Goal: Transaction & Acquisition: Purchase product/service

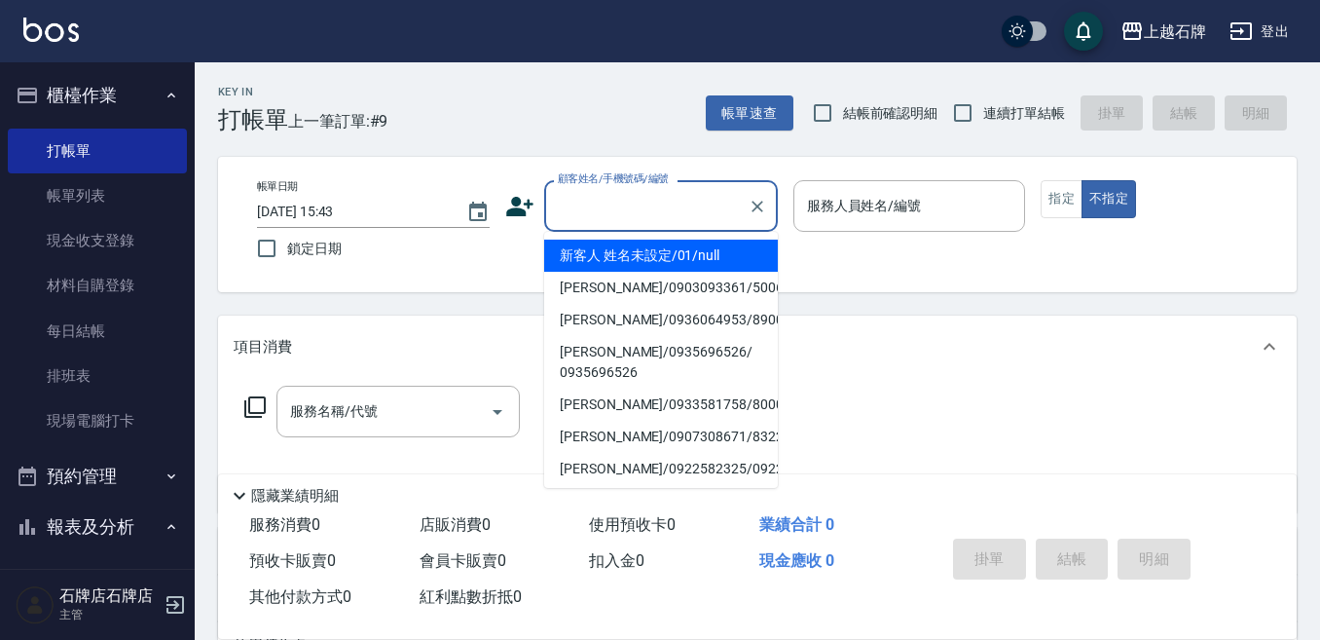
click at [670, 199] on input "顧客姓名/手機號碼/編號" at bounding box center [646, 206] width 187 height 34
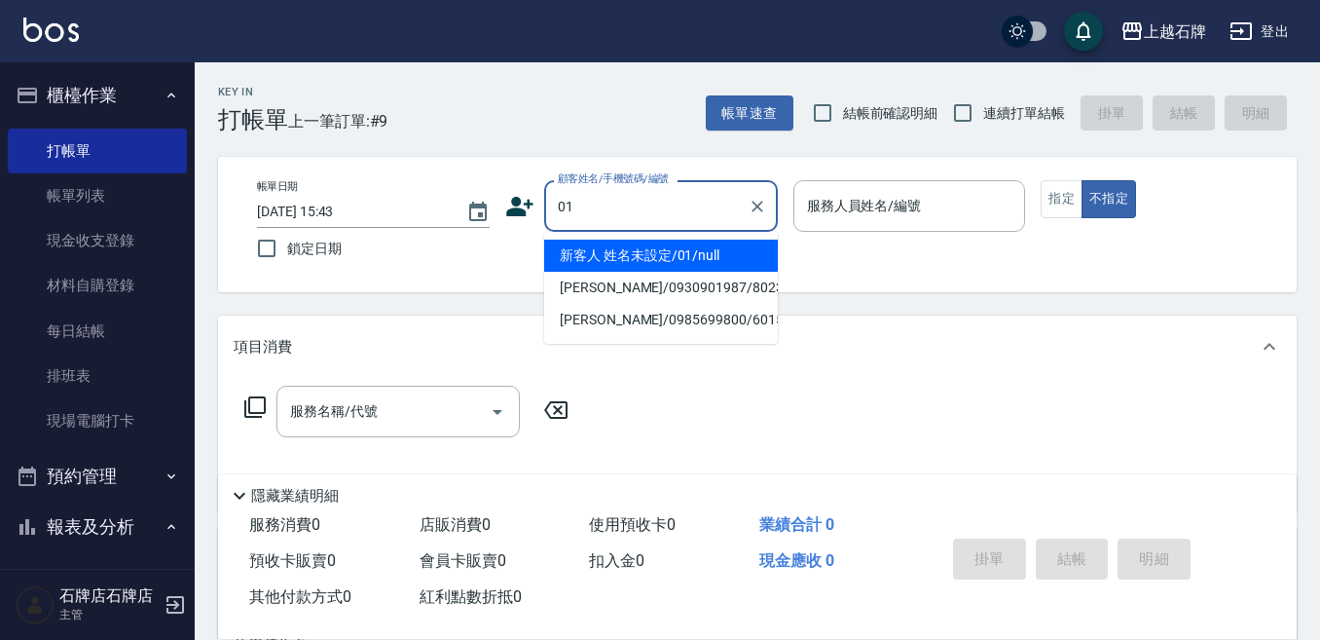
type input "01"
type input "6"
type input "新客人 姓名未設定/01/null"
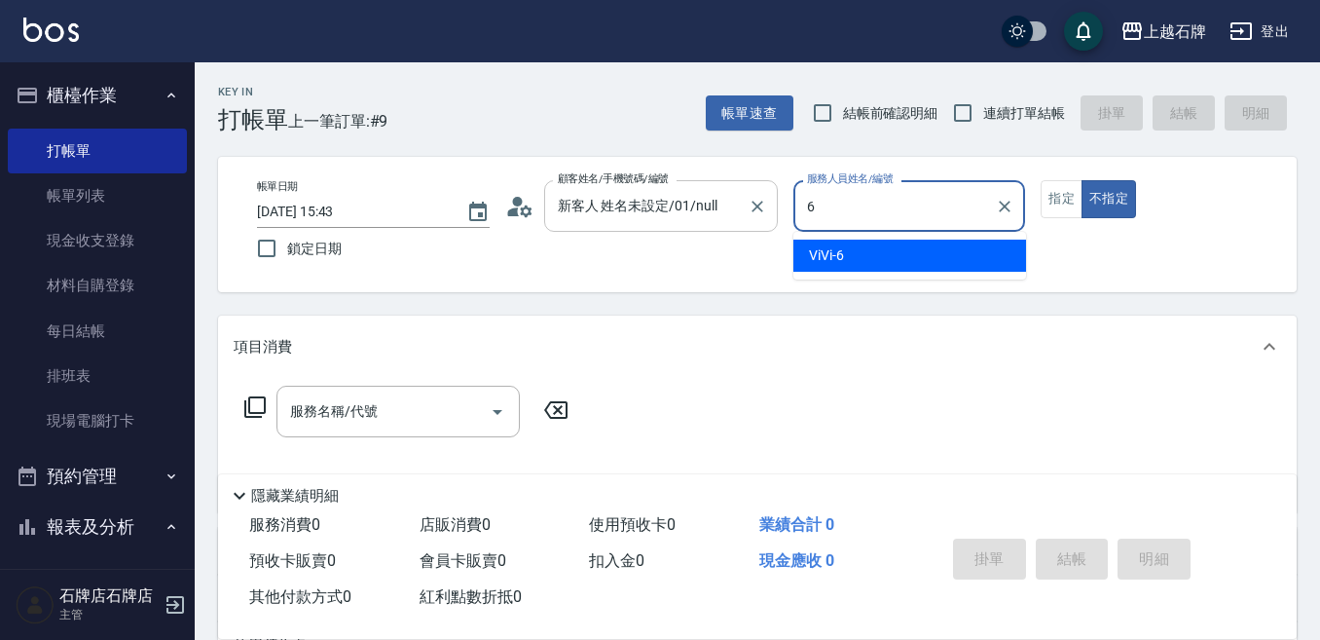
type input "ViVi-6"
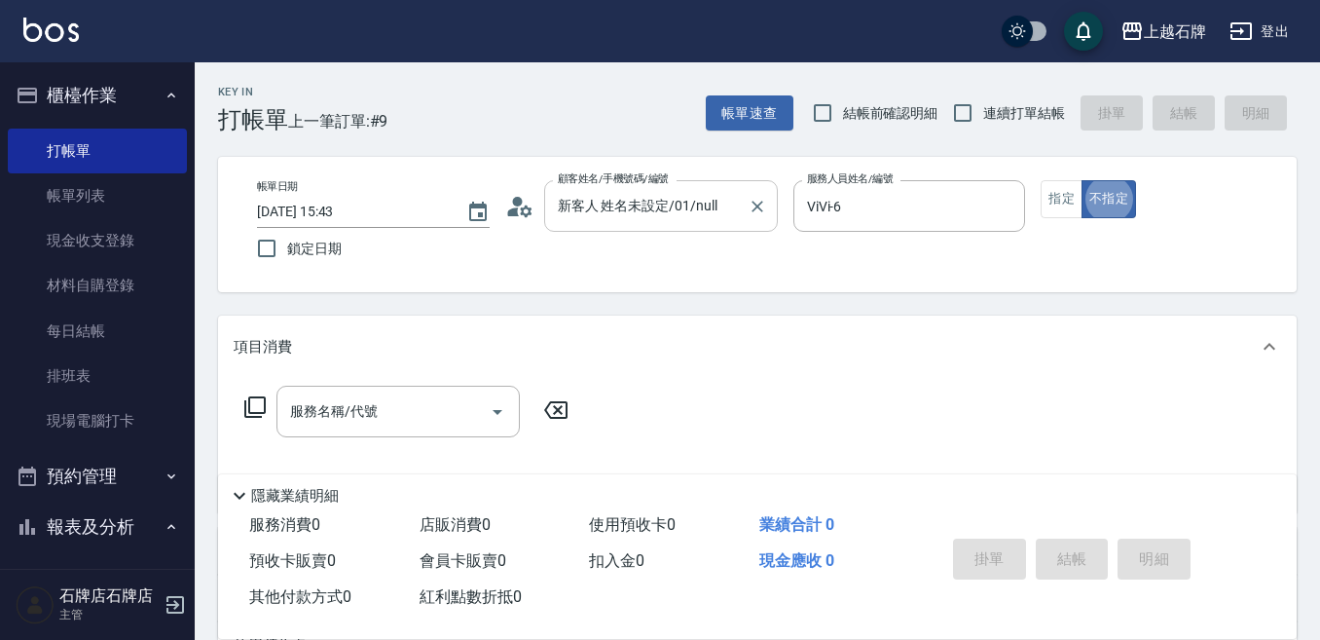
type button "false"
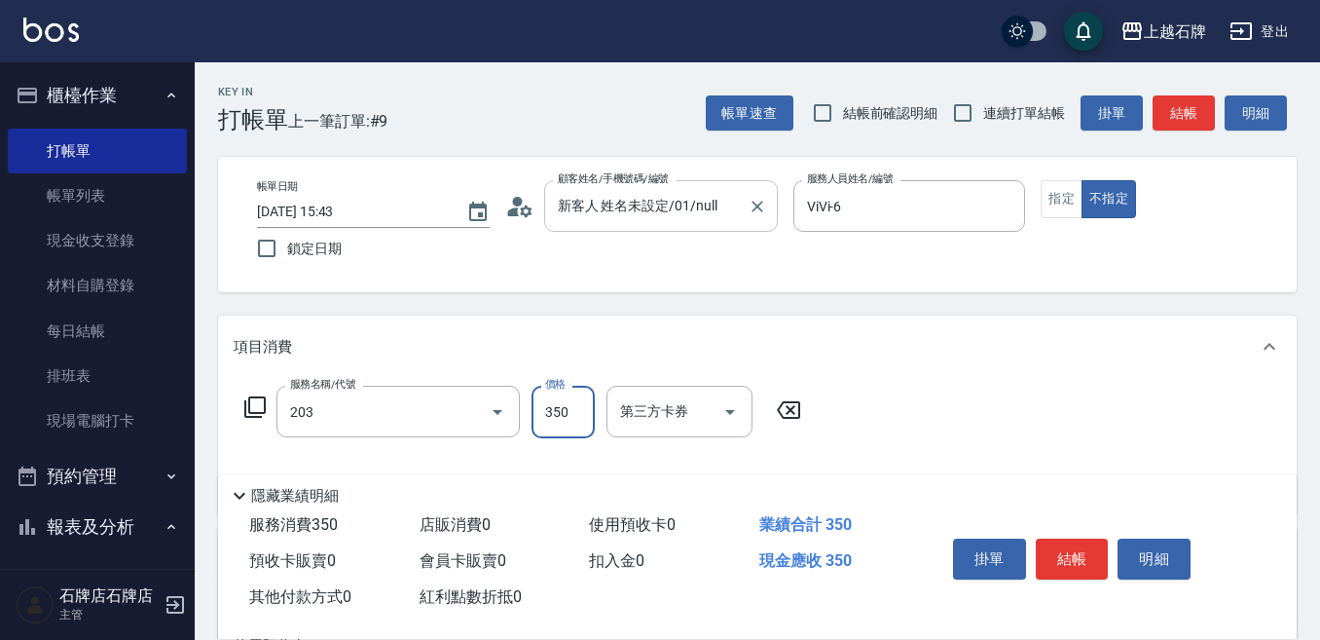
type input "B級洗+剪(203)"
type input "499"
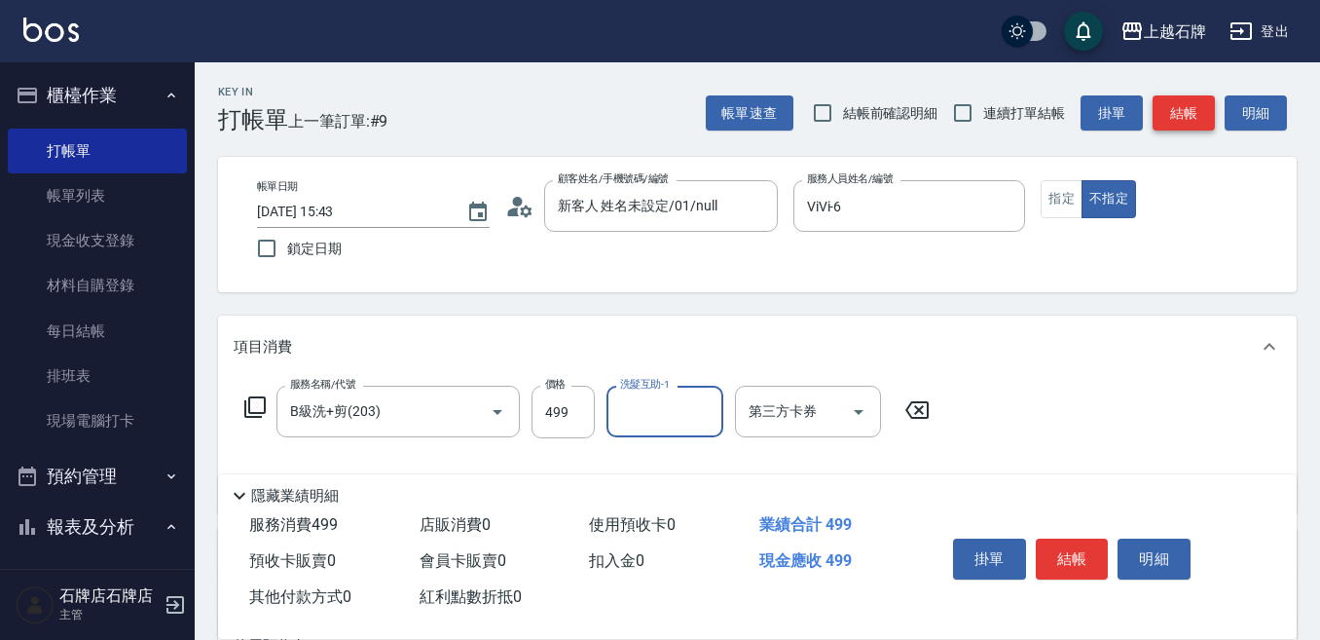
click at [1169, 95] on button "結帳" at bounding box center [1184, 113] width 62 height 36
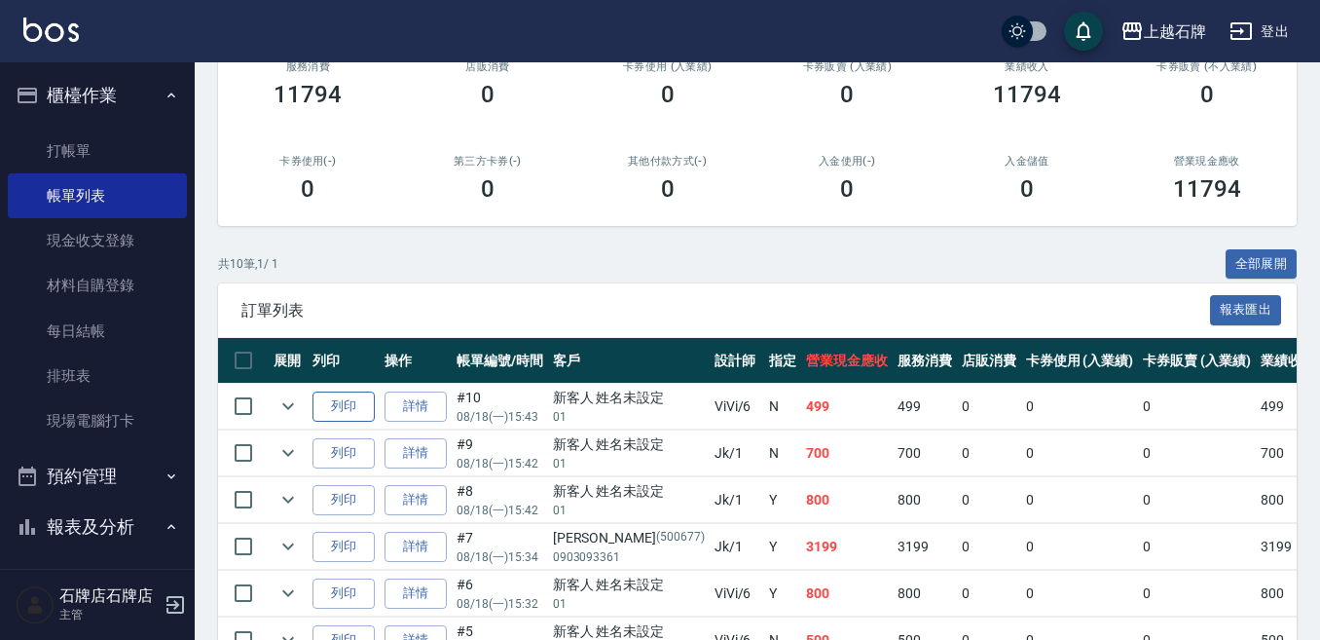
scroll to position [292, 0]
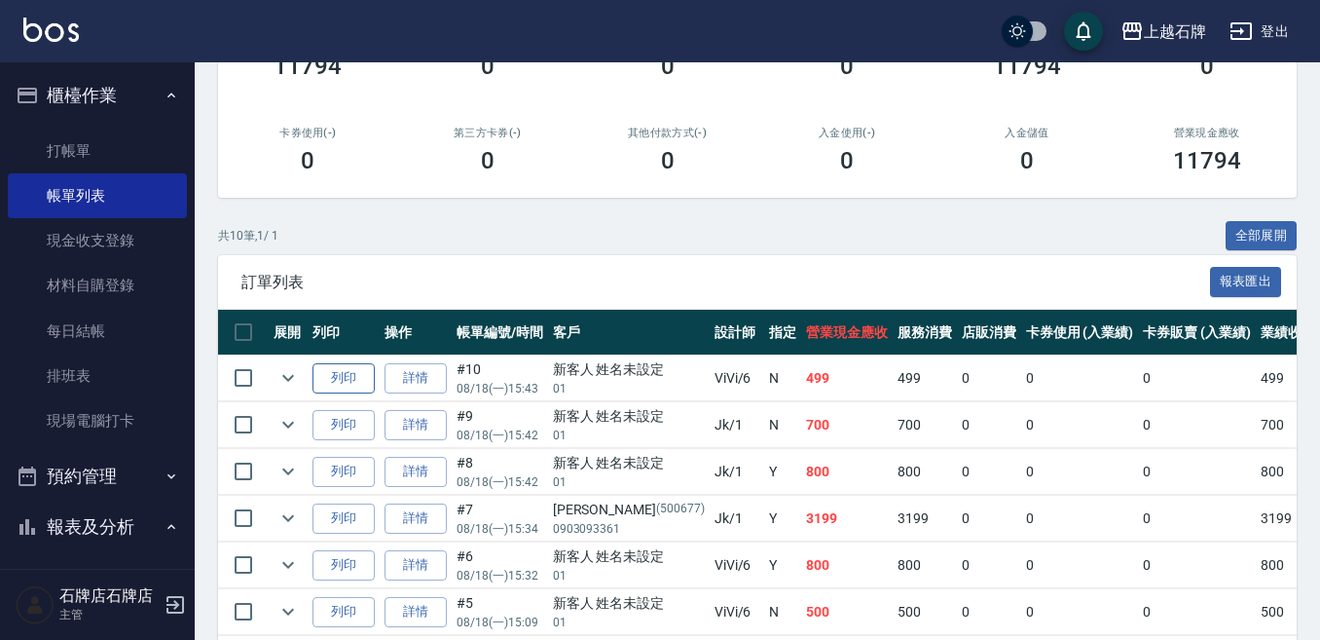
click at [357, 387] on button "列印" at bounding box center [344, 378] width 62 height 30
click at [102, 155] on link "打帳單" at bounding box center [97, 151] width 179 height 45
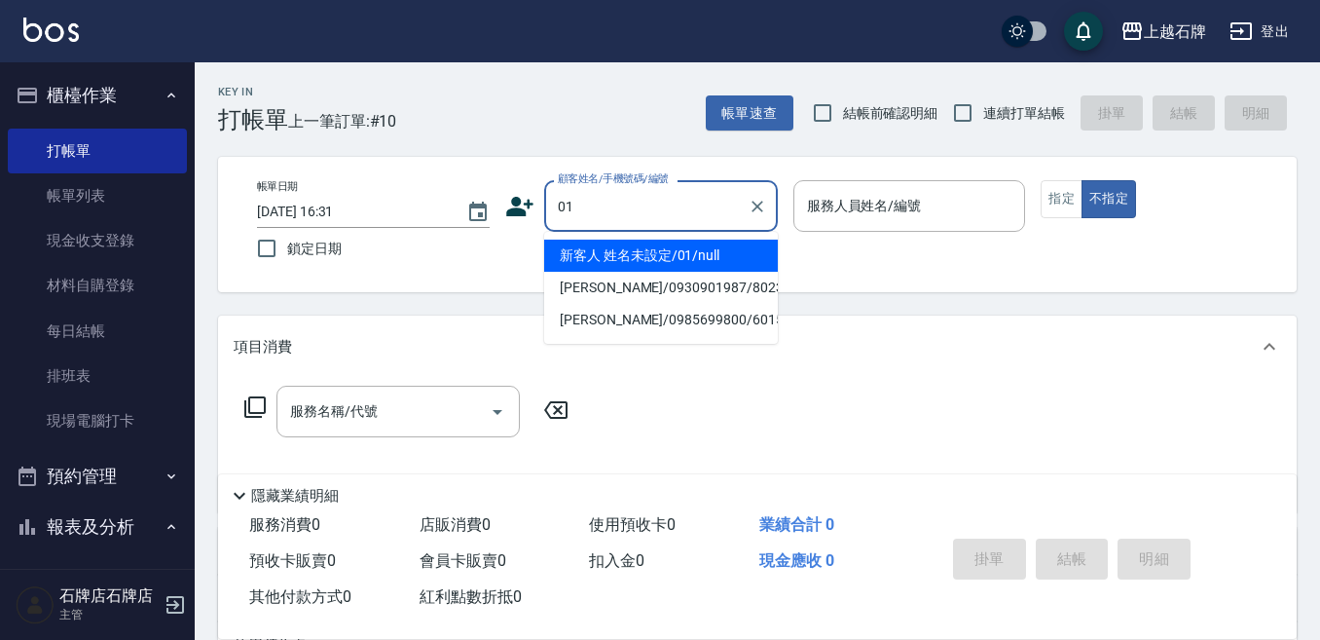
type input "新客人 姓名未設定/01/null"
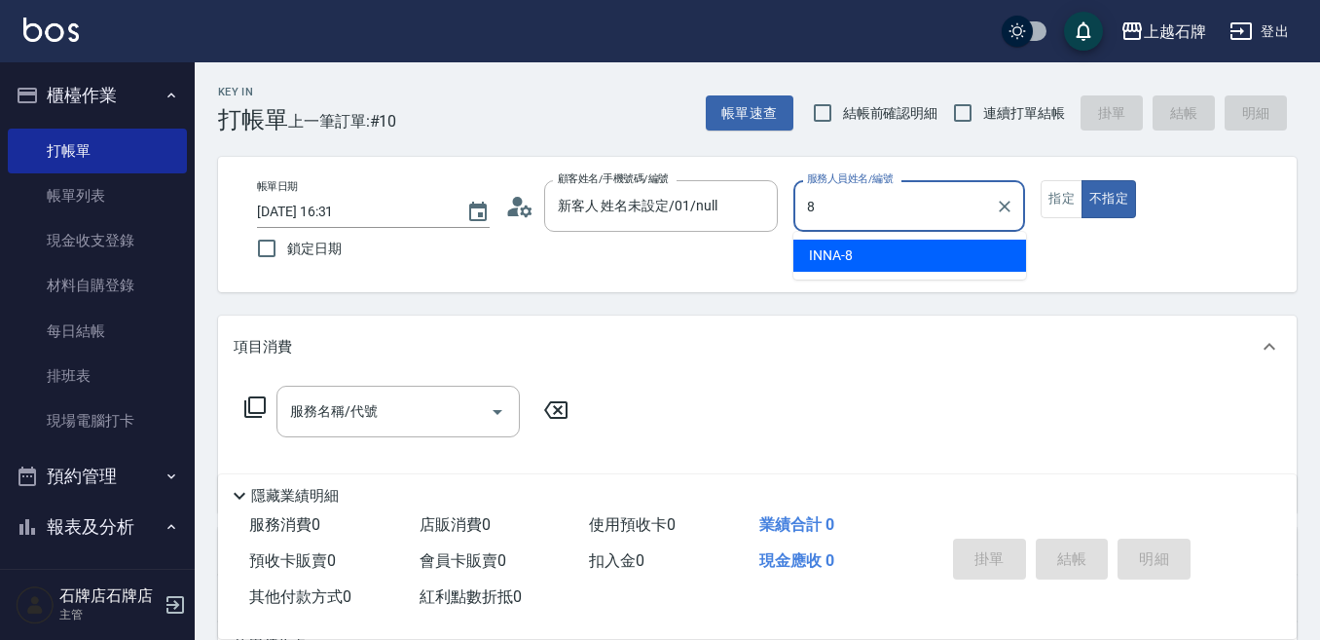
type input "INNA-8"
type button "false"
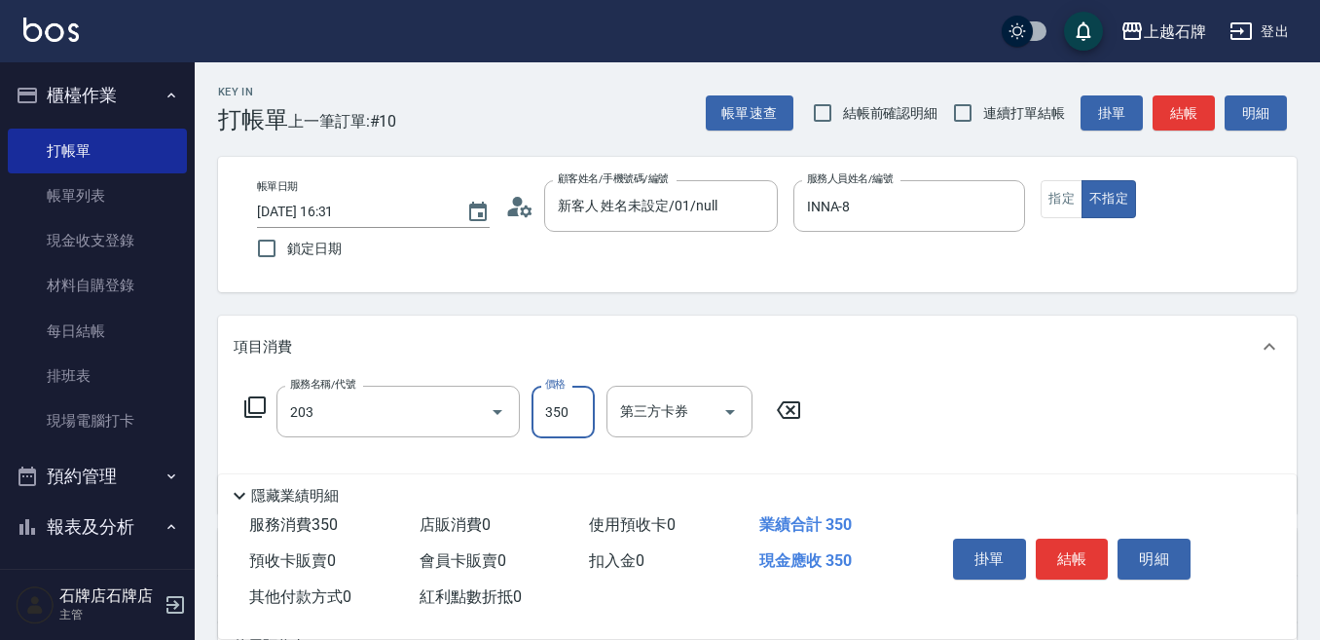
type input "B級洗+剪(203)"
type input "499"
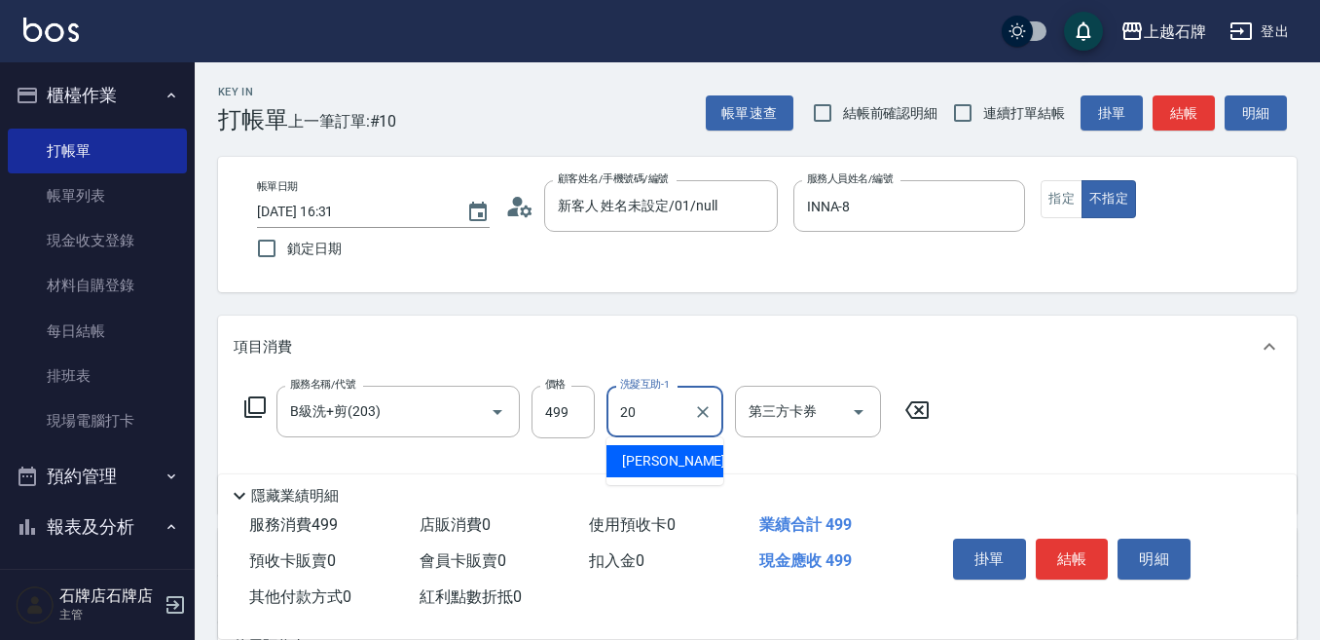
type input "[PERSON_NAME]-20"
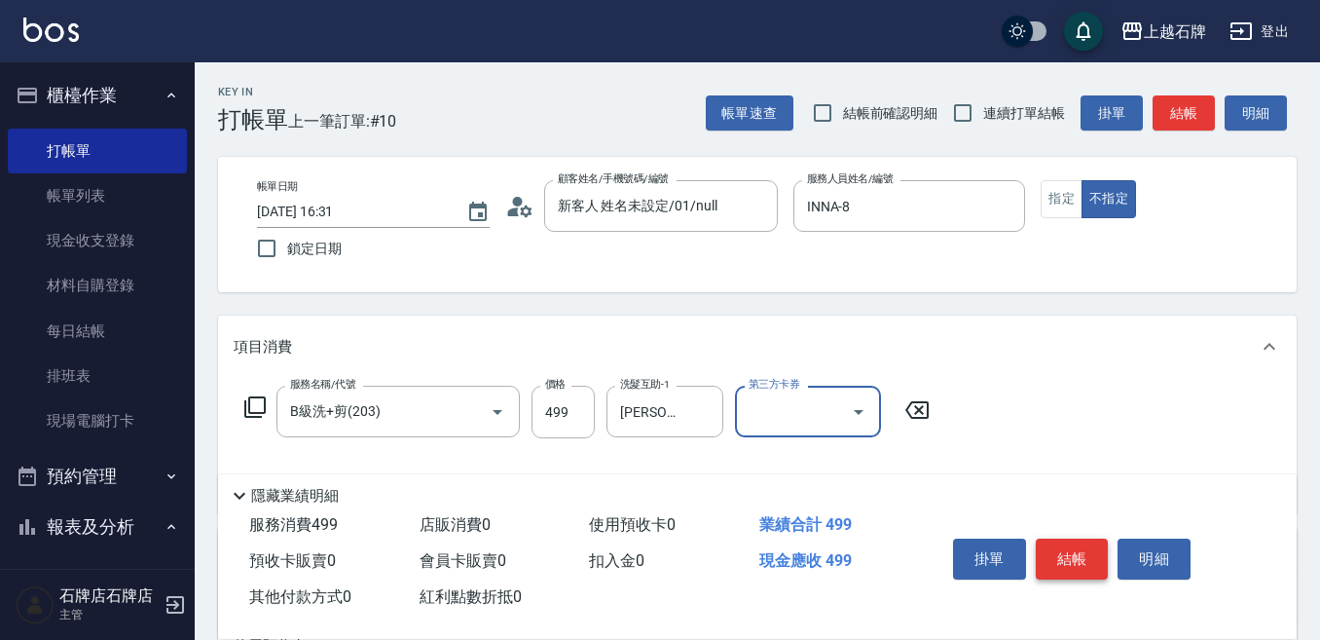
click at [1056, 558] on button "結帳" at bounding box center [1072, 558] width 73 height 41
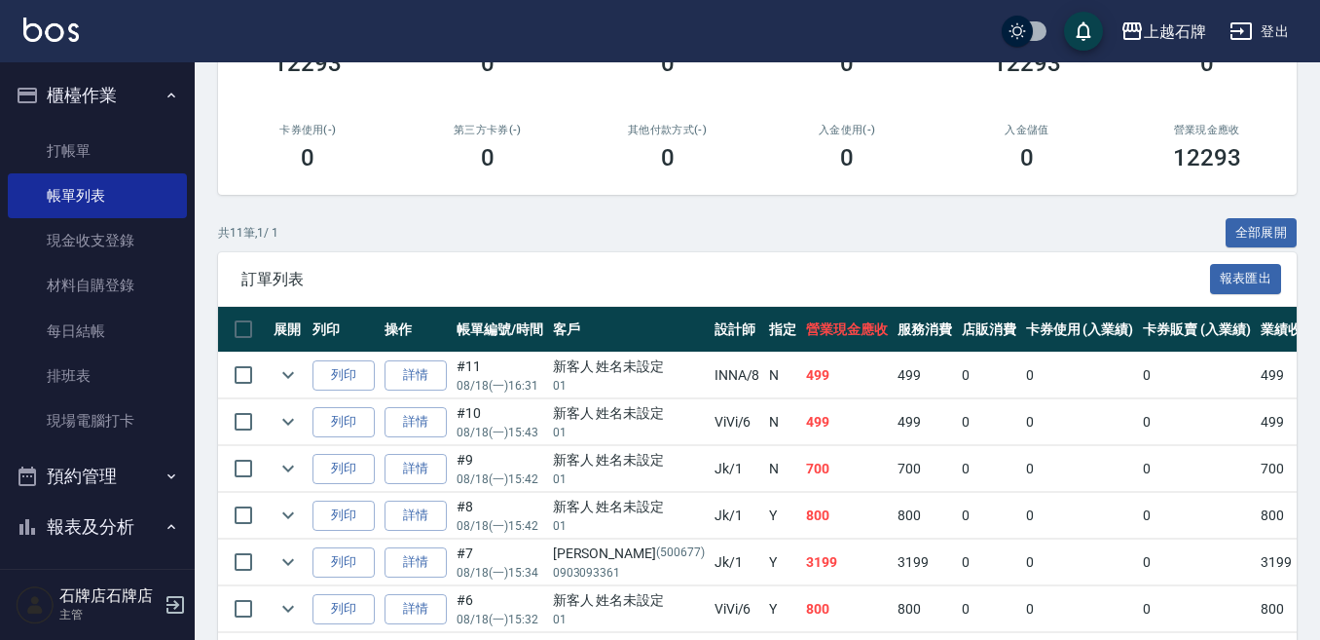
scroll to position [390, 0]
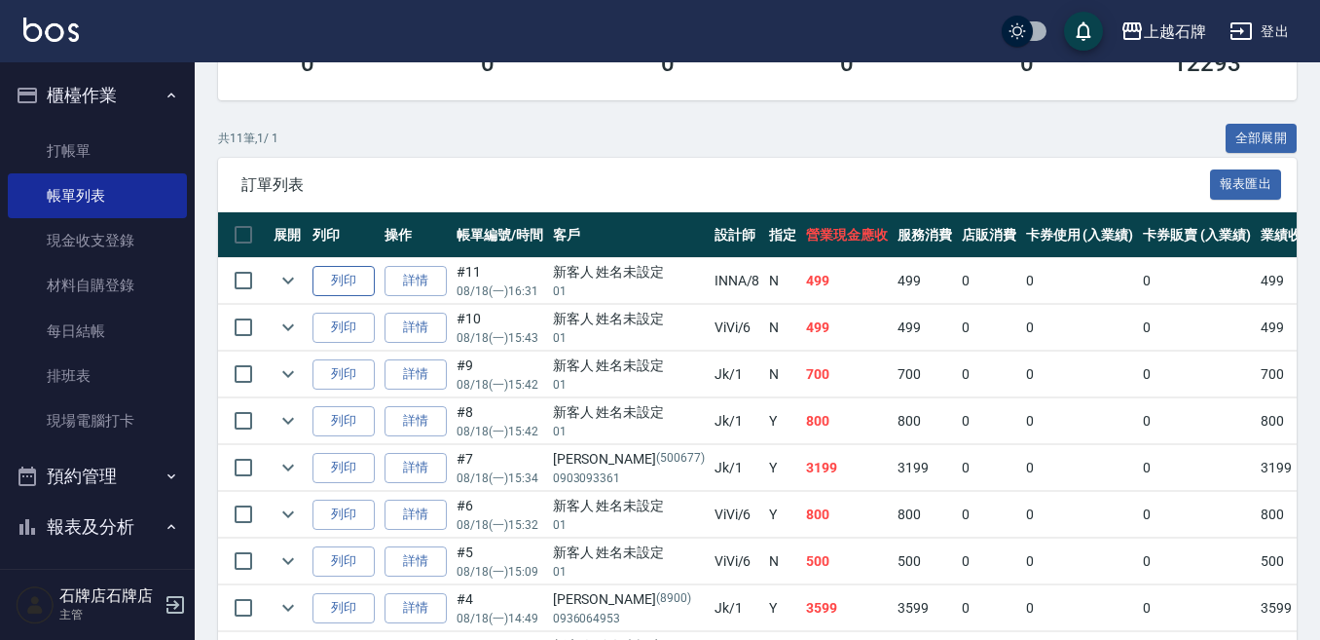
click at [360, 286] on button "列印" at bounding box center [344, 281] width 62 height 30
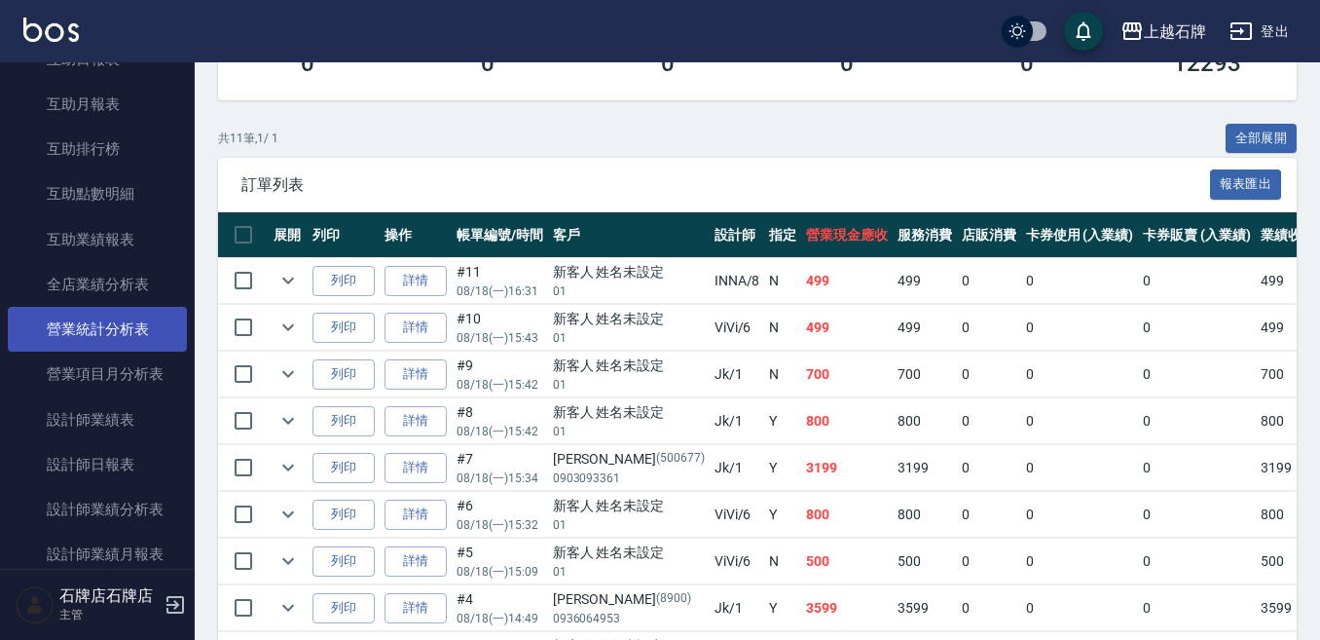
scroll to position [779, 0]
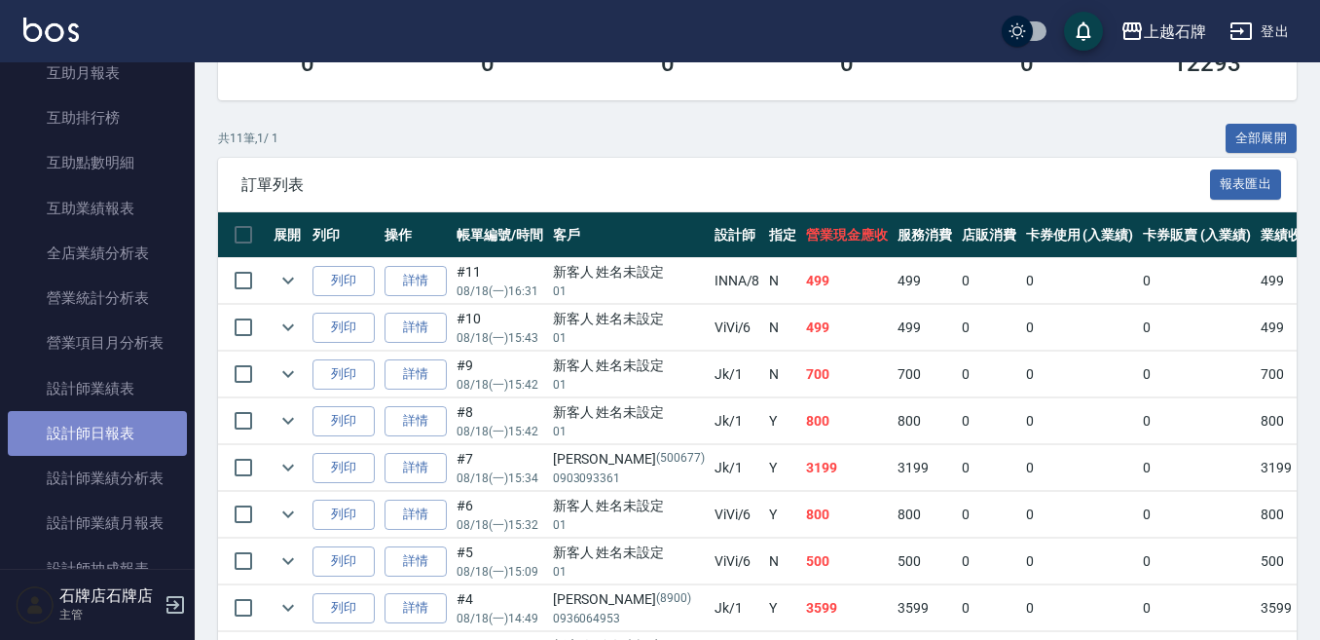
click at [101, 419] on link "設計師日報表" at bounding box center [97, 433] width 179 height 45
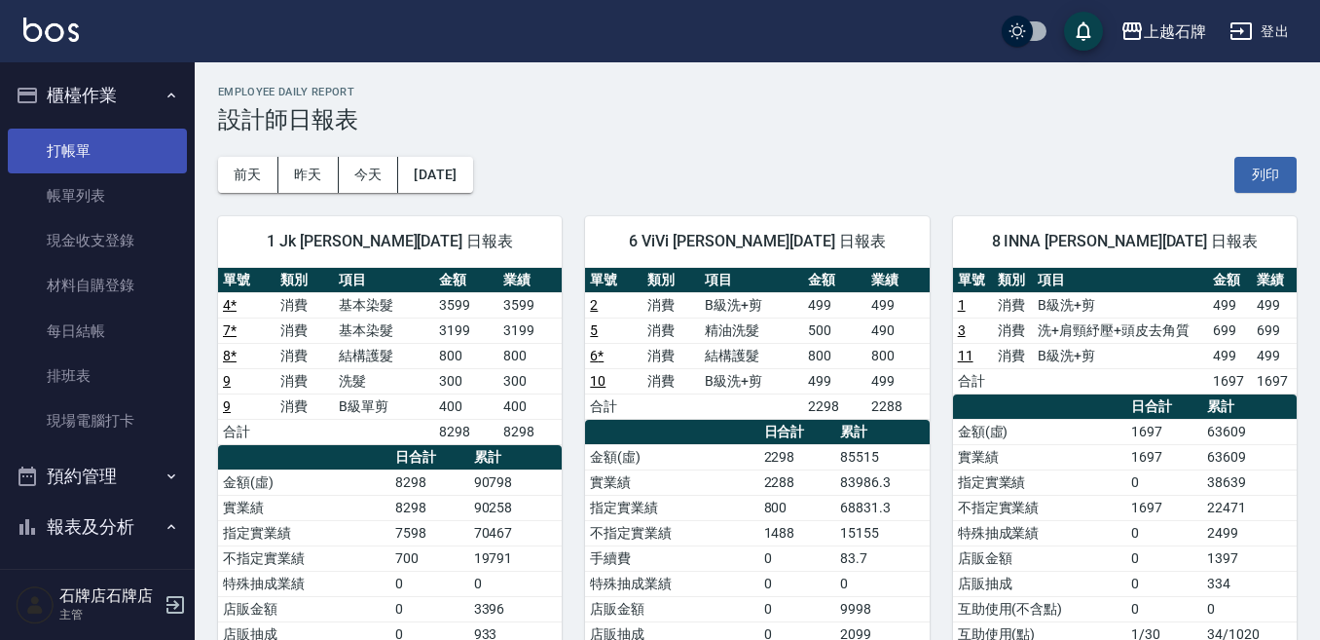
click at [113, 165] on link "打帳單" at bounding box center [97, 151] width 179 height 45
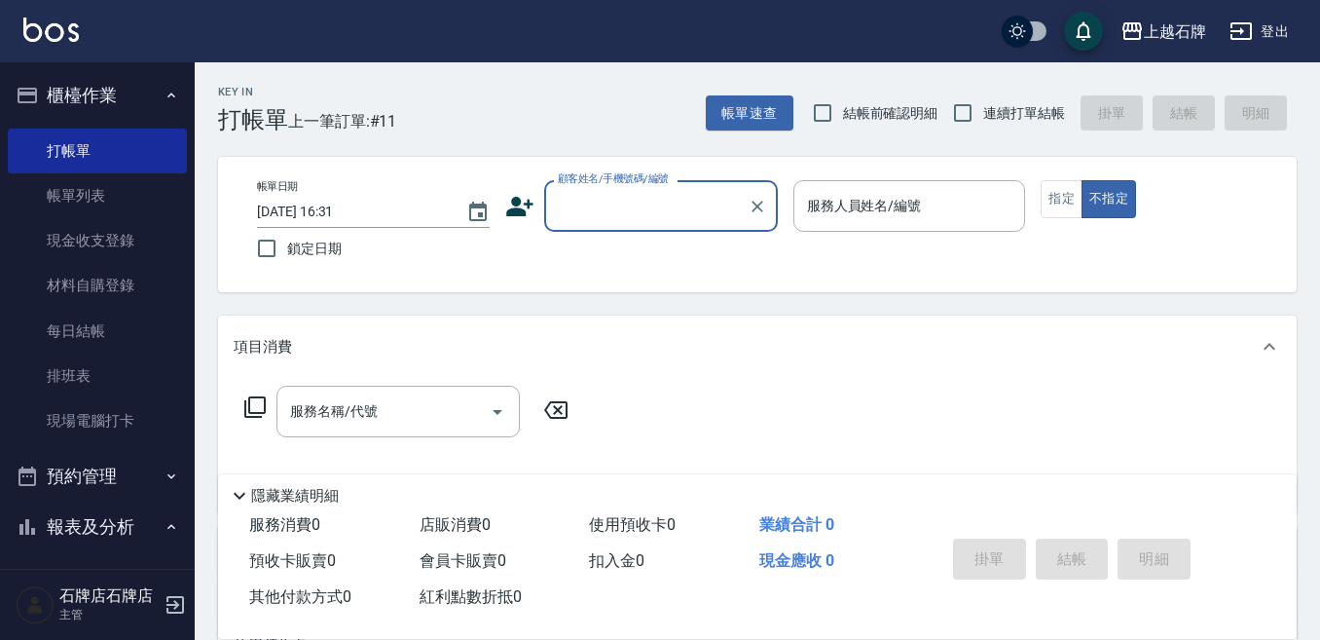
drag, startPoint x: 609, startPoint y: 183, endPoint x: 639, endPoint y: 213, distance: 42.7
click at [611, 183] on label "顧客姓名/手機號碼/編號" at bounding box center [613, 178] width 111 height 15
click at [611, 189] on input "顧客姓名/手機號碼/編號" at bounding box center [646, 206] width 187 height 34
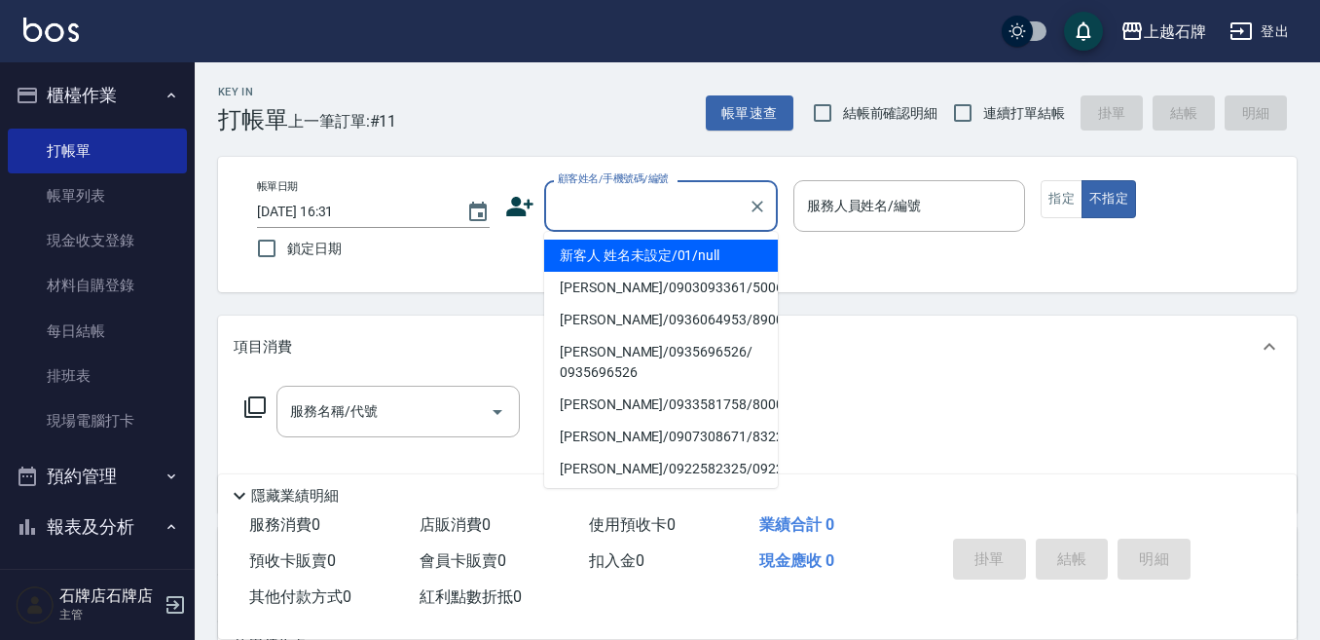
drag, startPoint x: 640, startPoint y: 213, endPoint x: 659, endPoint y: 220, distance: 20.6
click at [640, 214] on input "顧客姓名/手機號碼/編號" at bounding box center [646, 206] width 187 height 34
click at [757, 254] on li "新客人 姓名未設定/01/null" at bounding box center [661, 256] width 234 height 32
type input "1"
type input "新客人 姓名未設定/01/null"
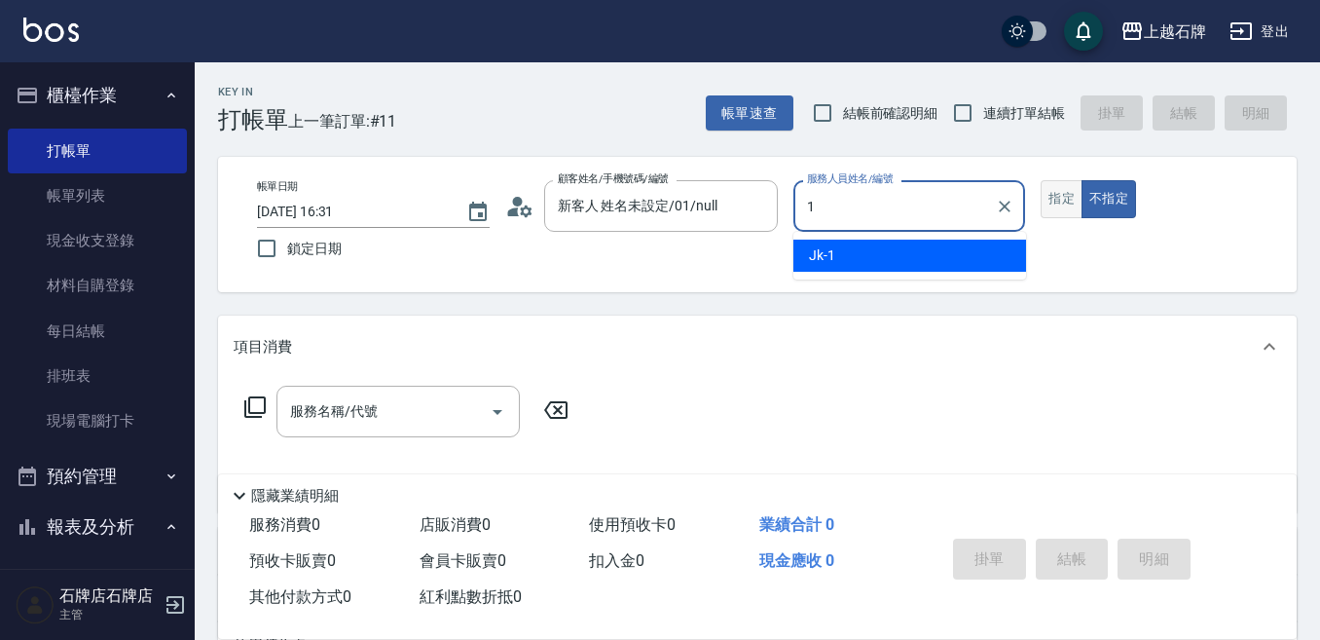
drag, startPoint x: 821, startPoint y: 251, endPoint x: 1065, endPoint y: 195, distance: 250.9
click at [825, 251] on span "Jk -1" at bounding box center [822, 255] width 26 height 20
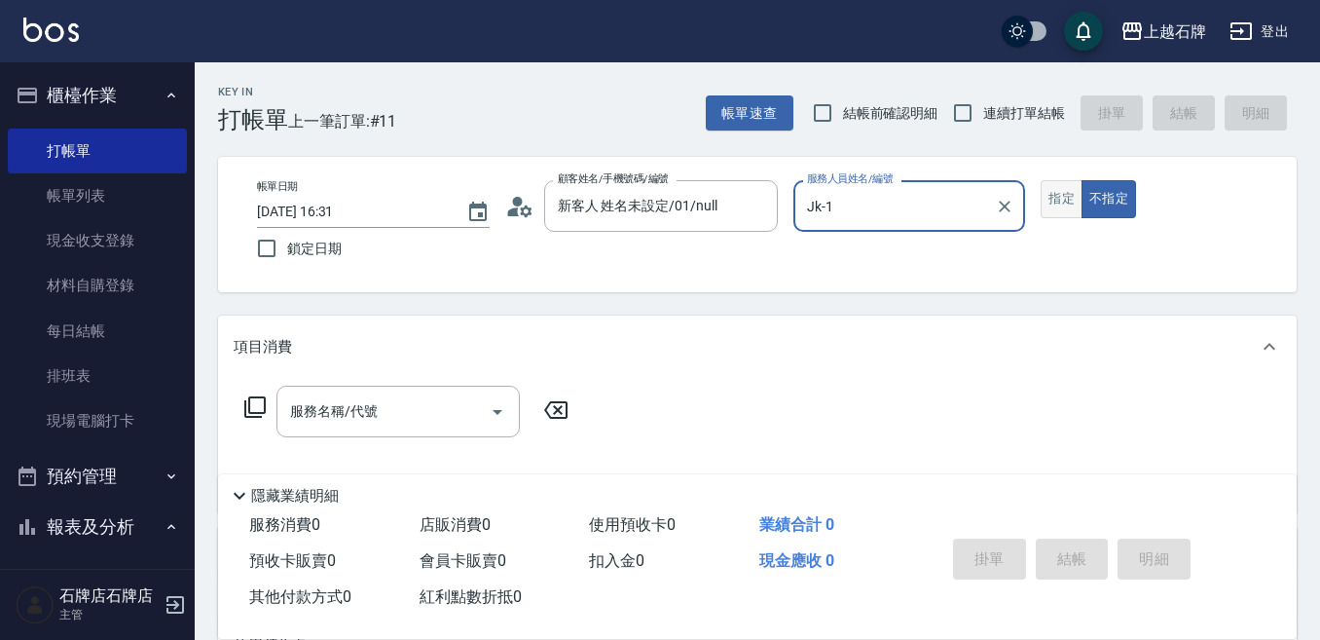
type input "Jk-1"
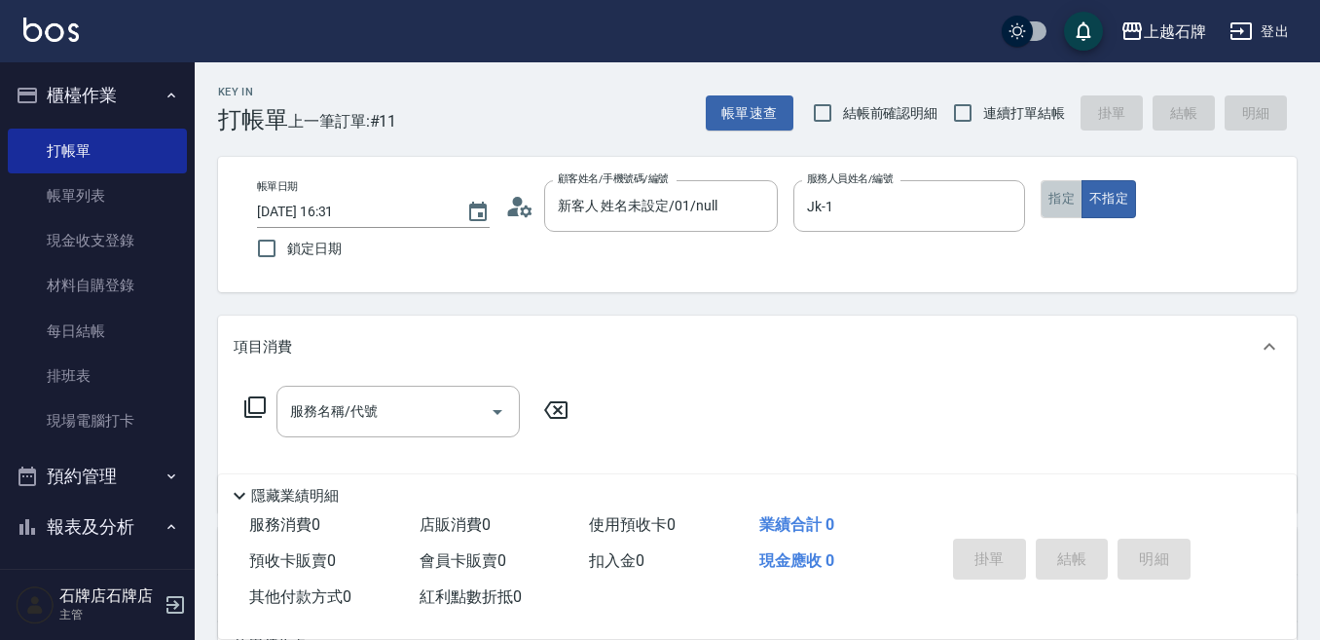
click at [1067, 184] on button "指定" at bounding box center [1062, 199] width 42 height 38
click at [406, 398] on input "服務名稱/代號" at bounding box center [383, 411] width 197 height 34
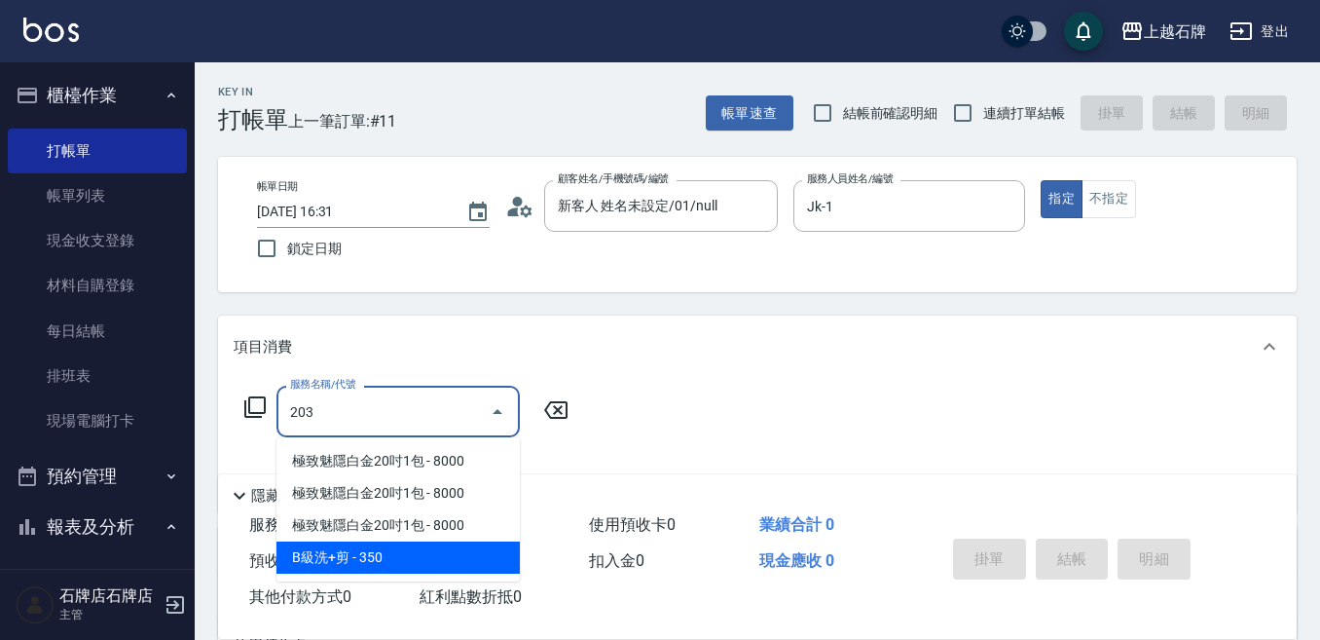
drag, startPoint x: 417, startPoint y: 551, endPoint x: 557, endPoint y: 443, distance: 177.0
click at [418, 551] on span "B級洗+剪 - 350" at bounding box center [398, 557] width 243 height 32
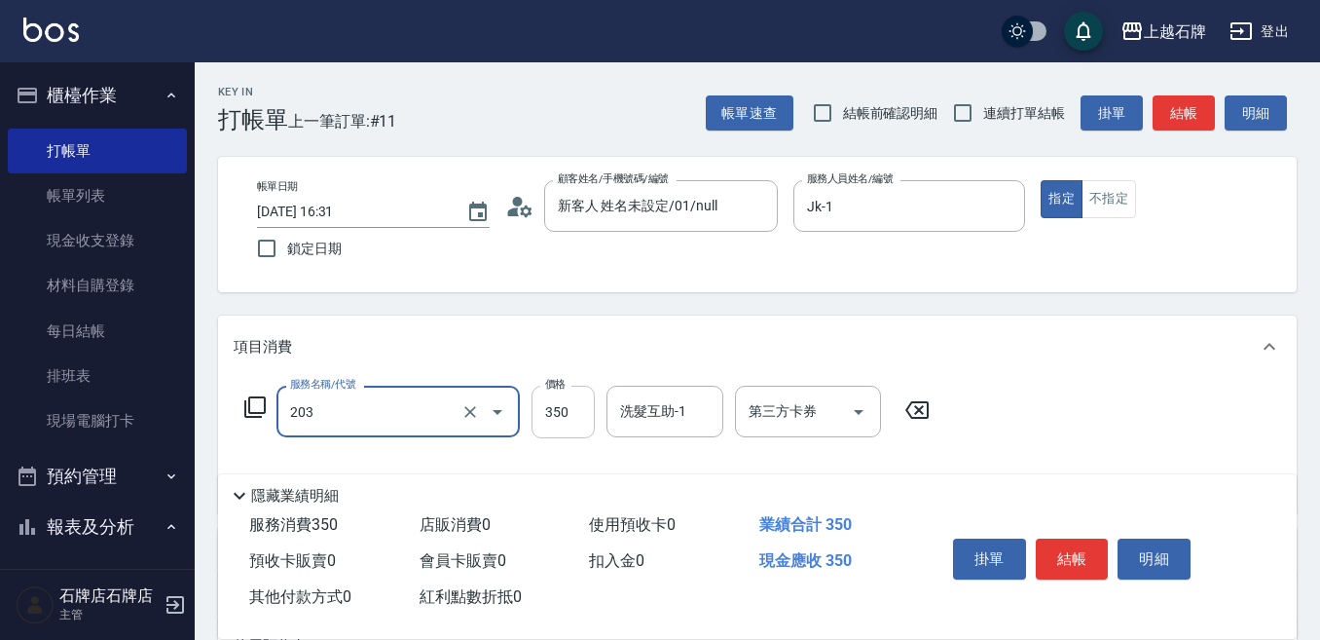
type input "B級洗+剪(203)"
click at [557, 418] on input "350" at bounding box center [563, 412] width 63 height 53
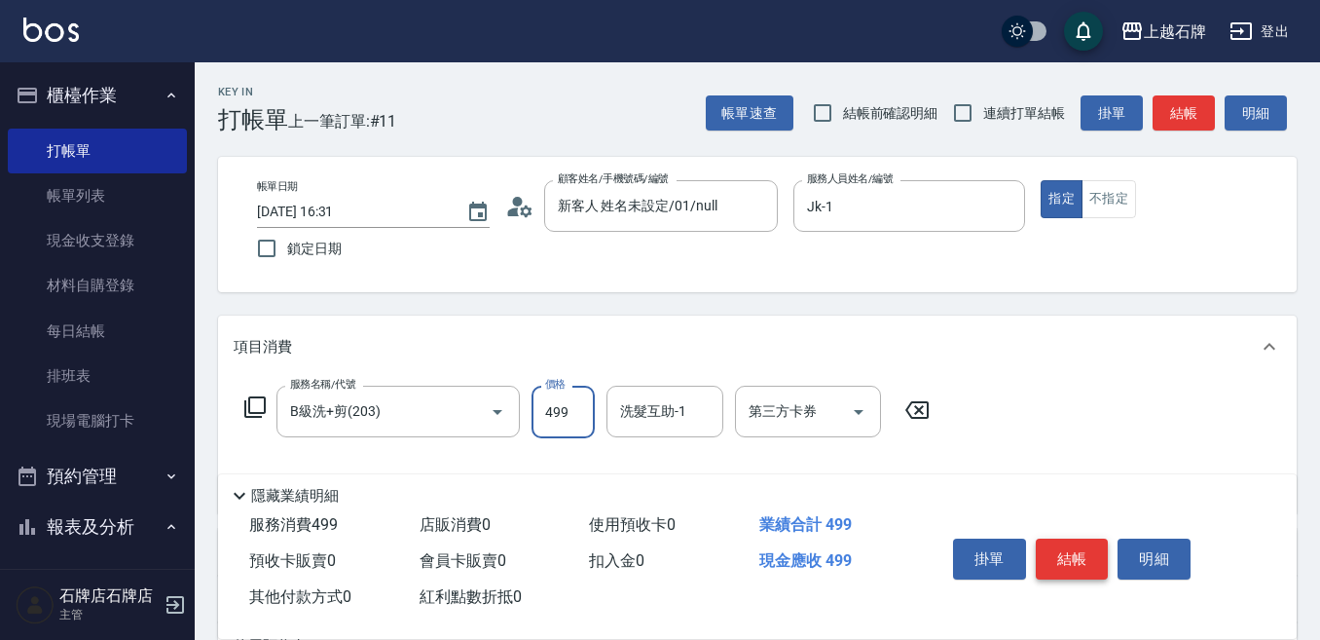
type input "499"
click at [1055, 538] on button "結帳" at bounding box center [1072, 558] width 73 height 41
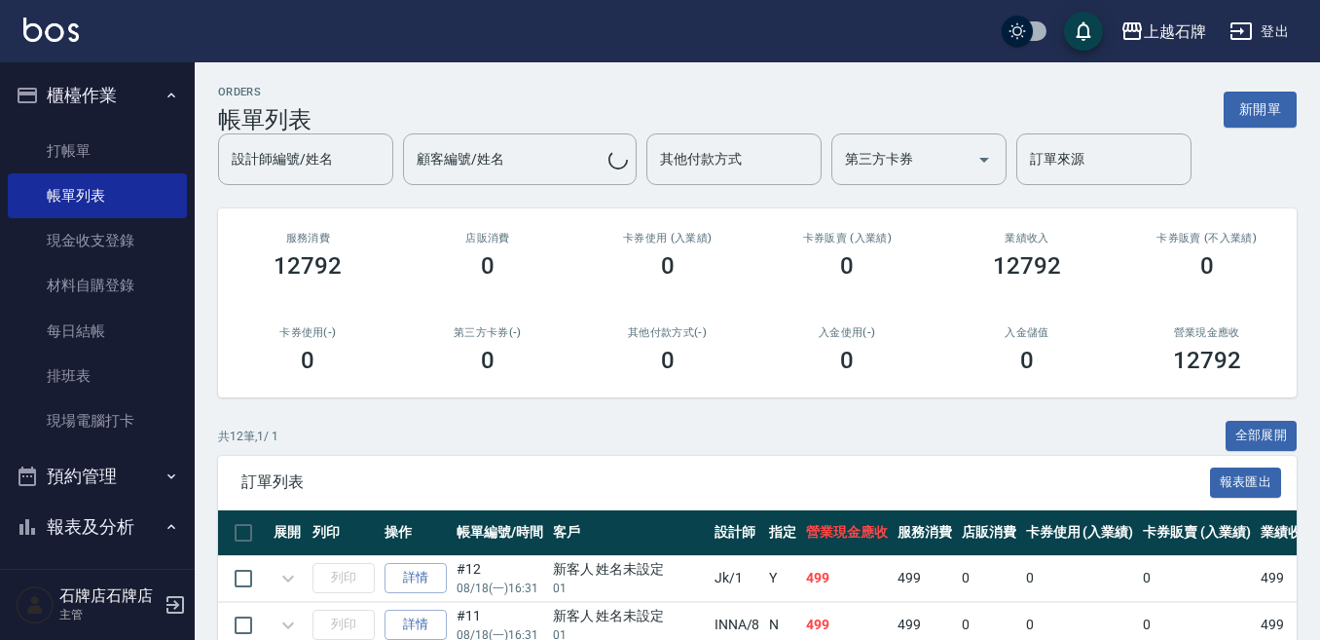
scroll to position [195, 0]
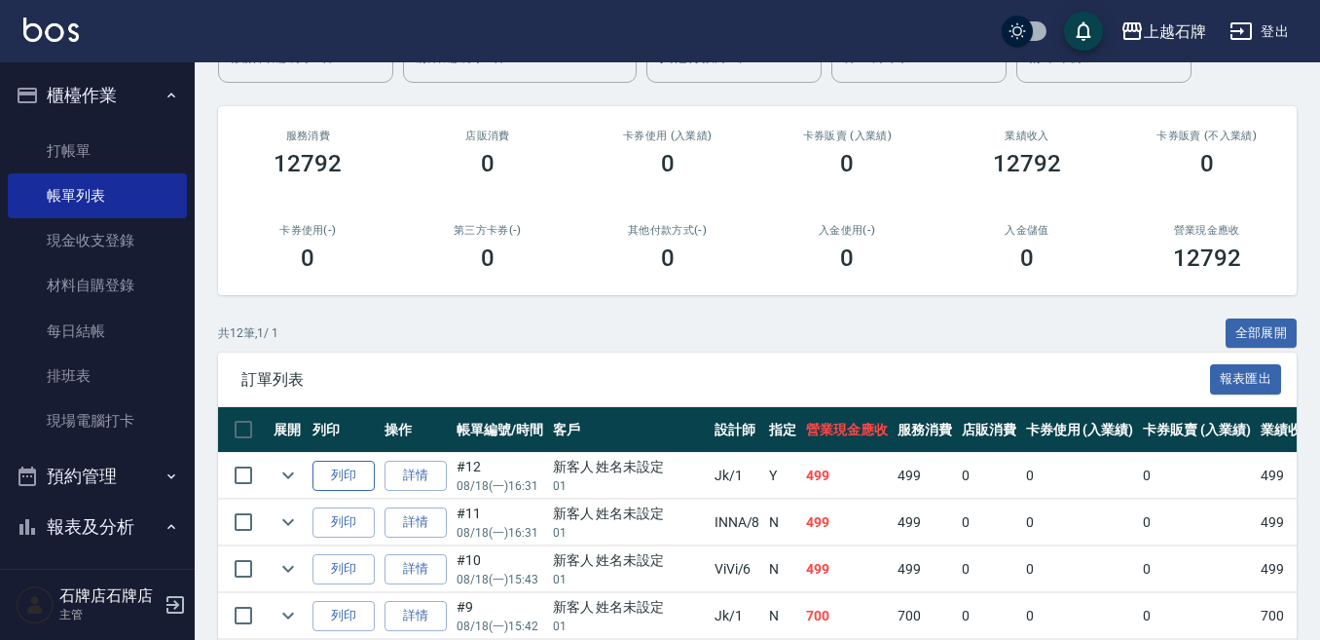
click at [345, 467] on button "列印" at bounding box center [344, 476] width 62 height 30
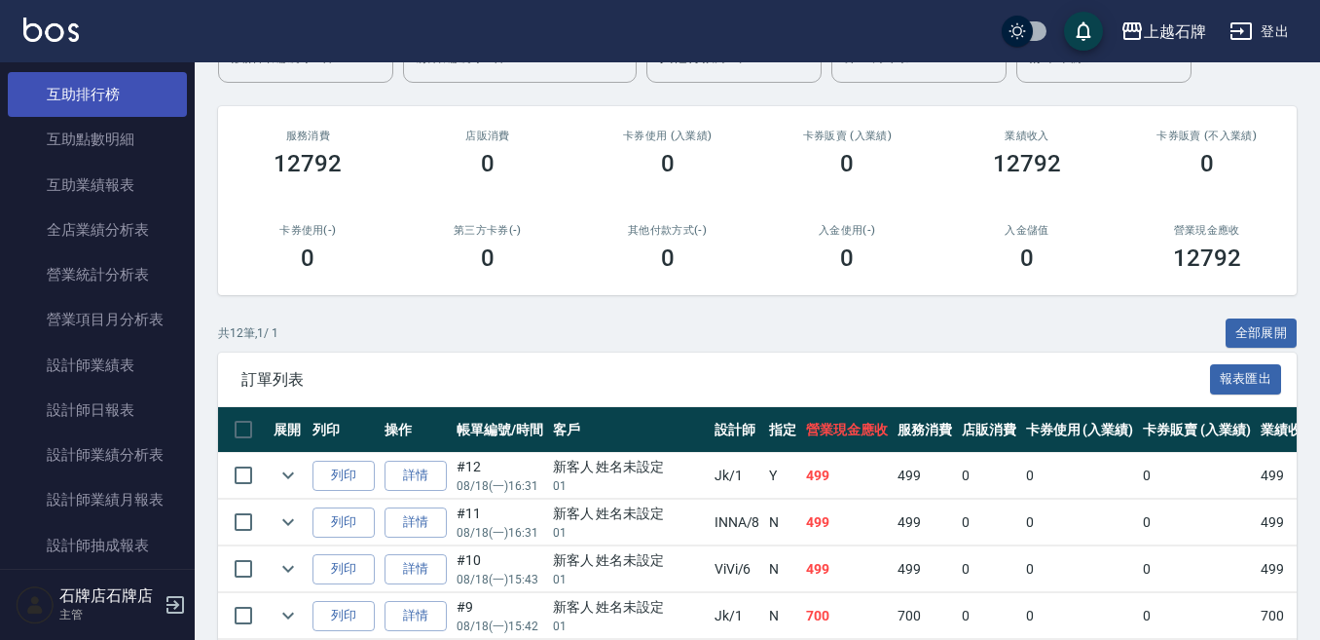
scroll to position [876, 0]
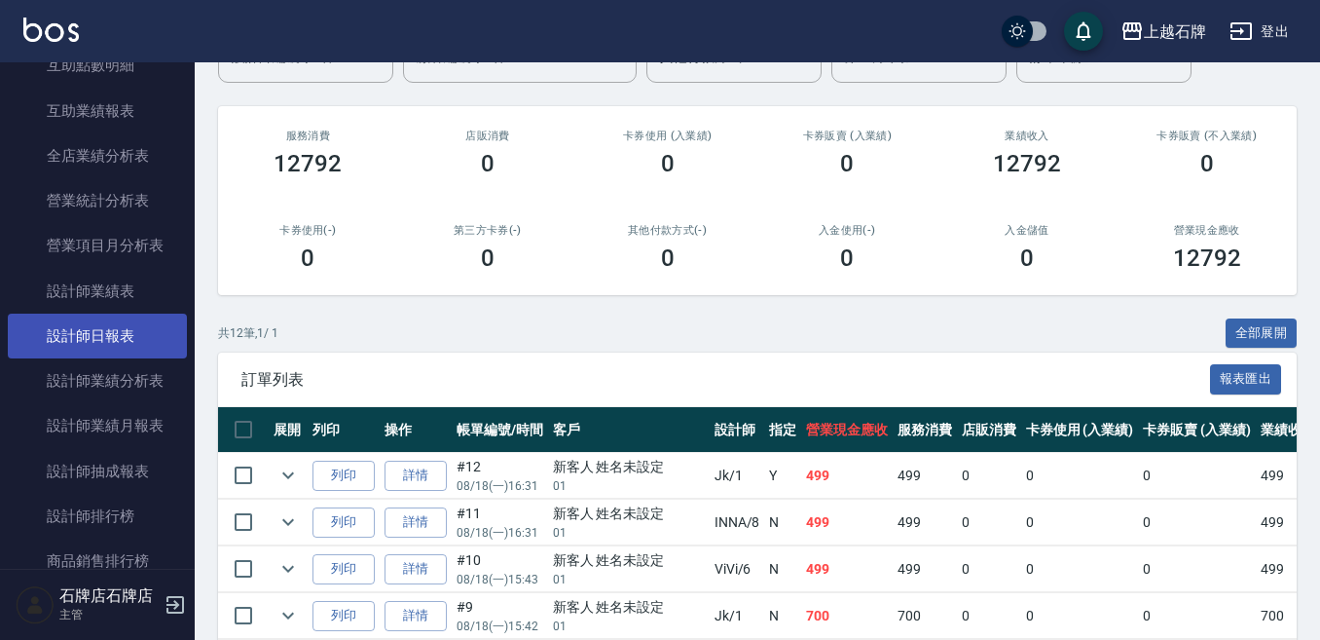
click at [109, 346] on link "設計師日報表" at bounding box center [97, 336] width 179 height 45
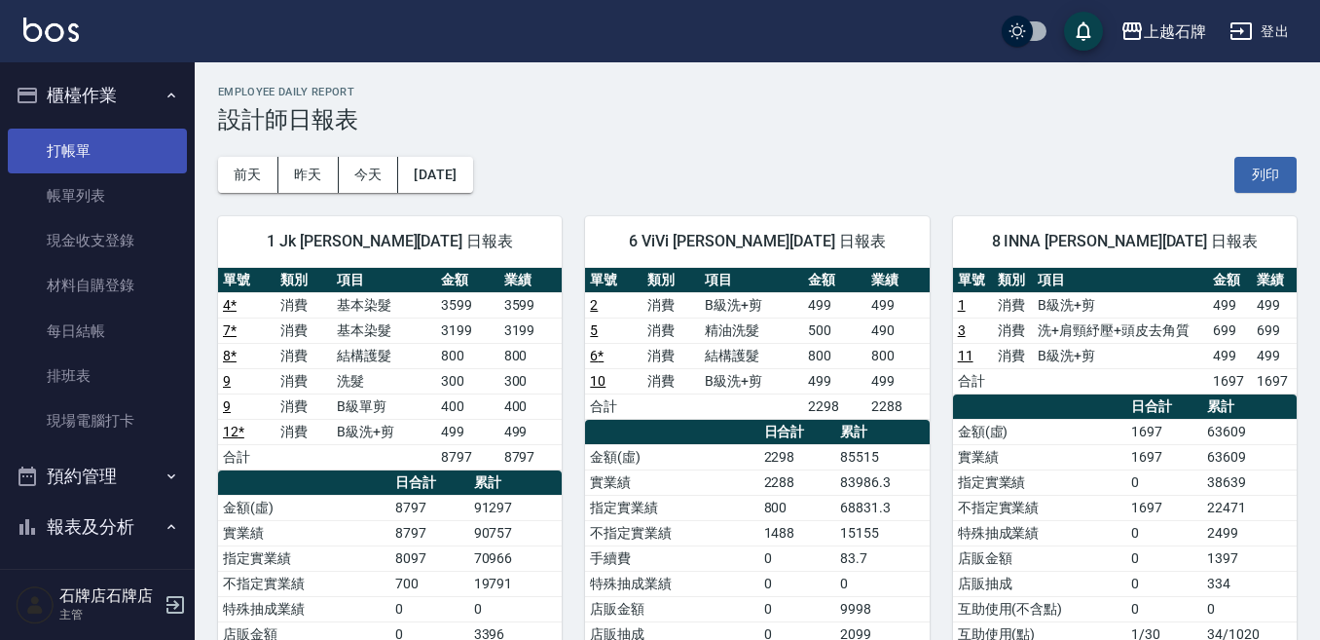
click at [84, 141] on link "打帳單" at bounding box center [97, 151] width 179 height 45
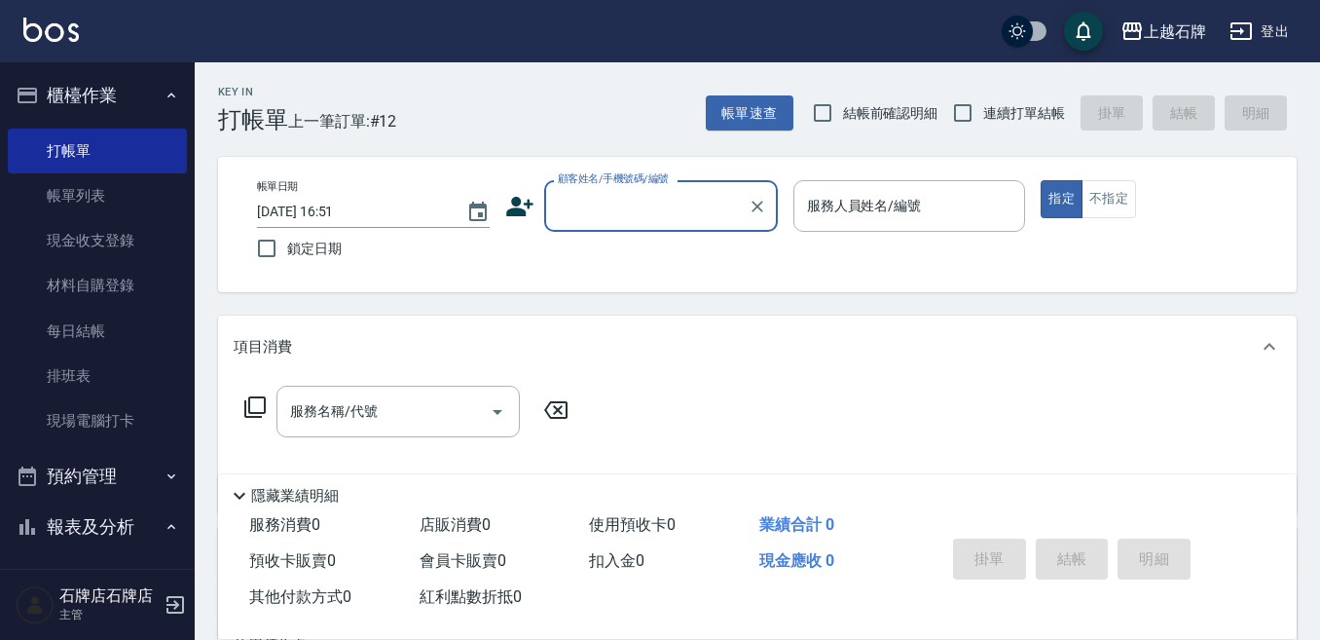
click at [653, 77] on div "Key In 打帳單 上一筆訂單:#12 帳單速查 結帳前確認明細 連續打單結帳 掛單 結帳 明細" at bounding box center [746, 97] width 1102 height 71
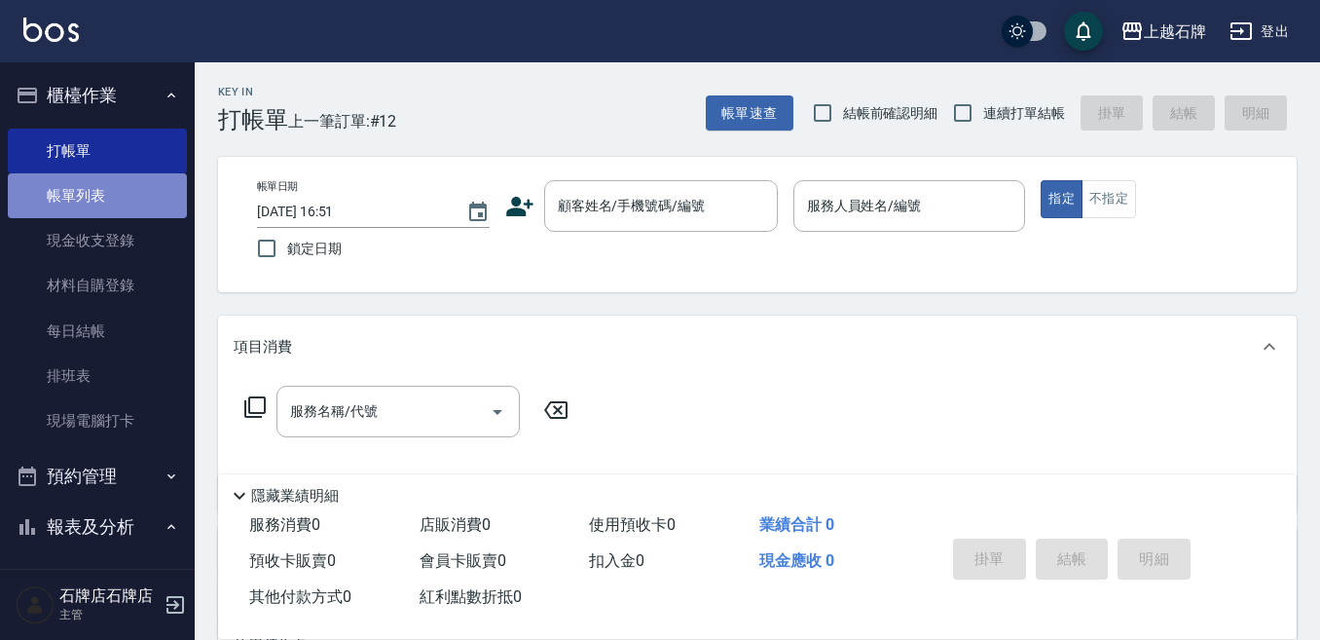
click at [126, 177] on link "帳單列表" at bounding box center [97, 195] width 179 height 45
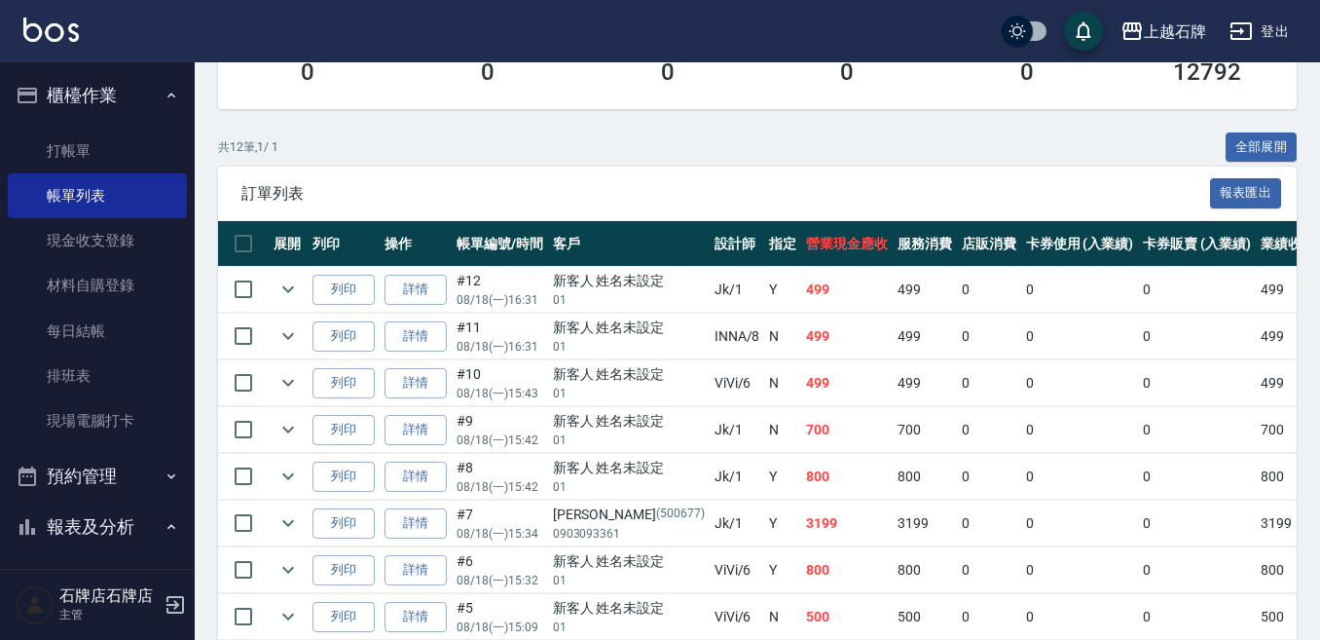
scroll to position [390, 0]
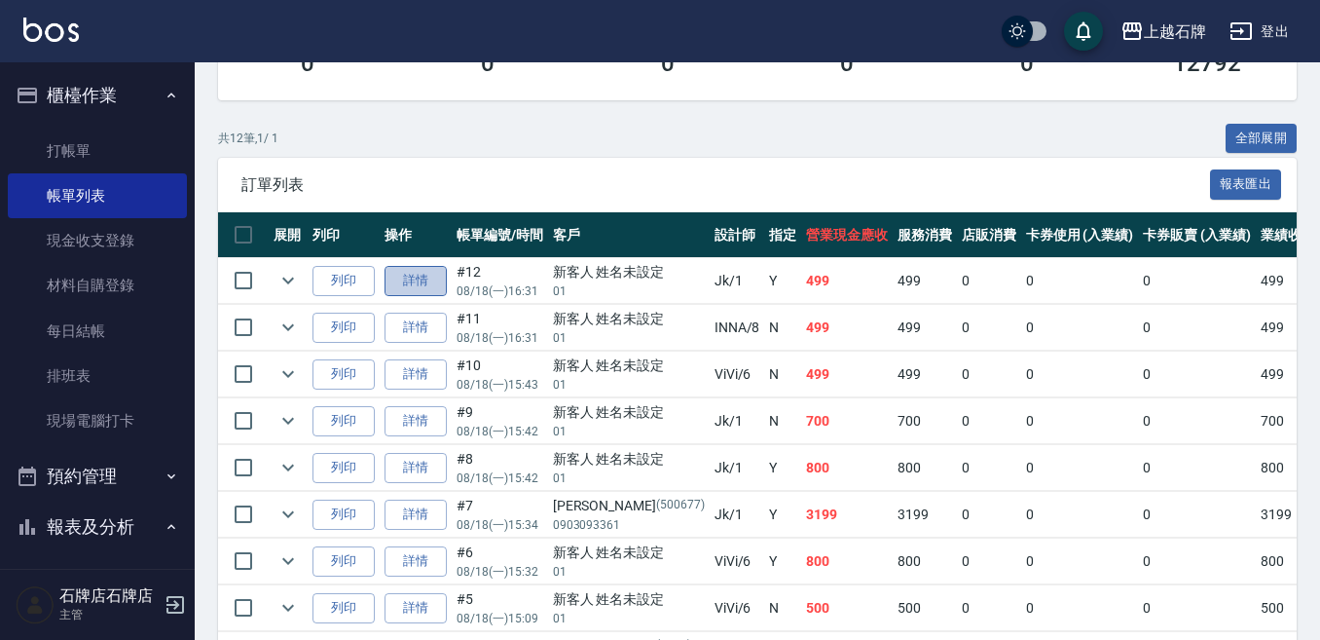
click at [435, 278] on link "詳情" at bounding box center [416, 281] width 62 height 30
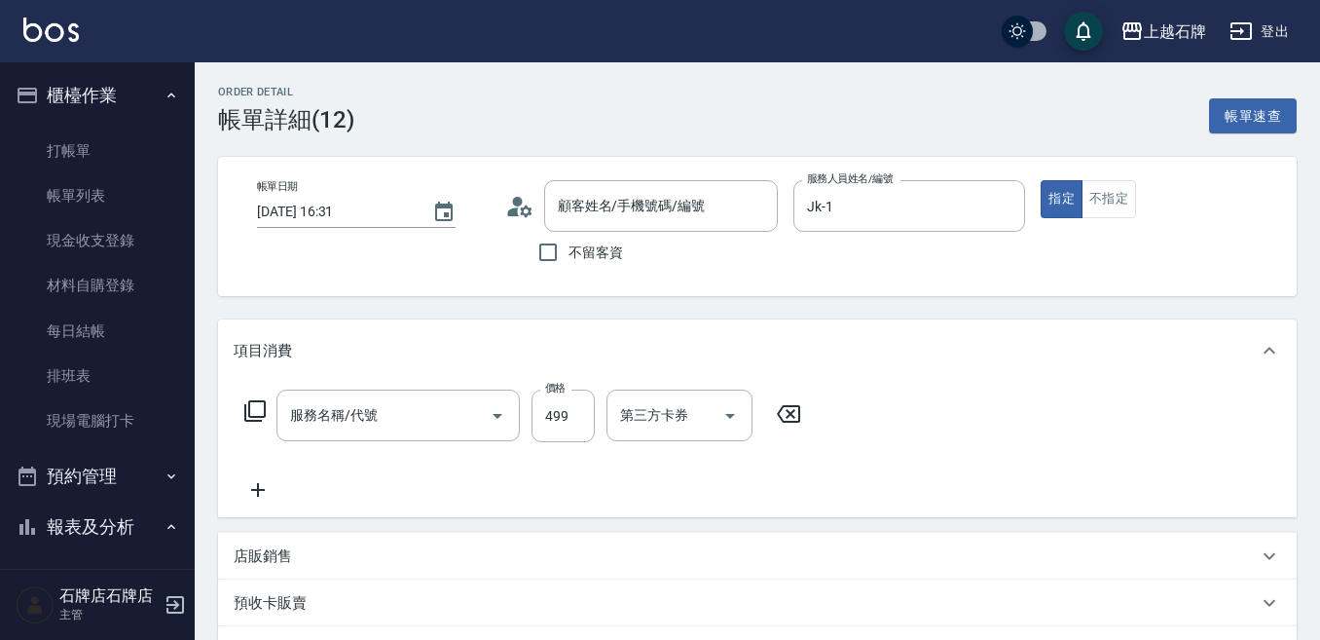
type input "[DATE] 16:31"
type input "Jk-1"
type input "B級洗+剪(203)"
click at [547, 406] on input "499" at bounding box center [563, 416] width 63 height 53
type input "新客人 姓名未設定/01/null"
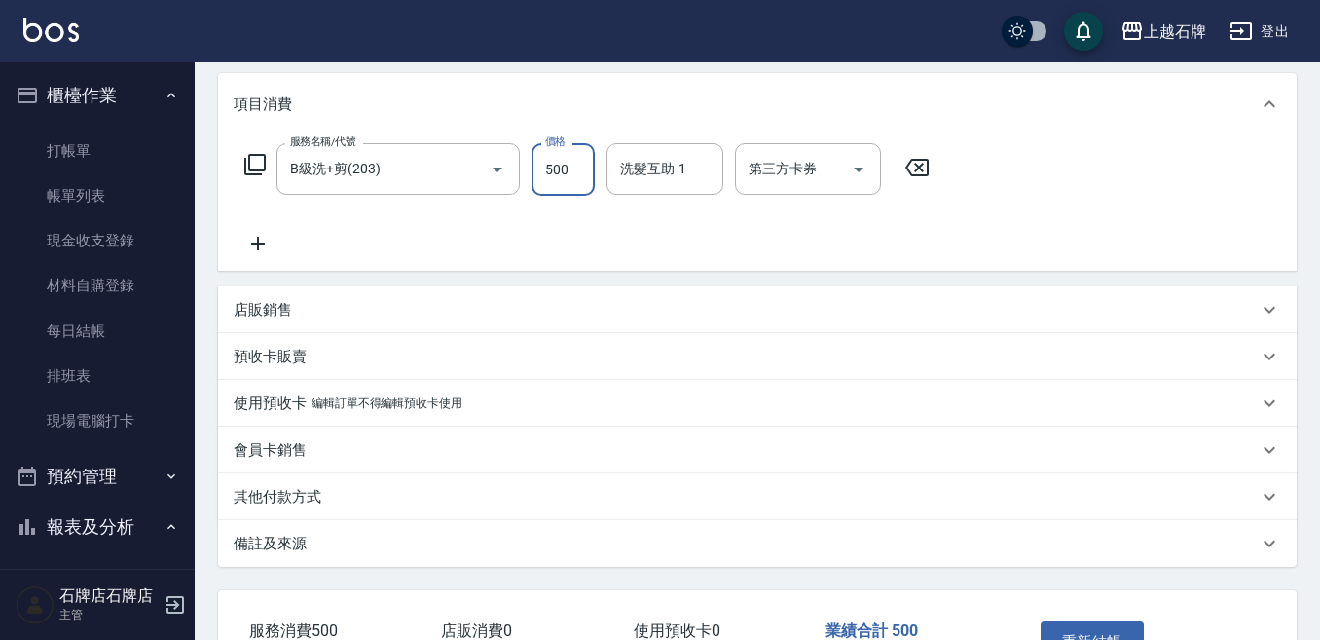
scroll to position [384, 0]
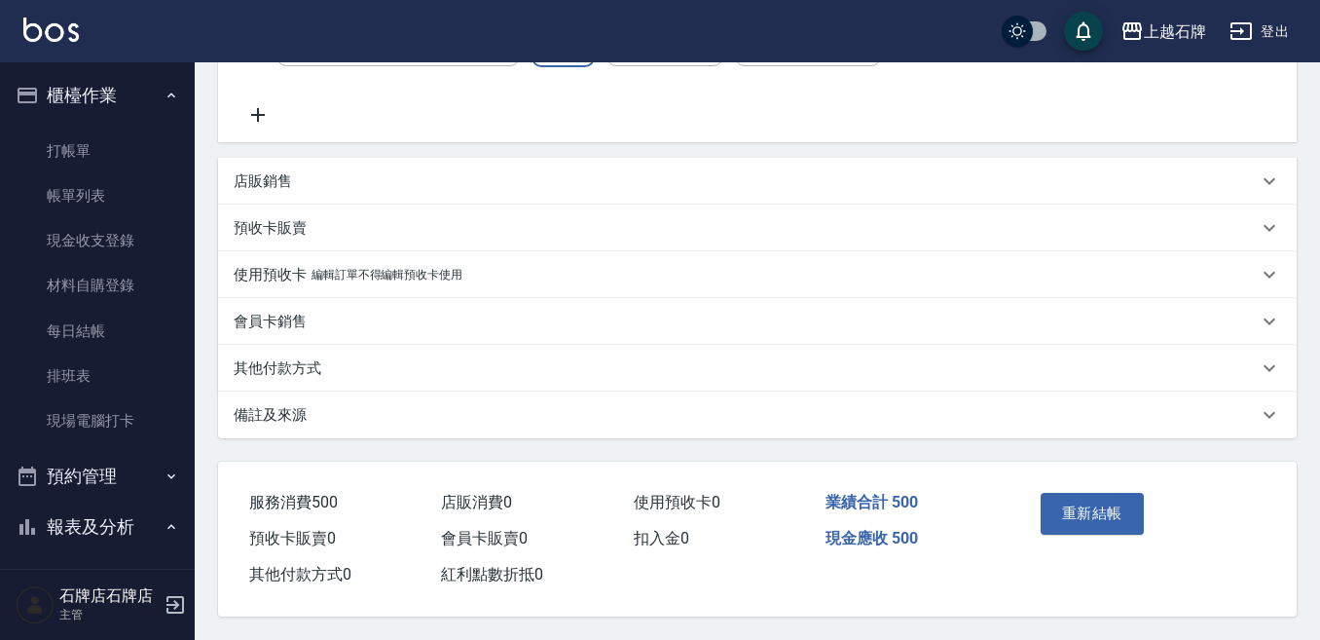
type input "500"
click at [1120, 528] on div "重新結帳" at bounding box center [1087, 527] width 109 height 85
click at [1128, 512] on button "重新結帳" at bounding box center [1092, 513] width 103 height 41
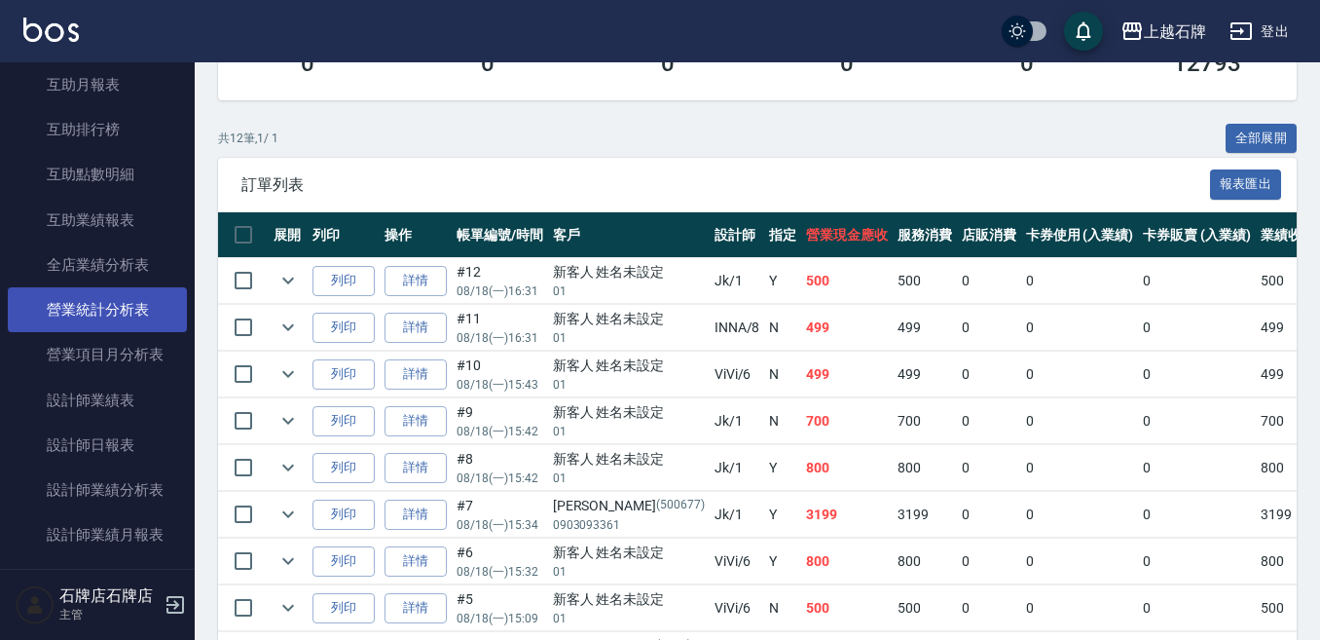
scroll to position [779, 0]
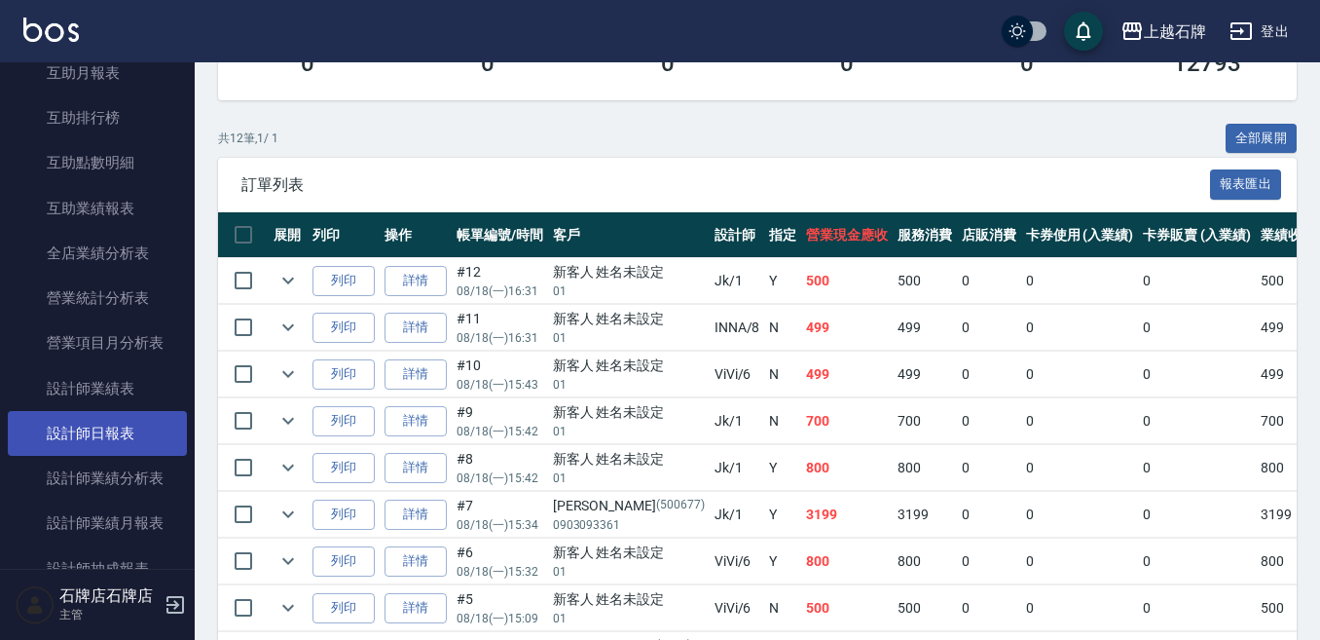
click at [147, 435] on link "設計師日報表" at bounding box center [97, 433] width 179 height 45
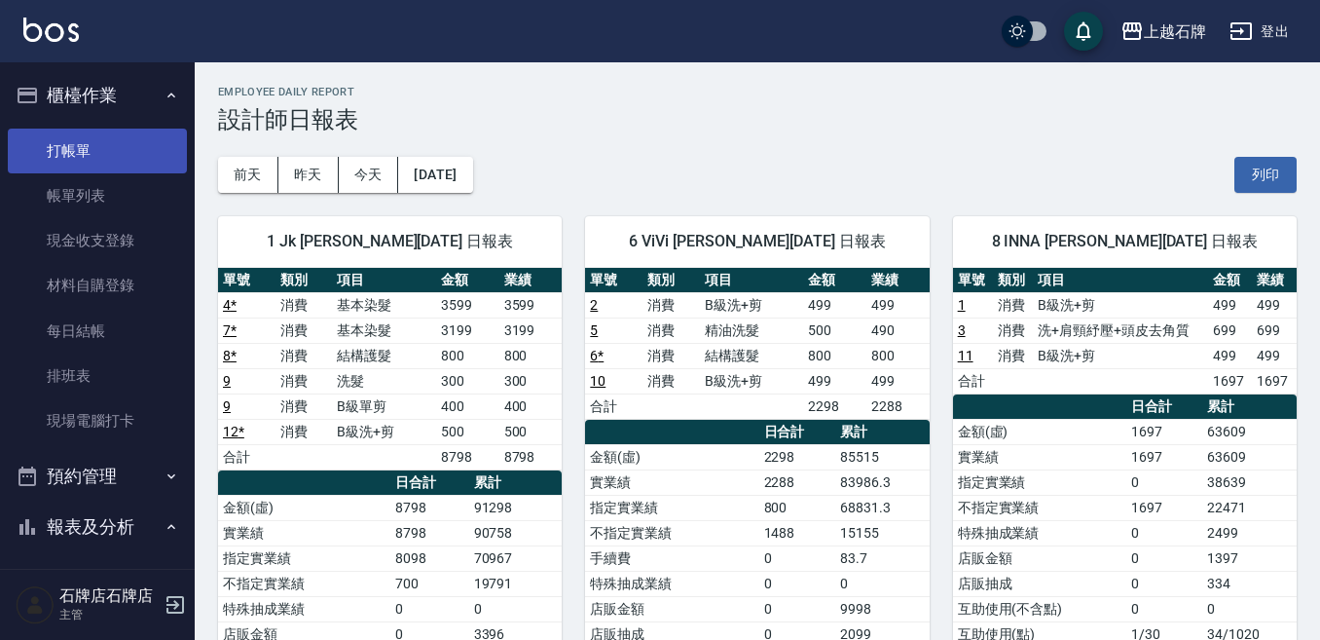
click at [51, 143] on link "打帳單" at bounding box center [97, 151] width 179 height 45
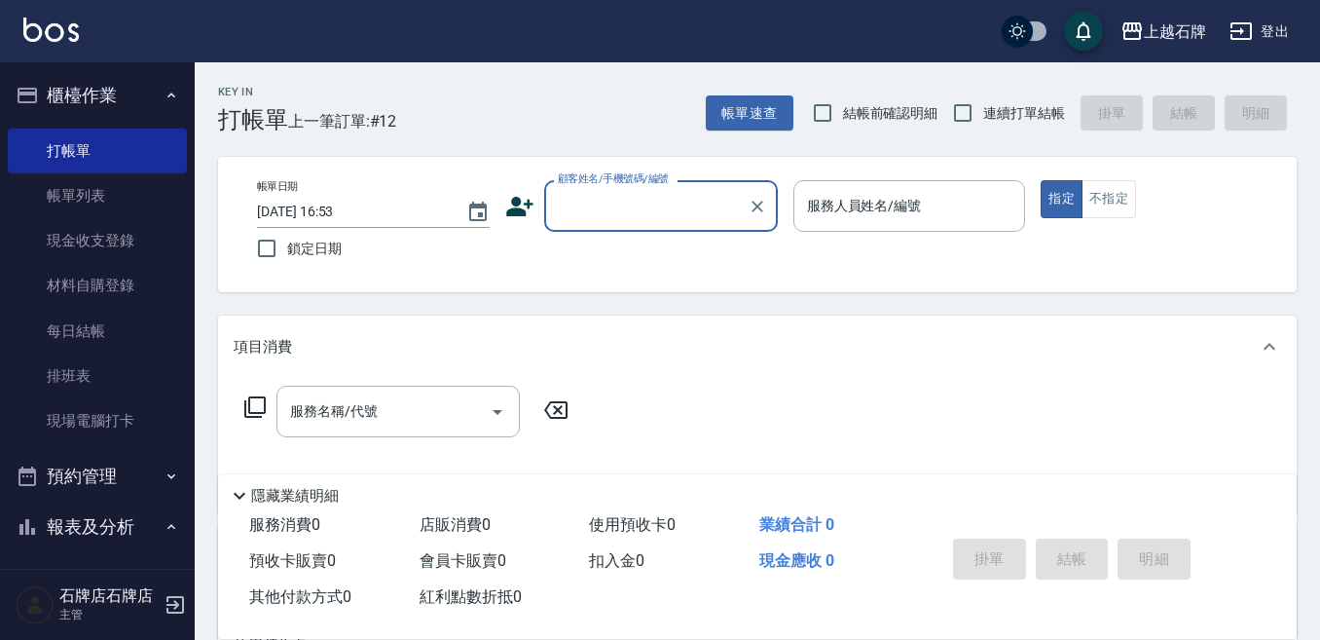
click at [529, 200] on icon at bounding box center [519, 206] width 27 height 19
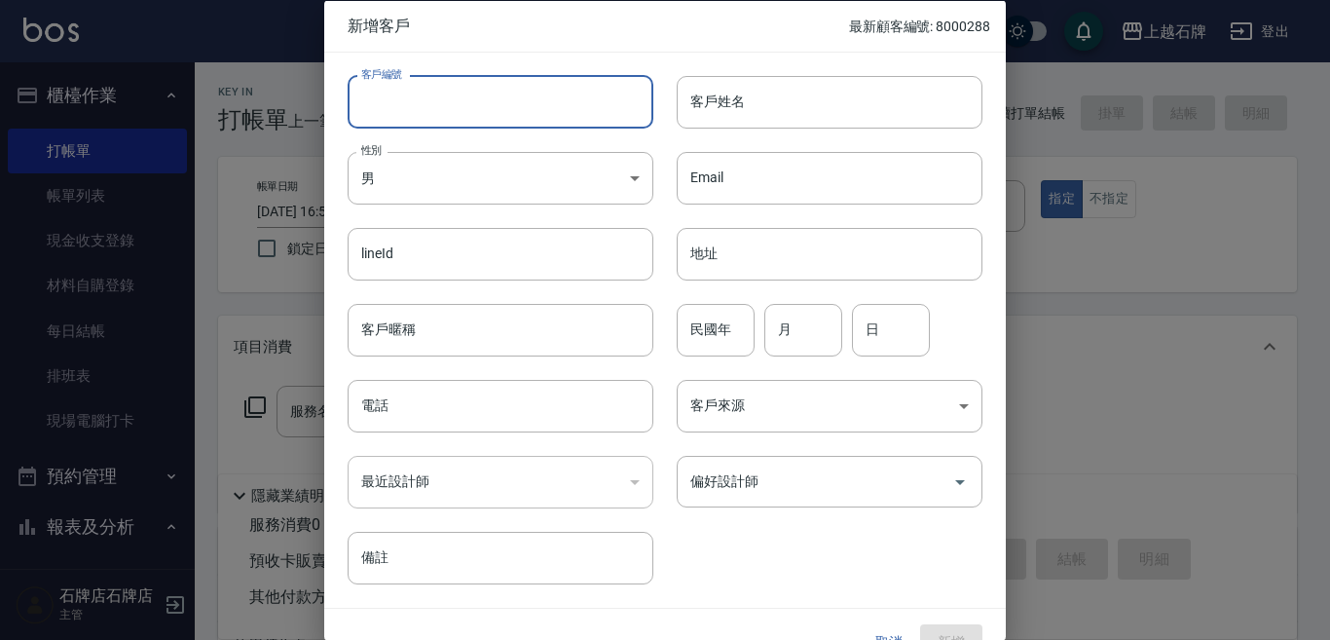
click at [588, 124] on input "客戶編號" at bounding box center [501, 101] width 306 height 53
type input "8000289"
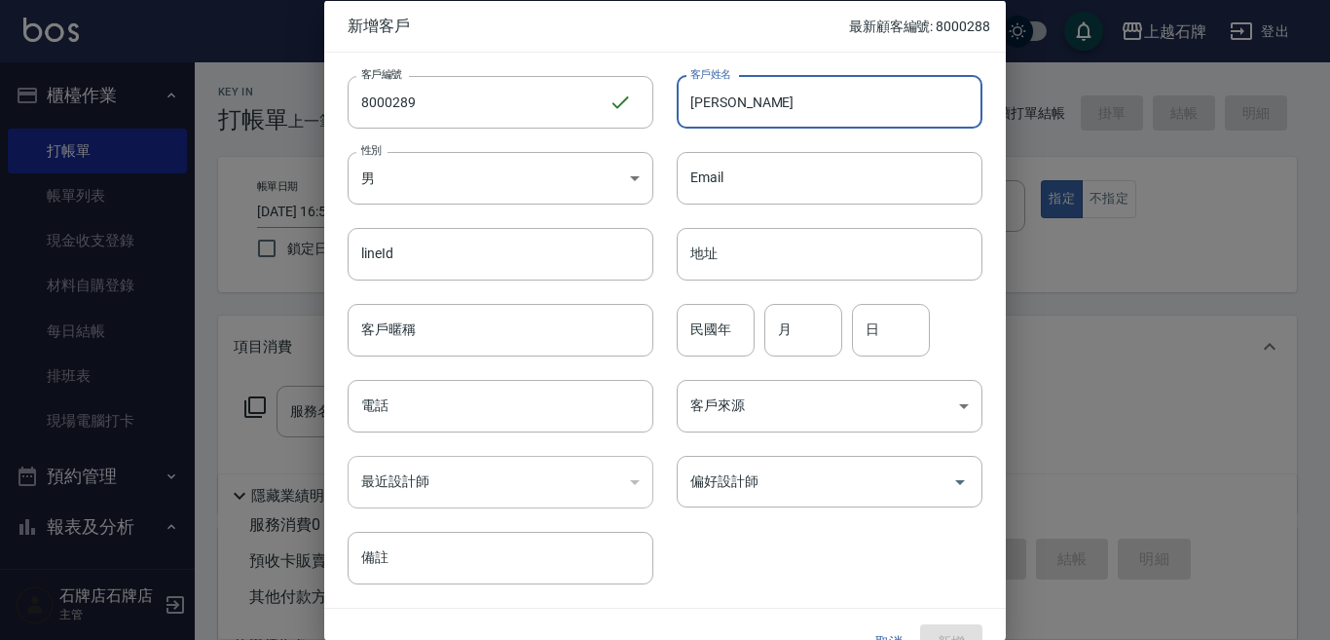
type input "[PERSON_NAME]"
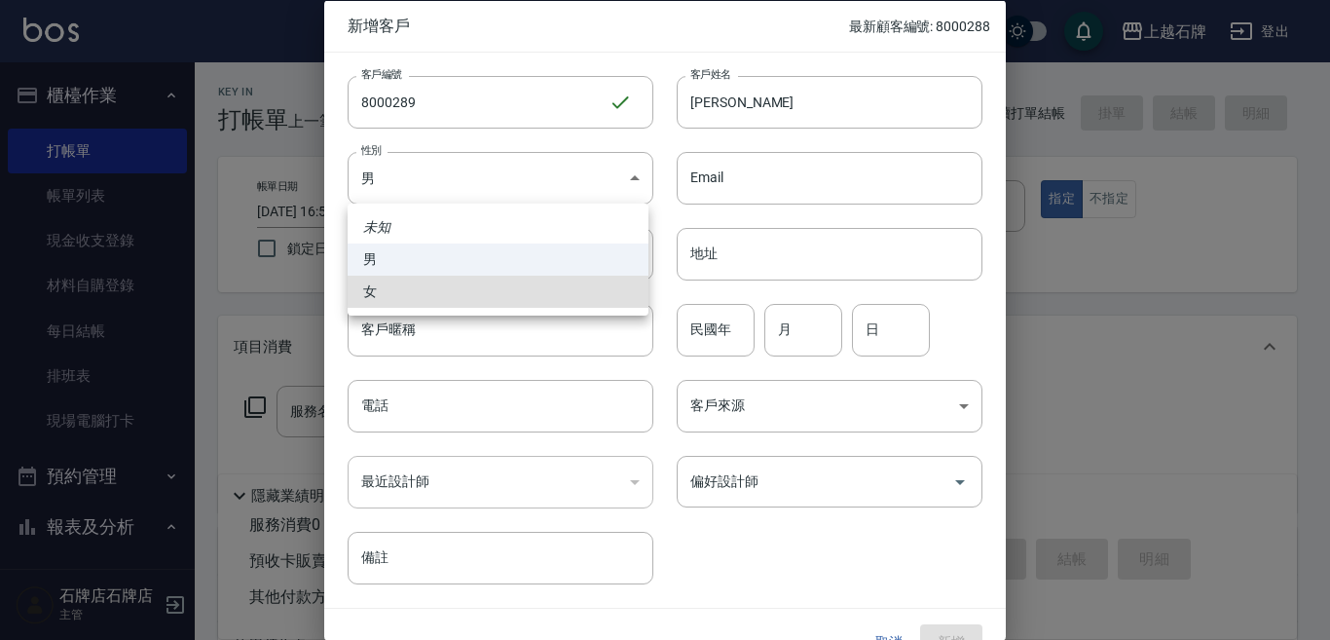
type input "[DEMOGRAPHIC_DATA]"
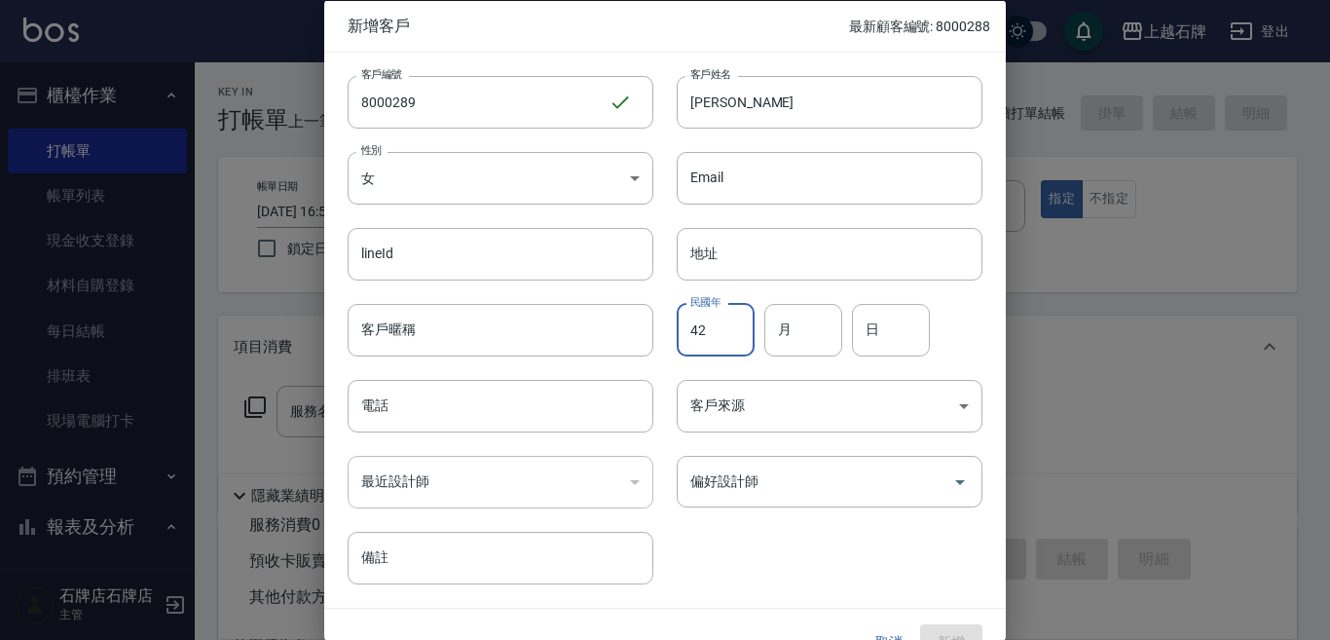
type input "42"
type input "1"
type input "23"
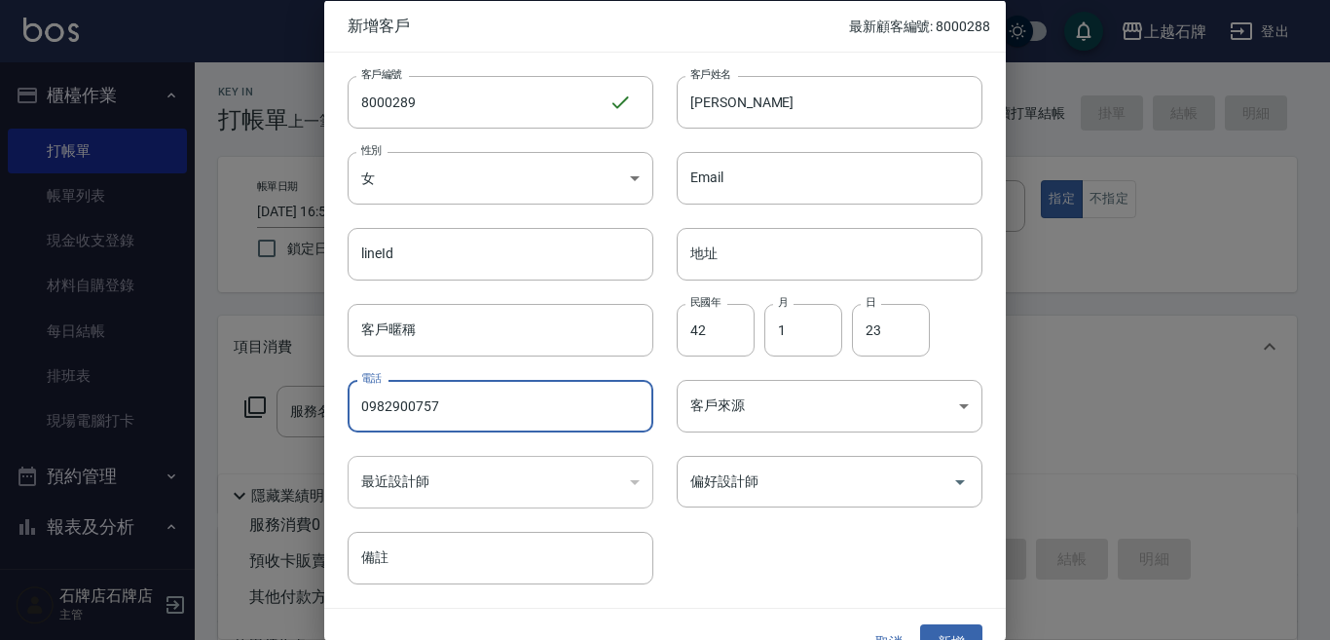
type input "0982900757"
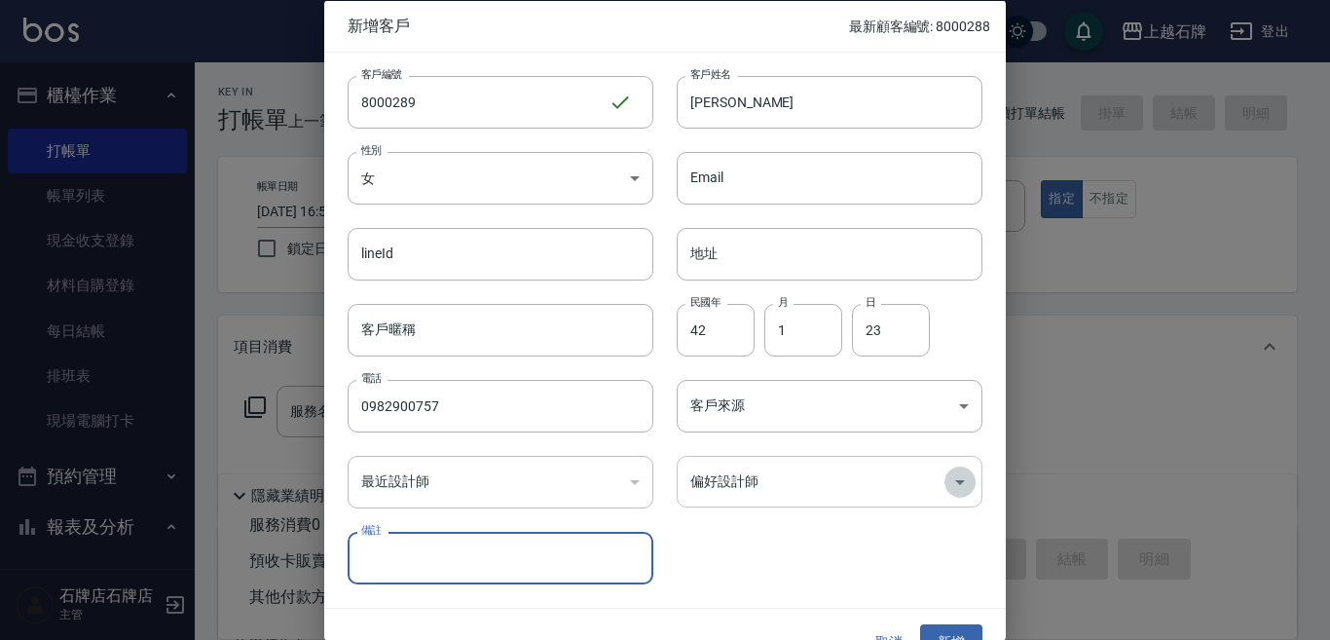
click at [955, 496] on button "Open" at bounding box center [960, 480] width 31 height 31
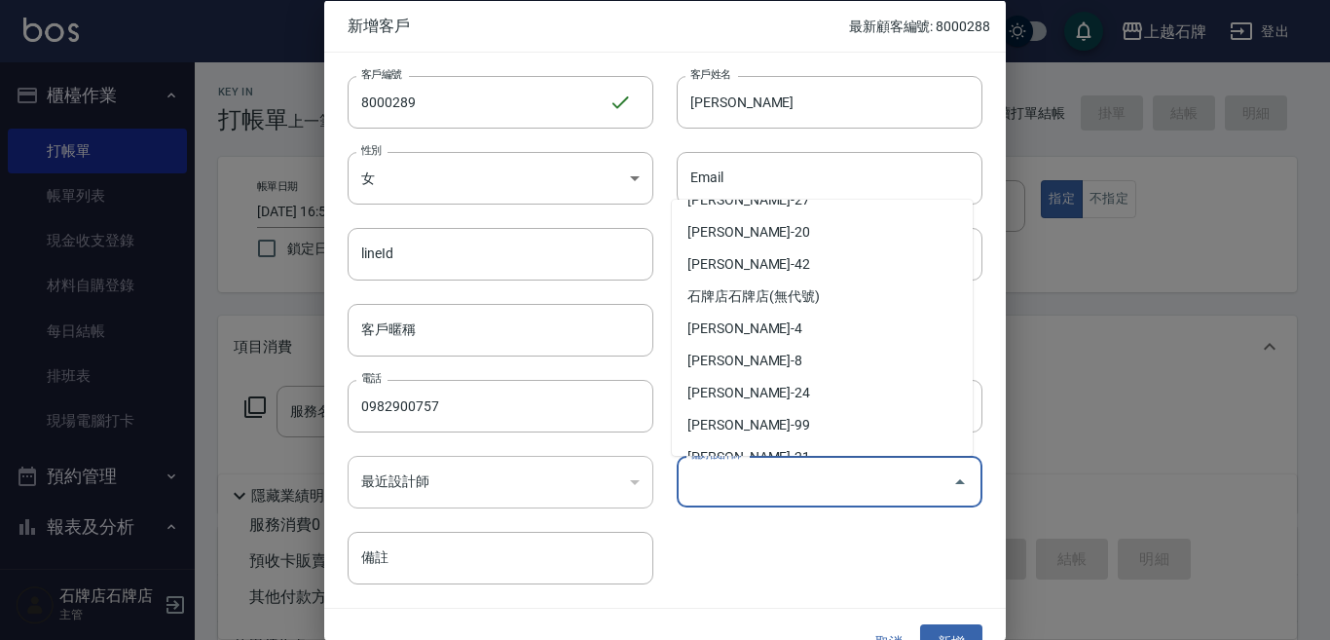
scroll to position [292, 0]
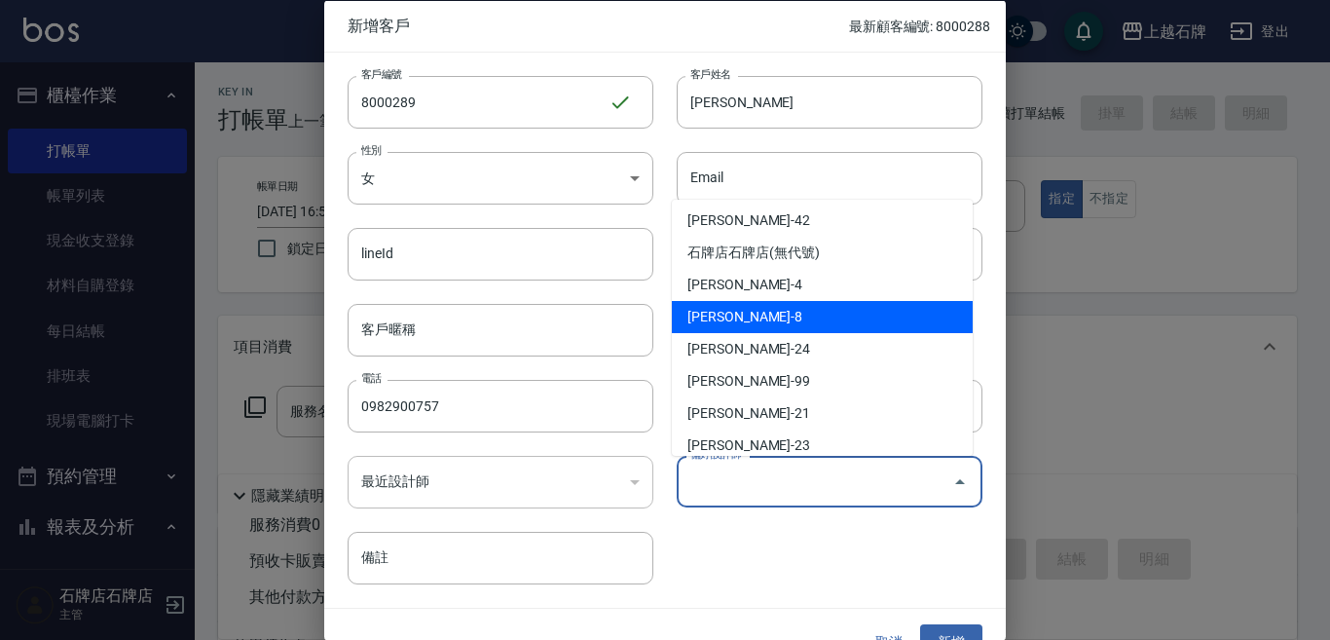
click at [824, 322] on li "[PERSON_NAME]-8" at bounding box center [822, 317] width 301 height 32
type input "溫育宣"
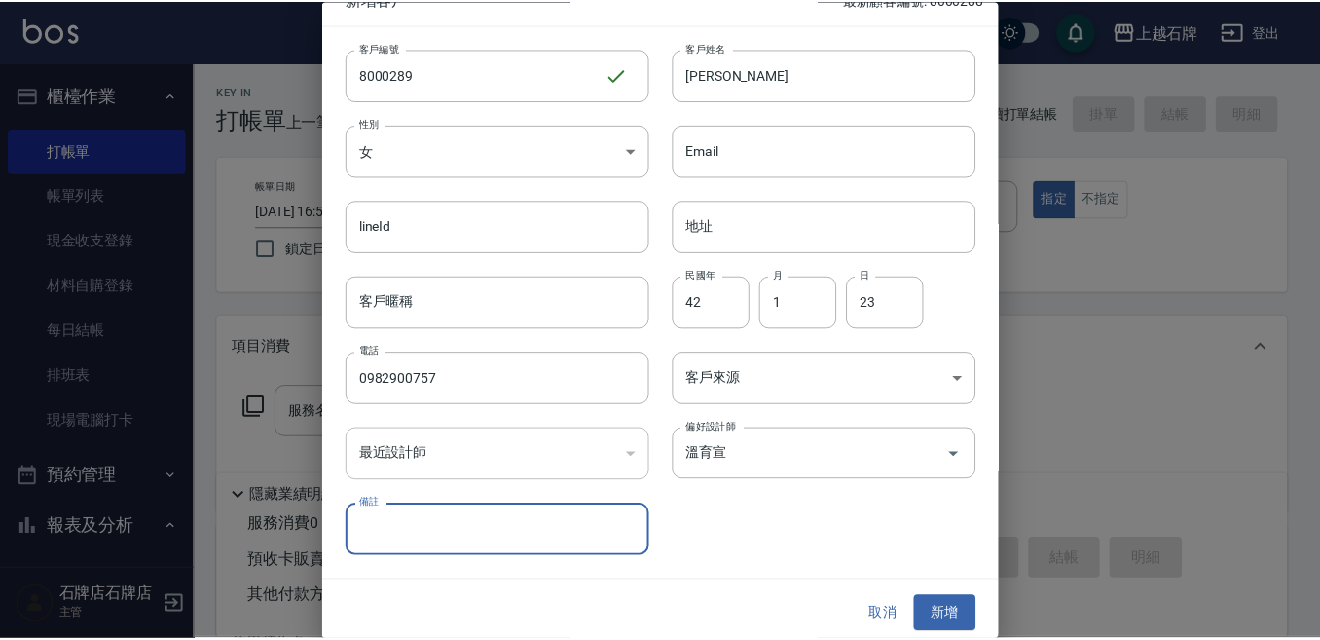
scroll to position [35, 0]
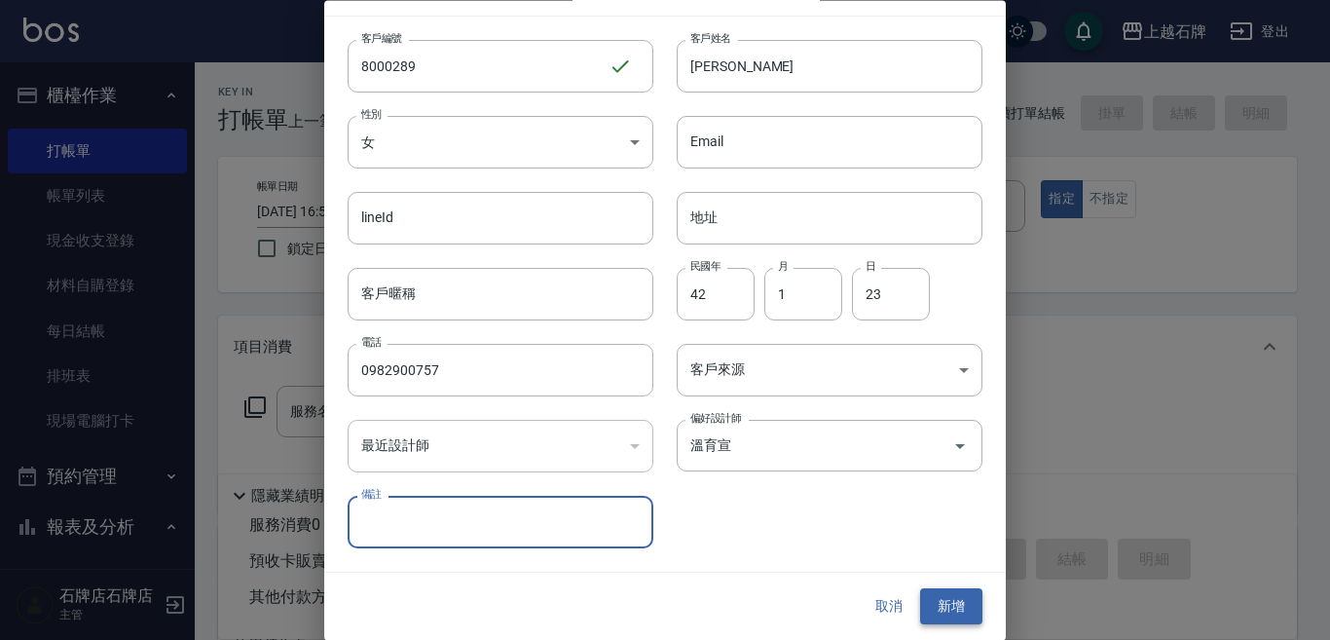
click at [943, 589] on button "新增" at bounding box center [951, 607] width 62 height 36
click at [889, 615] on button "取消" at bounding box center [889, 607] width 62 height 36
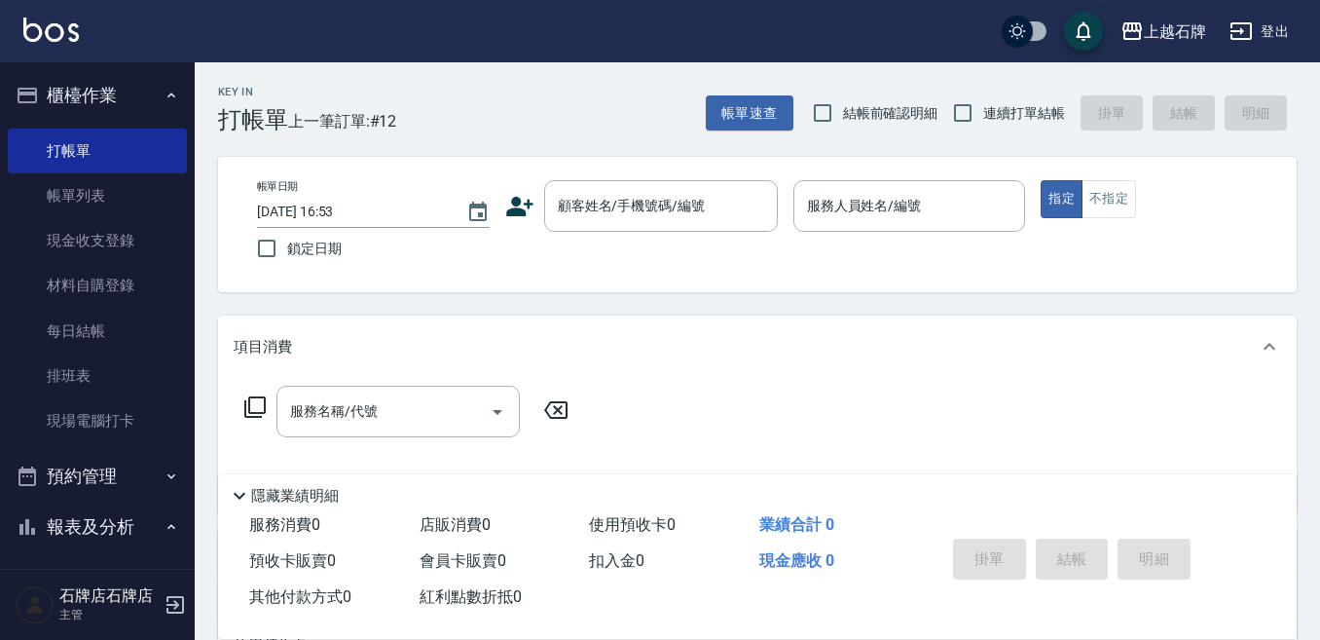
click at [700, 234] on div "帳單日期 [DATE] 16:53 鎖定日期 顧客姓名/手機號碼/編號 顧客姓名/手機號碼/編號 服務人員姓名/編號 服務人員姓名/編號 指定 不指定" at bounding box center [757, 224] width 1032 height 89
click at [689, 192] on input "顧客姓名/手機號碼/編號" at bounding box center [646, 206] width 187 height 34
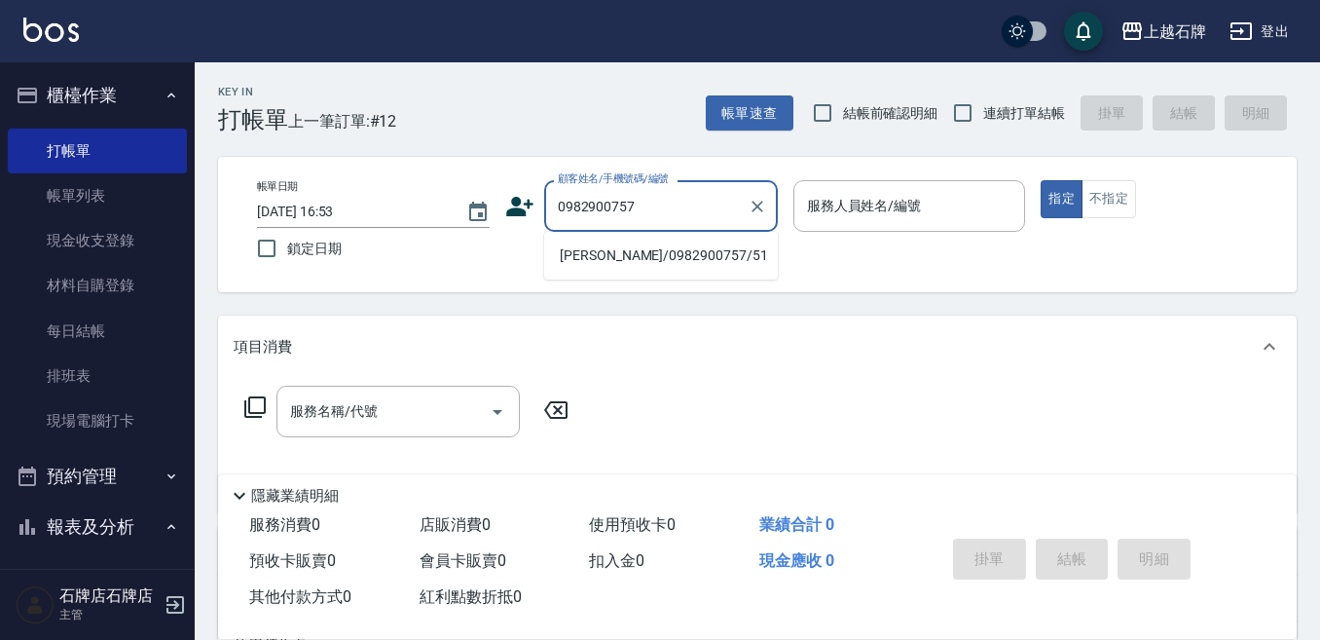
click at [715, 245] on li "[PERSON_NAME]/0982900757/51" at bounding box center [661, 256] width 234 height 32
type input "[PERSON_NAME]/0982900757/51"
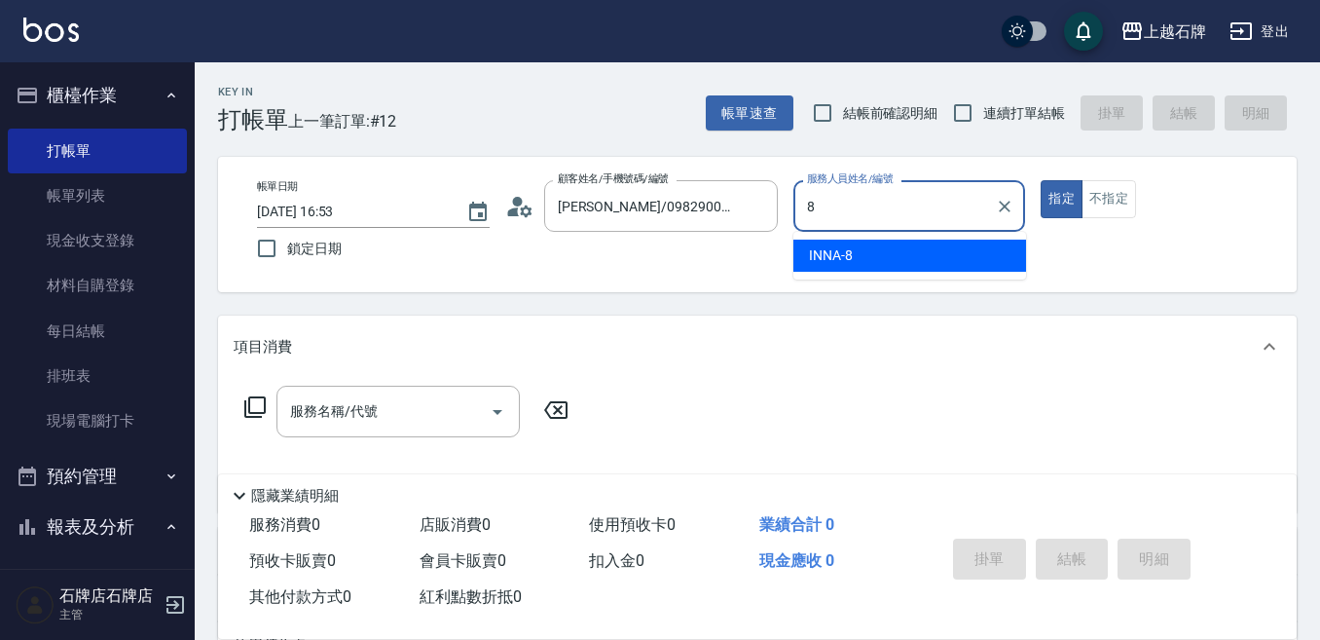
type input "INNA-8"
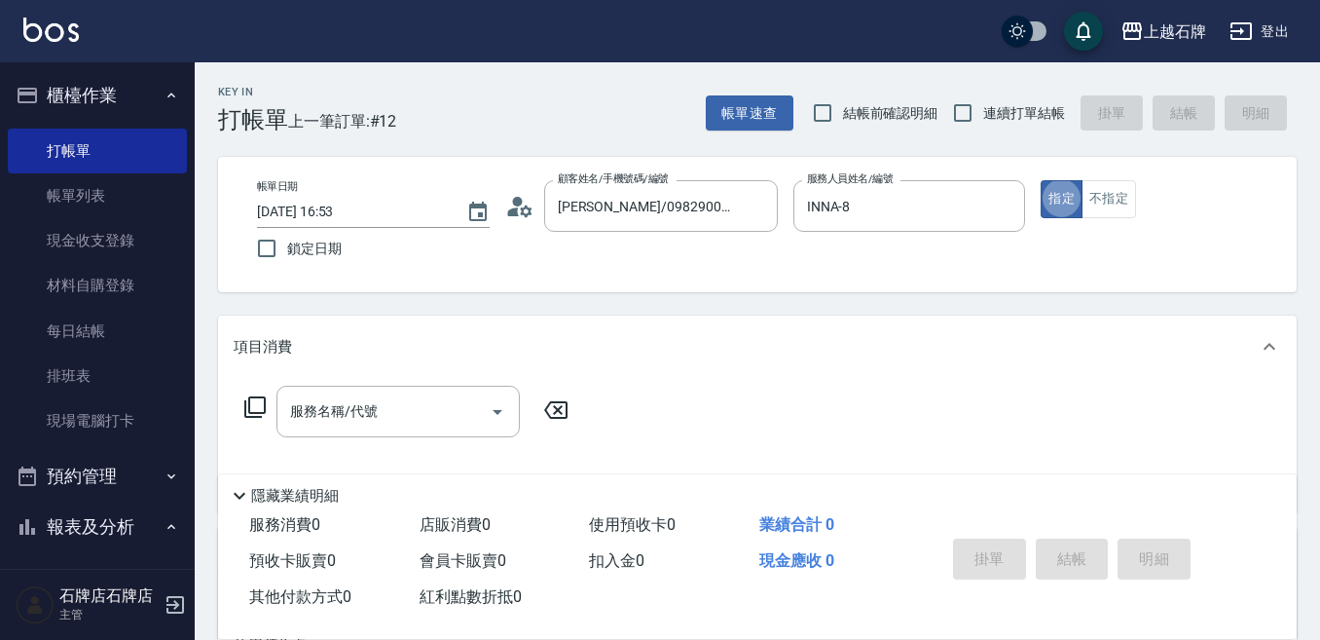
type button "true"
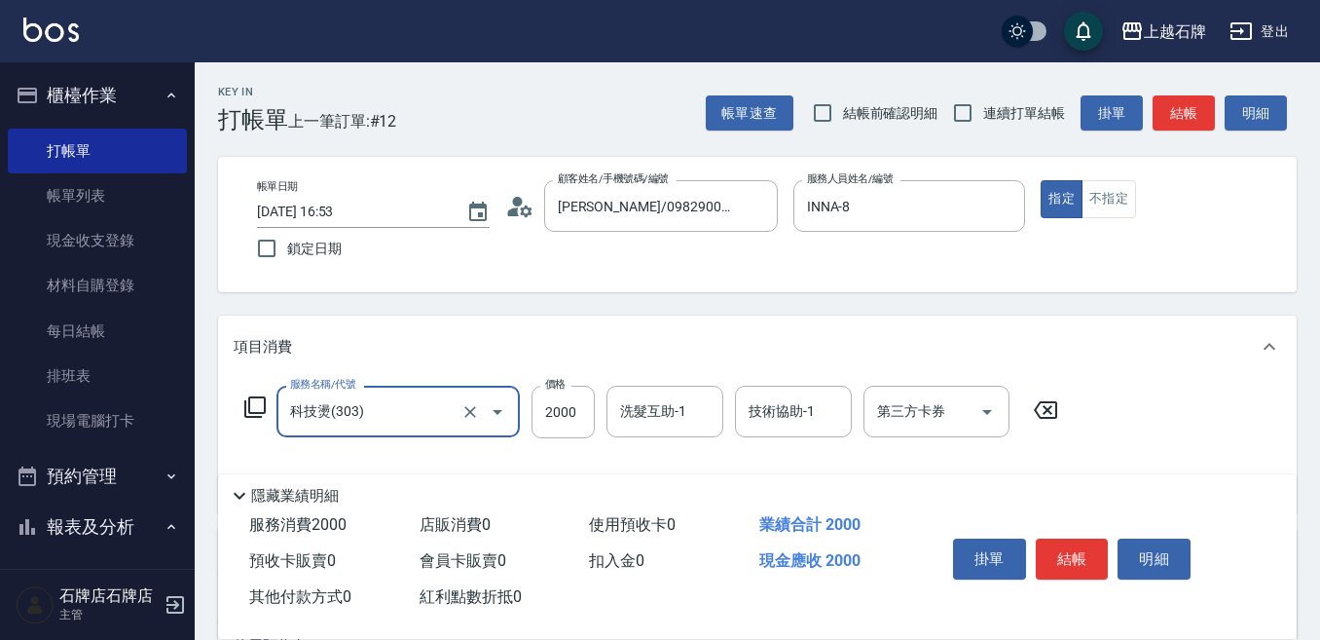
type input "科技燙(303)"
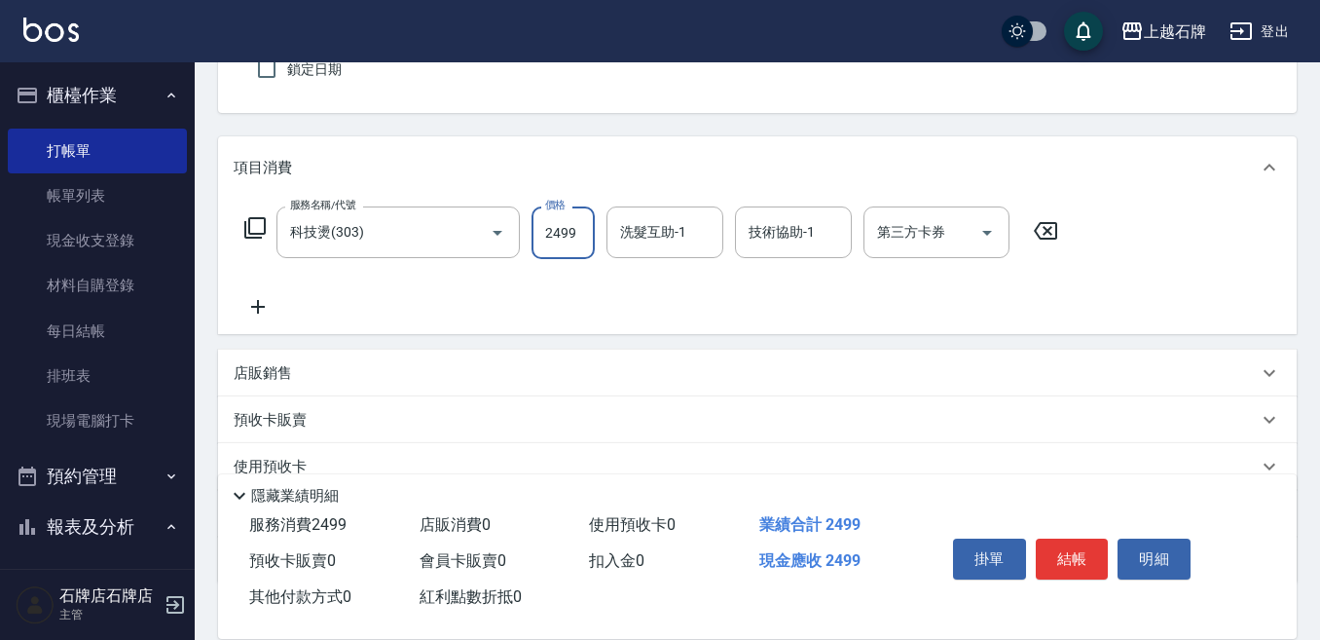
scroll to position [195, 0]
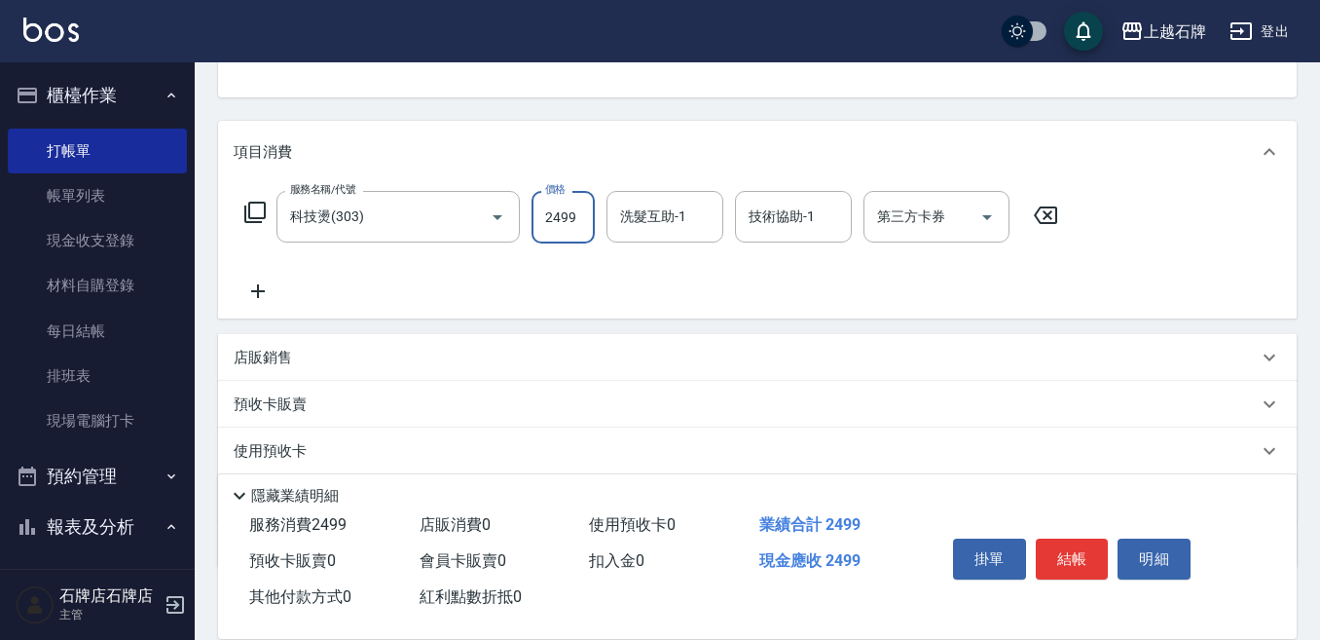
type input "2499"
click at [243, 282] on icon at bounding box center [258, 290] width 49 height 23
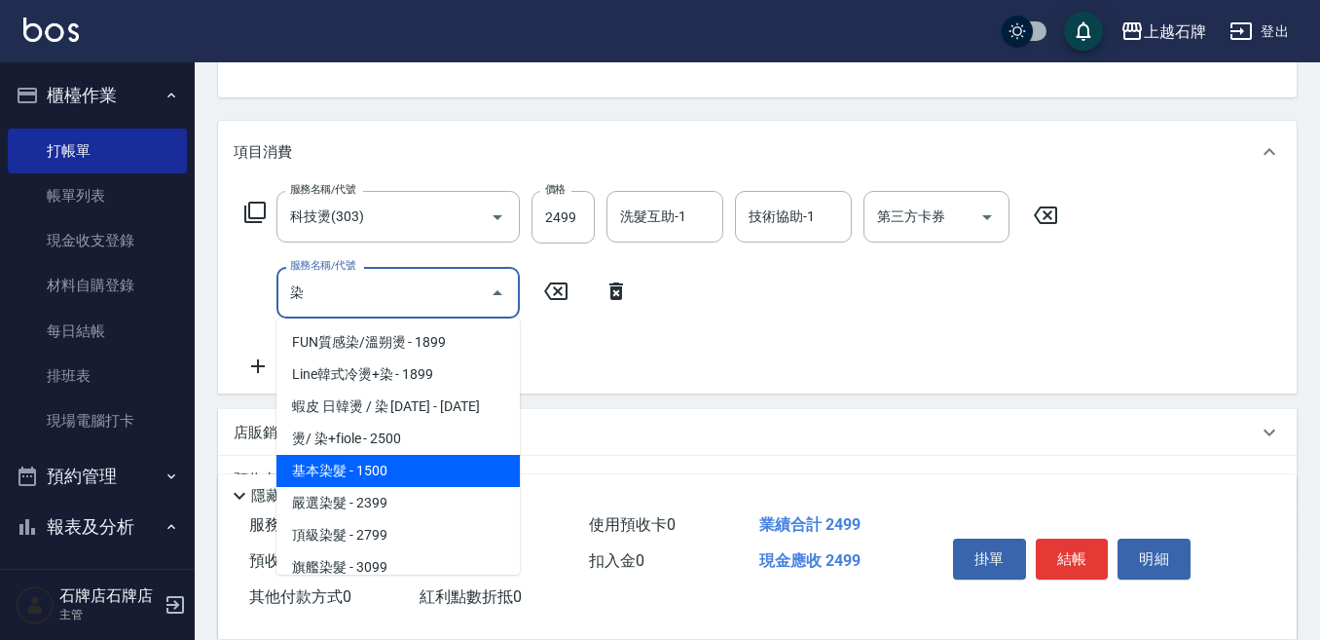
click at [390, 474] on span "基本染髮 - 1500" at bounding box center [398, 471] width 243 height 32
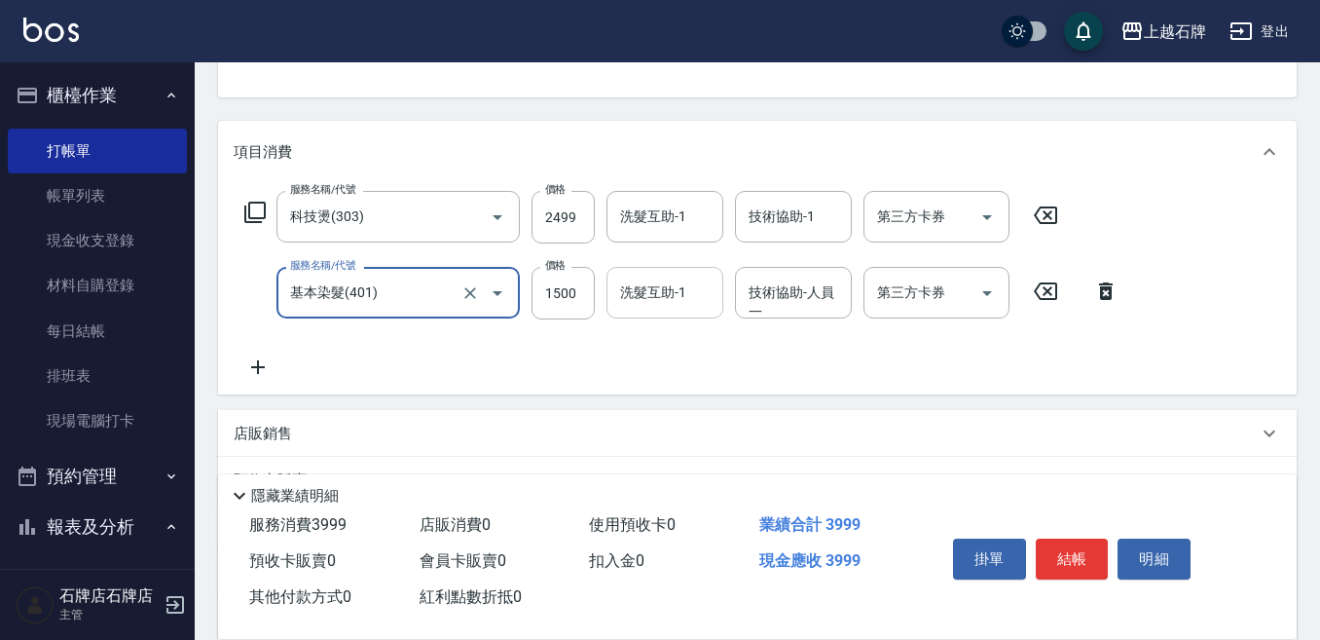
type input "基本染髮(401)"
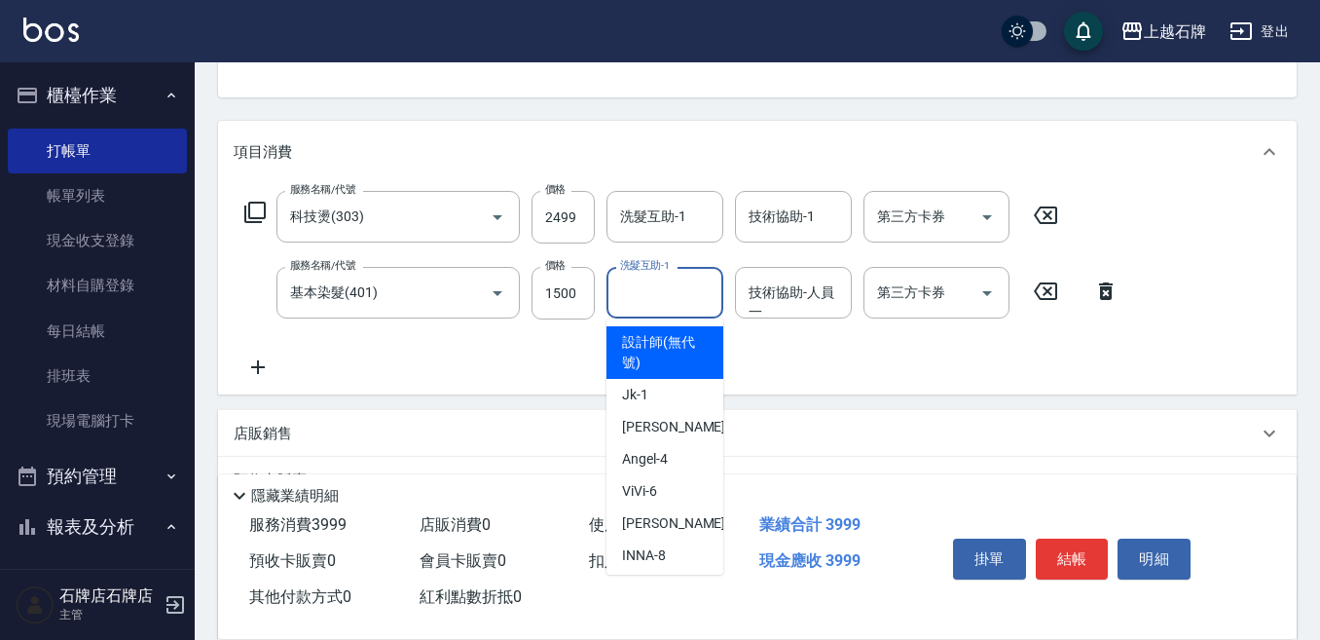
click at [680, 300] on input "洗髮互助-1" at bounding box center [664, 293] width 99 height 34
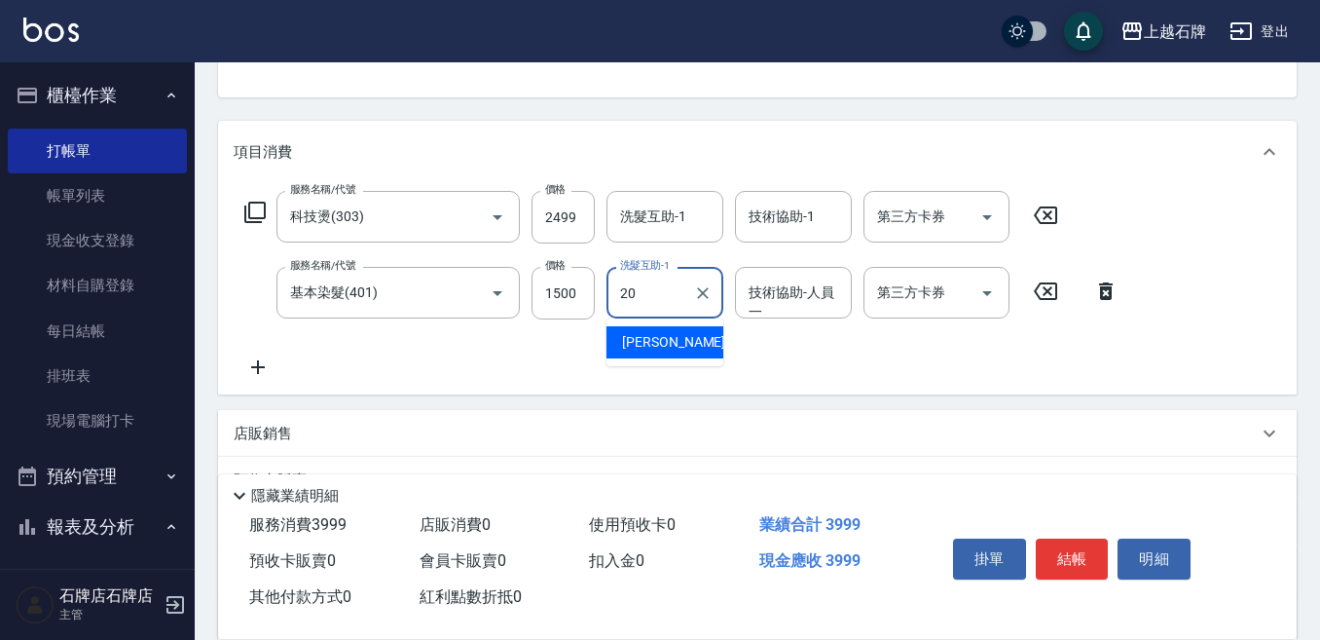
type input "[PERSON_NAME]-20"
drag, startPoint x: 1063, startPoint y: 557, endPoint x: 599, endPoint y: 210, distance: 579.6
click at [654, 234] on div "Key In 打帳單 上一筆訂單:#12 帳單速查 結帳前確認明細 連續打單結帳 掛單 結帳 明細 帳單日期 [DATE] 16:53 鎖定日期 顧客姓名/手…" at bounding box center [758, 349] width 1126 height 963
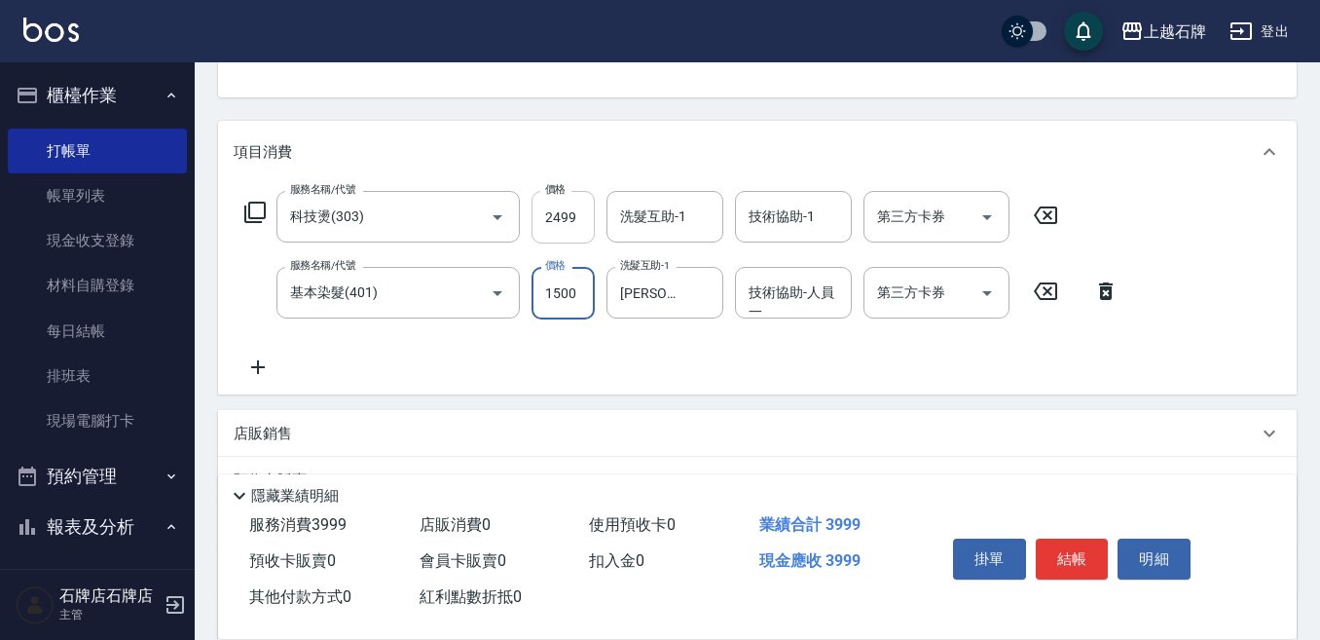
click at [558, 224] on input "2499" at bounding box center [563, 217] width 63 height 53
type input "2499"
click at [1086, 555] on button "結帳" at bounding box center [1072, 558] width 73 height 41
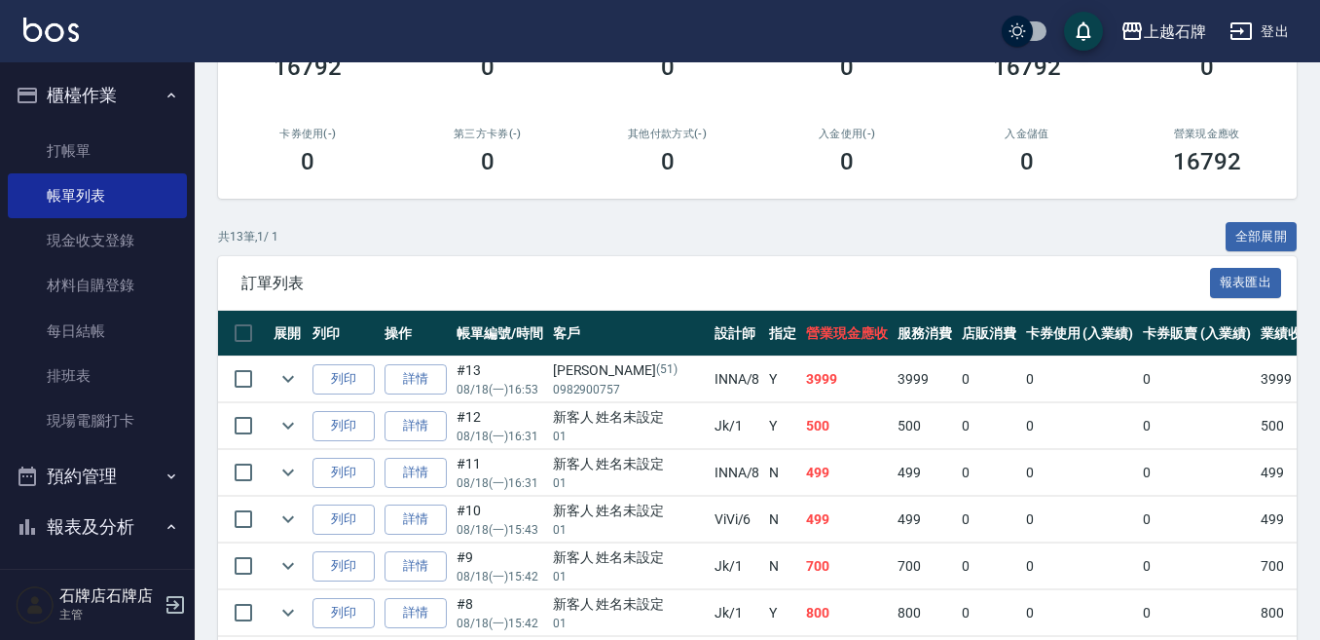
scroll to position [292, 0]
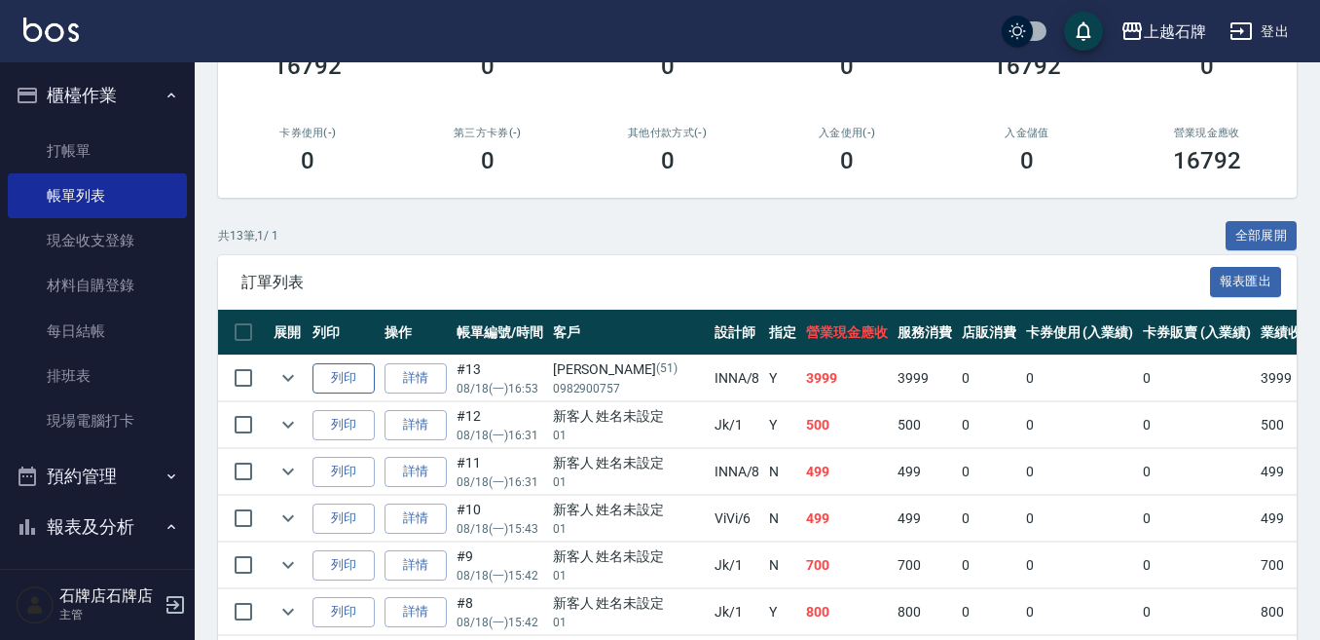
click at [369, 386] on button "列印" at bounding box center [344, 378] width 62 height 30
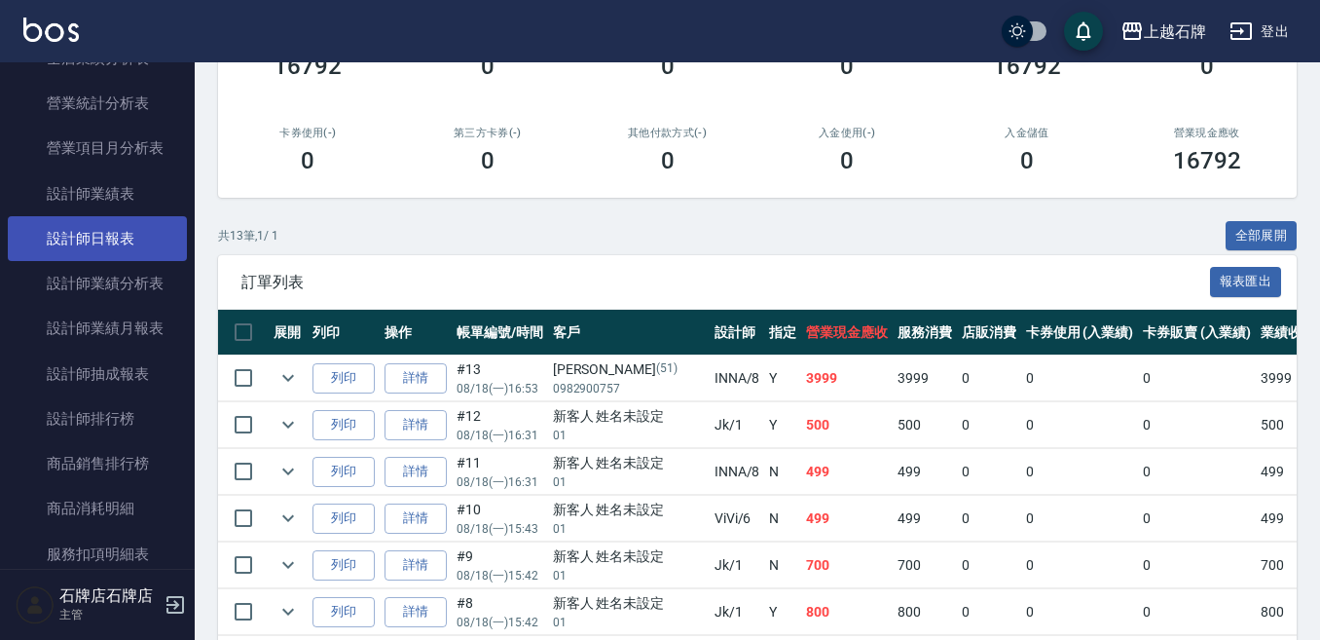
scroll to position [876, 0]
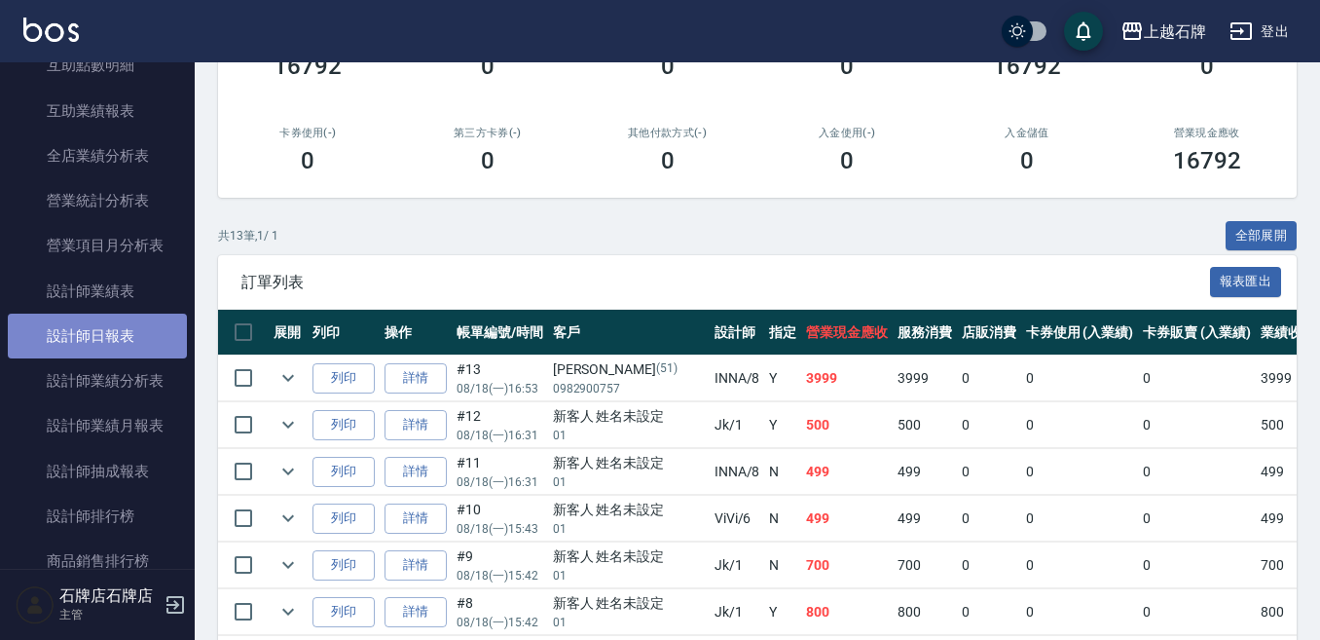
click at [119, 323] on link "設計師日報表" at bounding box center [97, 336] width 179 height 45
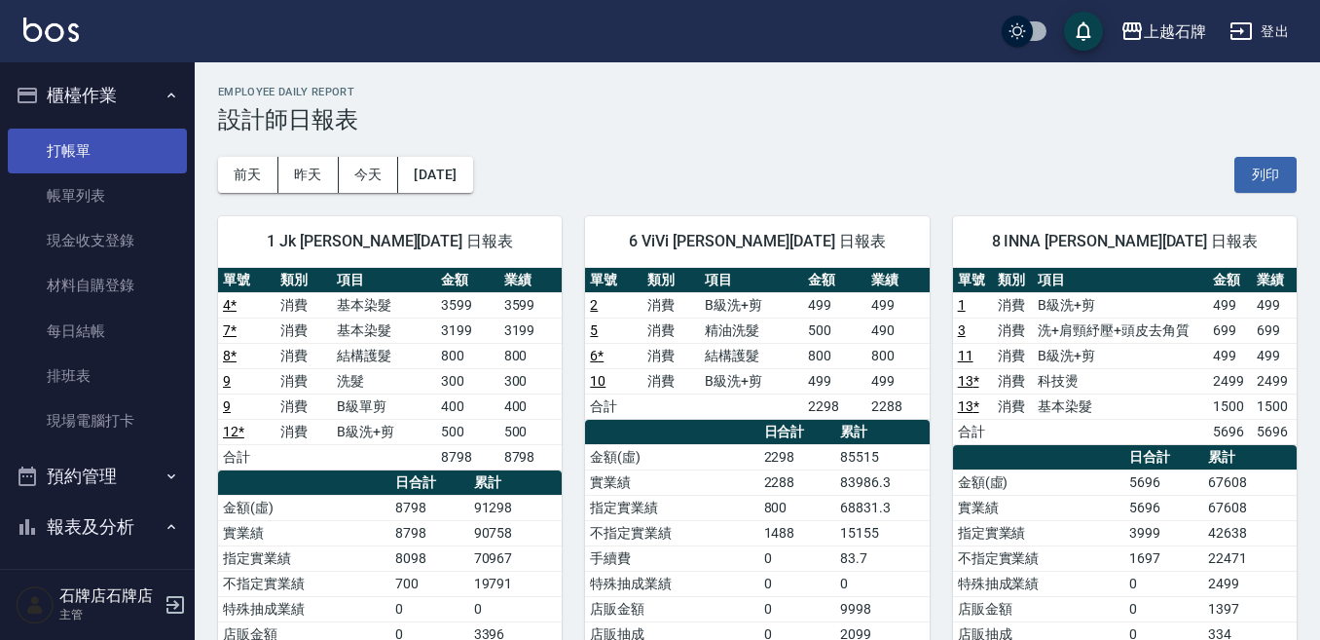
click at [98, 154] on link "打帳單" at bounding box center [97, 151] width 179 height 45
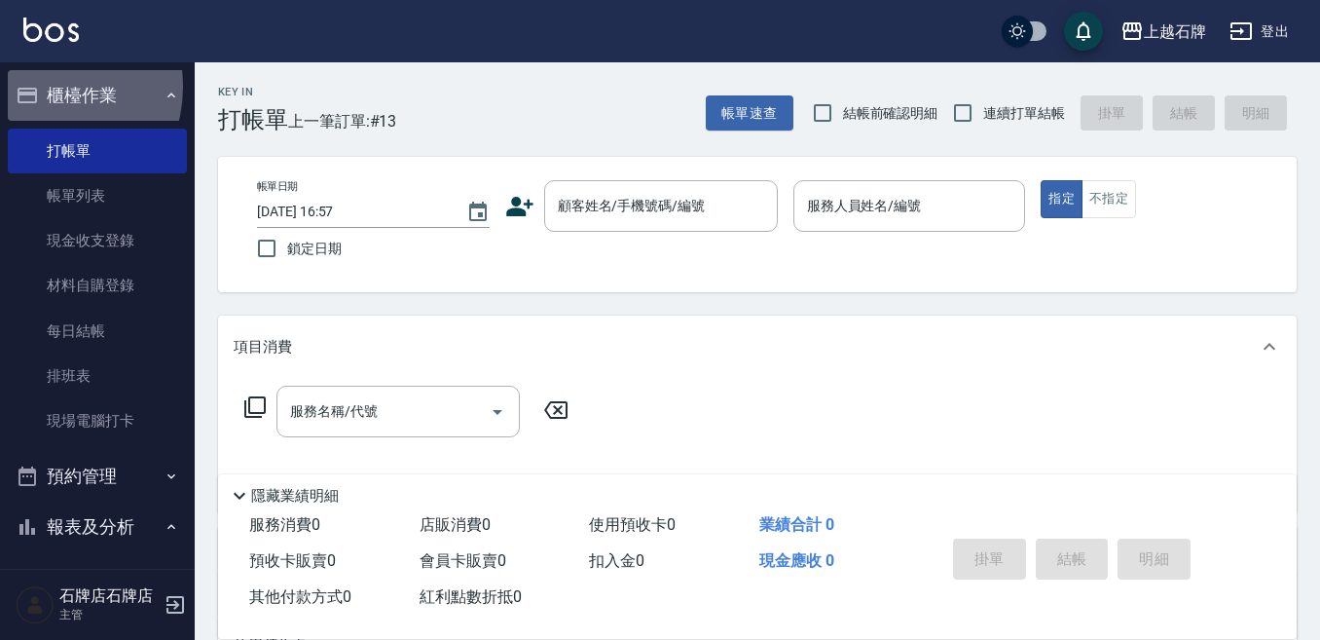
drag, startPoint x: 80, startPoint y: 79, endPoint x: 1191, endPoint y: 108, distance: 1111.4
click at [93, 74] on button "櫃檯作業" at bounding box center [97, 95] width 179 height 51
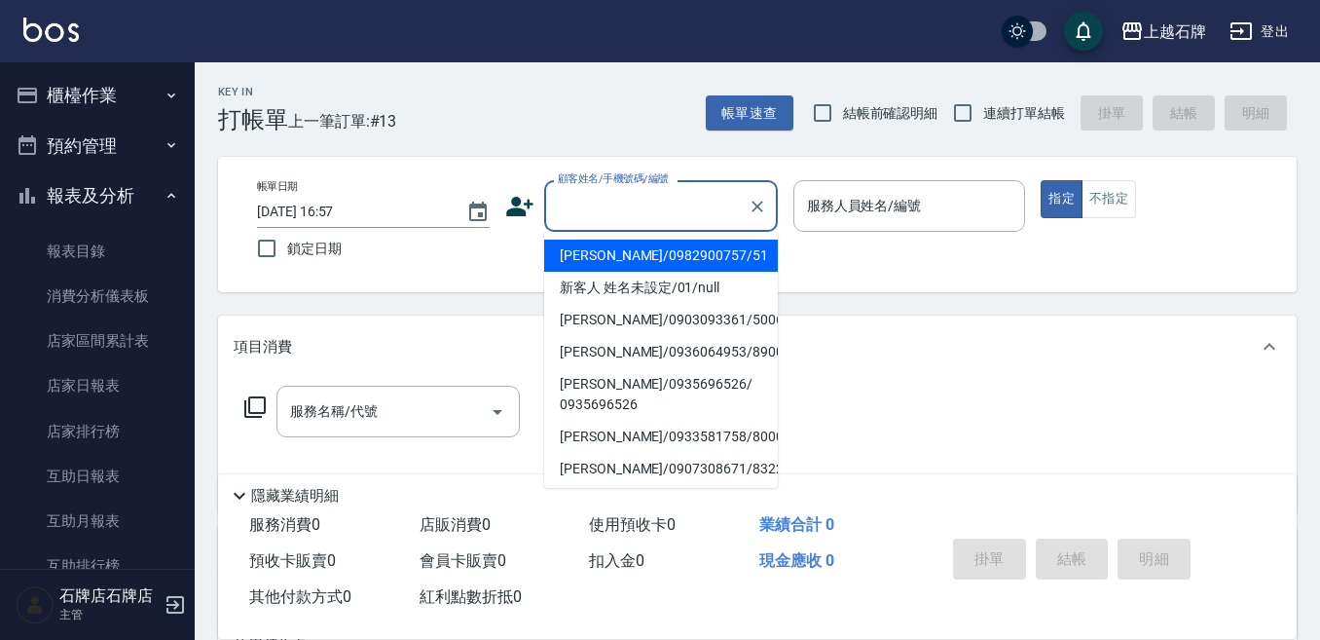
click at [650, 193] on div "顧客姓名/手機號碼/編號 顧客姓名/手機號碼/編號" at bounding box center [661, 206] width 234 height 52
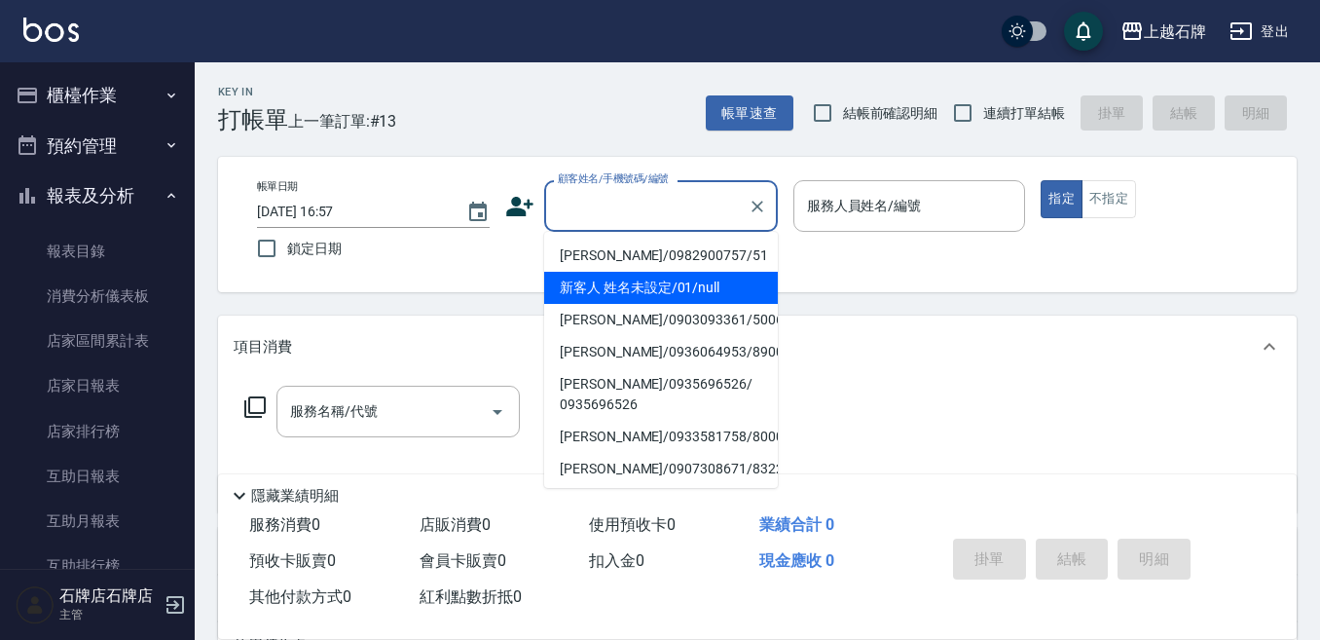
click at [660, 266] on li "[PERSON_NAME]/0982900757/51" at bounding box center [661, 256] width 234 height 32
type input "[PERSON_NAME]/0982900757/51"
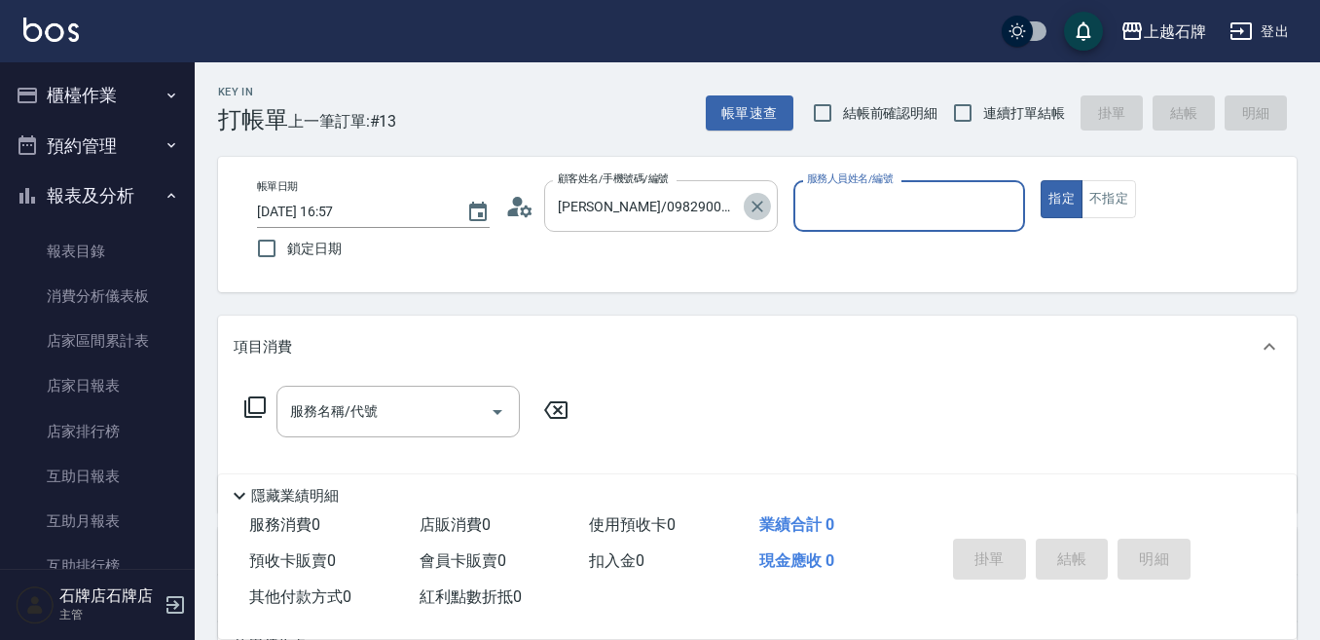
click at [750, 208] on icon "Clear" at bounding box center [757, 206] width 19 height 19
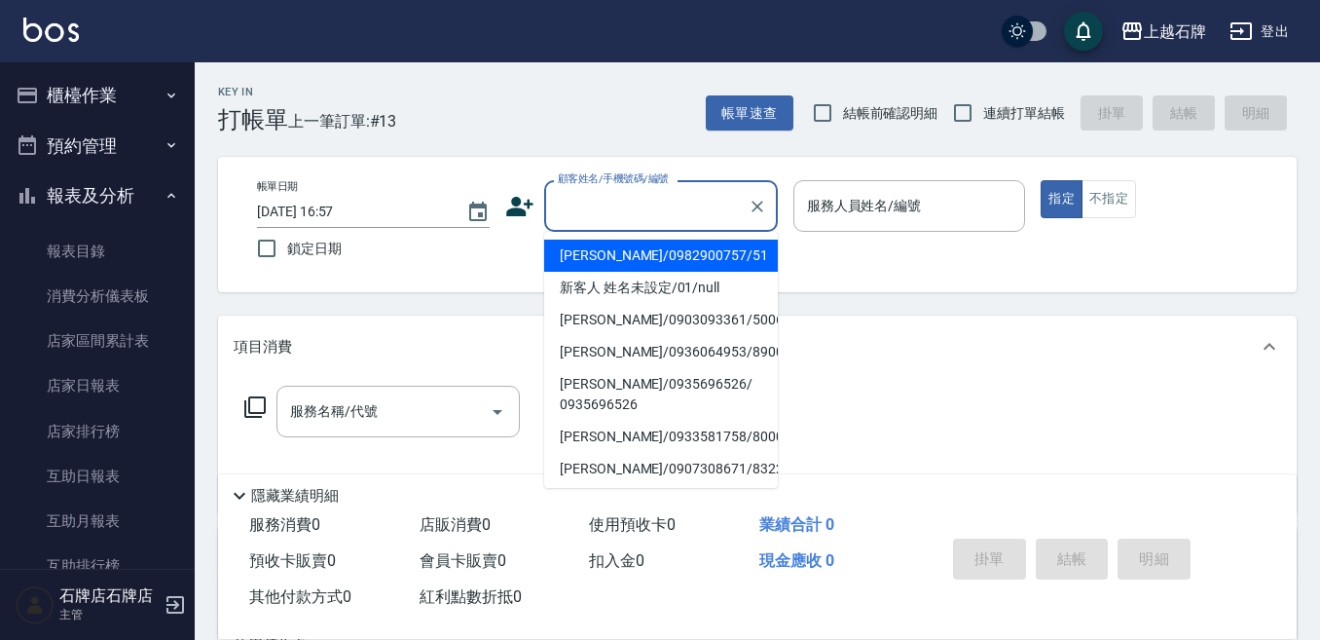
click at [676, 201] on input "顧客姓名/手機號碼/編號" at bounding box center [646, 206] width 187 height 34
click at [673, 286] on li "新客人 姓名未設定/01/null" at bounding box center [661, 288] width 234 height 32
type input "1"
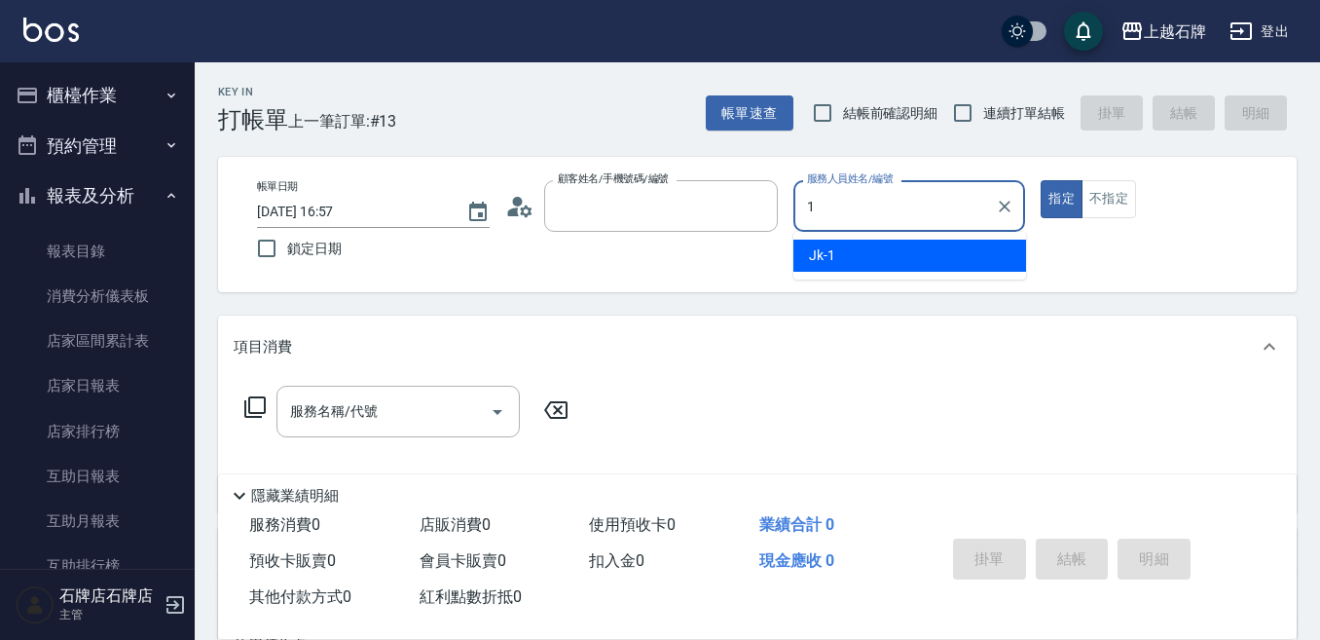
type input "新客人 姓名未設定/01/null"
drag, startPoint x: 945, startPoint y: 264, endPoint x: 1076, endPoint y: 189, distance: 151.3
click at [946, 263] on div "Jk -1" at bounding box center [910, 256] width 233 height 32
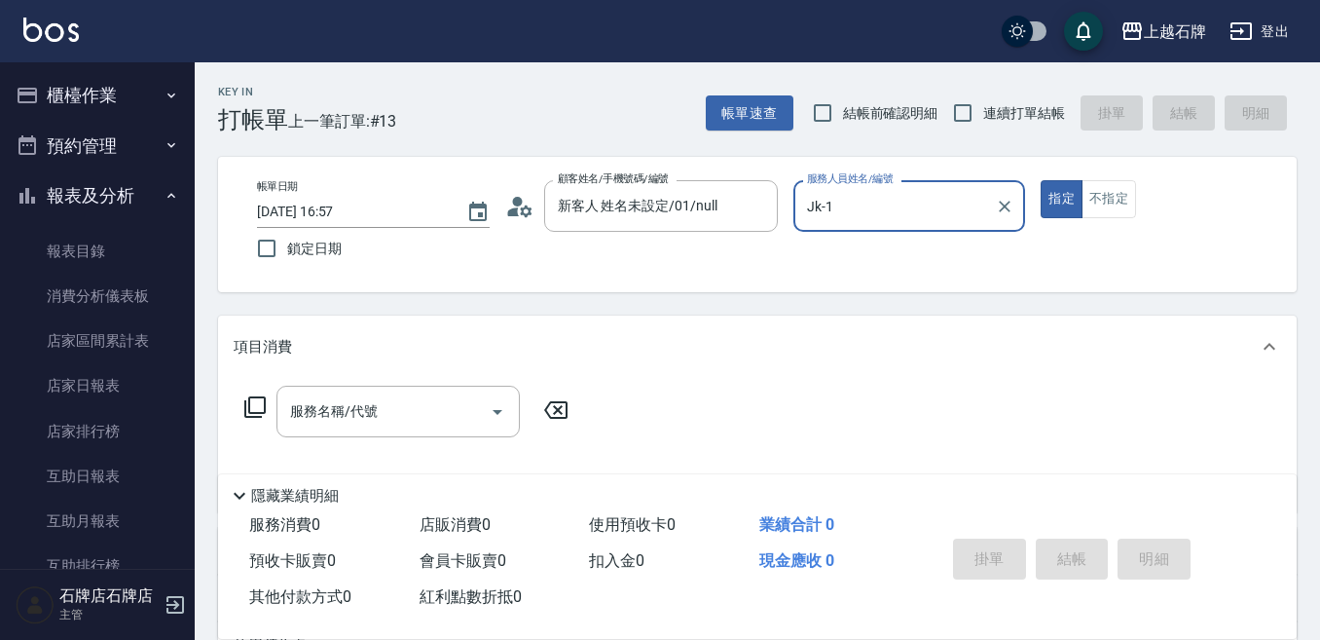
type input "Jk-1"
click at [1115, 179] on div "帳單日期 [DATE] 16:57 鎖定日期 顧客姓名/手機號碼/編號 新客人 姓名未設定/01/null 顧客姓名/手機號碼/編號 服務人員姓名/編號 Jk…" at bounding box center [757, 224] width 1079 height 135
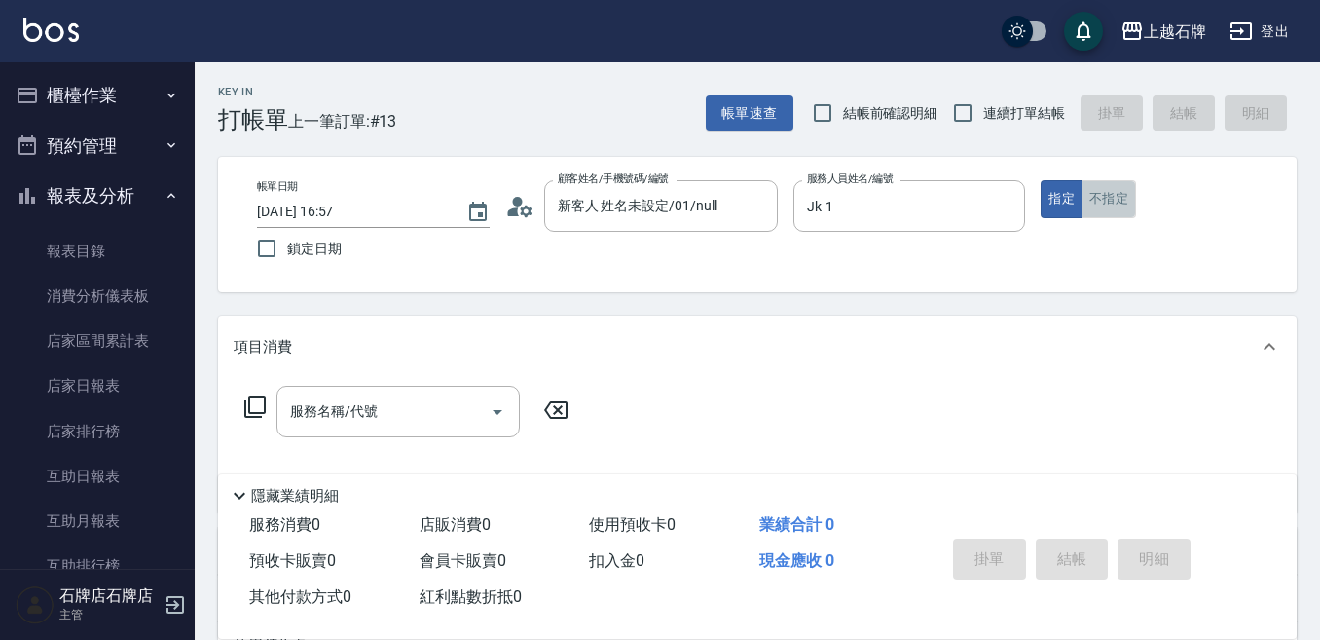
click at [1118, 187] on button "不指定" at bounding box center [1109, 199] width 55 height 38
click at [372, 401] on div "服務名稱/代號 服務名稱/代號" at bounding box center [398, 412] width 243 height 52
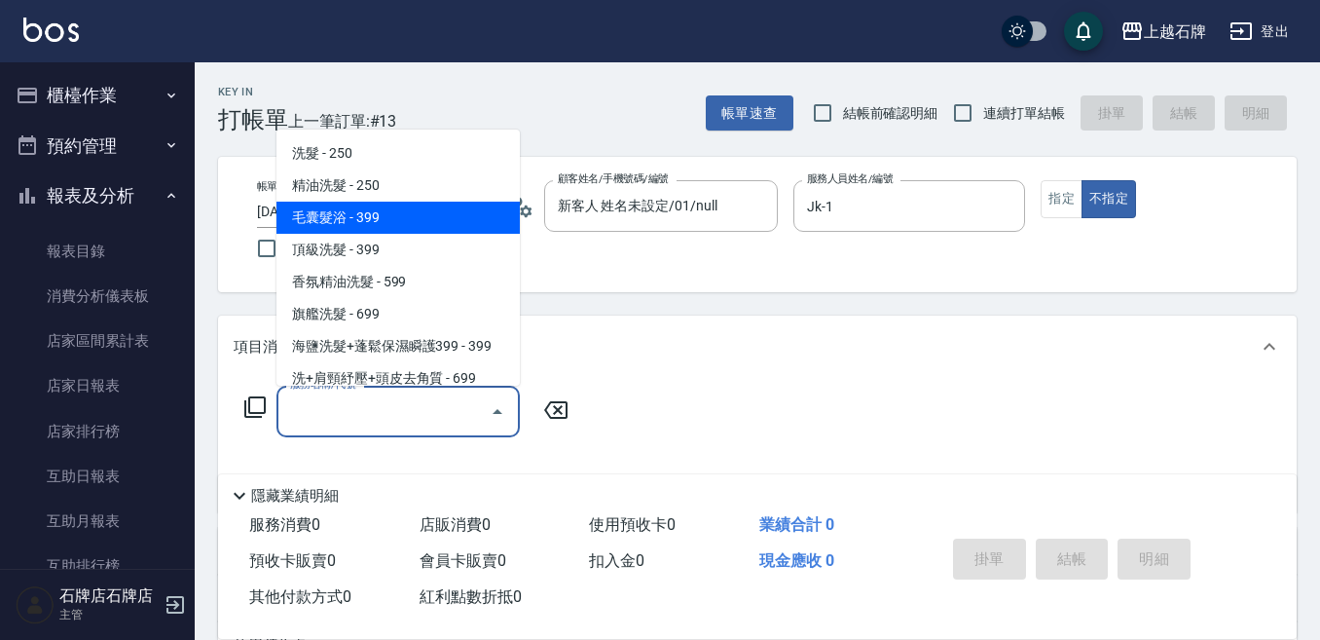
click at [501, 195] on span "精油洗髮 - 250" at bounding box center [398, 185] width 243 height 32
type input "精油洗髮(102)"
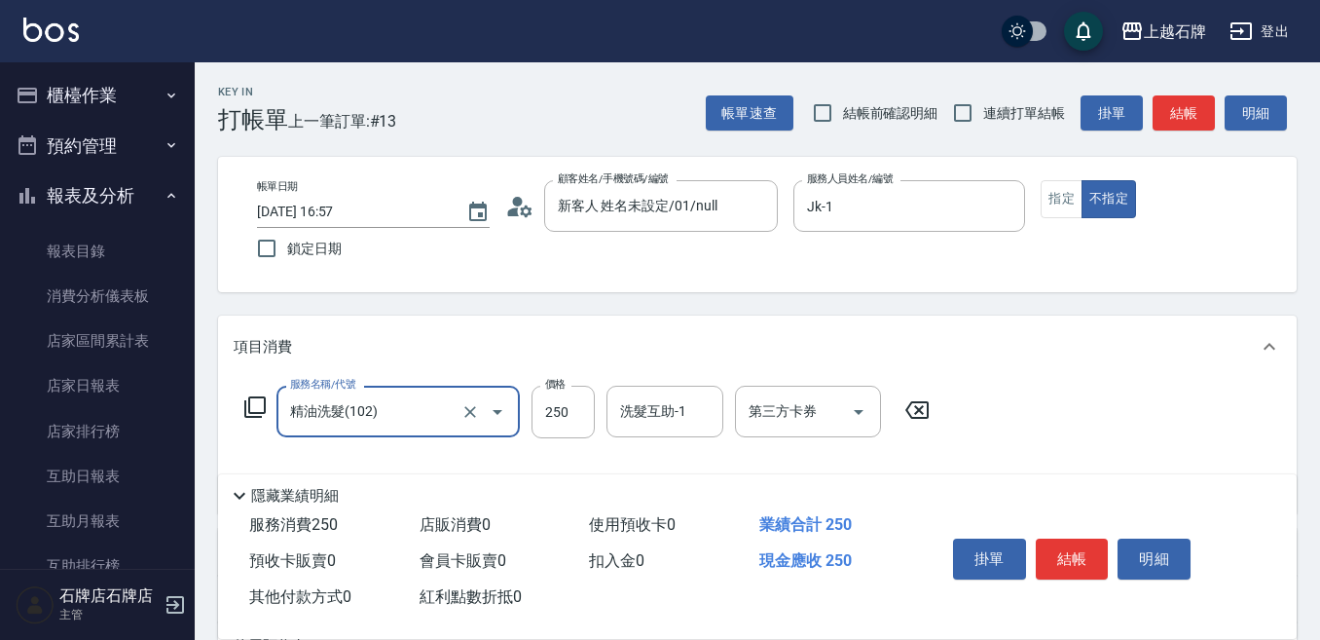
click at [497, 196] on div "帳單日期 [DATE] 16:57 鎖定日期 顧客姓名/手機號碼/編號 新客人 姓名未設定/01/null 顧客姓名/手機號碼/編號 服務人員姓名/編號 Jk…" at bounding box center [757, 224] width 1032 height 89
click at [584, 404] on input "250" at bounding box center [563, 412] width 63 height 53
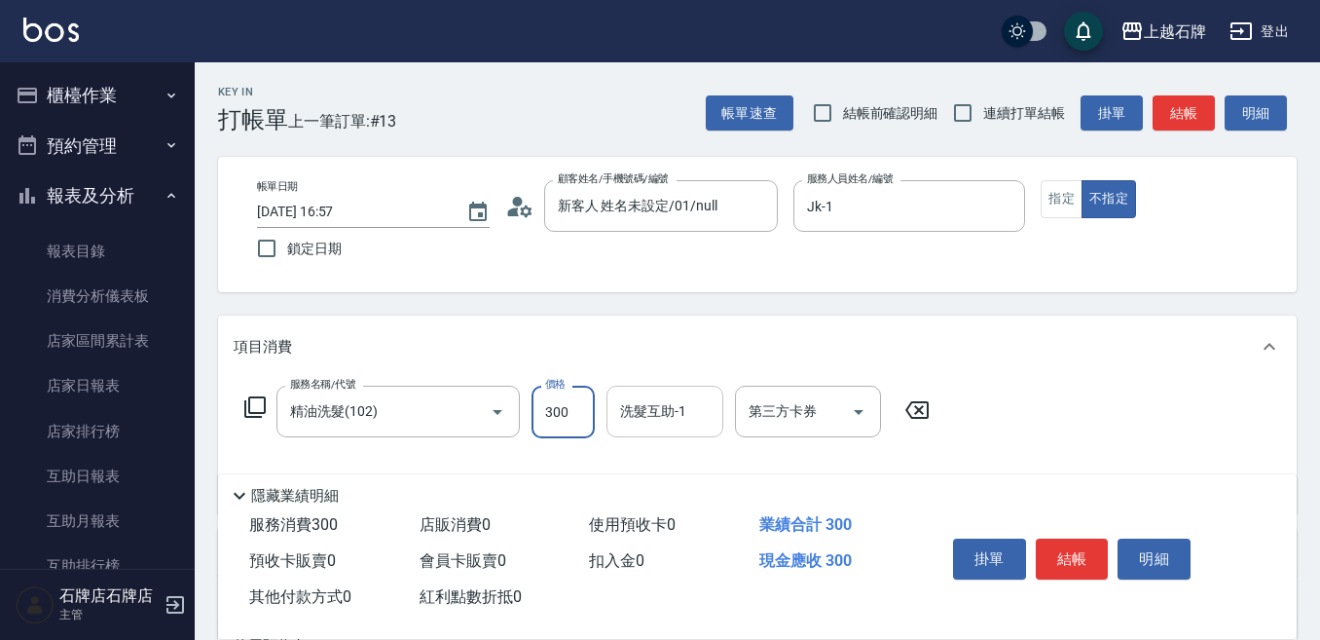
type input "300"
click at [711, 420] on input "洗髮互助-1" at bounding box center [664, 411] width 99 height 34
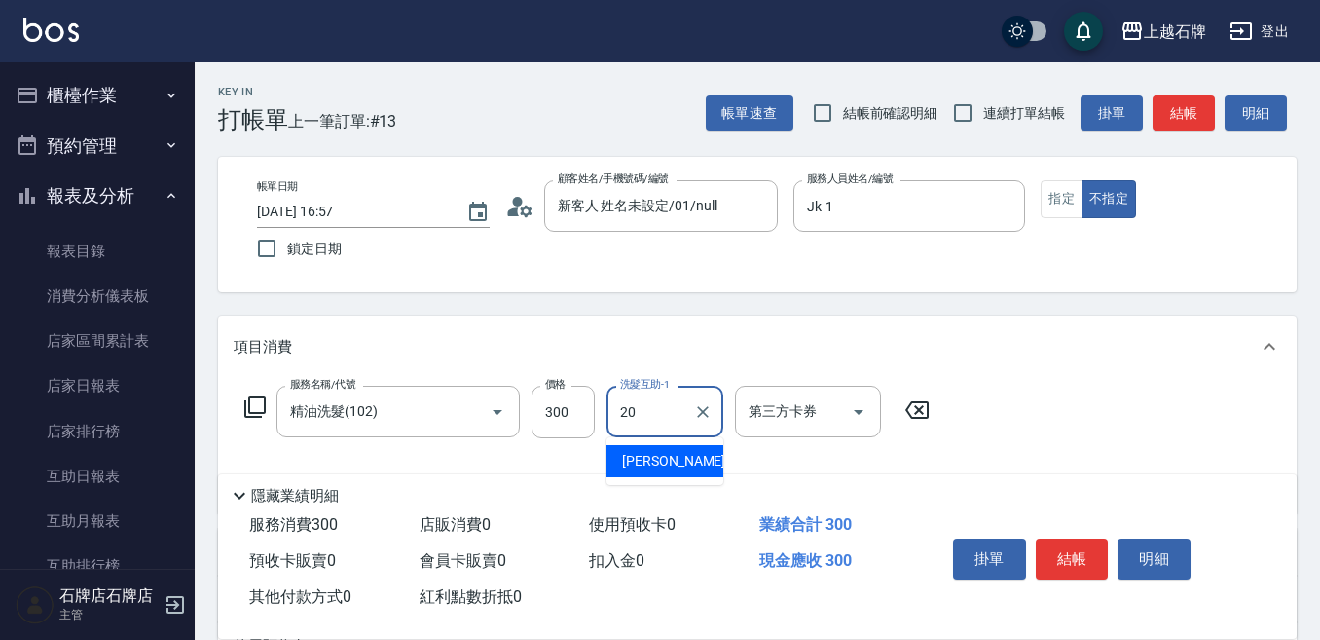
click at [673, 440] on ul "[PERSON_NAME] -20" at bounding box center [665, 461] width 117 height 48
click at [675, 449] on div "[PERSON_NAME] -20" at bounding box center [665, 461] width 117 height 32
type input "[PERSON_NAME]-20"
drag, startPoint x: 1081, startPoint y: 567, endPoint x: 1083, endPoint y: 555, distance: 11.8
click at [1081, 566] on button "結帳" at bounding box center [1072, 558] width 73 height 41
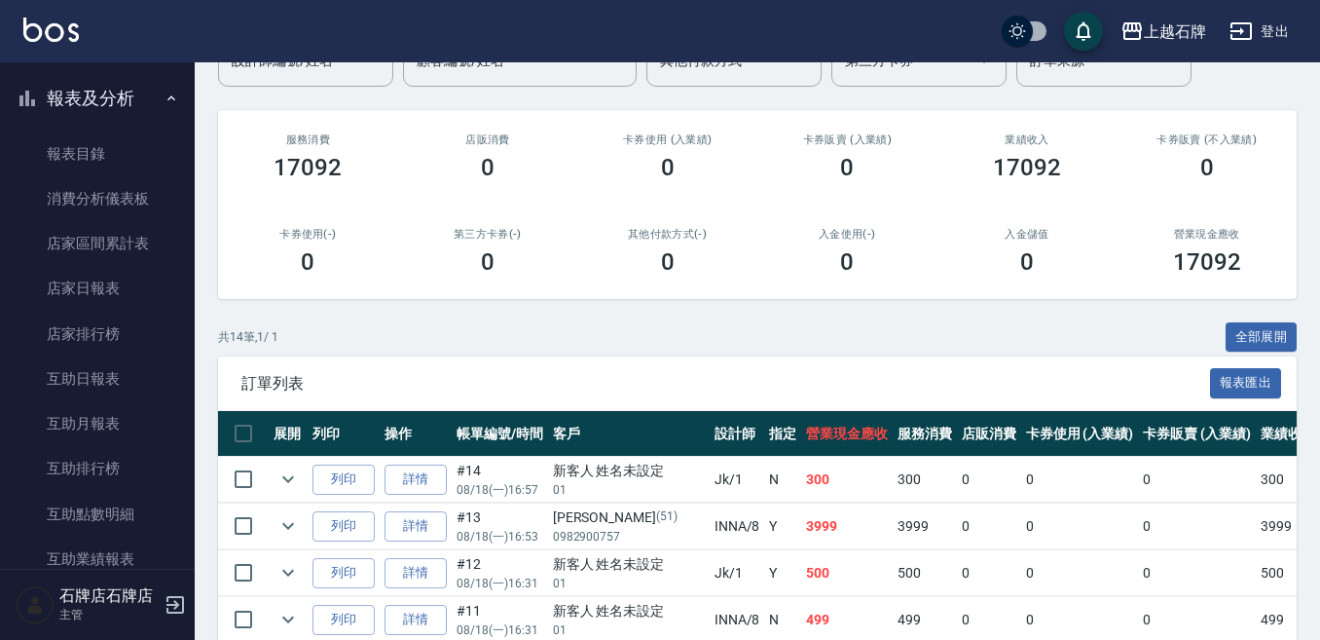
scroll to position [292, 0]
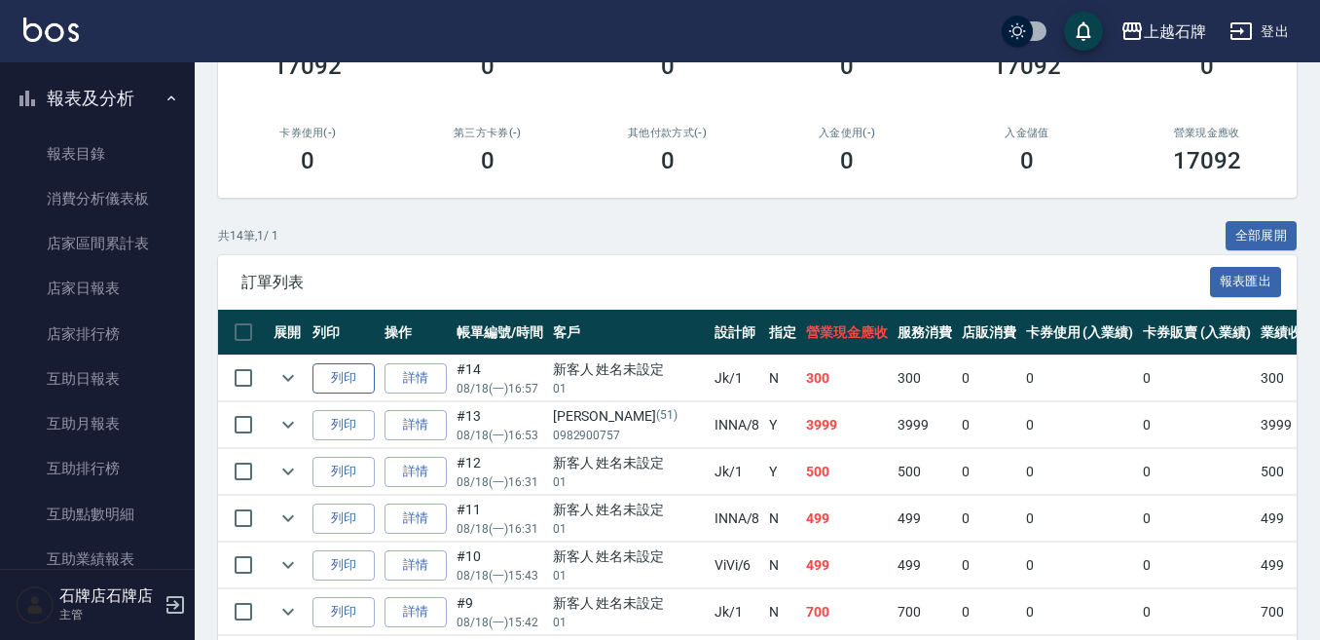
click at [320, 387] on button "列印" at bounding box center [344, 378] width 62 height 30
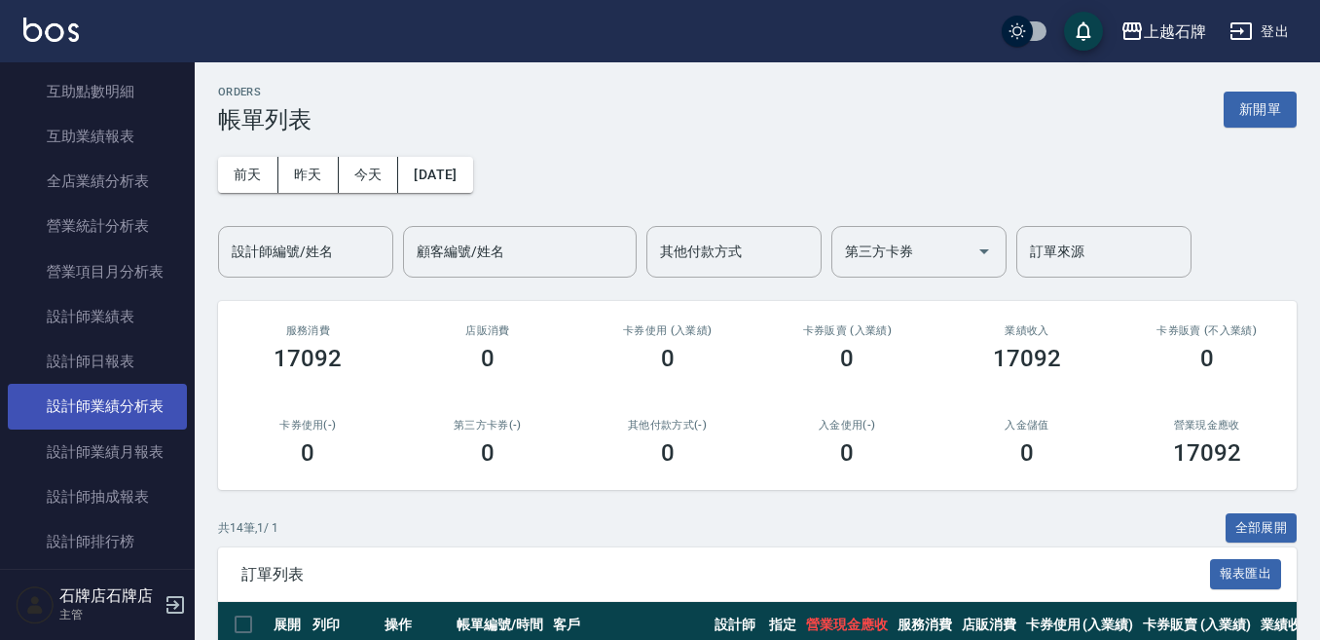
scroll to position [682, 0]
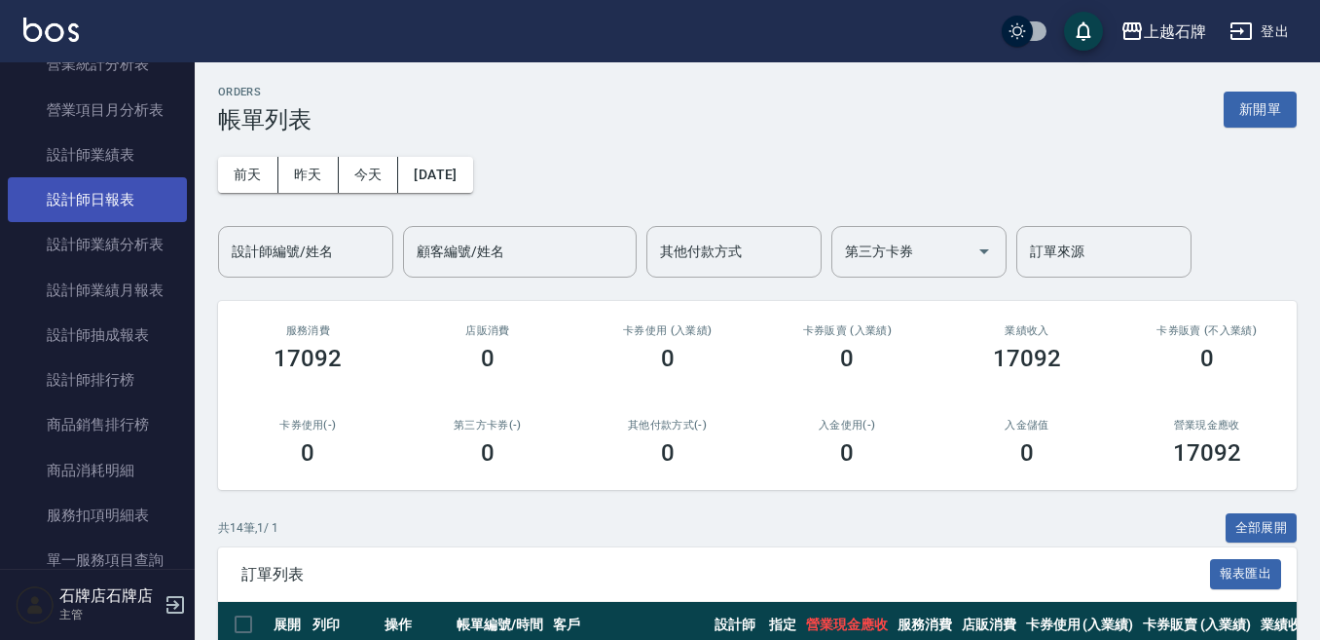
click at [147, 196] on link "設計師日報表" at bounding box center [97, 199] width 179 height 45
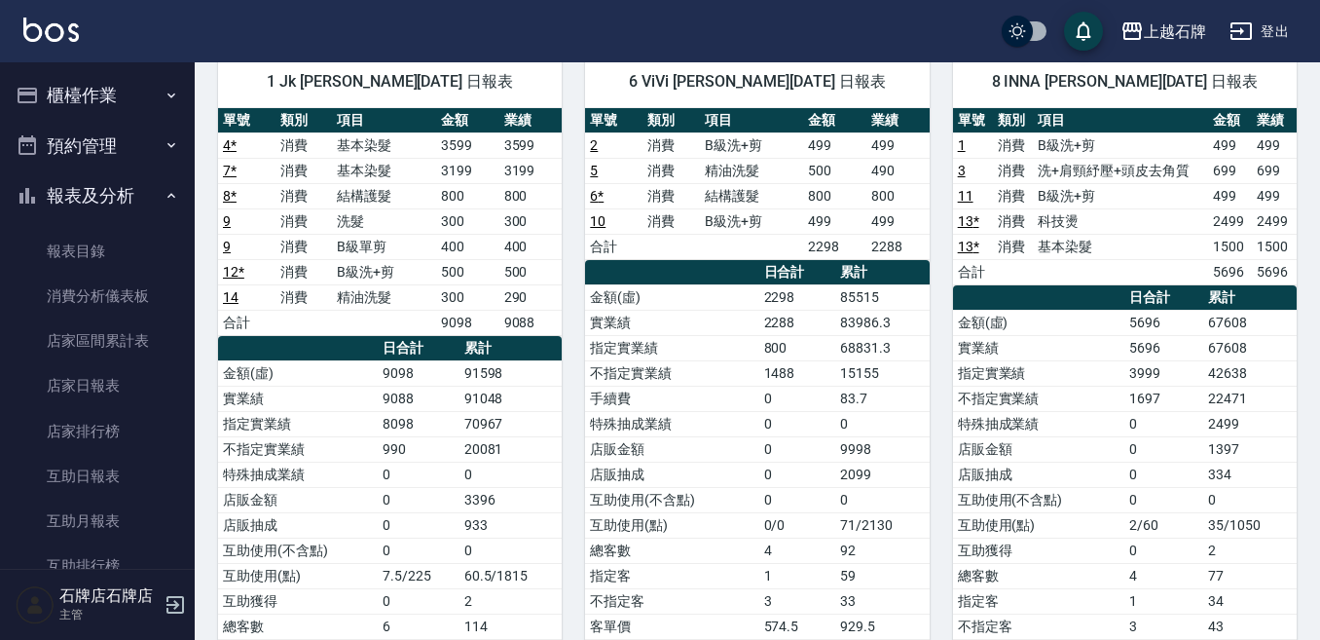
scroll to position [195, 0]
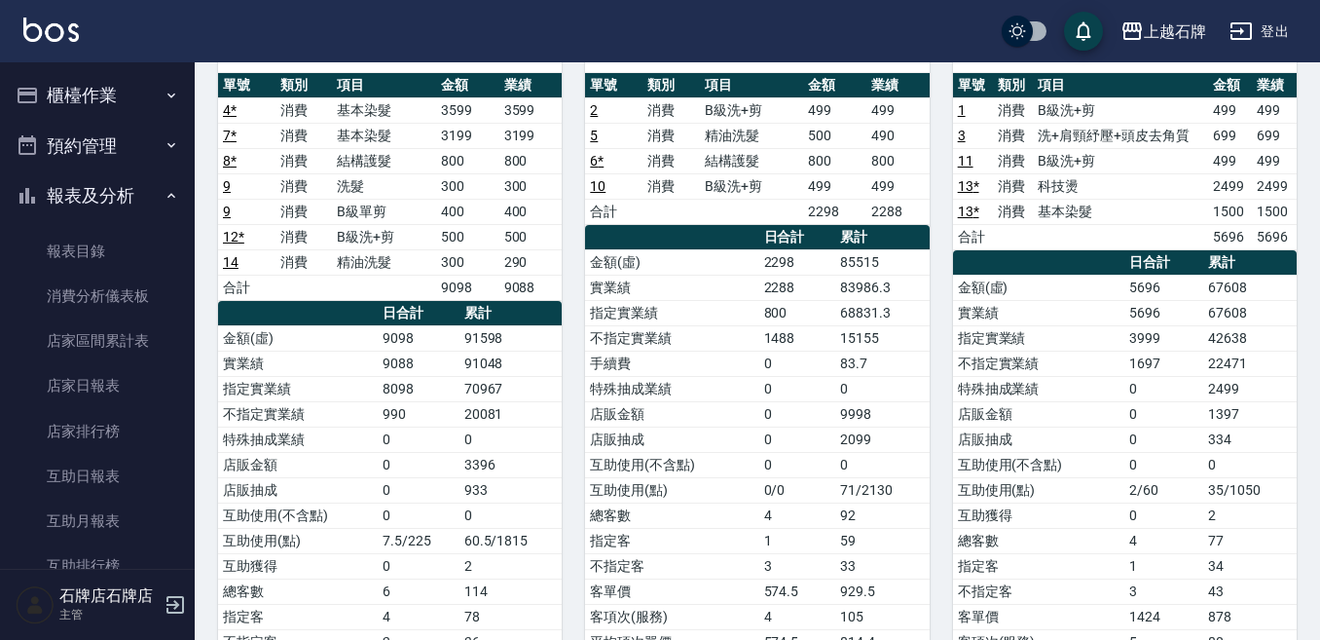
click at [128, 60] on div "上越石牌 登出" at bounding box center [660, 31] width 1320 height 62
click at [119, 83] on button "櫃檯作業" at bounding box center [97, 95] width 179 height 51
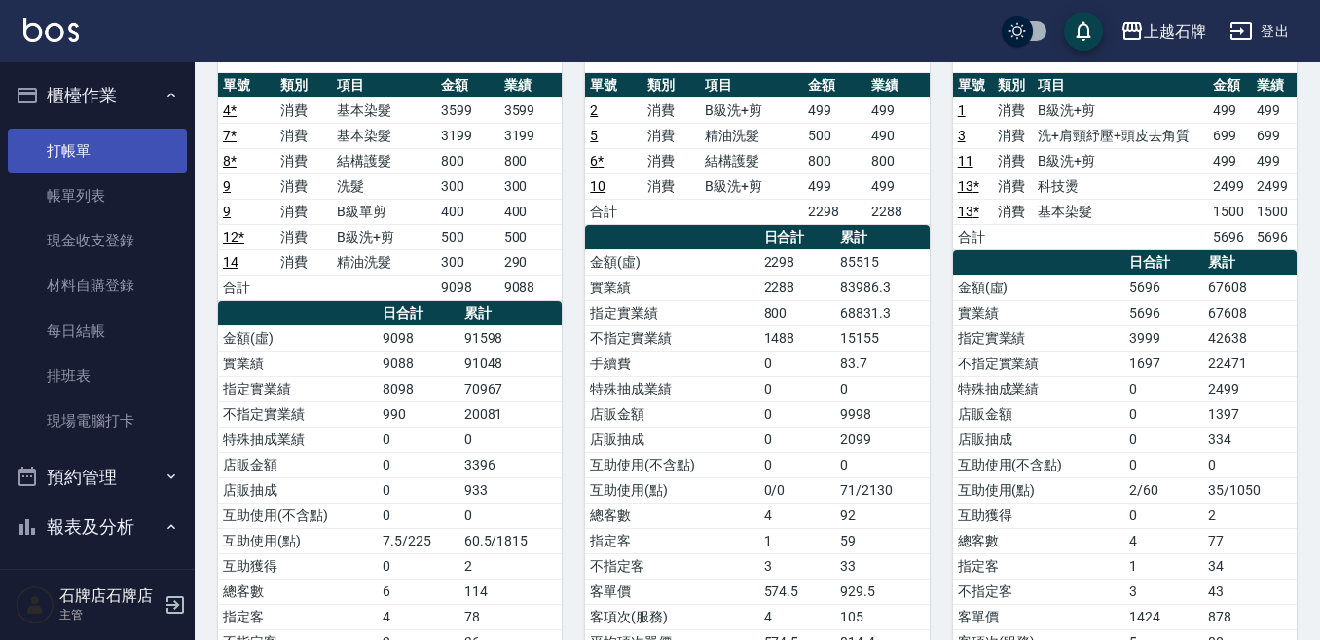
click at [103, 131] on link "打帳單" at bounding box center [97, 151] width 179 height 45
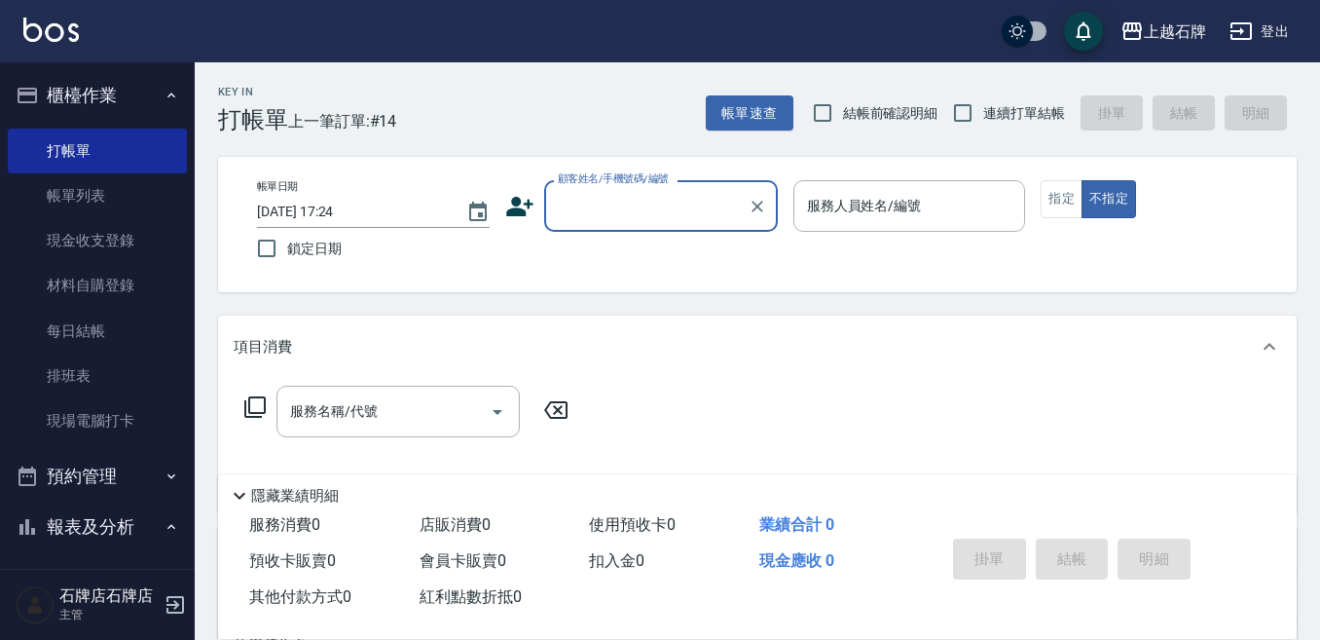
click at [588, 154] on div "Key In 打帳單 上一筆訂單:#14 帳單速查 結帳前確認明細 連續打單結帳 掛單 結帳 明細 帳單日期 [DATE] 17:24 鎖定日期 顧客姓名/手…" at bounding box center [758, 505] width 1126 height 886
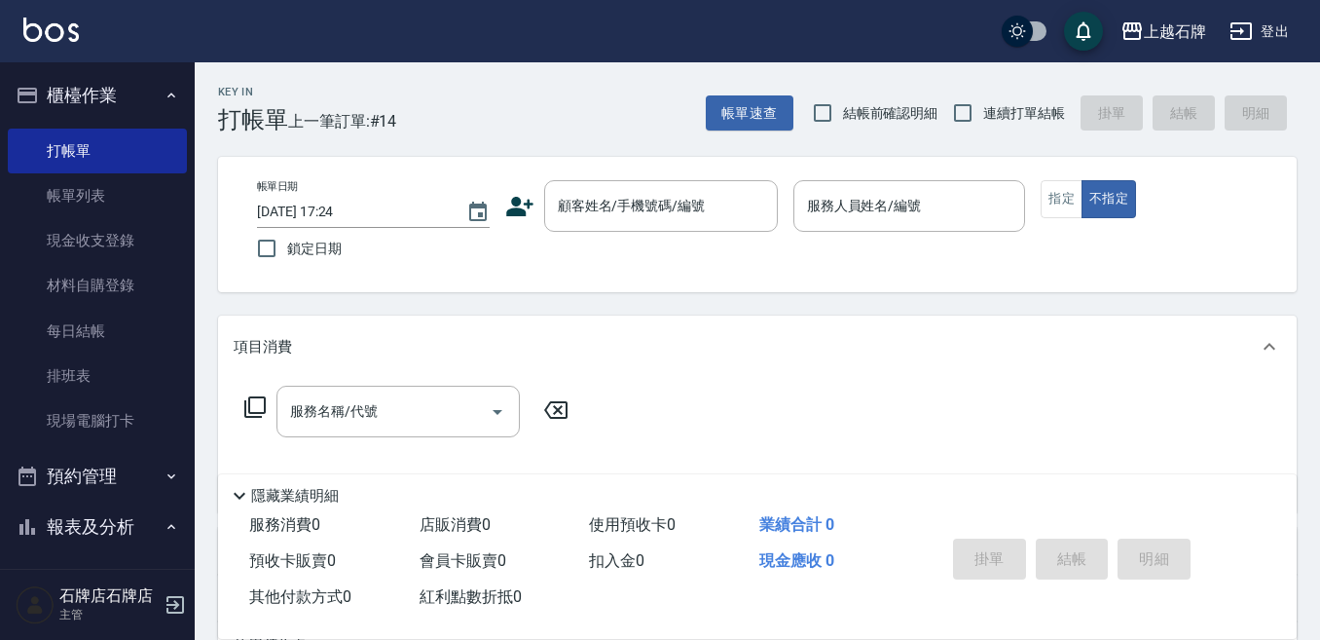
click at [529, 110] on div "Key In 打帳單 上一筆訂單:#14 帳單速查 結帳前確認明細 連續打單結帳 掛單 結帳 明細" at bounding box center [746, 97] width 1102 height 71
click at [560, 212] on input "顧客姓名/手機號碼/編號" at bounding box center [646, 206] width 187 height 34
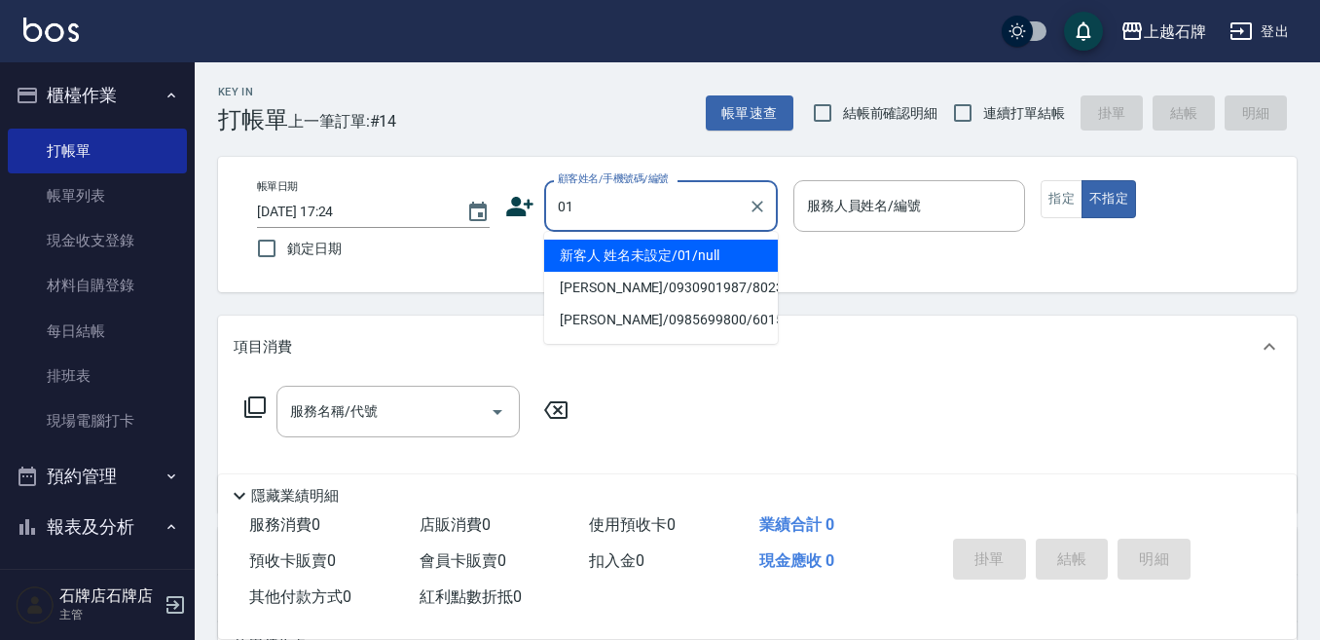
type input "新客人 姓名未設定/01/null"
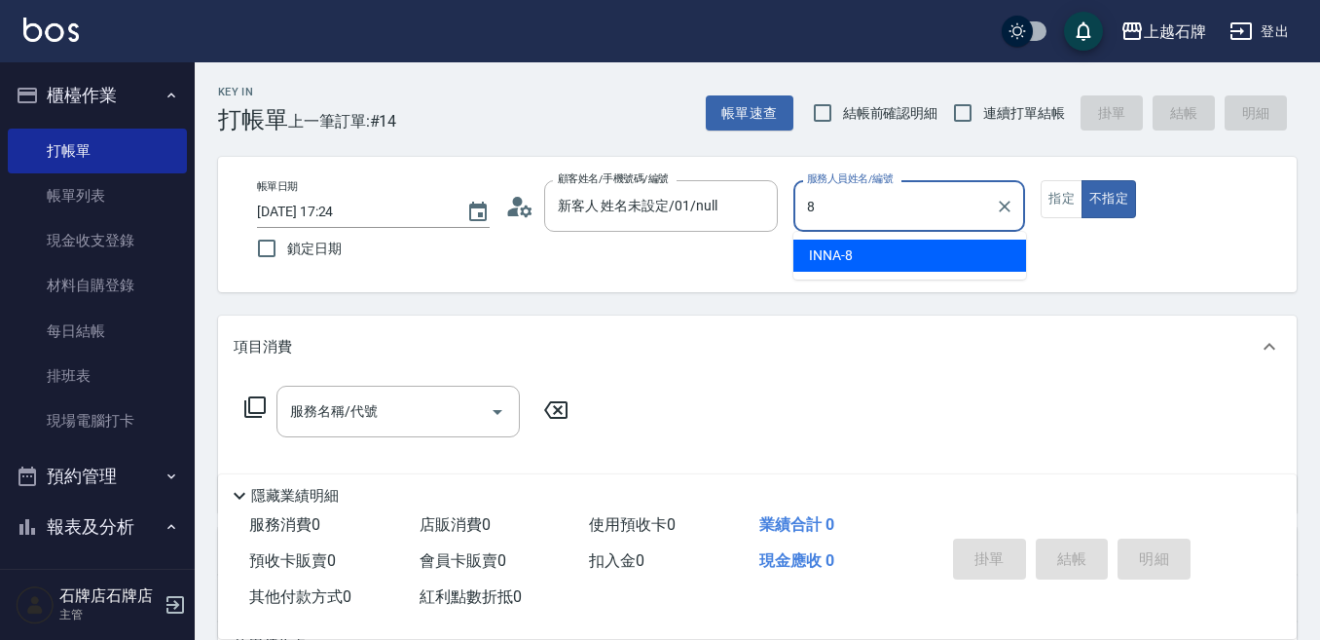
type input "INNA-8"
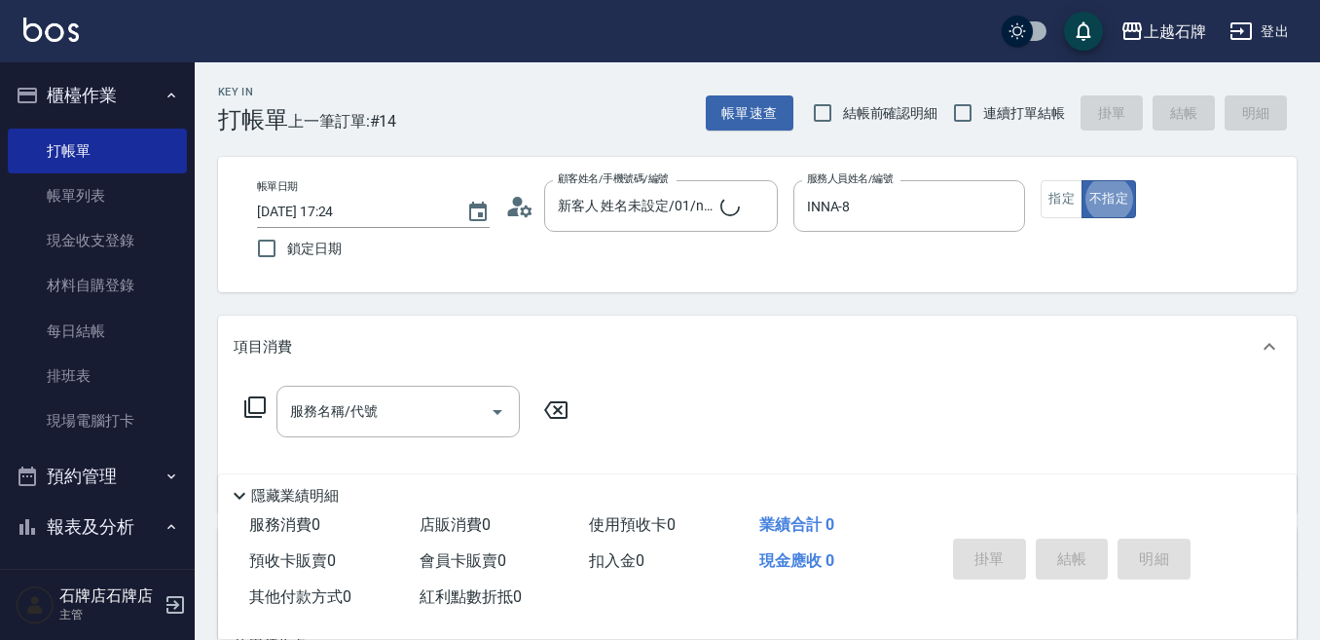
type button "false"
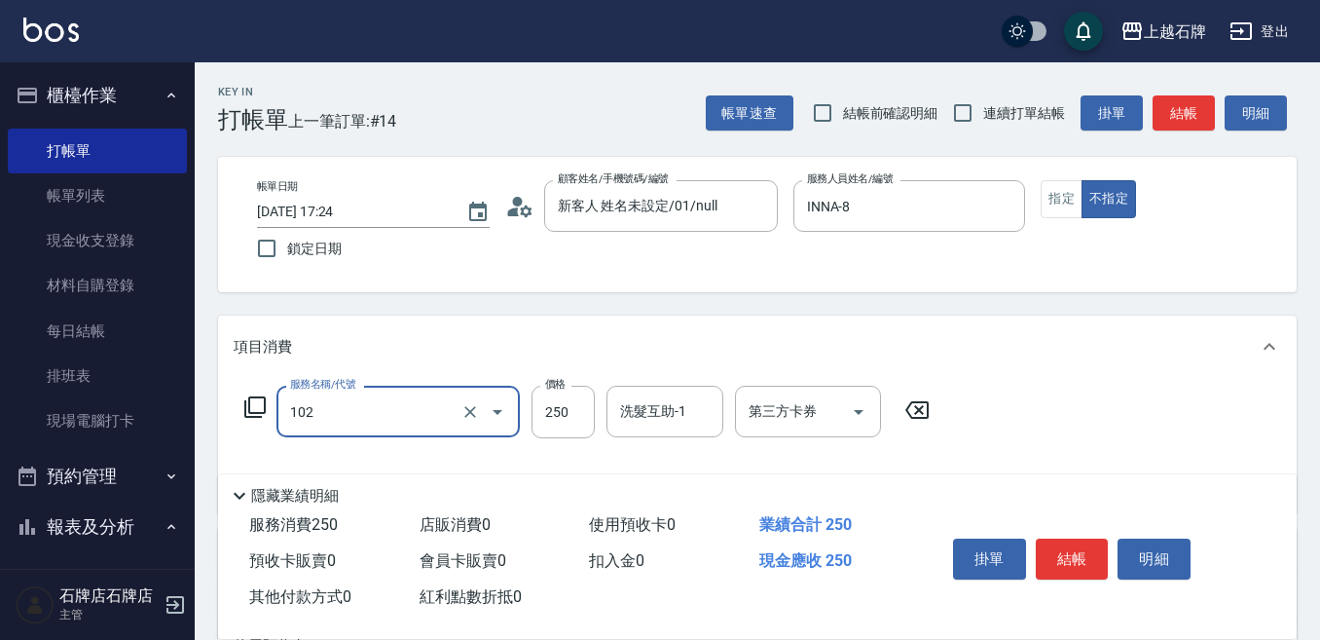
type input "精油洗髮(102)"
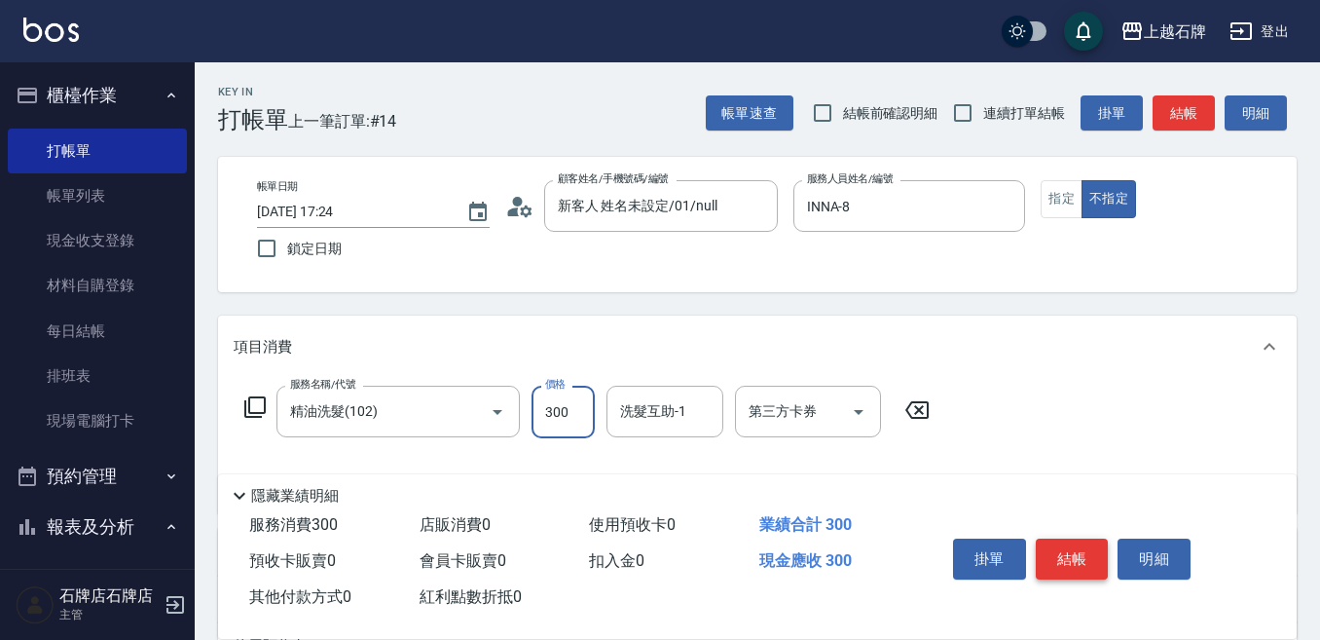
type input "300"
click at [1078, 558] on button "結帳" at bounding box center [1072, 558] width 73 height 41
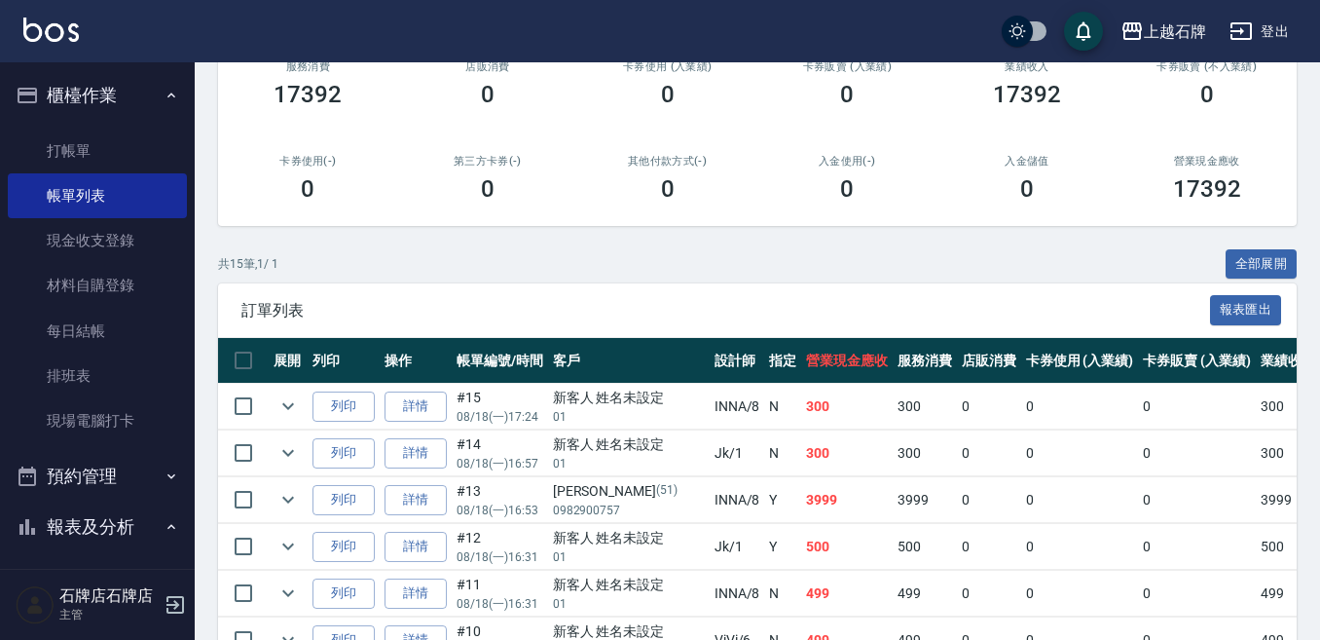
scroll to position [385, 0]
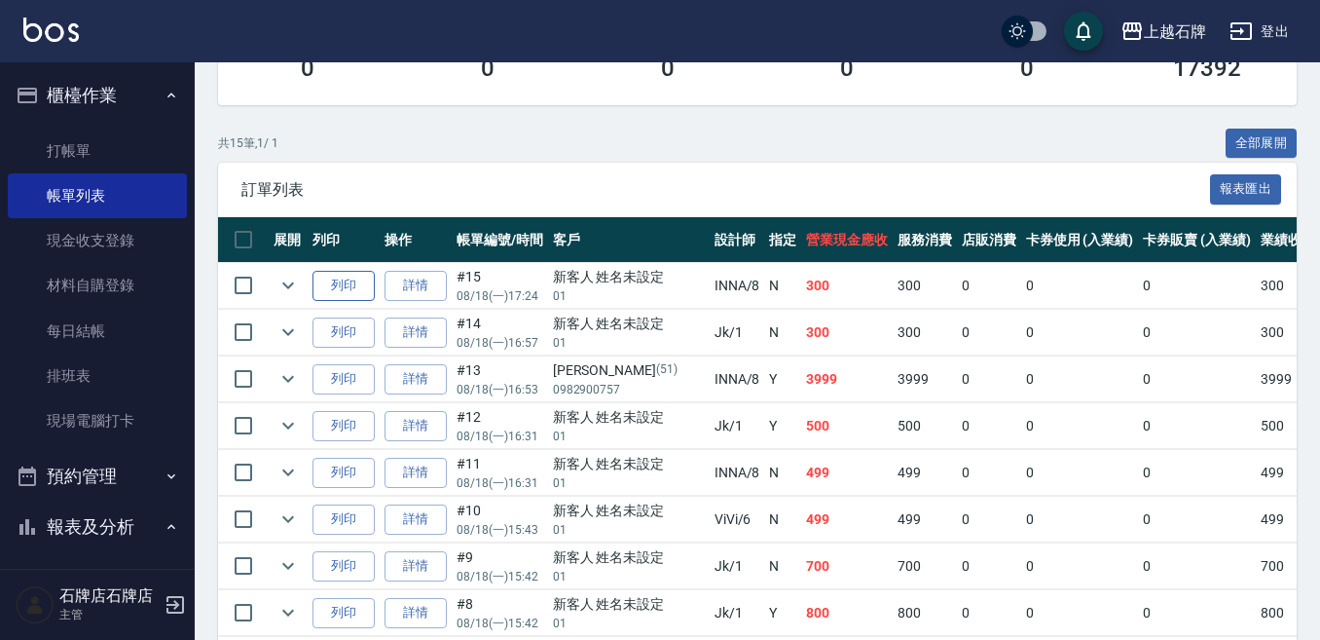
click at [329, 293] on button "列印" at bounding box center [344, 286] width 62 height 30
click at [400, 135] on div "共 15 筆, 1 / 1 全部展開" at bounding box center [757, 144] width 1079 height 30
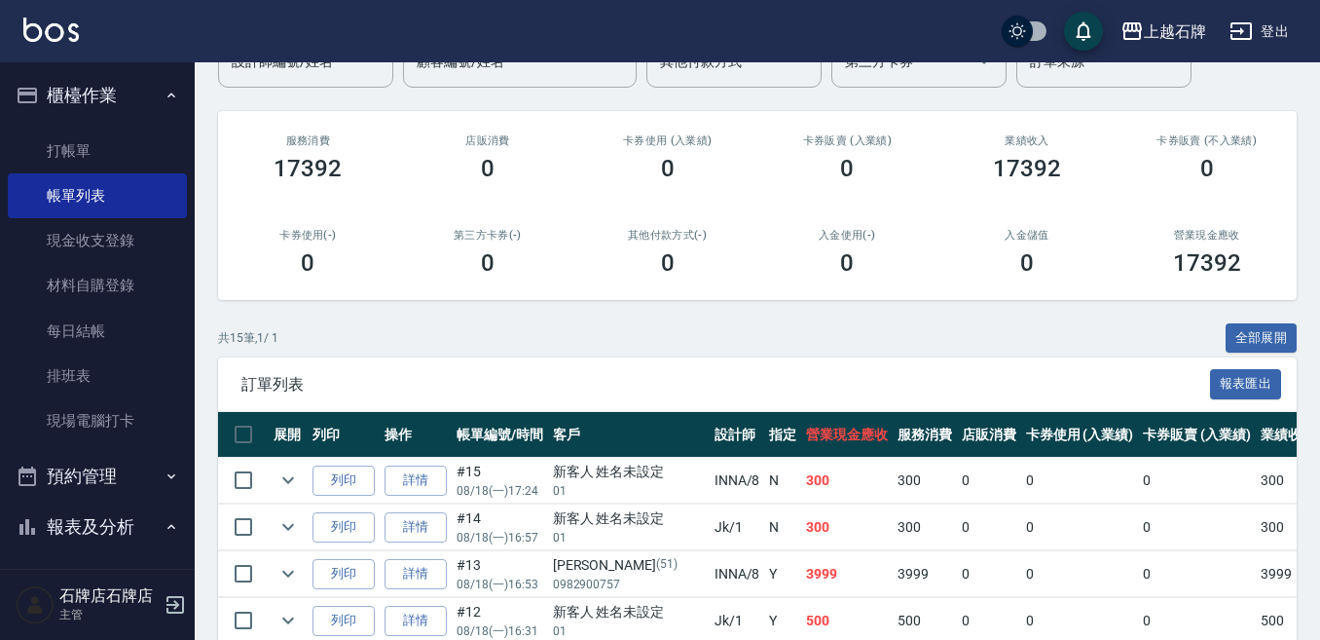
scroll to position [93, 0]
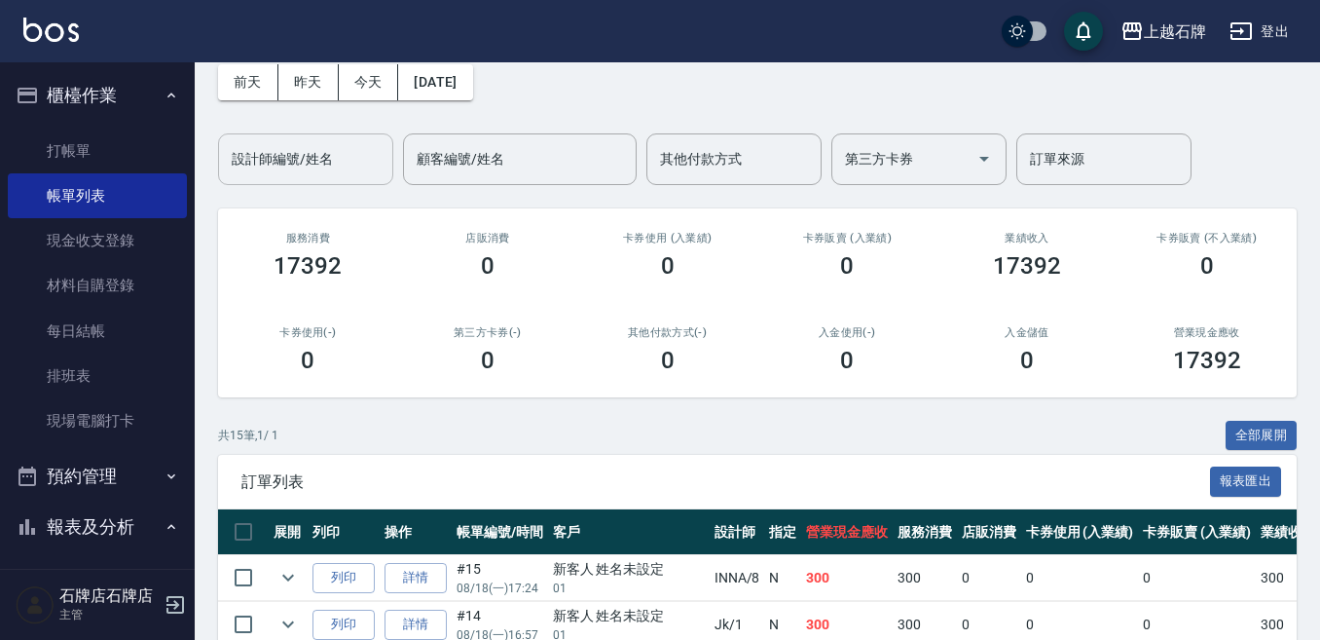
click at [354, 140] on div "設計師編號/姓名" at bounding box center [305, 159] width 175 height 52
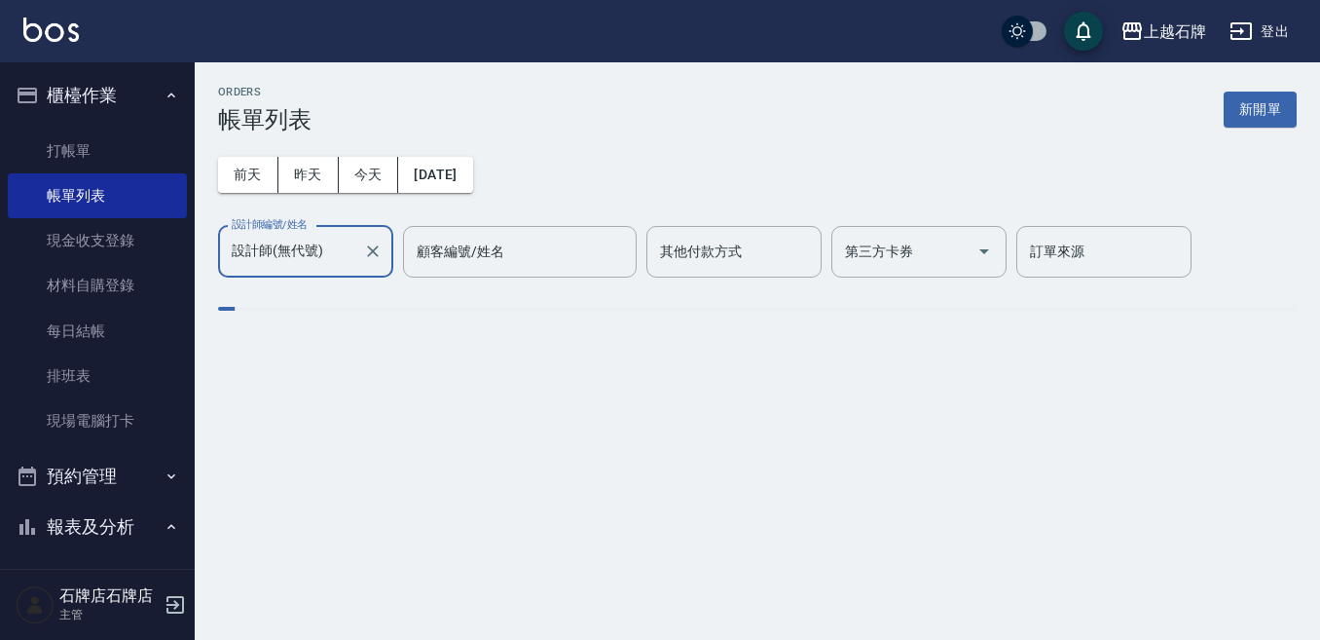
scroll to position [0, 0]
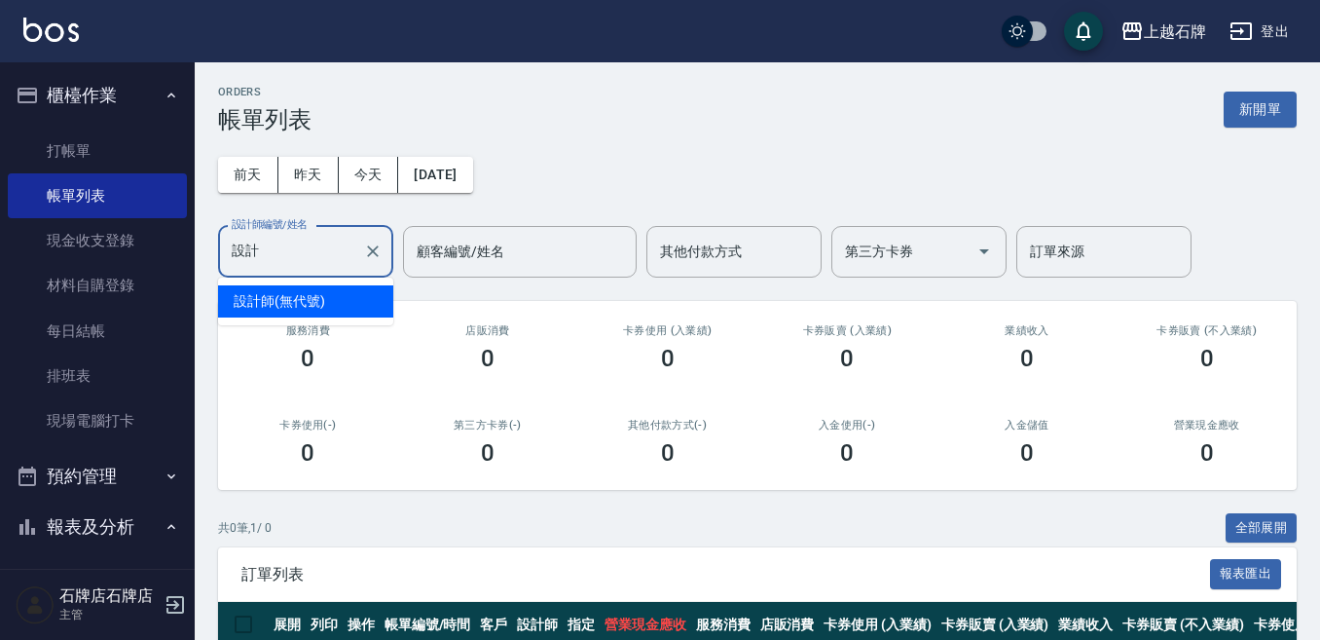
type input "設"
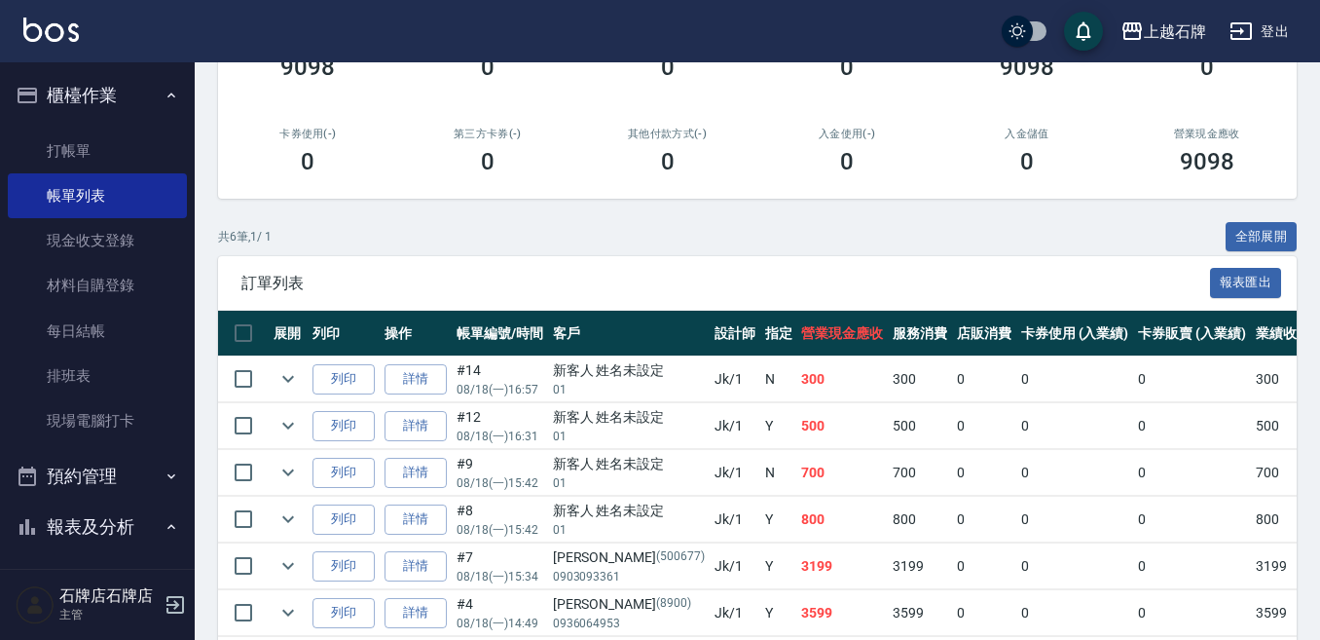
scroll to position [292, 0]
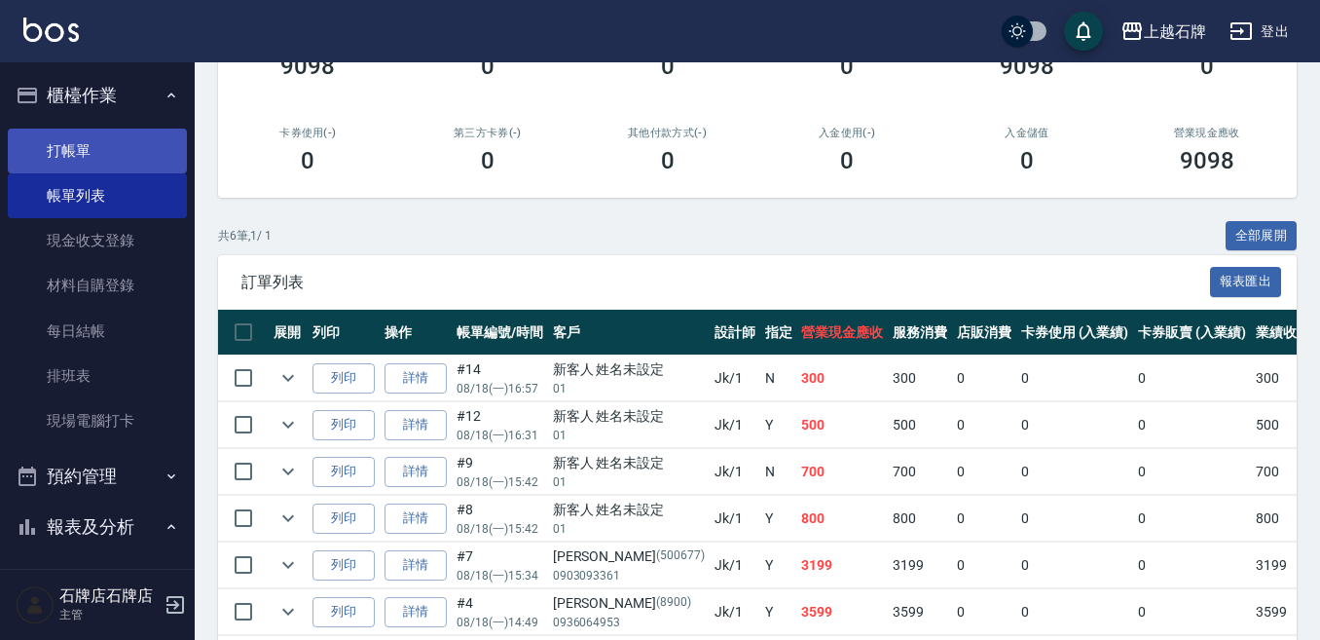
type input "Jk-1"
click at [61, 140] on link "打帳單" at bounding box center [97, 151] width 179 height 45
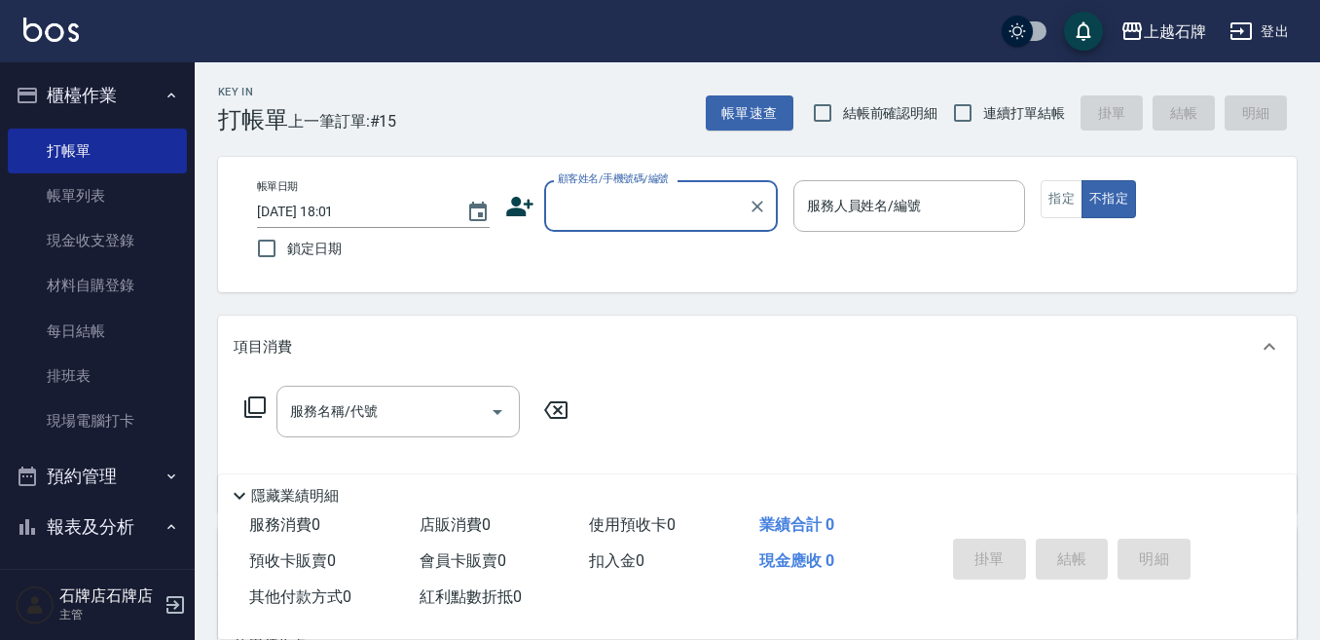
click at [610, 204] on input "顧客姓名/手機號碼/編號" at bounding box center [646, 206] width 187 height 34
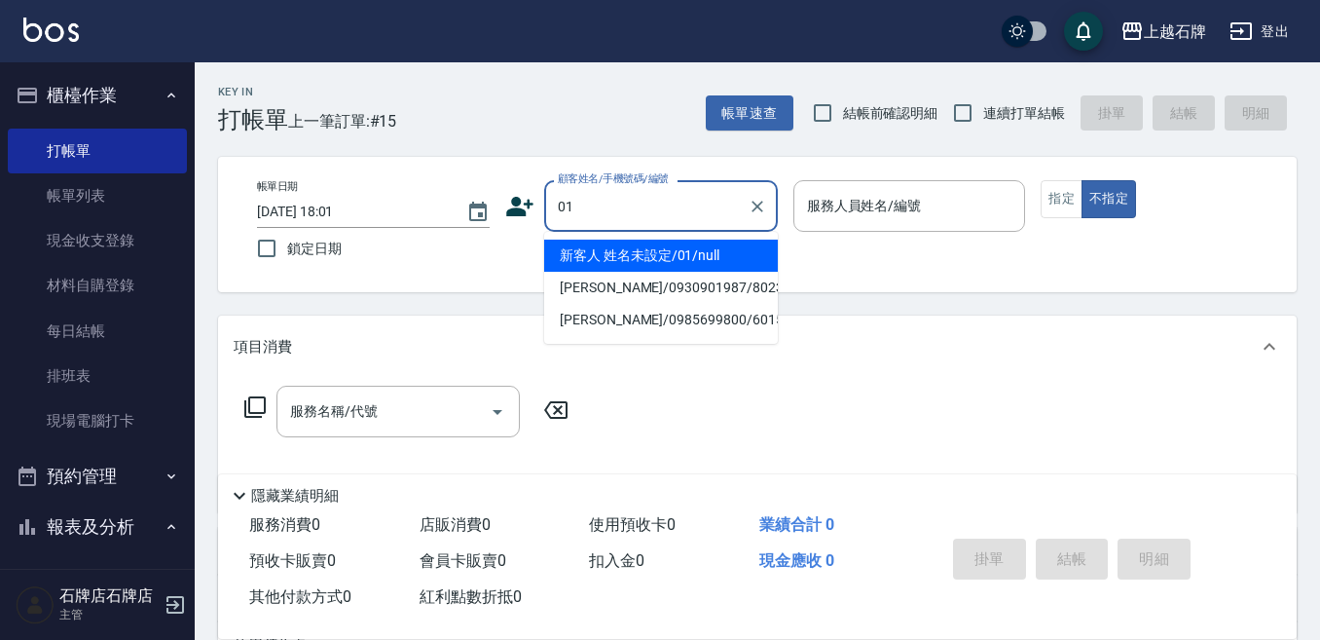
type input "01"
type input "6"
type input "新客人 姓名未設定/01/null"
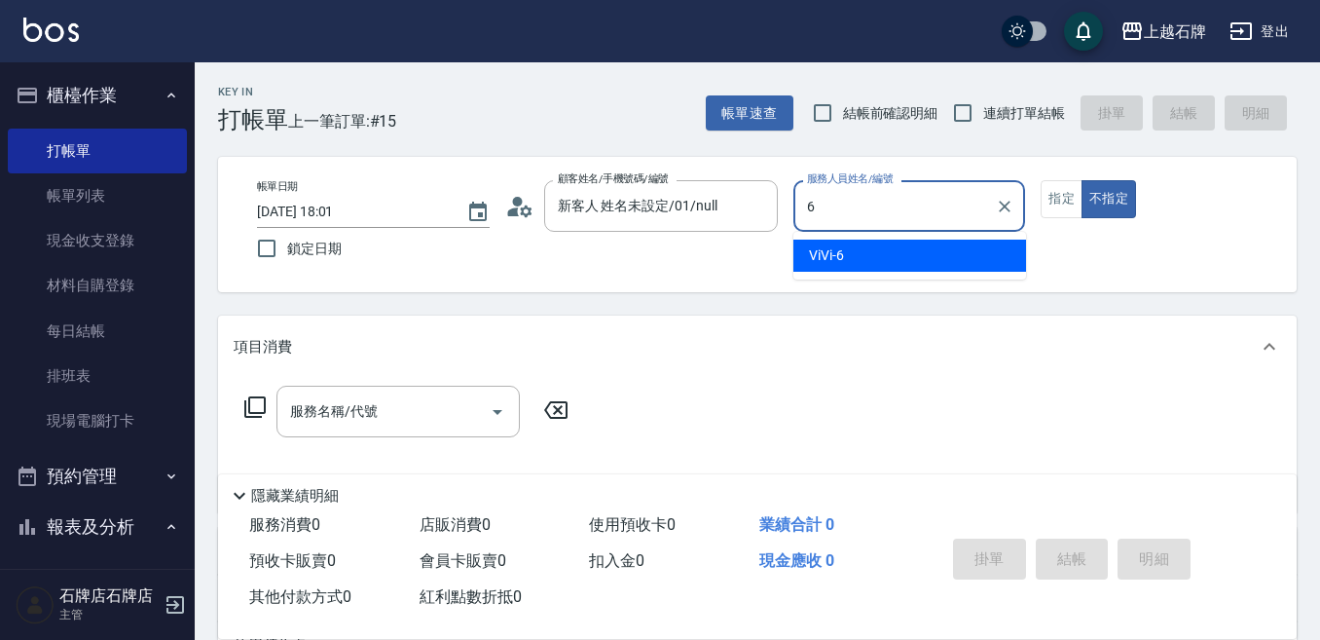
type input "ViVi-6"
type button "false"
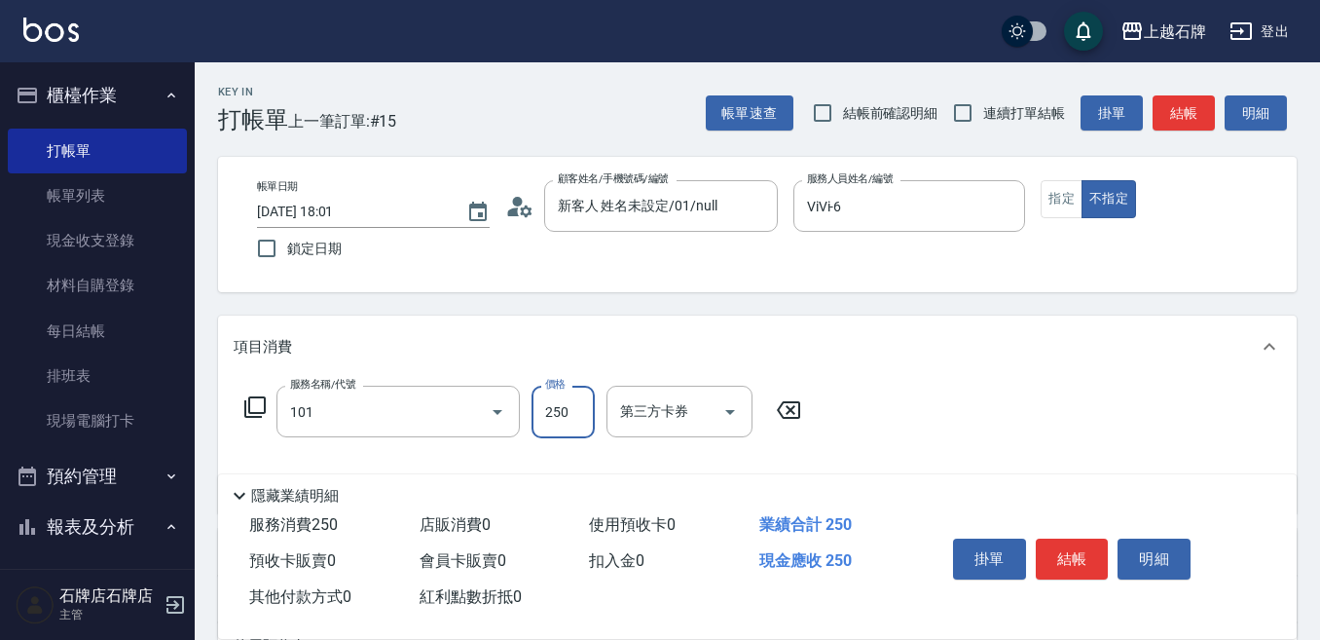
type input "洗髮(101)"
type input "100"
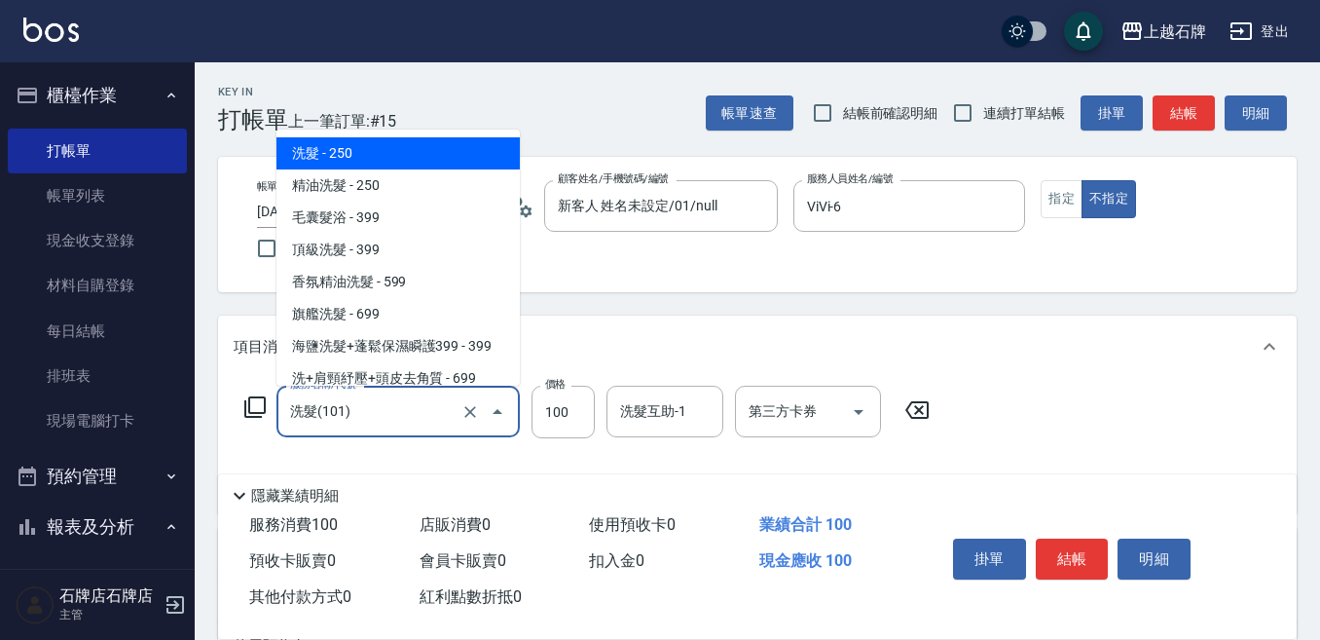
click at [449, 415] on input "洗髮(101)" at bounding box center [370, 411] width 171 height 34
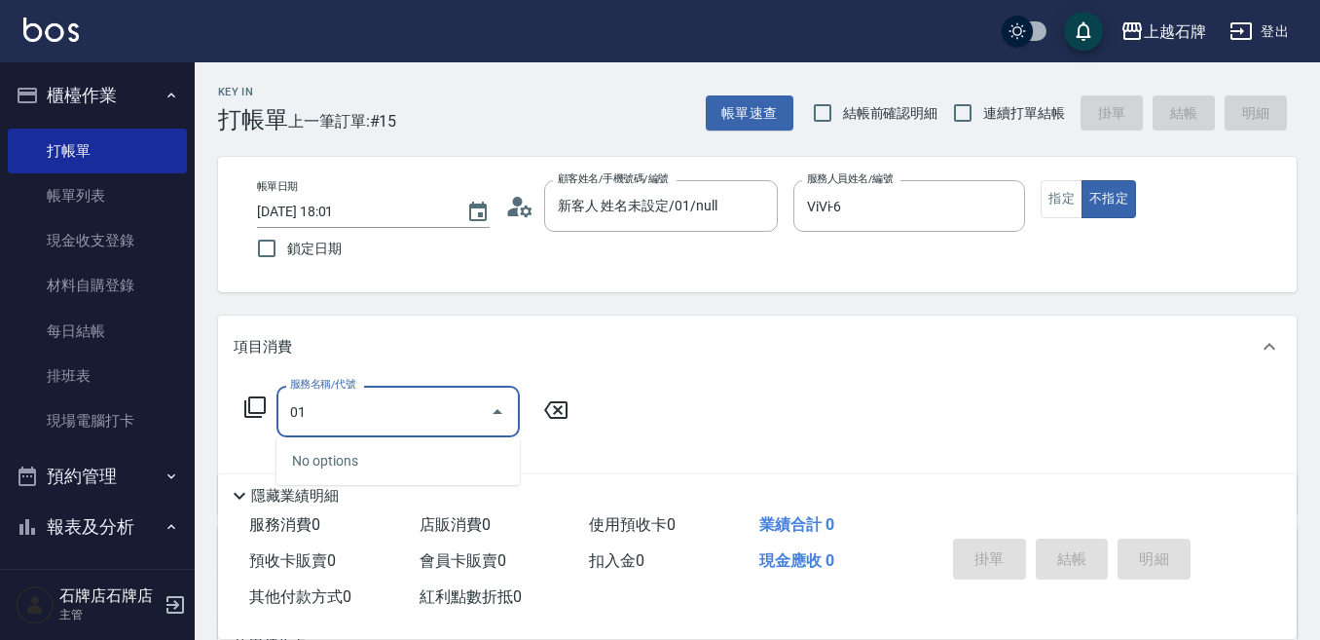
type input "0"
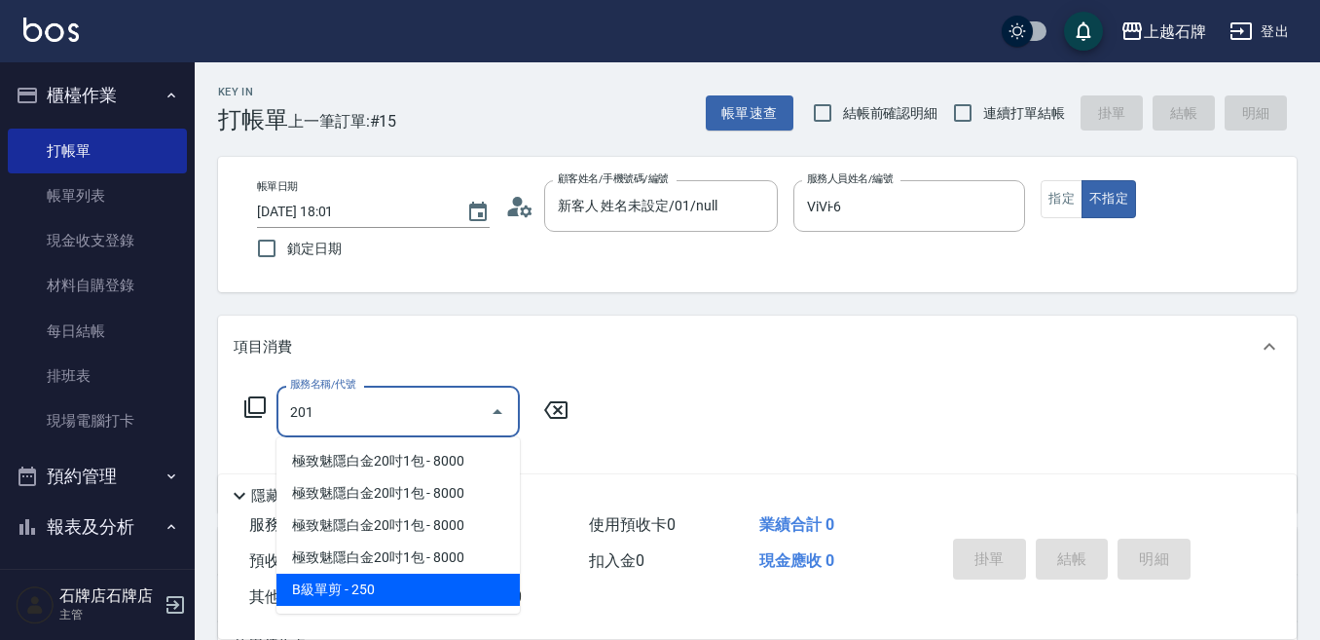
type input "B級單剪(201)"
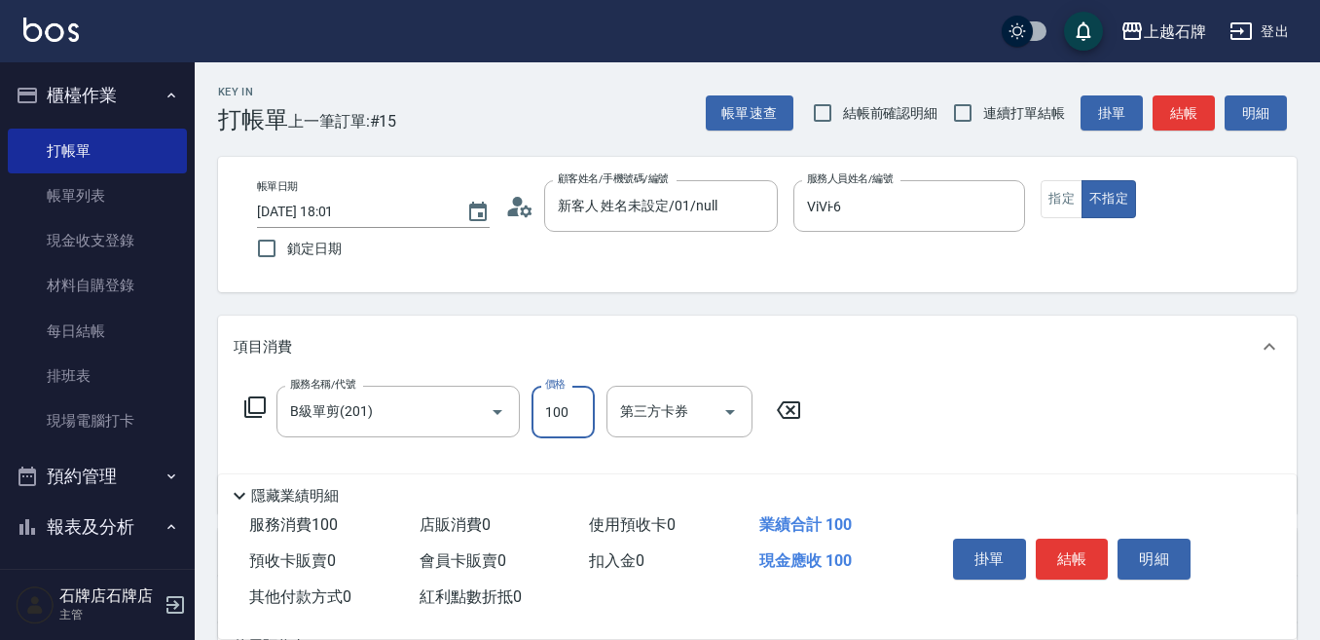
type input "100"
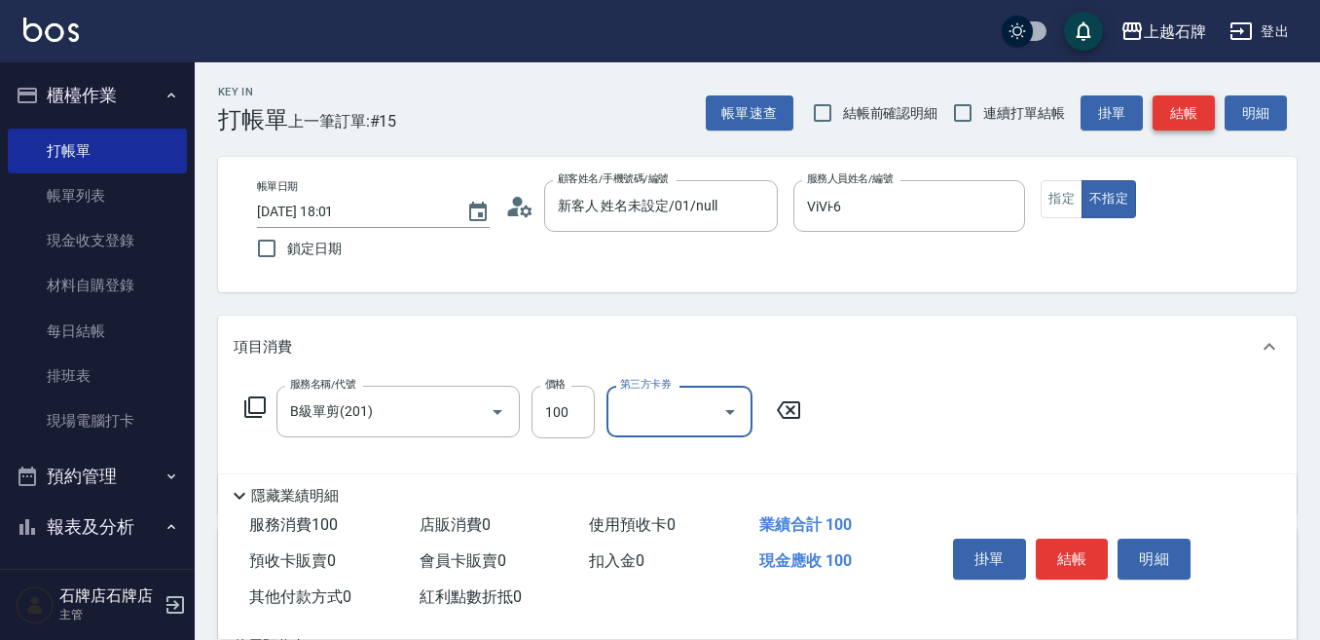
click at [1193, 118] on button "結帳" at bounding box center [1184, 113] width 62 height 36
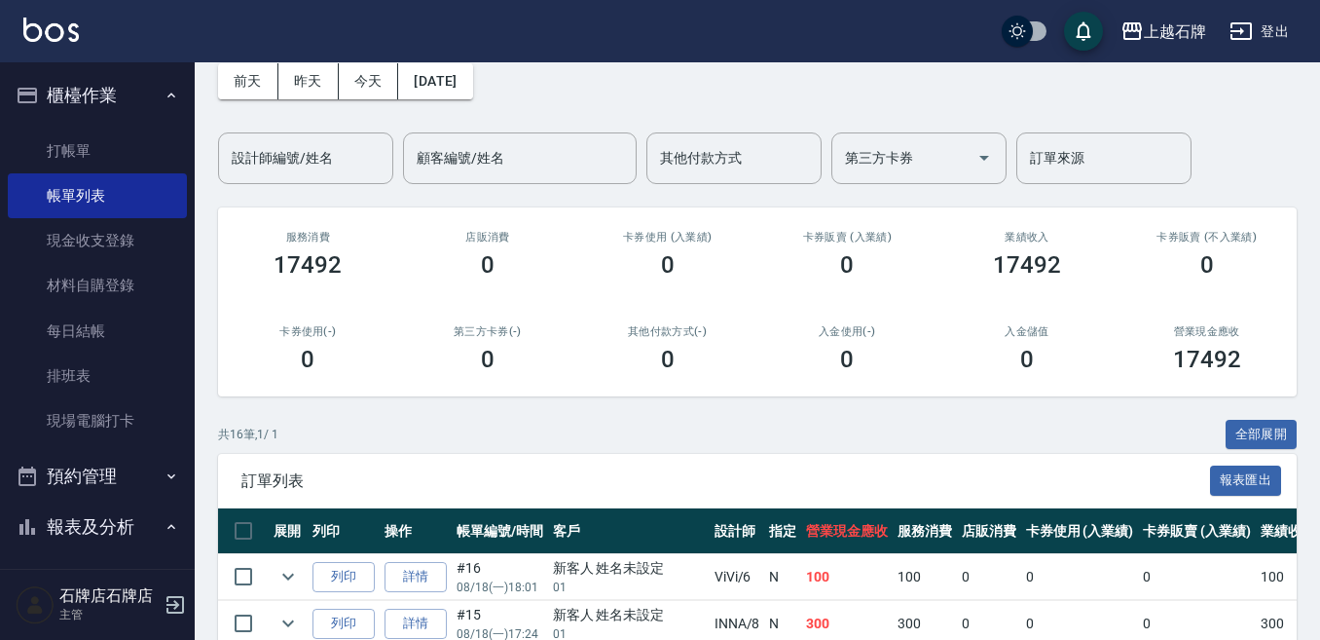
scroll to position [195, 0]
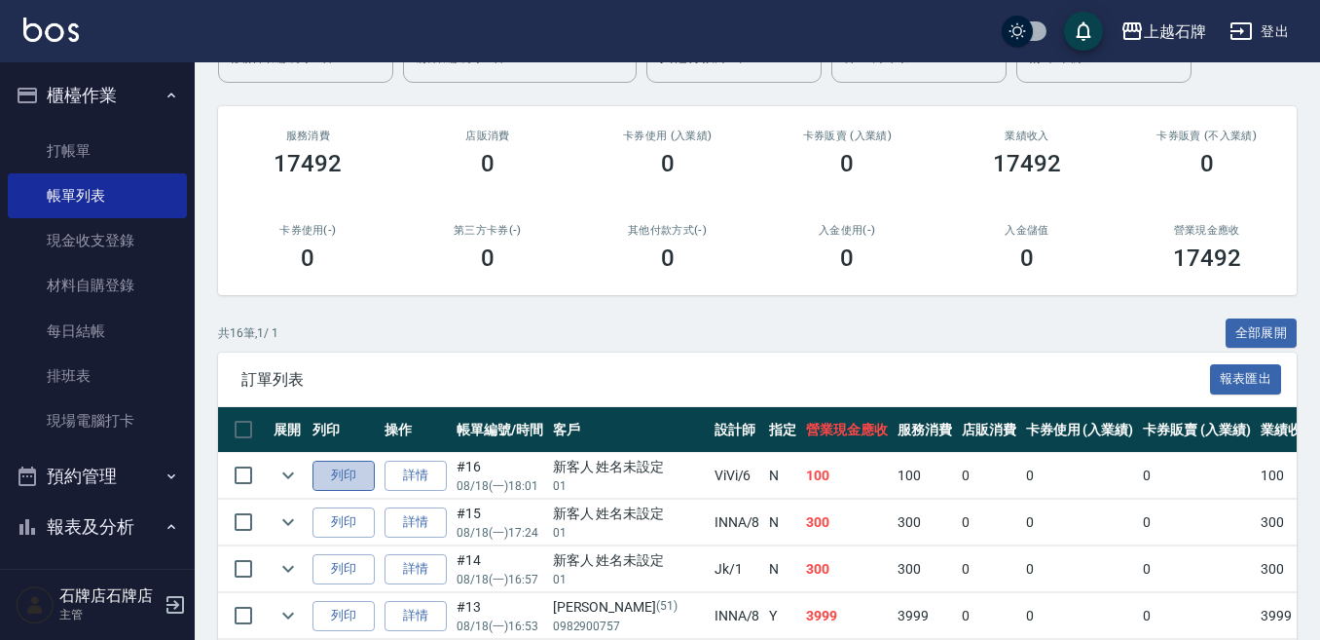
click at [352, 468] on button "列印" at bounding box center [344, 476] width 62 height 30
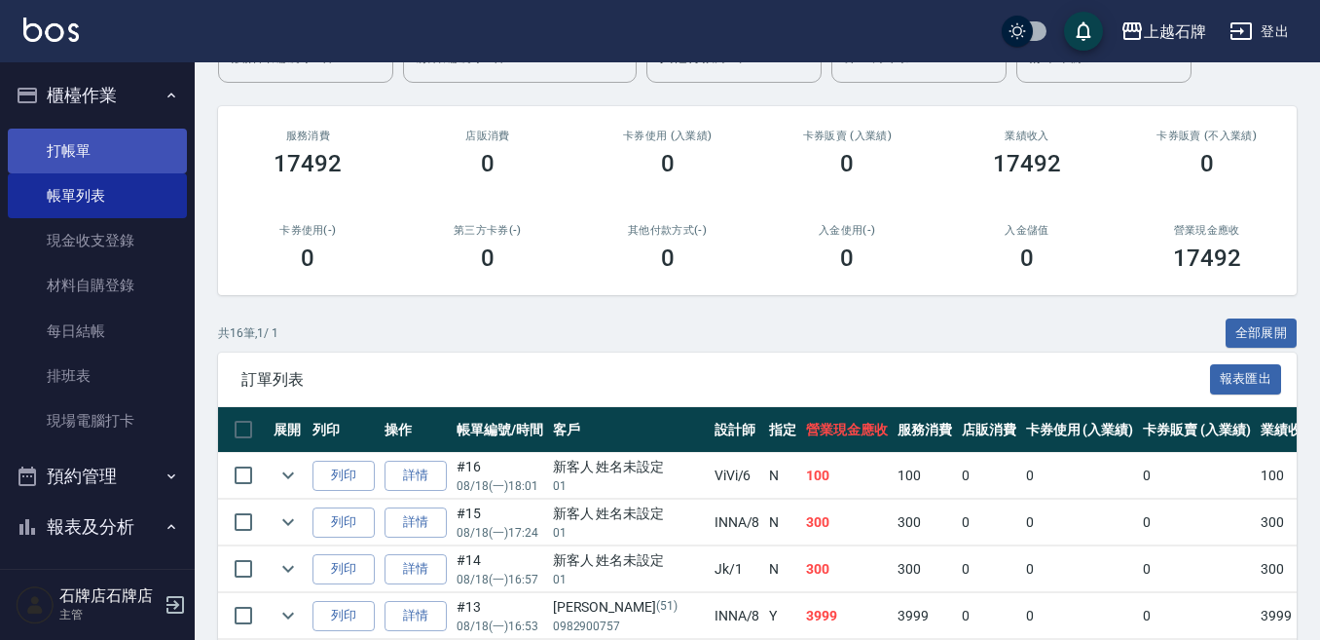
click at [20, 173] on link "帳單列表" at bounding box center [97, 195] width 179 height 45
click at [22, 164] on link "打帳單" at bounding box center [97, 151] width 179 height 45
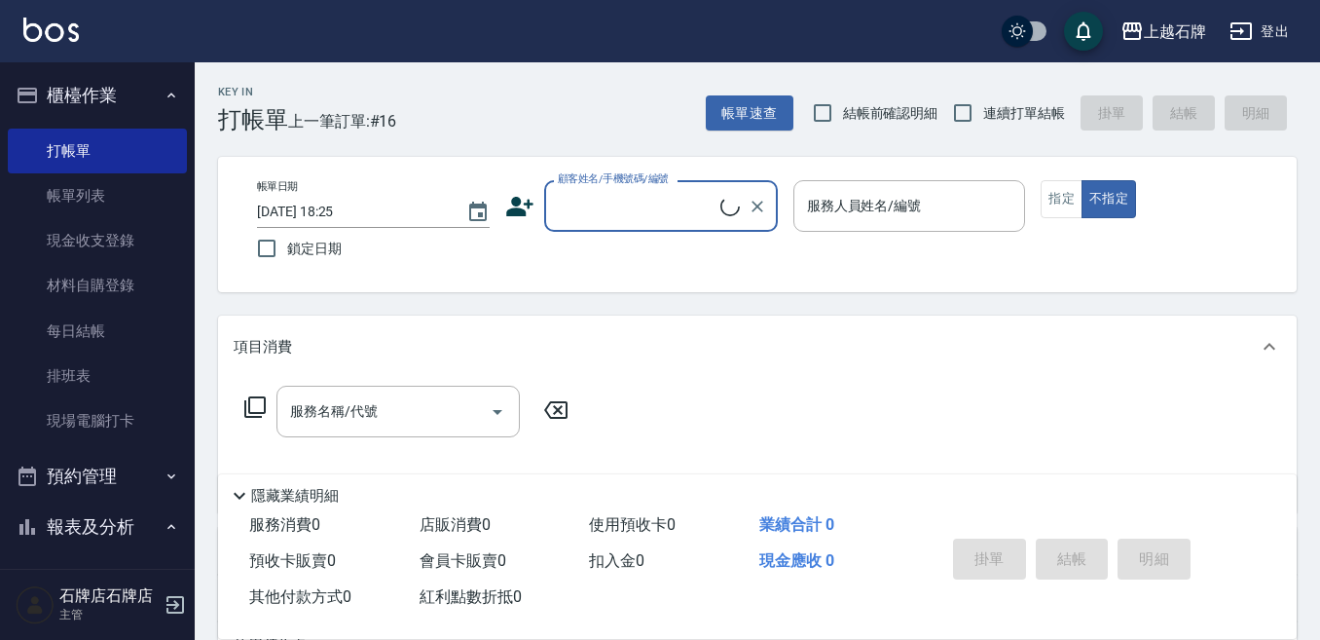
click at [578, 188] on div "顧客姓名/手機號碼/編號" at bounding box center [661, 206] width 234 height 52
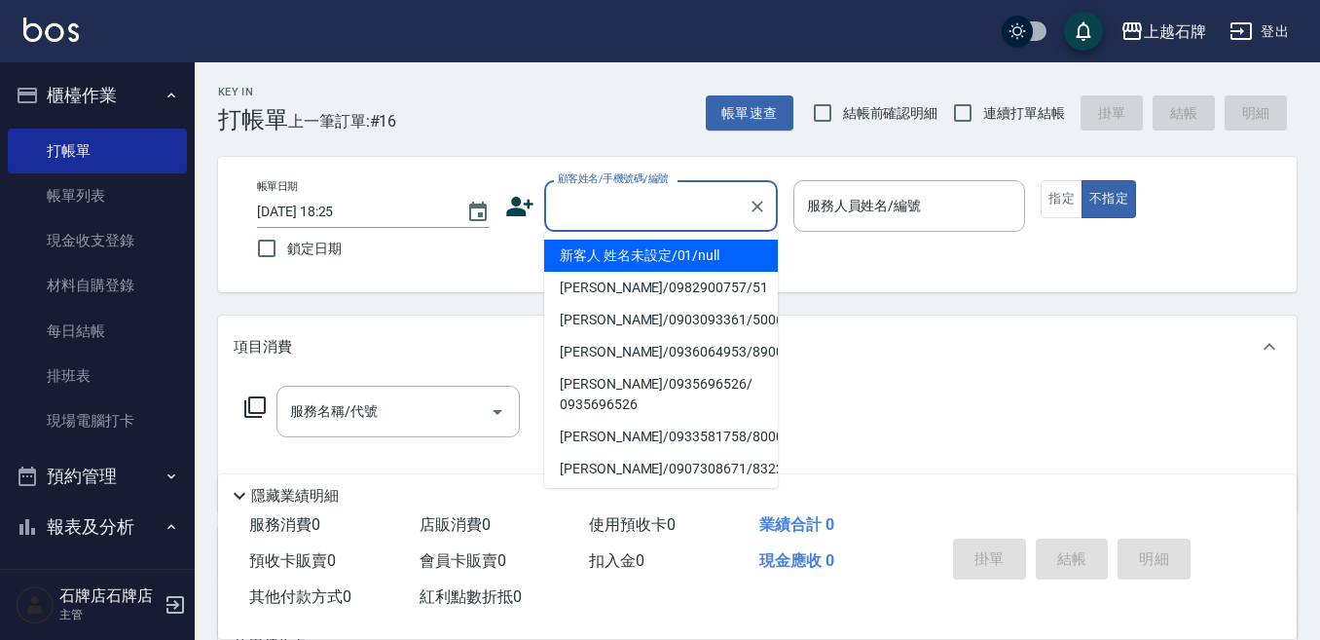
click at [733, 255] on li "新客人 姓名未設定/01/null" at bounding box center [661, 256] width 234 height 32
type input "1"
type input "新客人 姓名未設定/01/null"
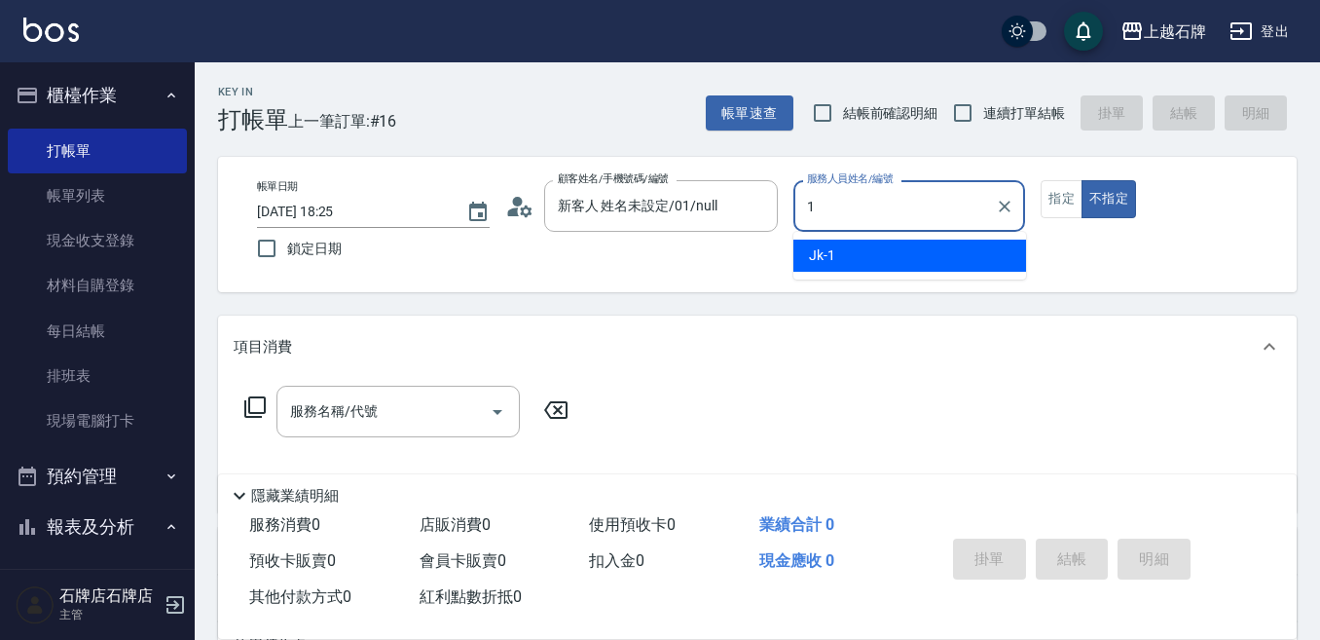
click at [867, 248] on div "Jk -1" at bounding box center [910, 256] width 233 height 32
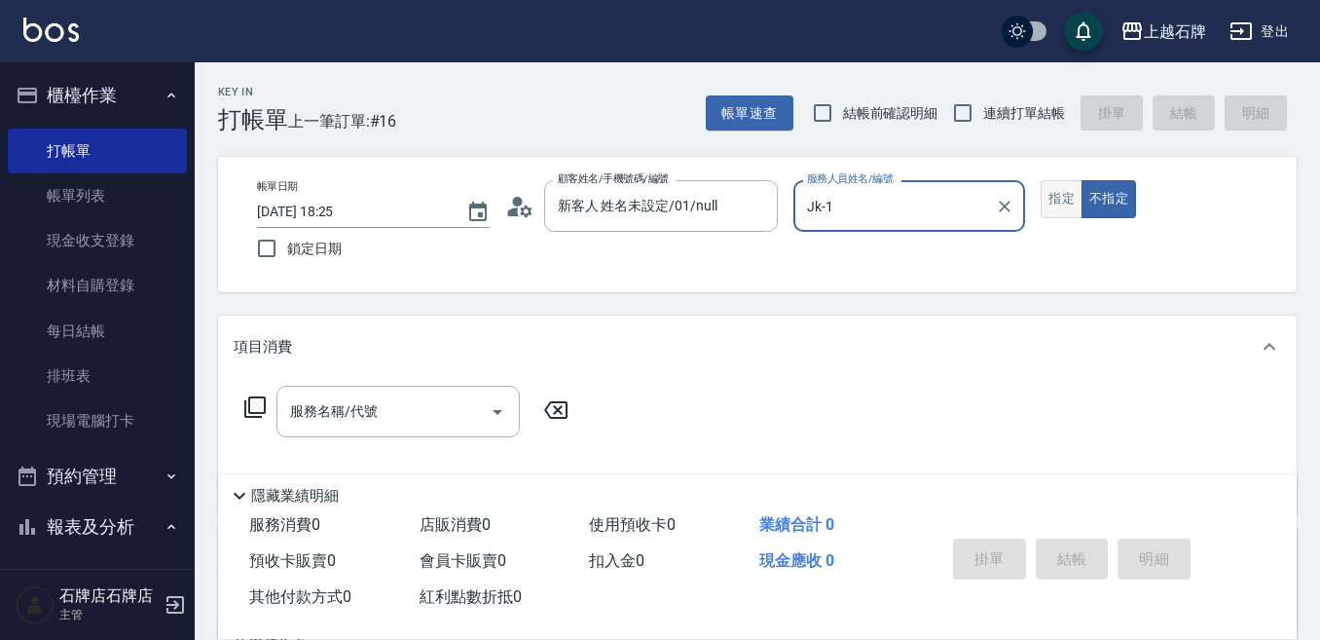
type input "Jk-1"
click at [1057, 190] on button "指定" at bounding box center [1062, 199] width 42 height 38
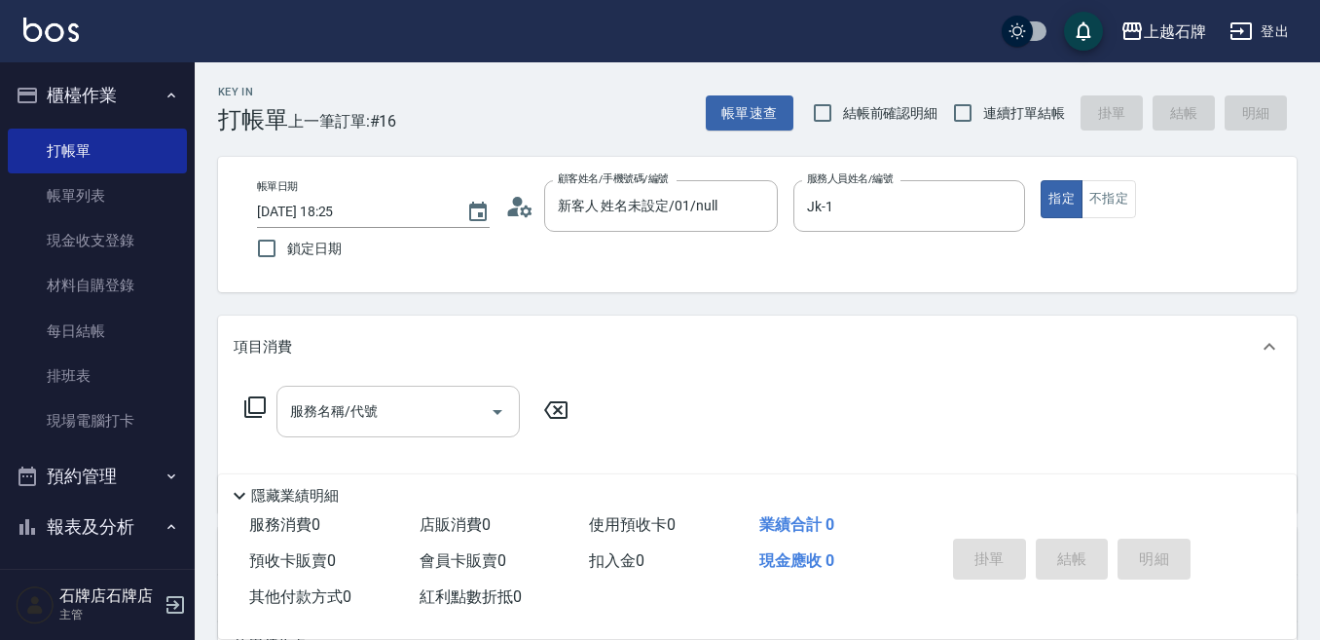
click at [427, 404] on input "服務名稱/代號" at bounding box center [383, 411] width 197 height 34
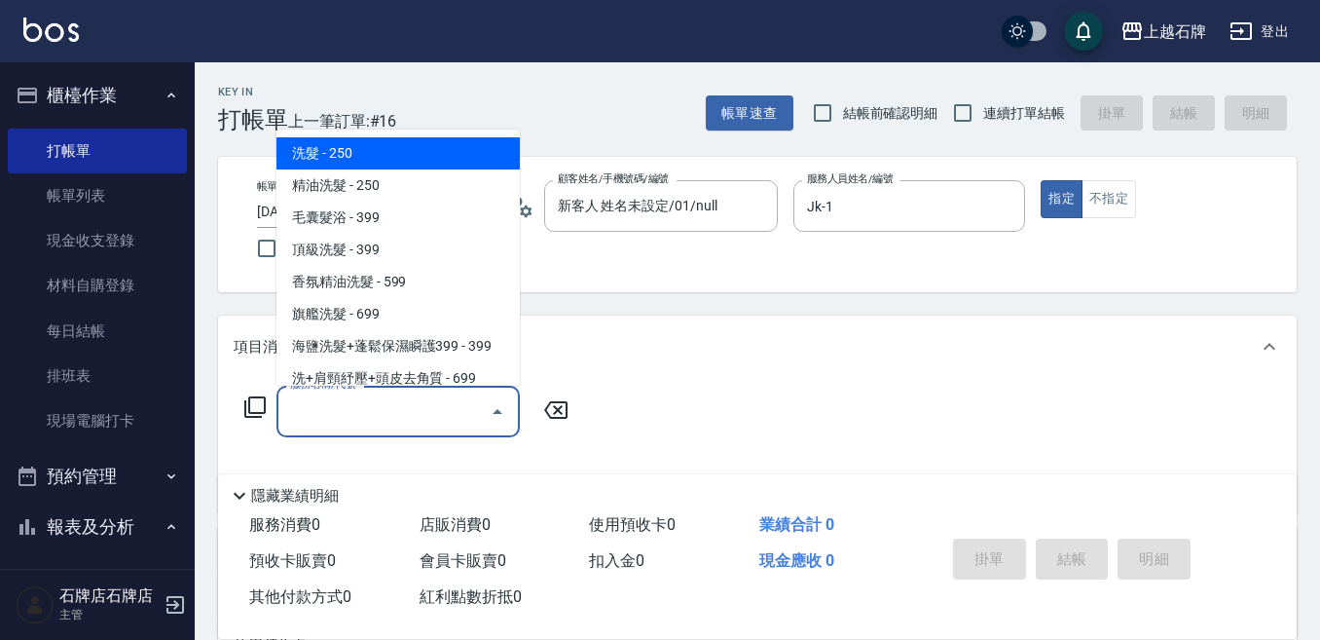
click at [454, 160] on span "洗髮 - 250" at bounding box center [398, 153] width 243 height 32
type input "洗髮(101)"
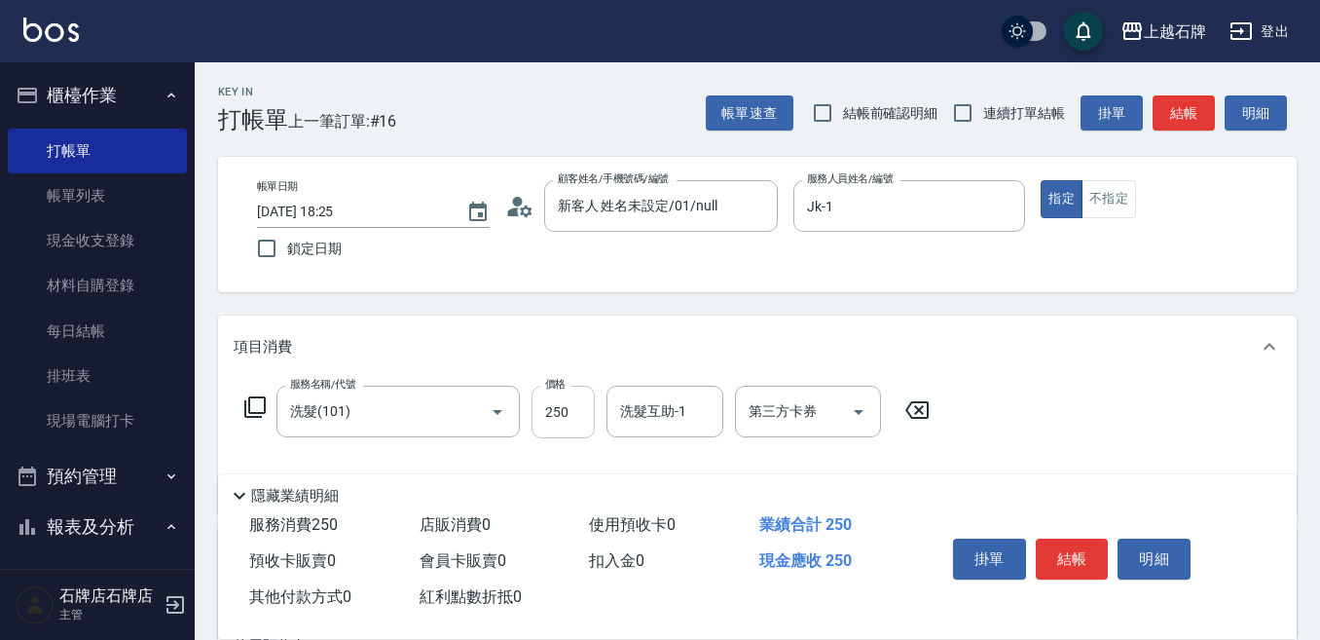
click at [592, 419] on div "服務名稱/代號 洗髮(101) 服務名稱/代號 價格 250 價格 洗髮互助-1 洗髮互助-1 第三方卡券 第三方卡券" at bounding box center [588, 412] width 708 height 53
click at [588, 413] on input "250" at bounding box center [563, 412] width 63 height 53
type input "300"
click at [1110, 540] on div "掛單 結帳 明細" at bounding box center [1073, 561] width 254 height 61
click at [1102, 544] on button "結帳" at bounding box center [1072, 558] width 73 height 41
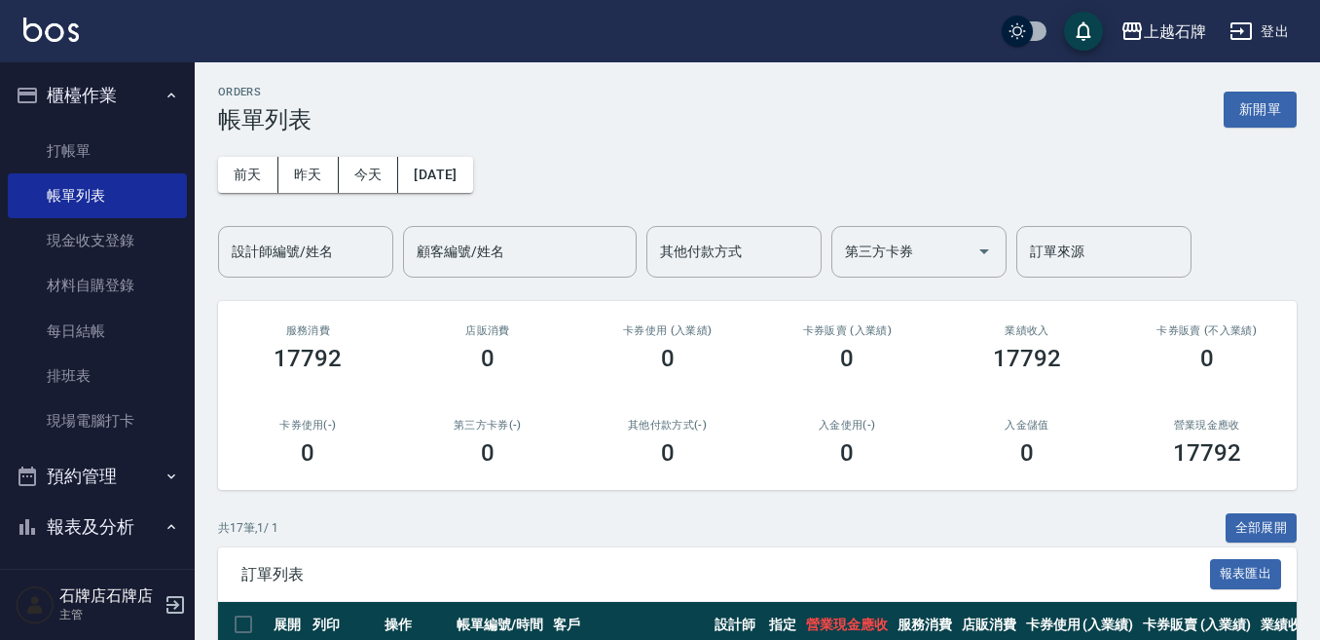
scroll to position [287, 0]
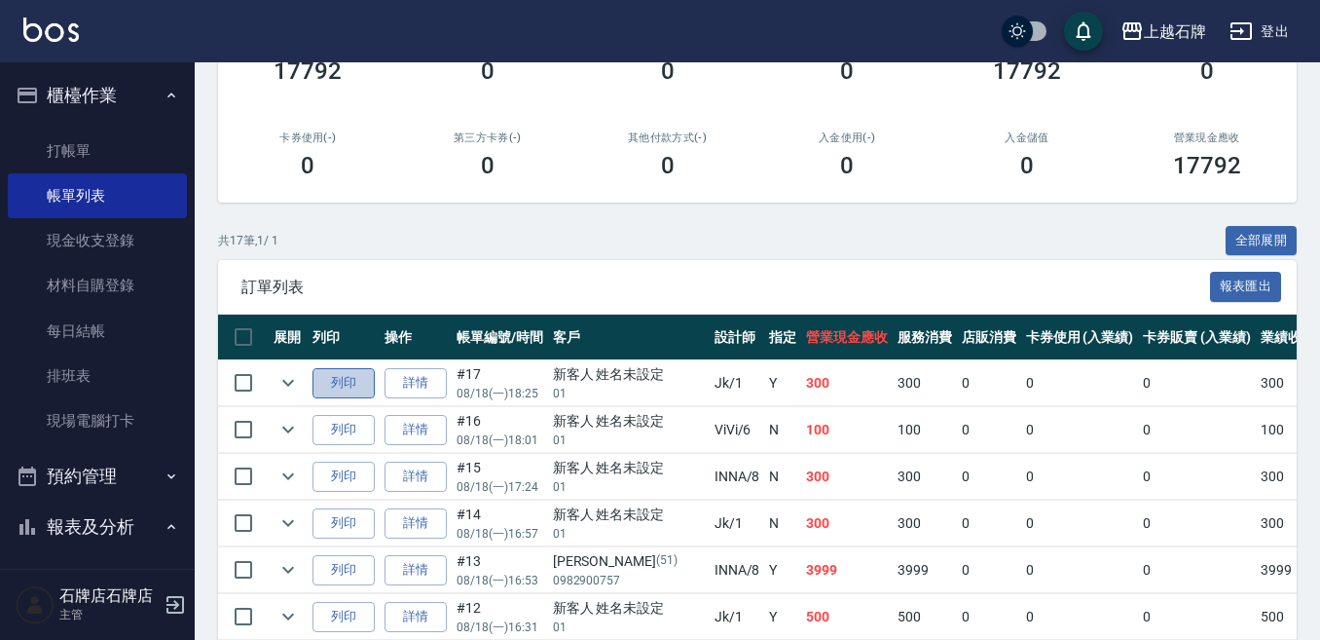
click at [357, 388] on button "列印" at bounding box center [344, 383] width 62 height 30
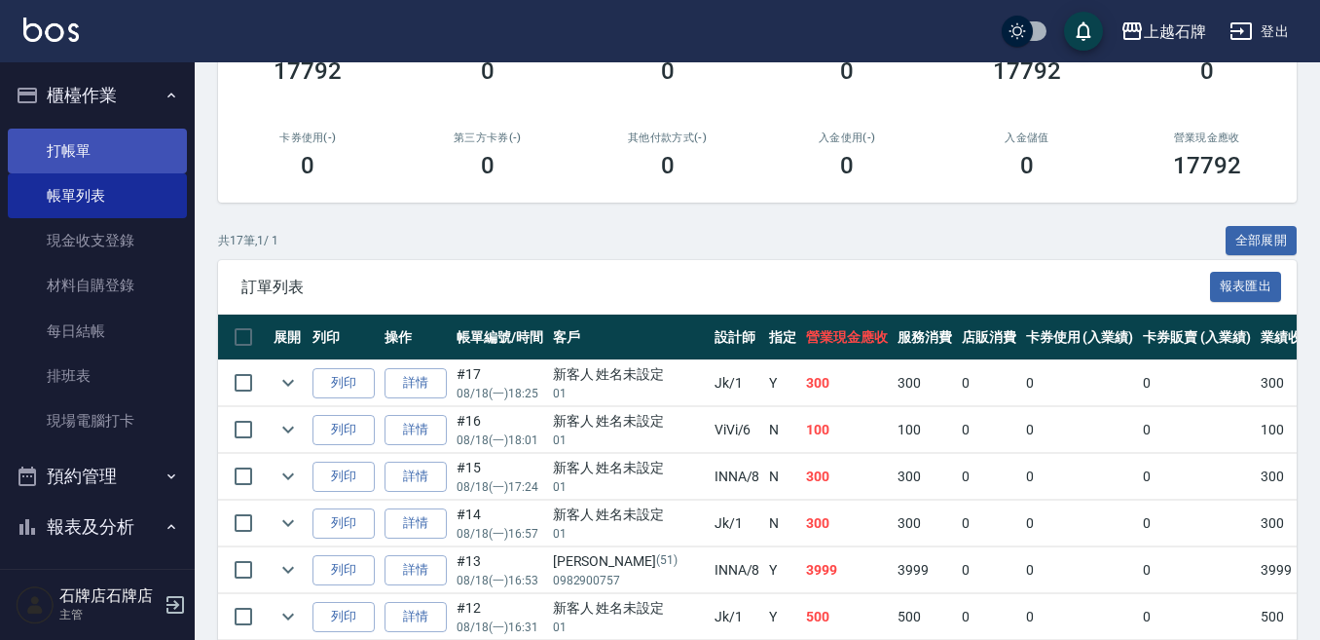
click at [36, 166] on link "打帳單" at bounding box center [97, 151] width 179 height 45
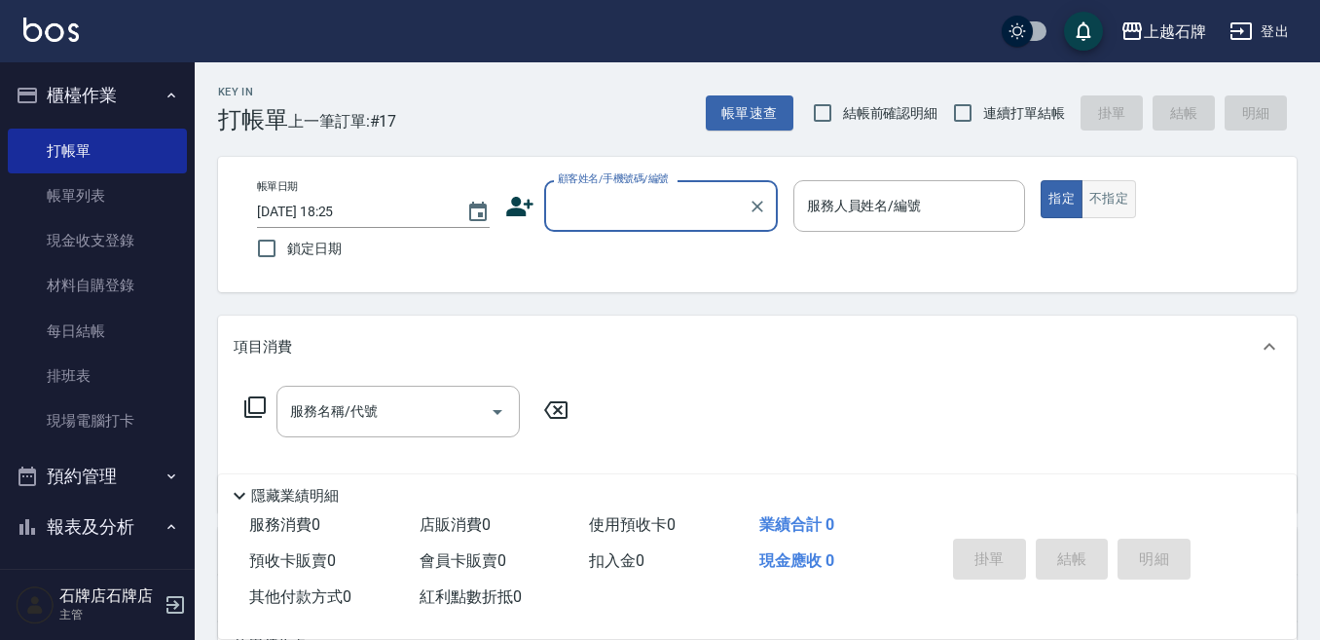
click at [1104, 200] on button "不指定" at bounding box center [1109, 199] width 55 height 38
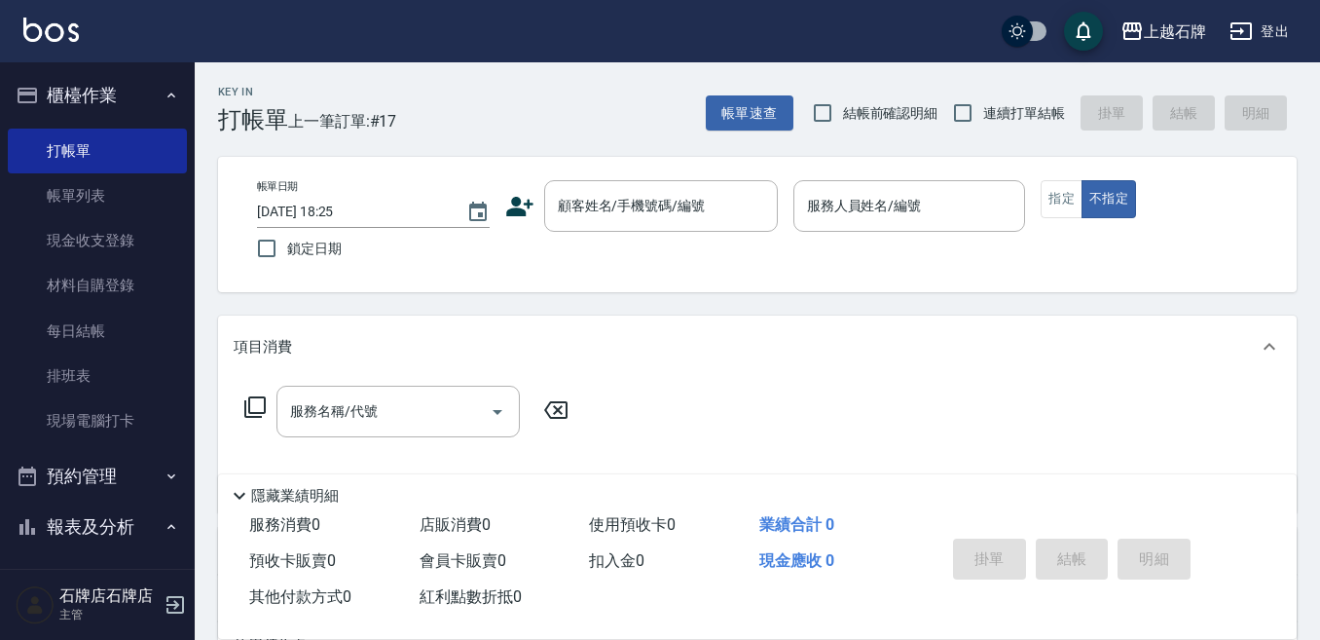
click at [531, 127] on div "Key In 打帳單 上一筆訂單:#17 帳單速查 結帳前確認明細 連續打單結帳 掛單 結帳 明細" at bounding box center [746, 97] width 1102 height 71
click at [663, 201] on input "顧客姓名/手機號碼/編號" at bounding box center [646, 206] width 187 height 34
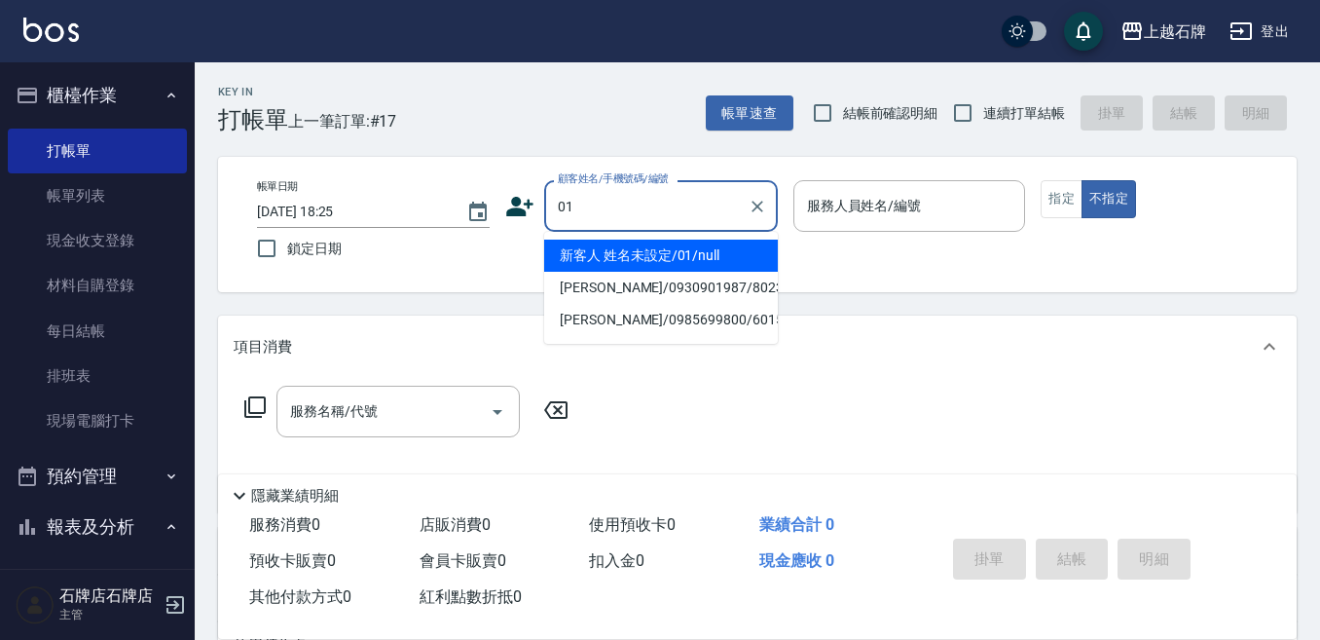
type input "新客人 姓名未設定/01/null"
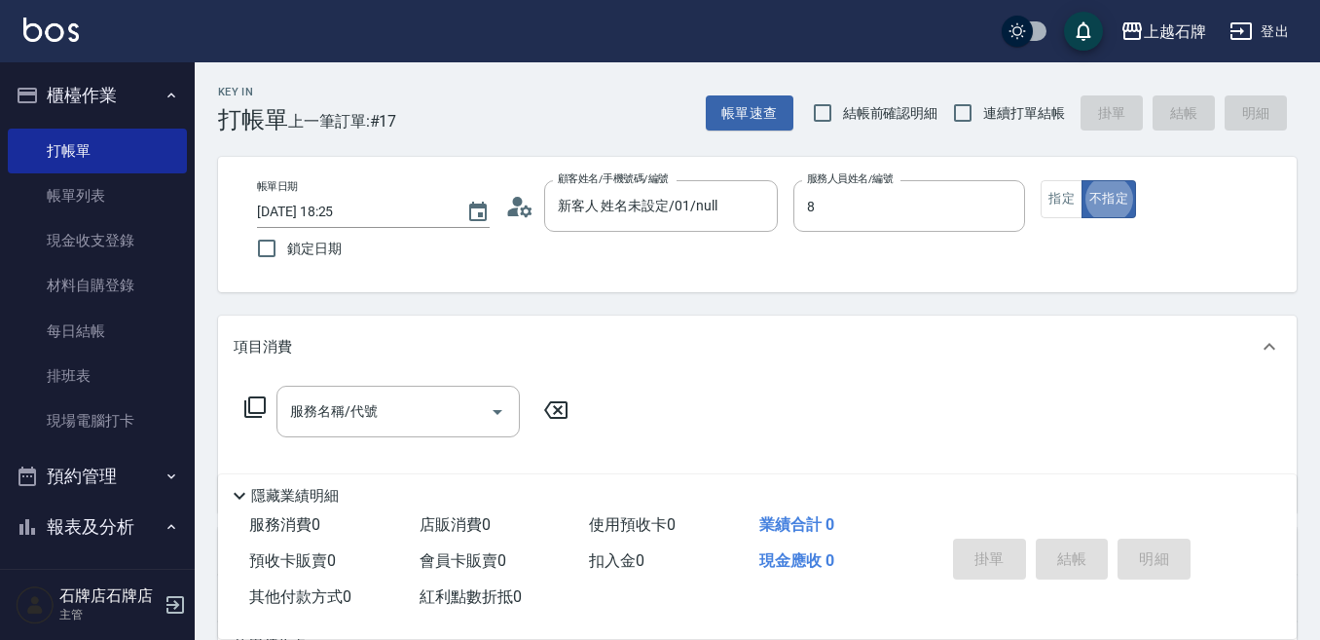
type input "INNA-8"
type button "false"
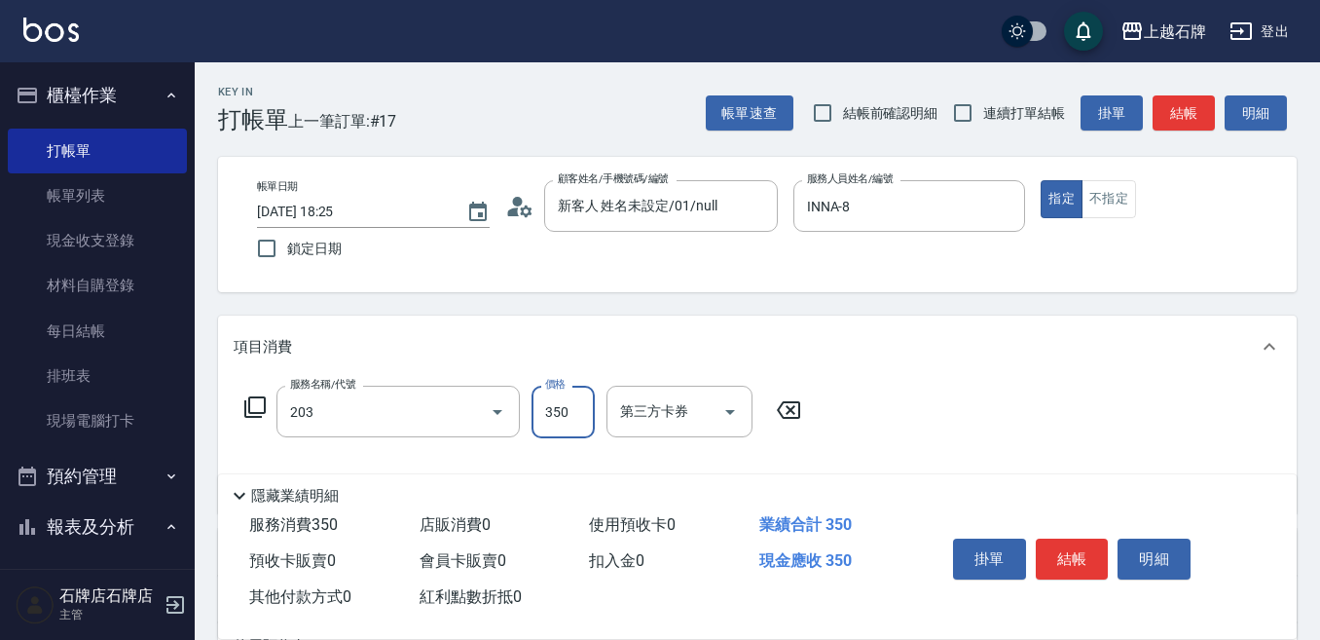
type input "B級洗+剪(203)"
type input "450"
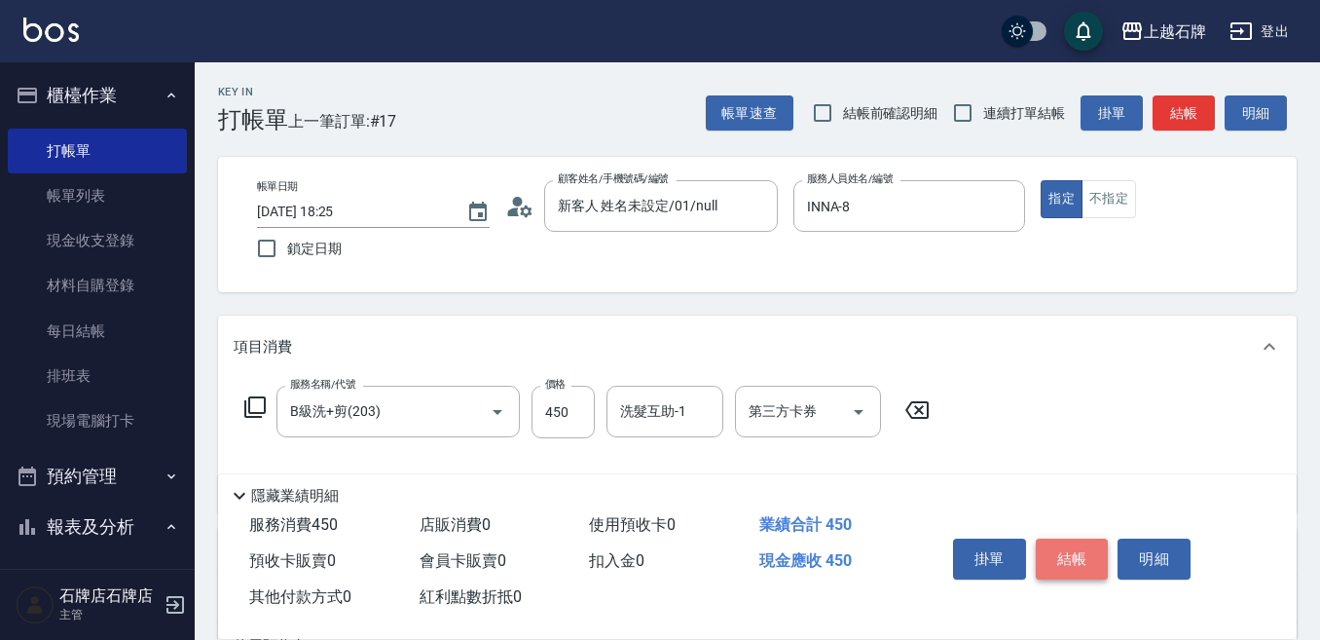
click at [1095, 538] on button "結帳" at bounding box center [1072, 558] width 73 height 41
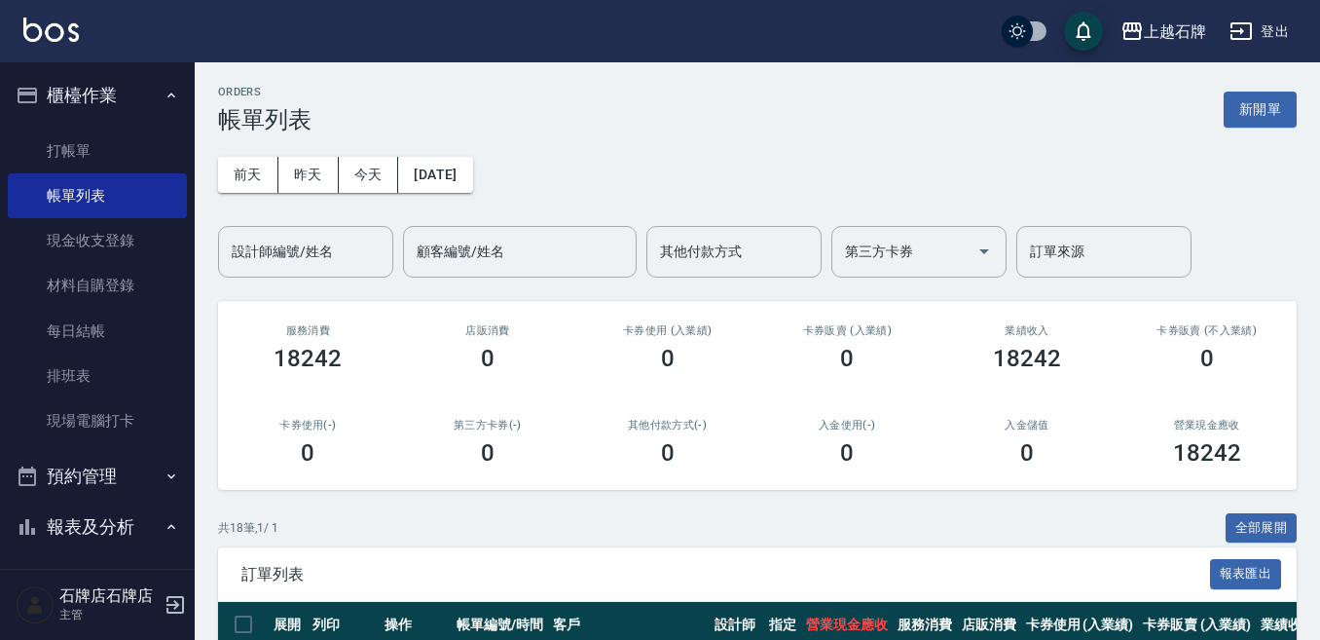
scroll to position [195, 0]
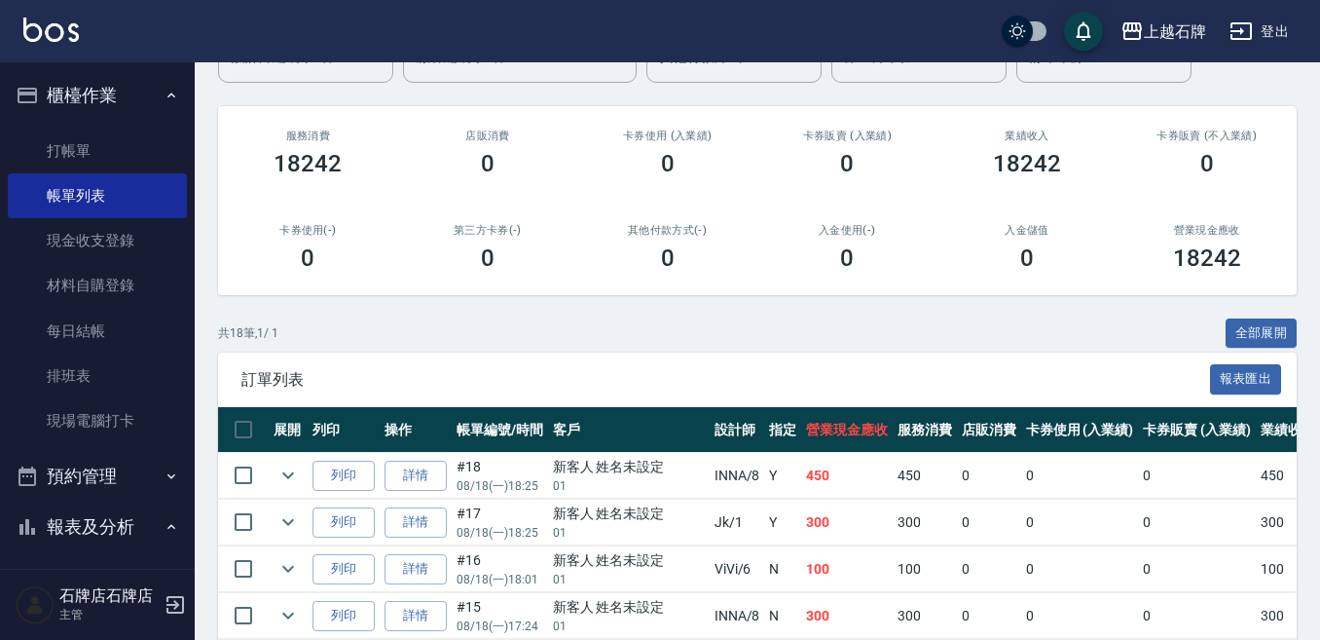
click at [338, 454] on td "列印" at bounding box center [344, 476] width 72 height 46
click at [355, 469] on button "列印" at bounding box center [344, 476] width 62 height 30
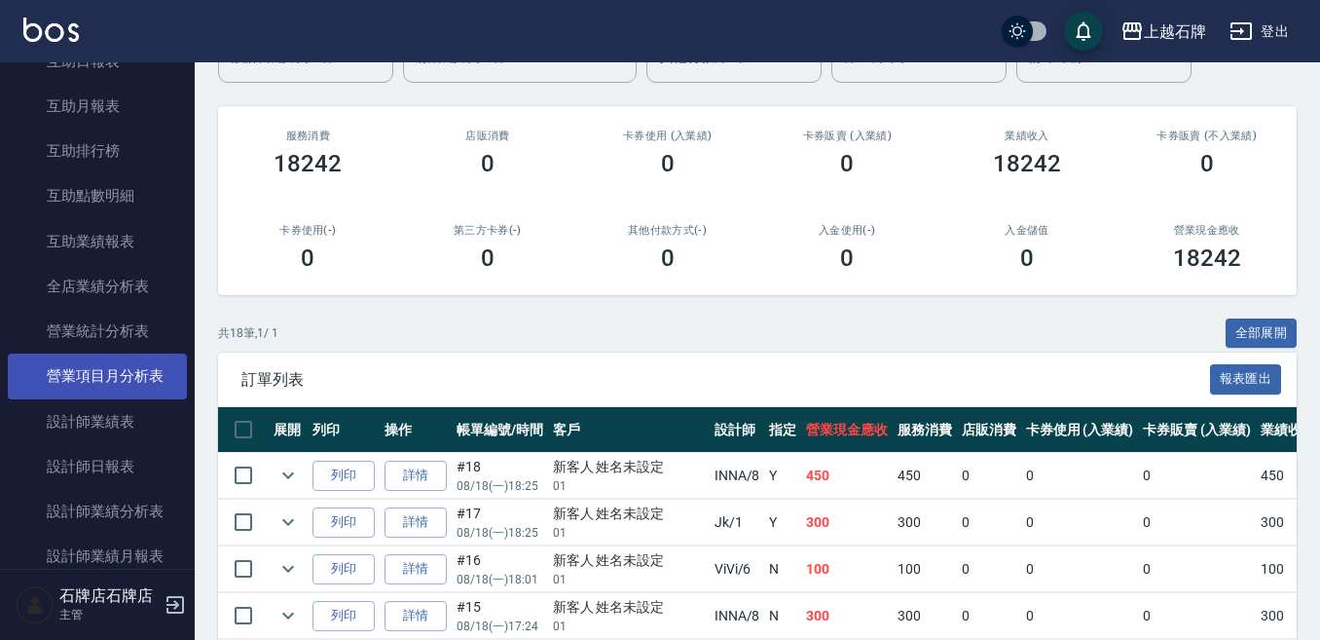
scroll to position [779, 0]
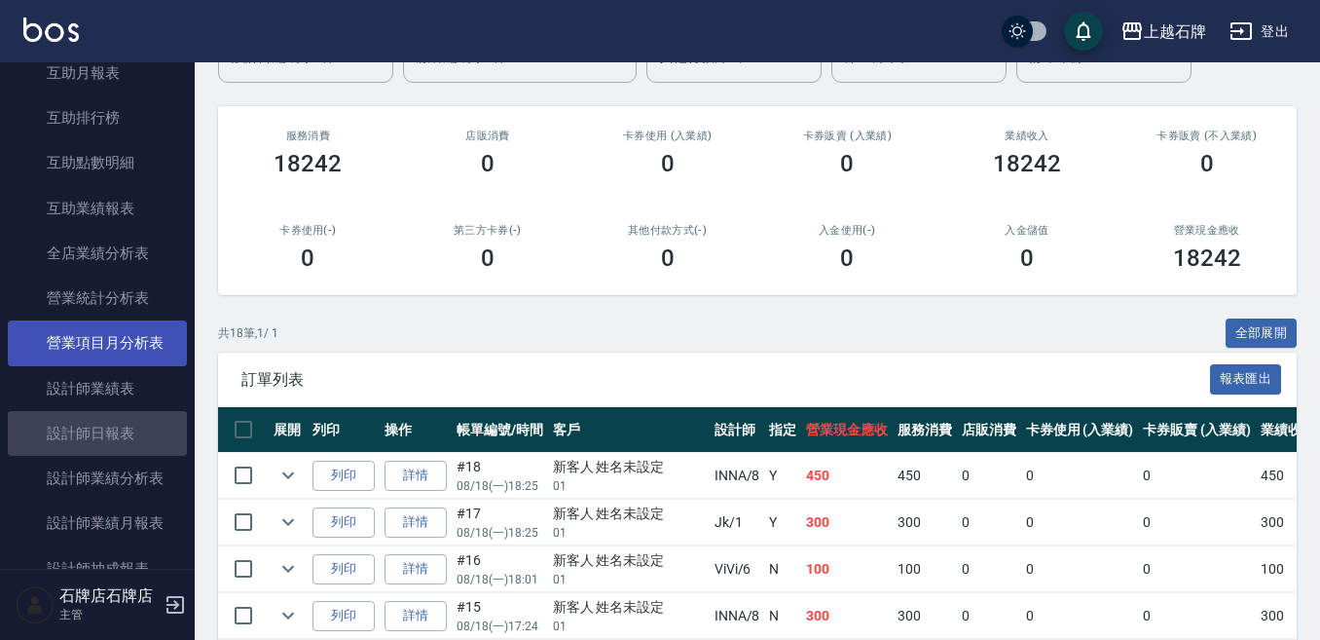
click at [101, 445] on link "設計師日報表" at bounding box center [97, 433] width 179 height 45
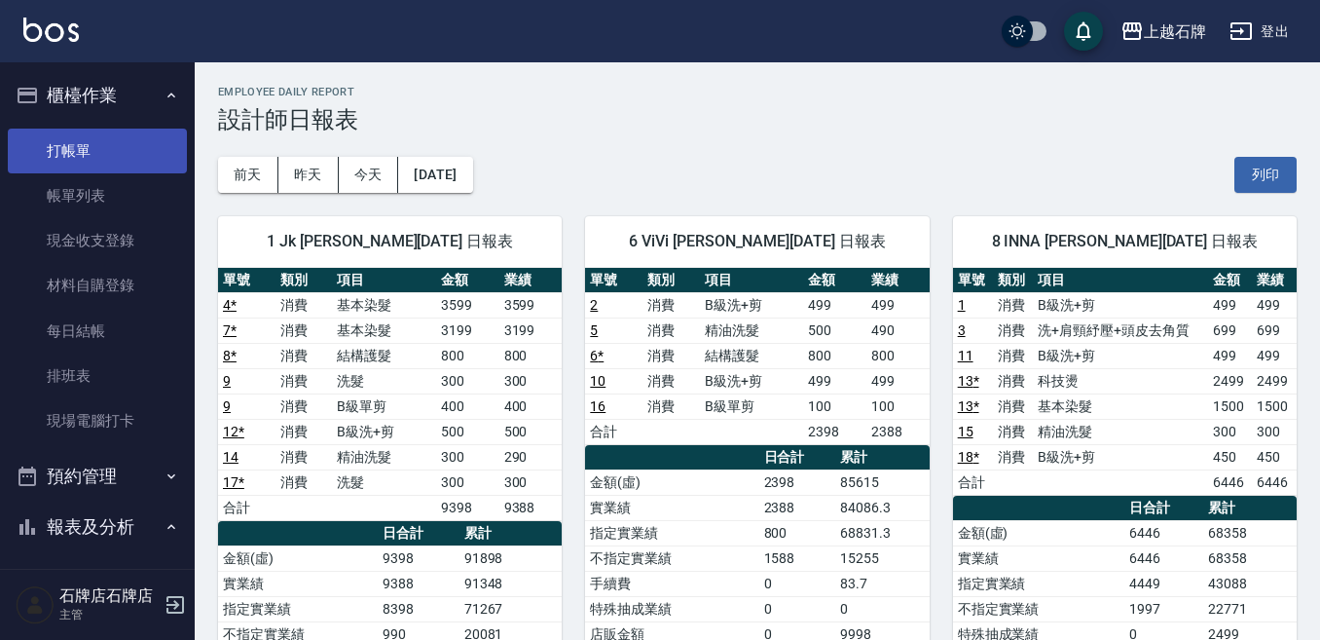
click at [34, 154] on link "打帳單" at bounding box center [97, 151] width 179 height 45
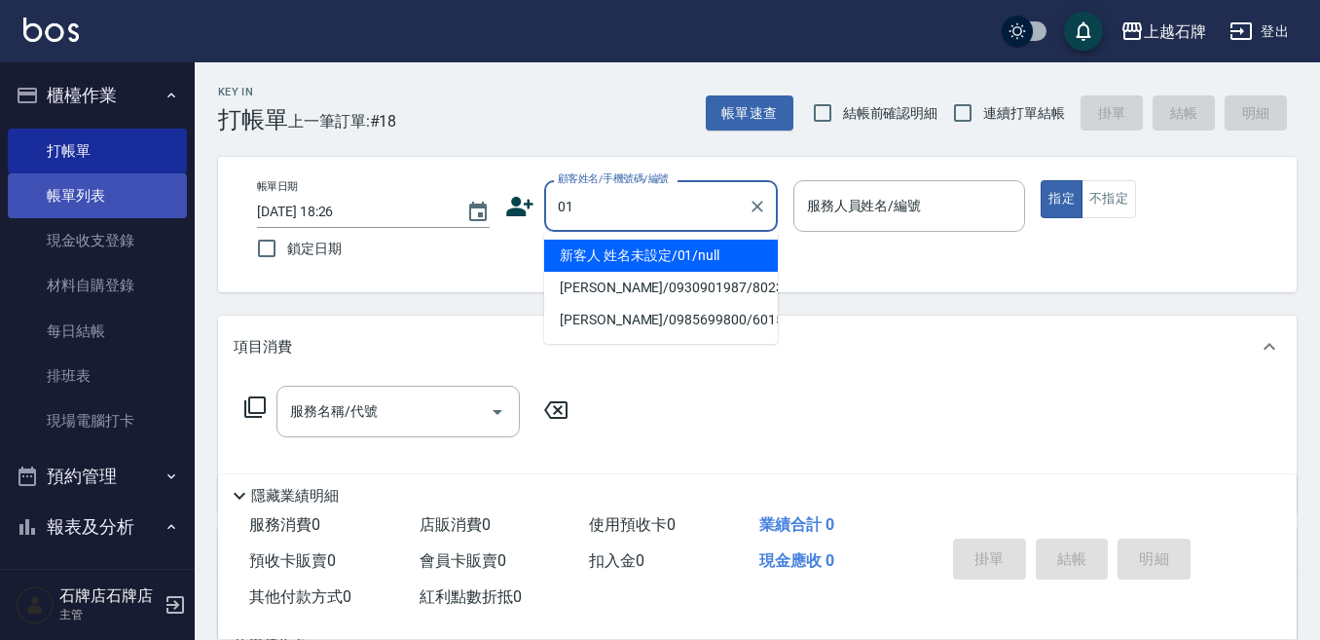
type input "新客人 姓名未設定/01/null"
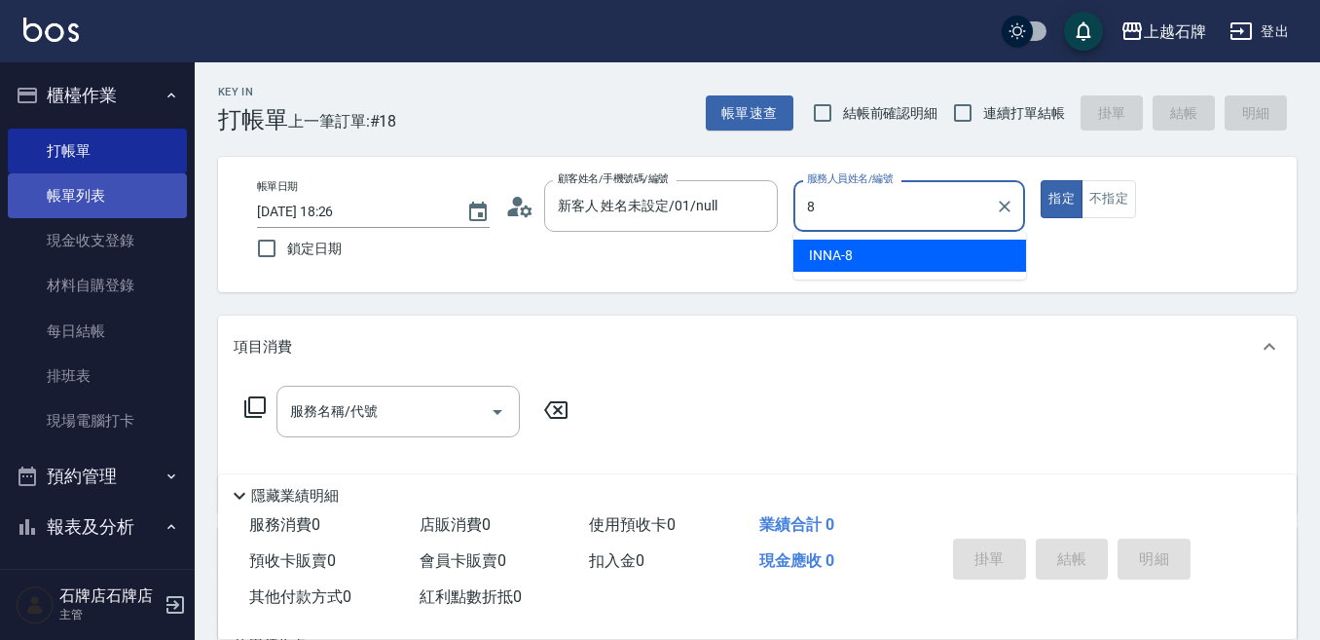
type input "INNA-8"
type button "true"
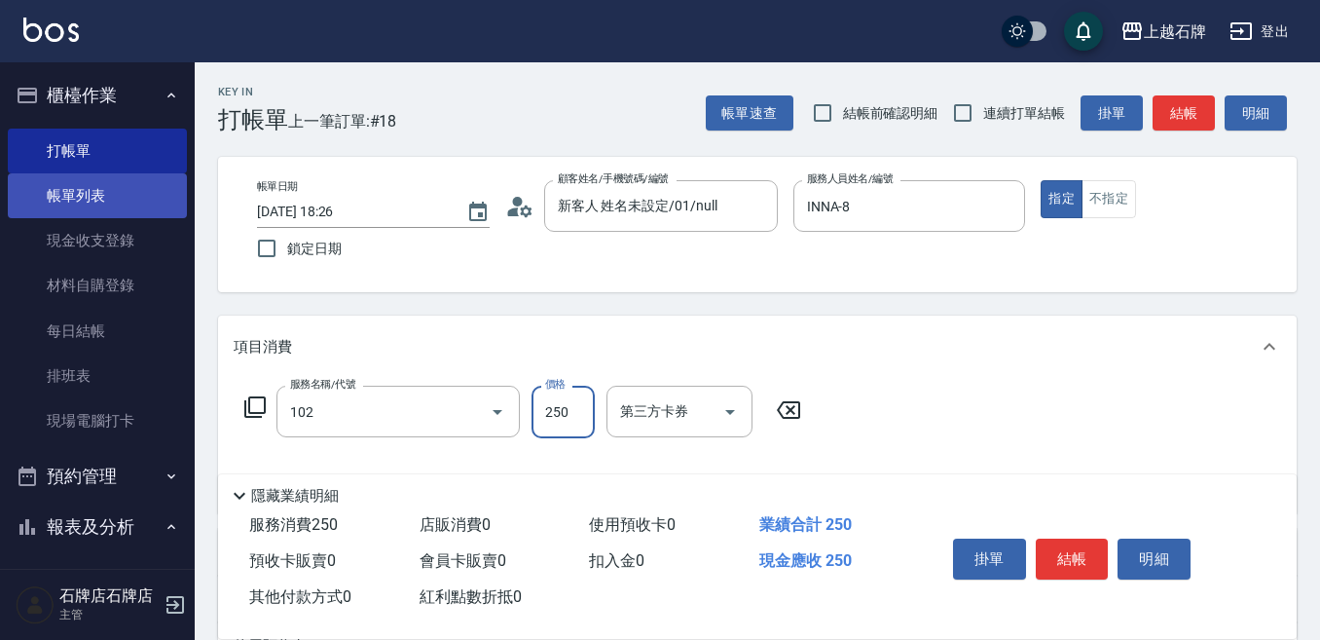
type input "精油洗髮(102)"
type input "300"
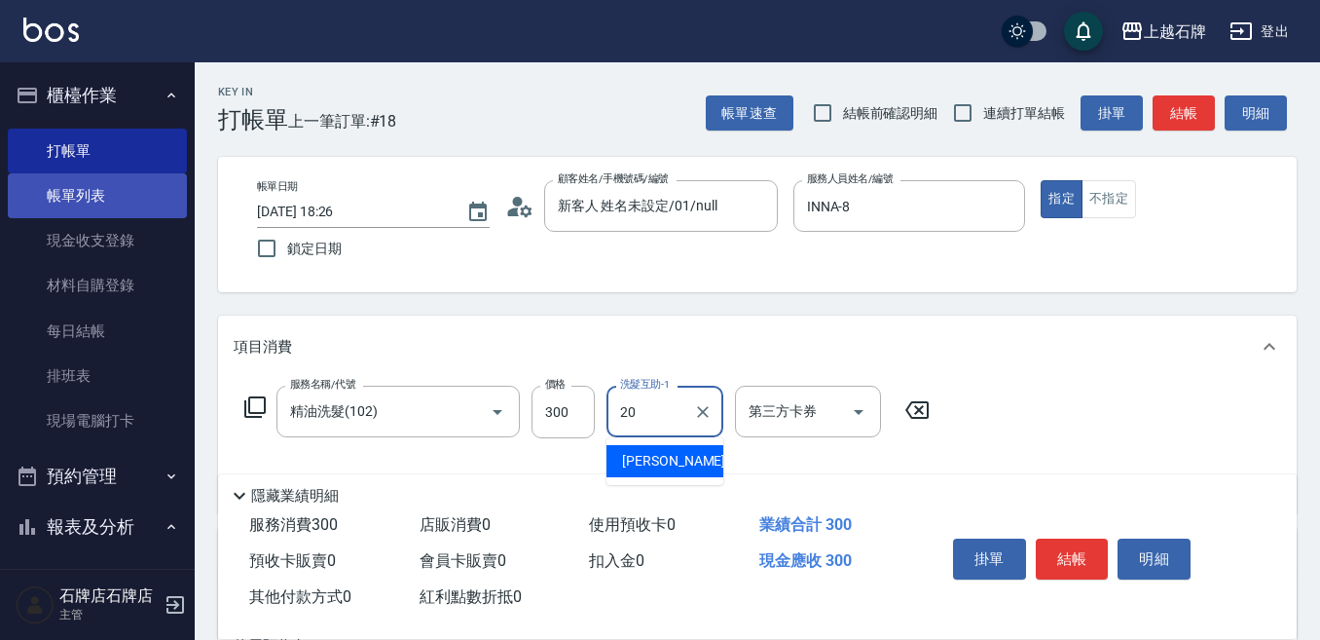
type input "[PERSON_NAME]-20"
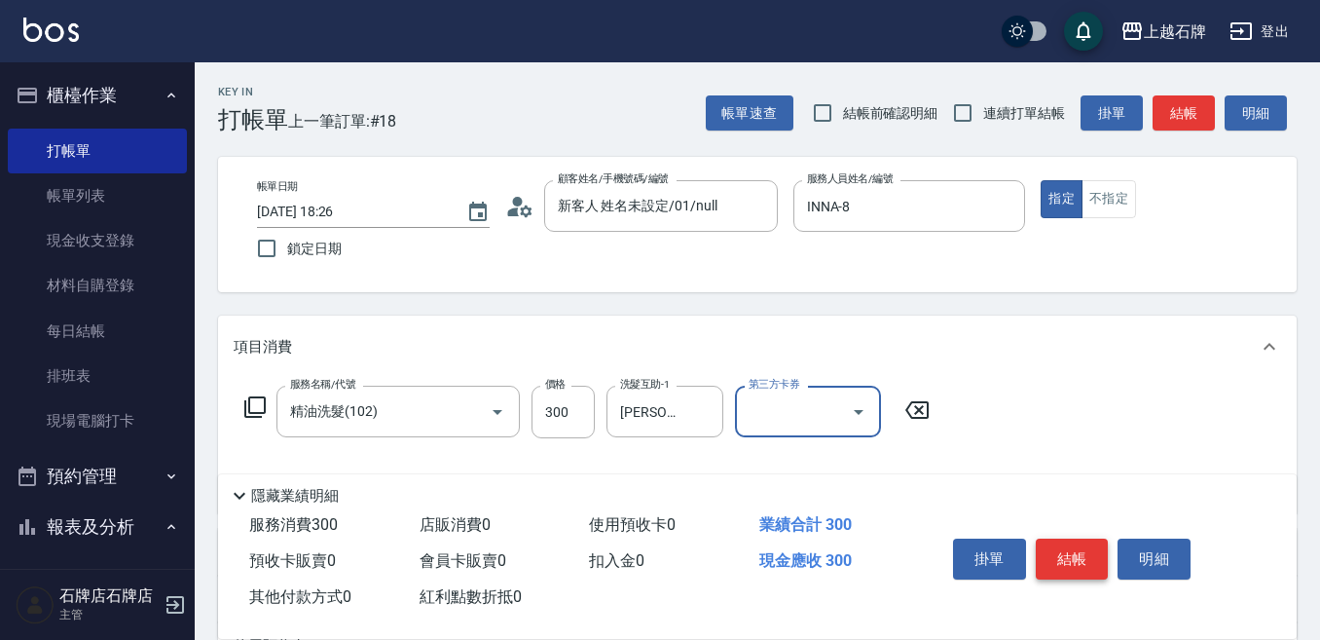
click at [1072, 552] on button "結帳" at bounding box center [1072, 558] width 73 height 41
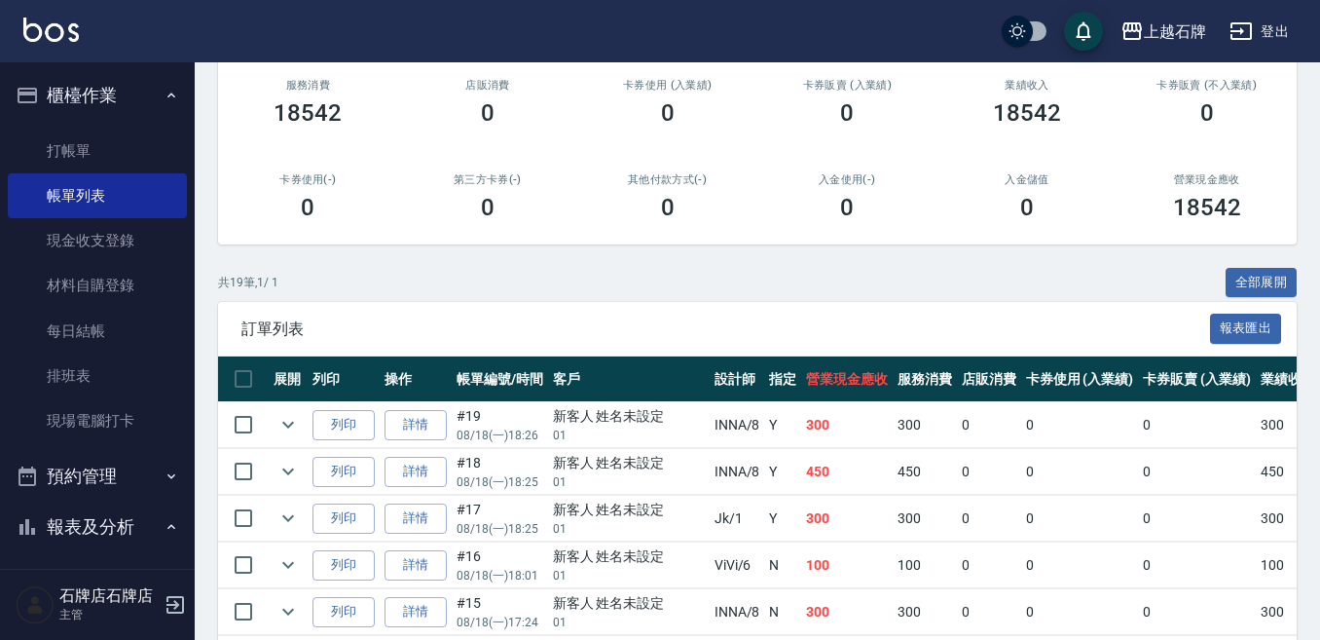
scroll to position [292, 0]
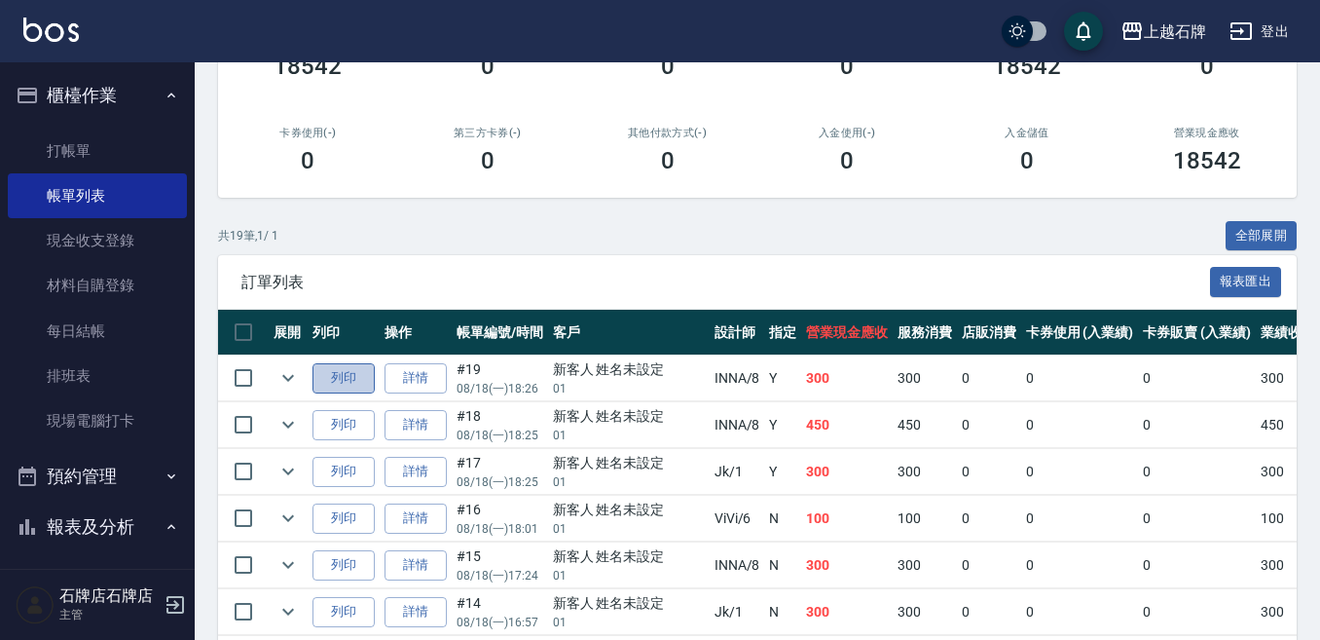
click at [317, 385] on button "列印" at bounding box center [344, 378] width 62 height 30
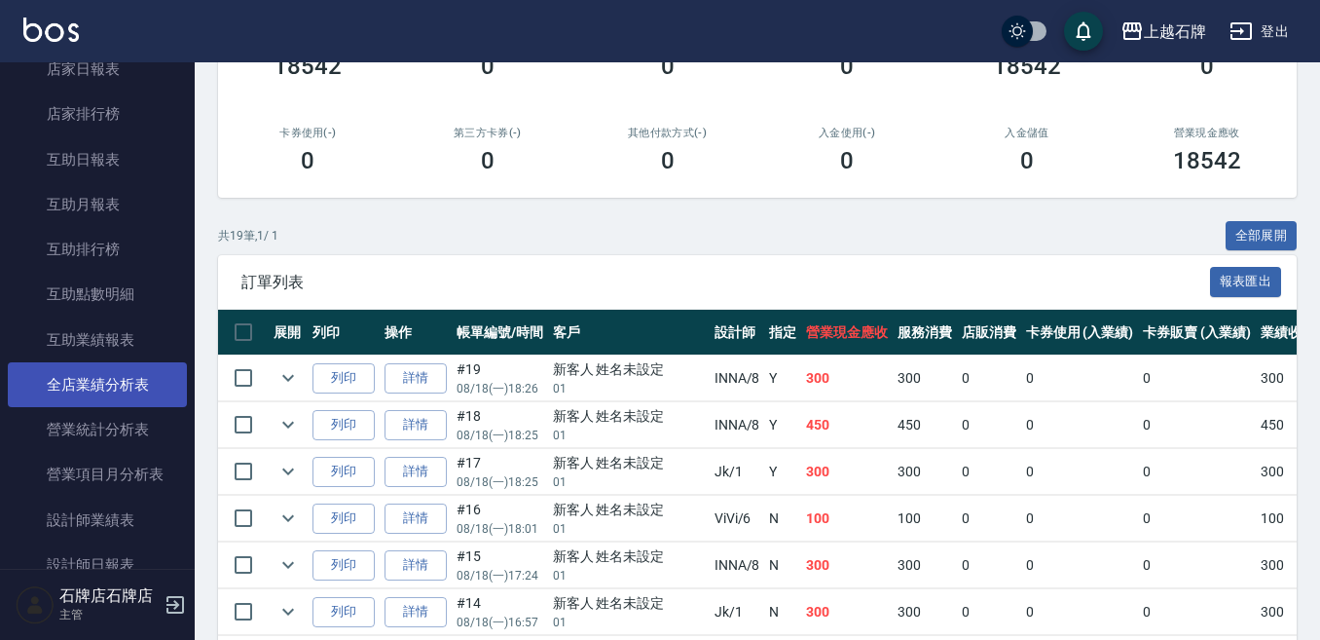
scroll to position [682, 0]
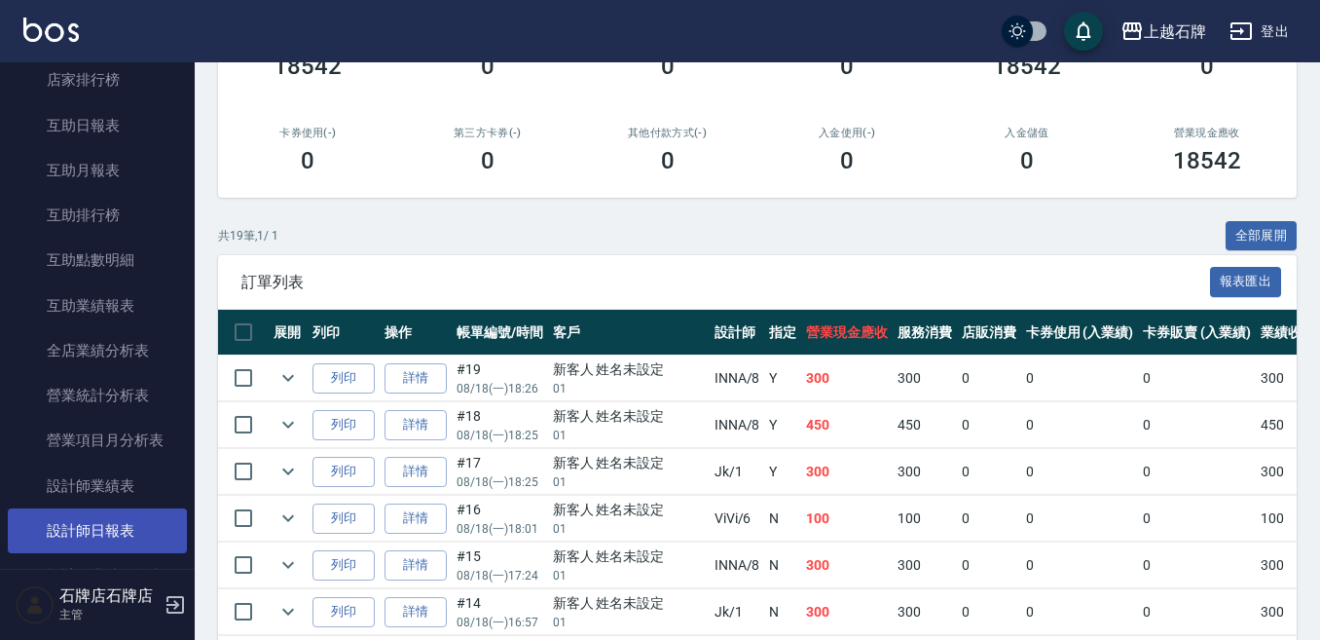
click at [108, 521] on link "設計師日報表" at bounding box center [97, 530] width 179 height 45
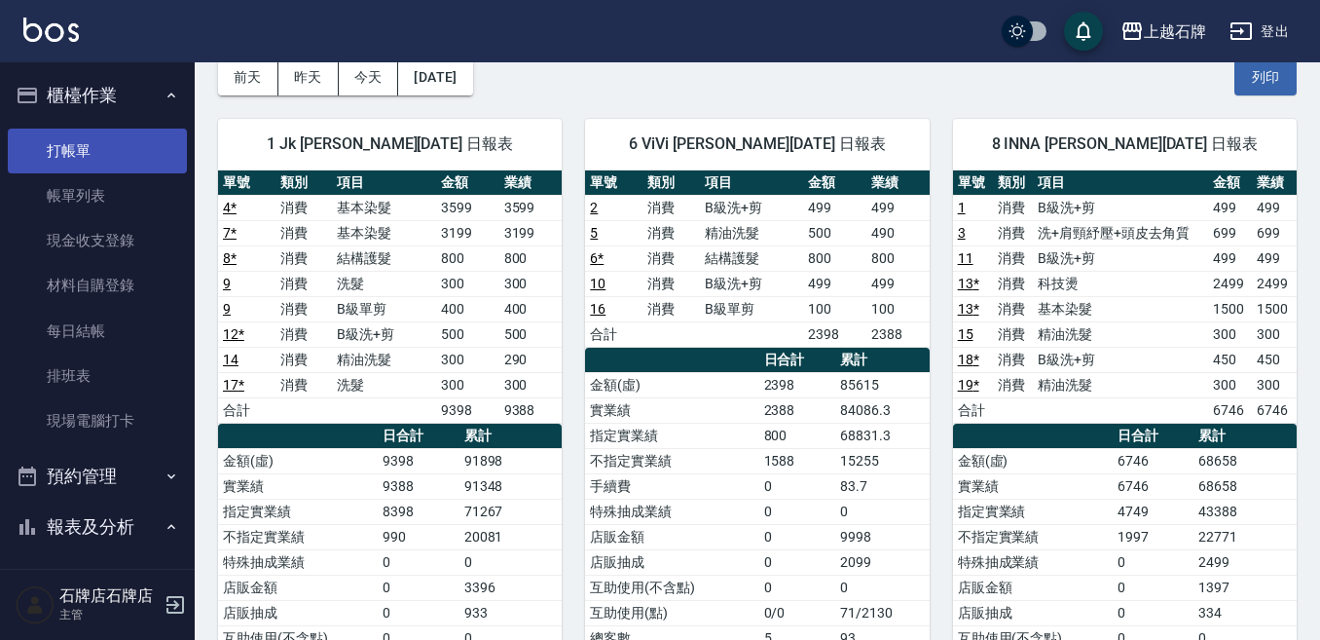
click at [93, 129] on link "打帳單" at bounding box center [97, 151] width 179 height 45
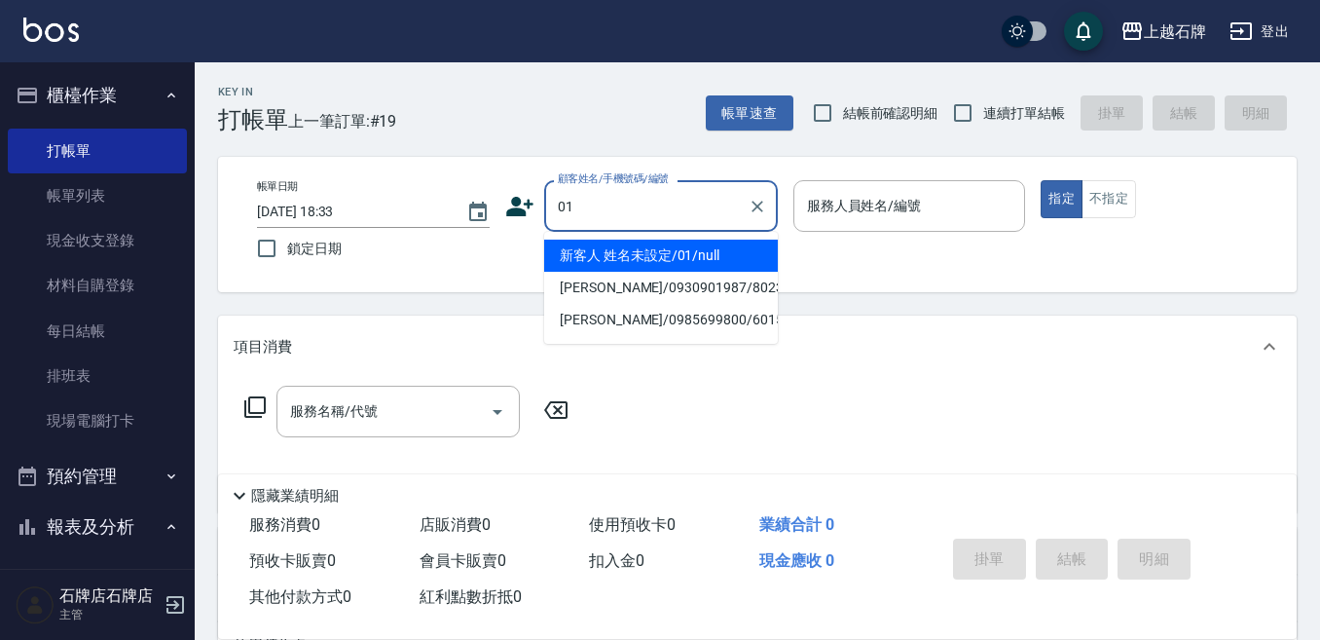
type input "新客人 姓名未設定/01/null"
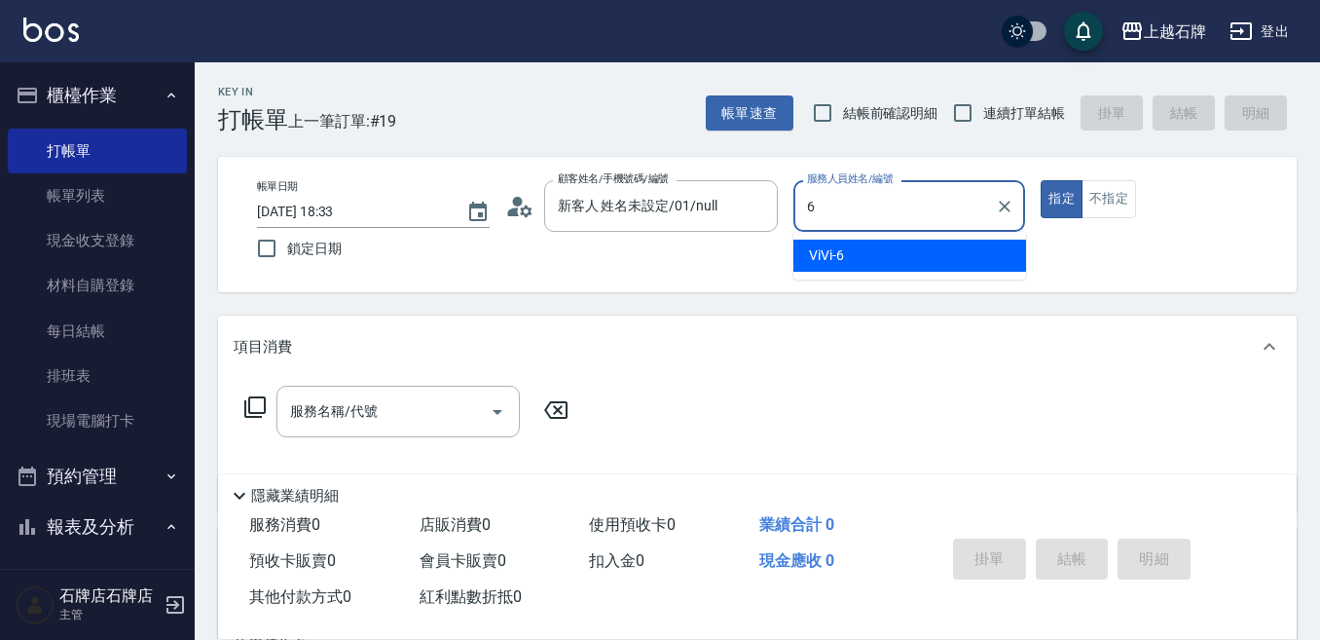
type input "6"
type button "true"
type input "ViVi-6"
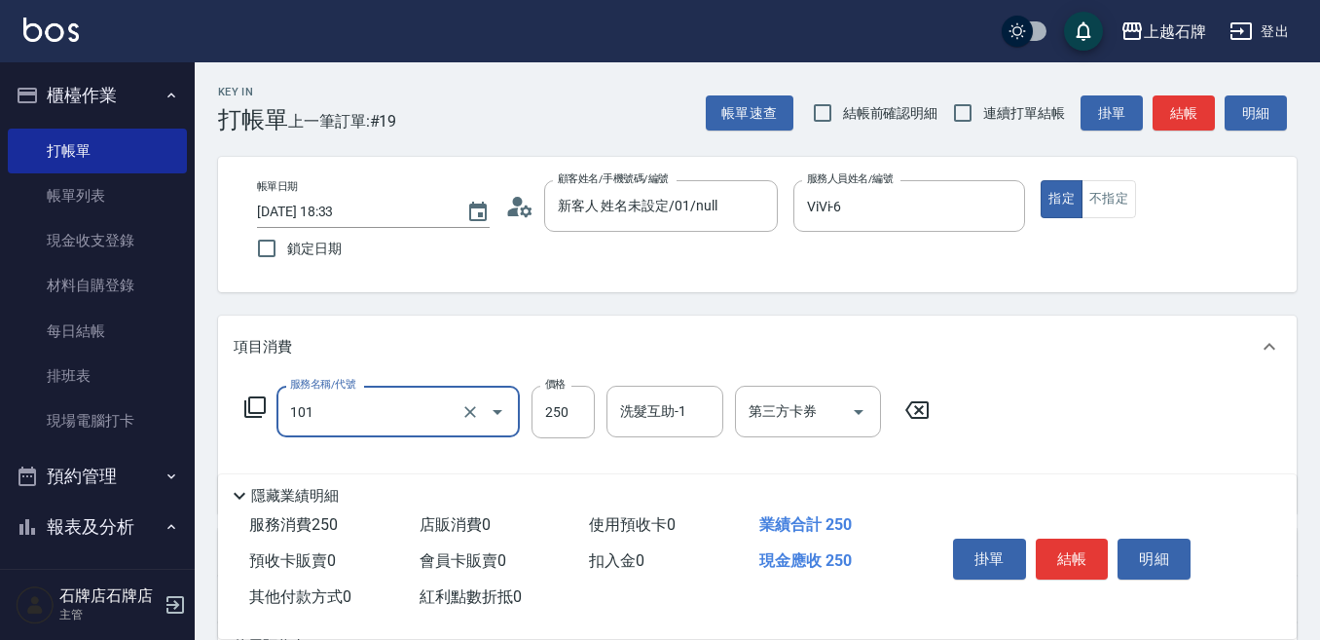
type input "洗髮(101)"
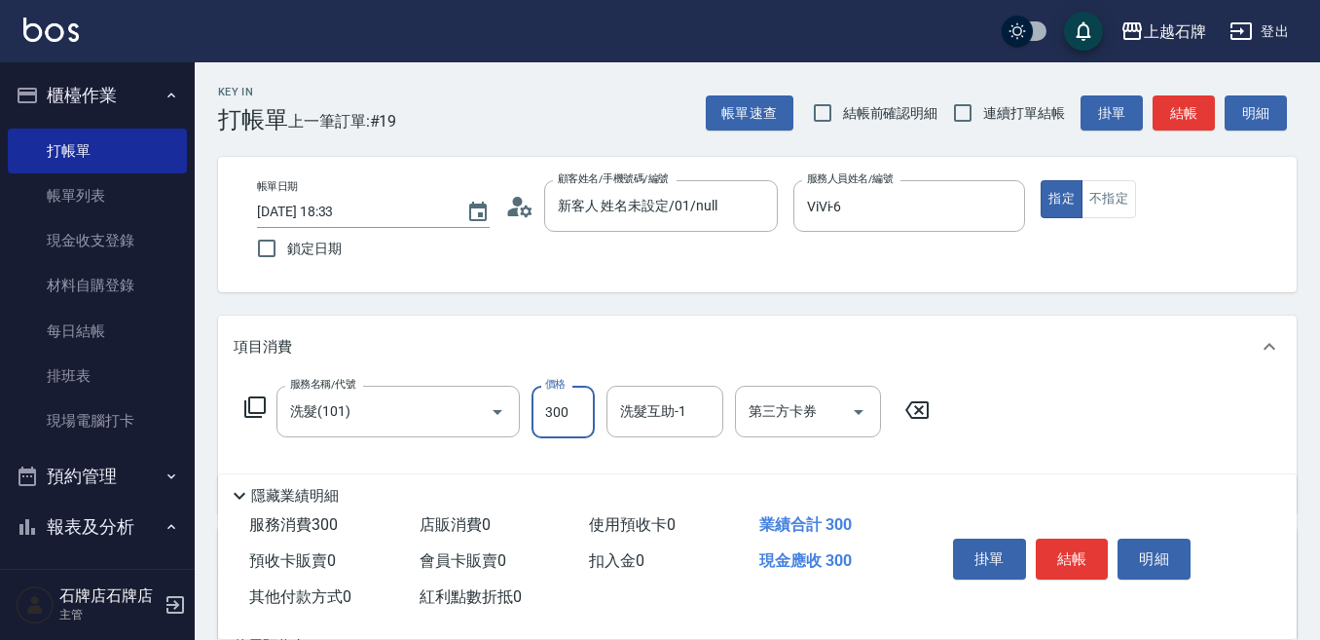
type input "300"
click at [1185, 96] on button "結帳" at bounding box center [1184, 113] width 62 height 36
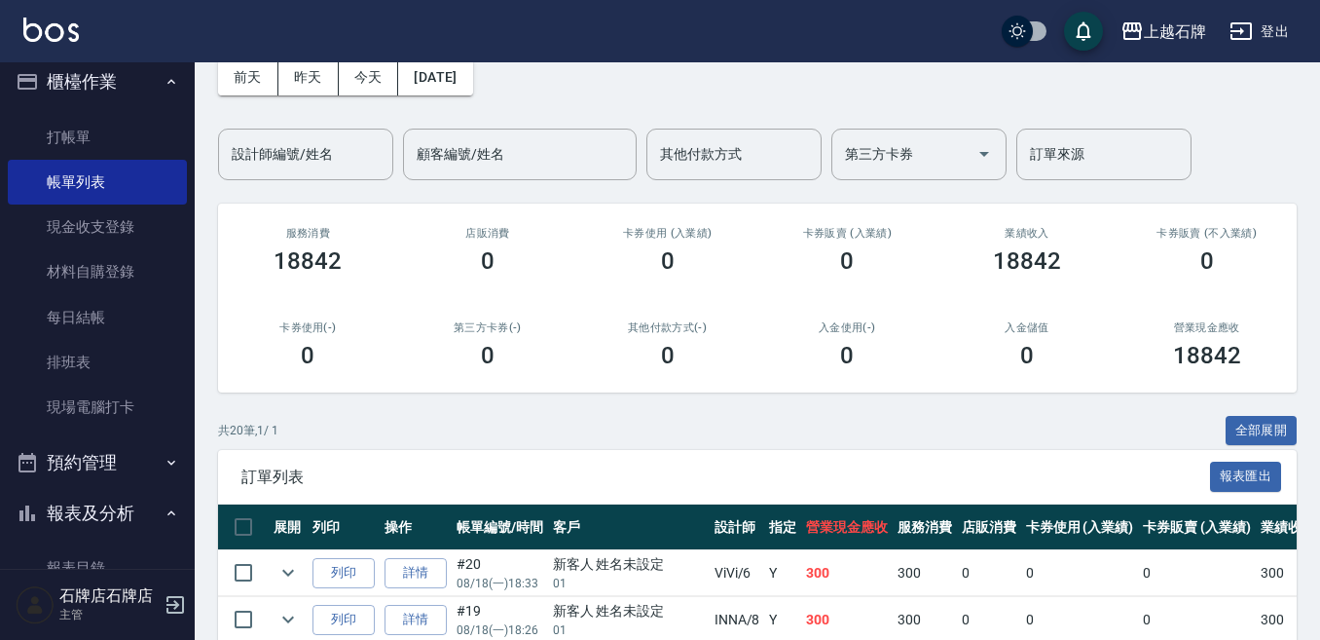
scroll to position [97, 0]
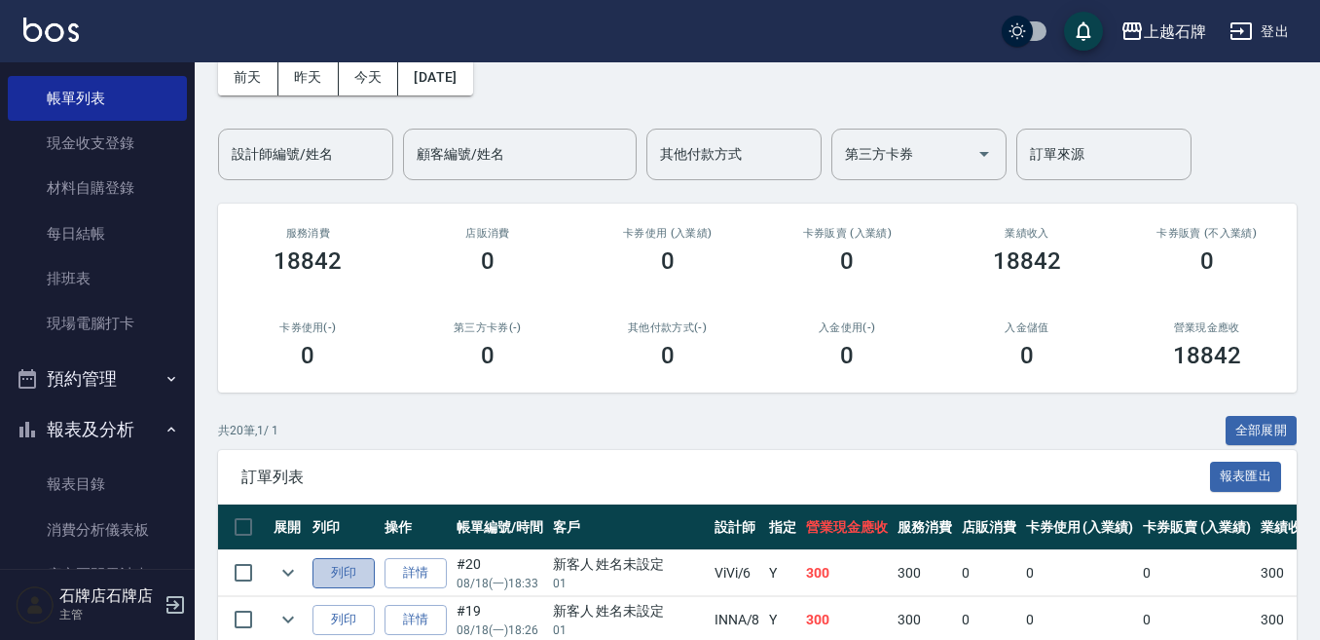
click at [348, 575] on button "列印" at bounding box center [344, 573] width 62 height 30
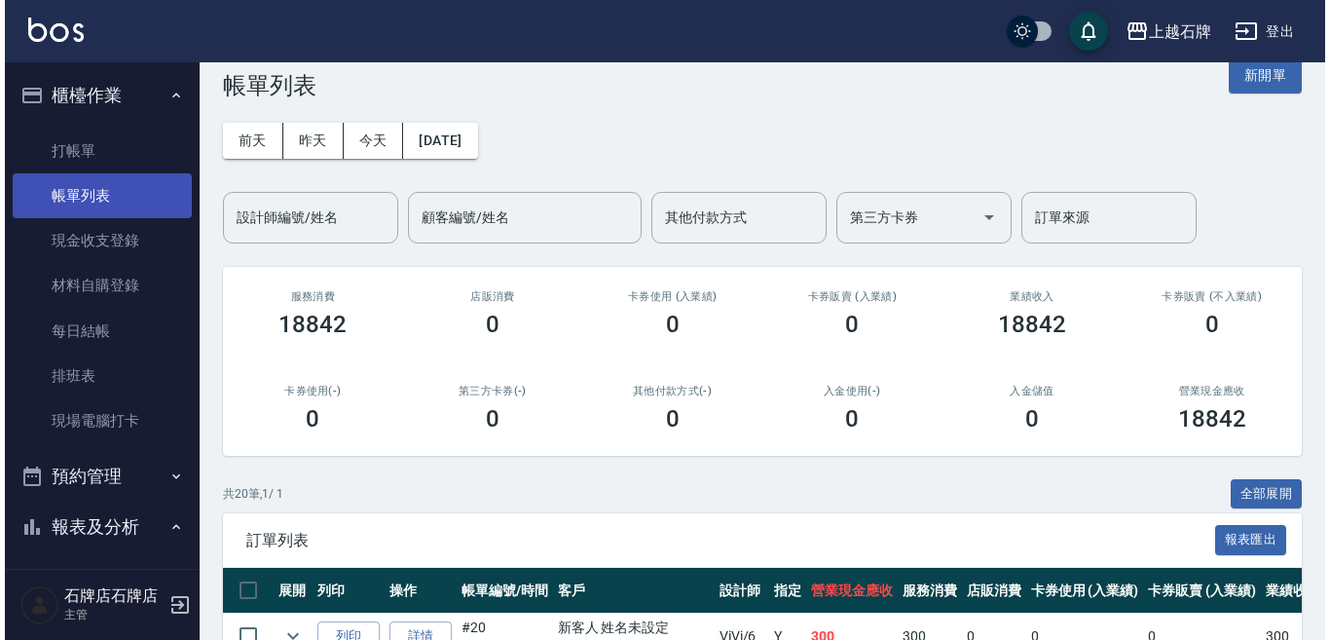
scroll to position [0, 0]
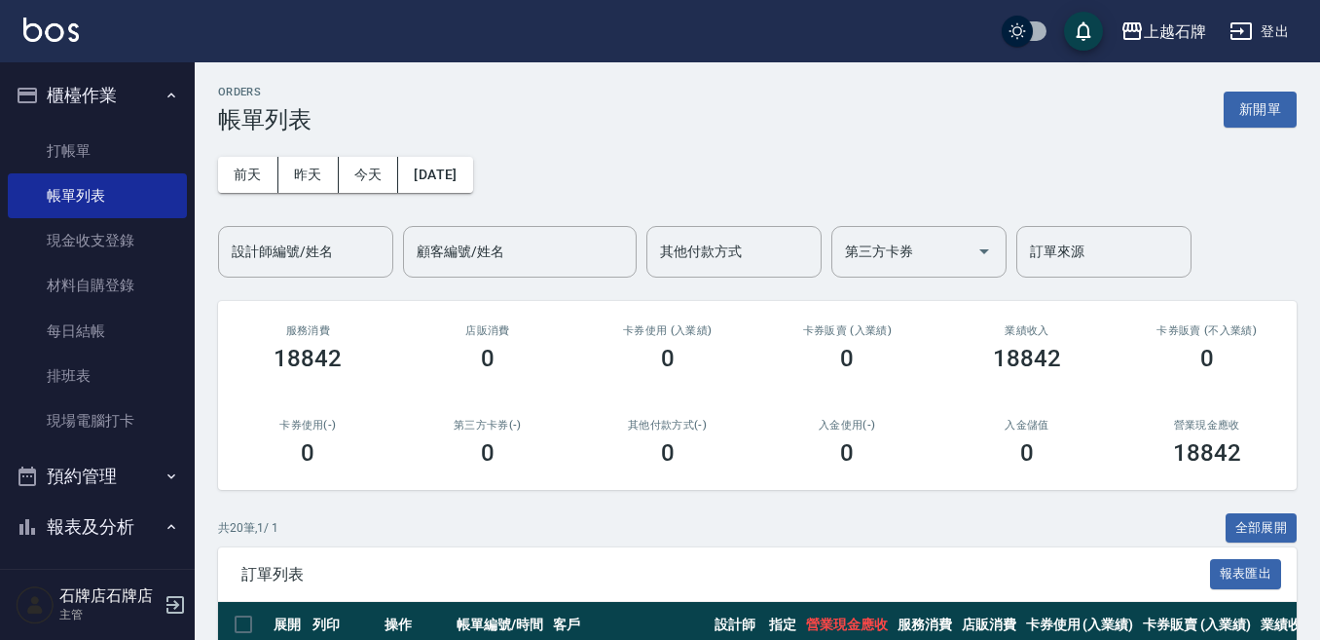
click at [94, 124] on ul "打帳單 帳單列表 現金收支登錄 材料自購登錄 每日結帳 排班表 現場電腦打卡" at bounding box center [97, 286] width 179 height 331
click at [106, 140] on link "打帳單" at bounding box center [97, 151] width 179 height 45
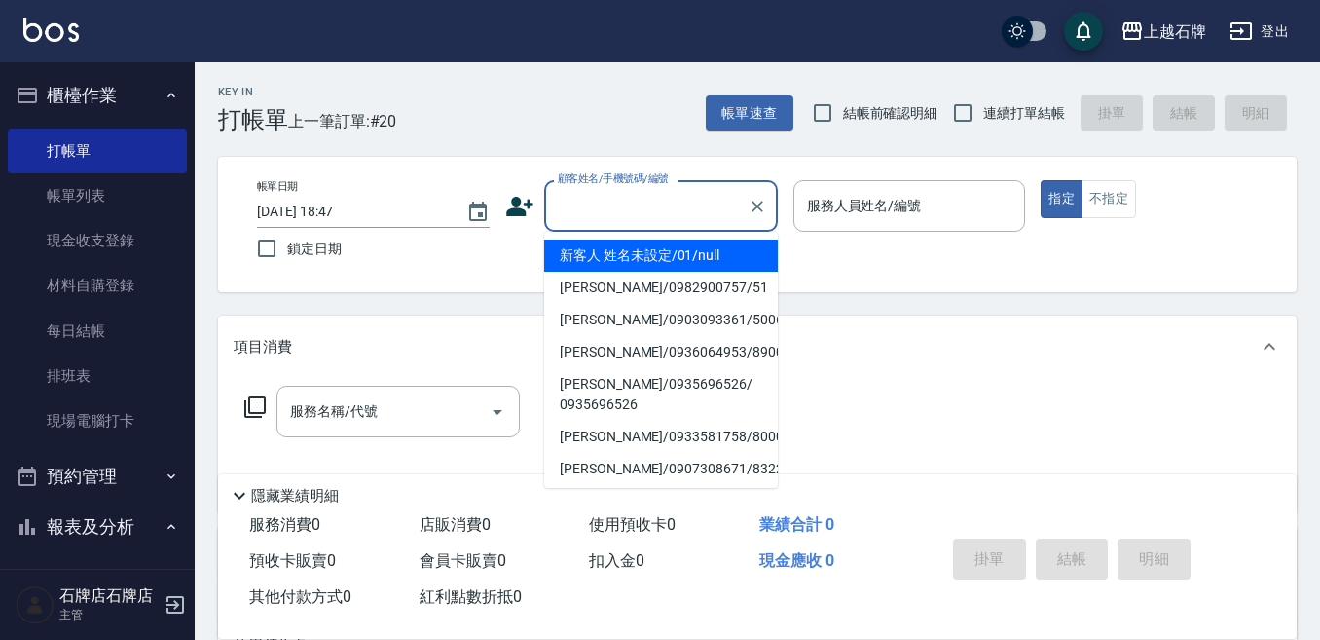
click at [674, 191] on input "顧客姓名/手機號碼/編號" at bounding box center [646, 206] width 187 height 34
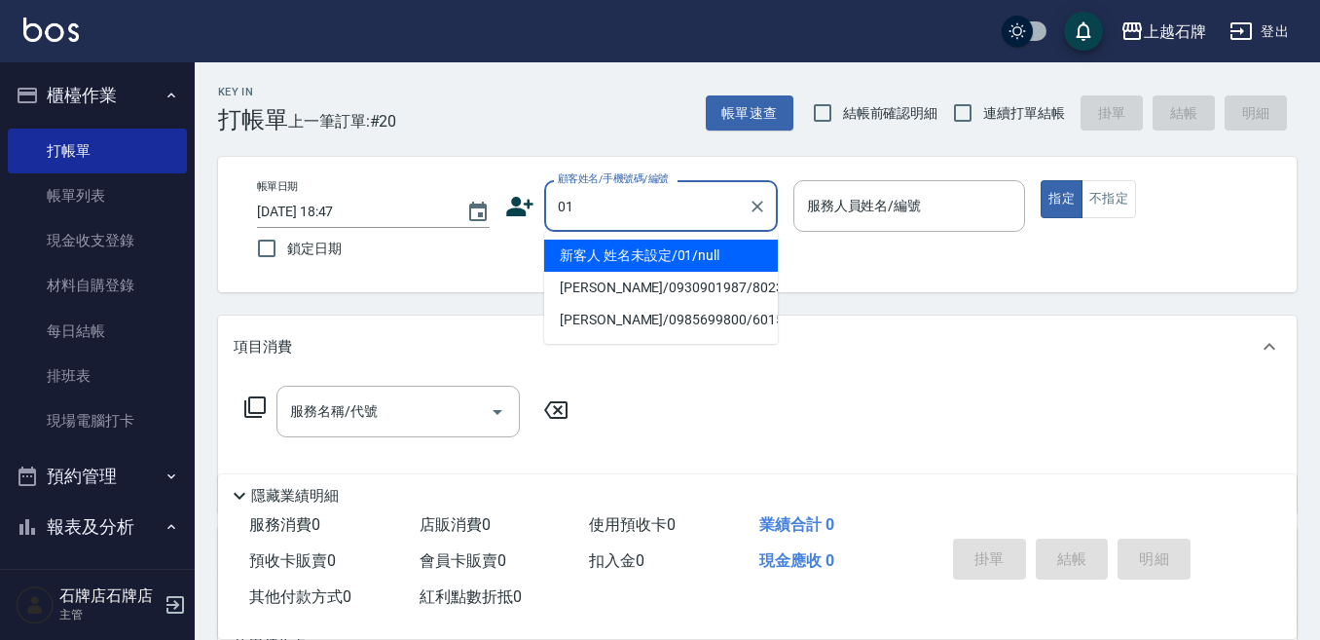
type input "01"
type input "6"
type input "新客人 姓名未設定/01/null"
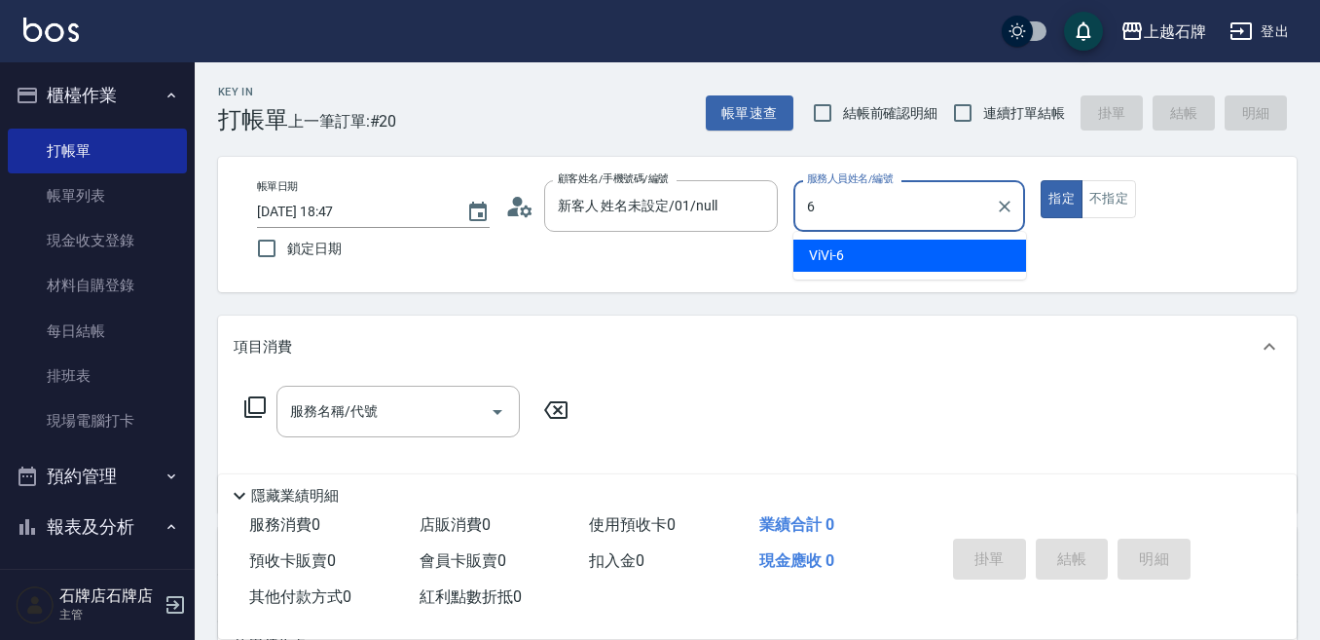
type input "ViVi-6"
type button "true"
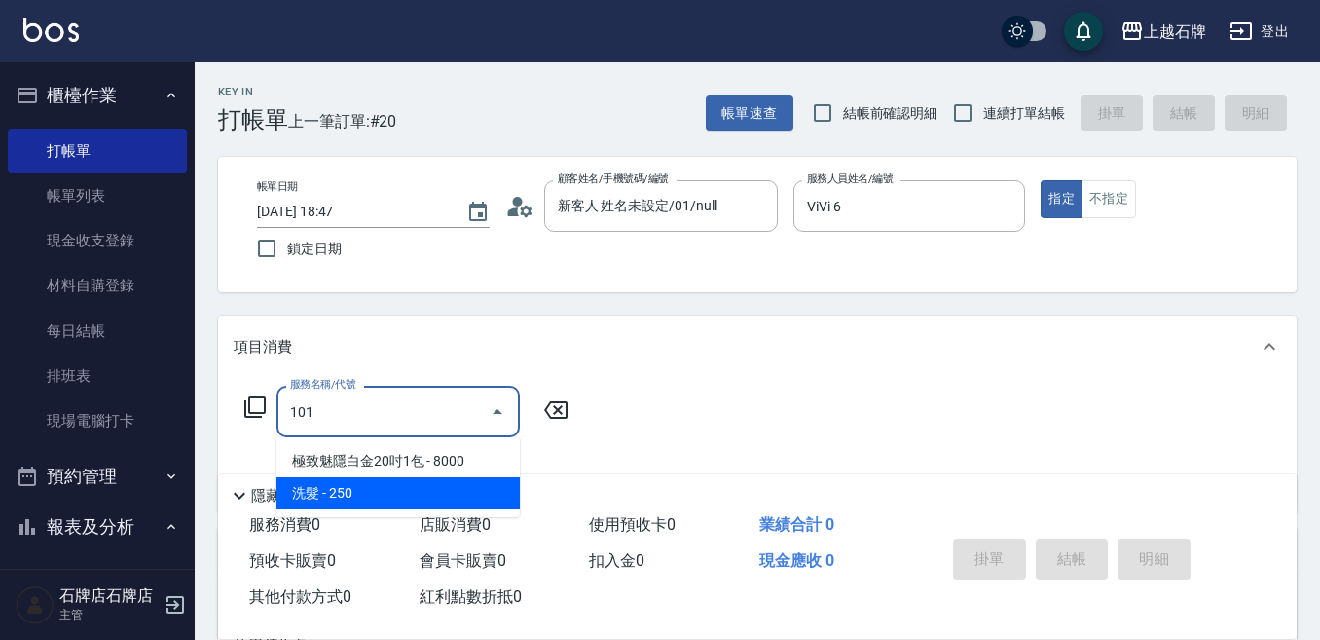
type input "洗髮(101)"
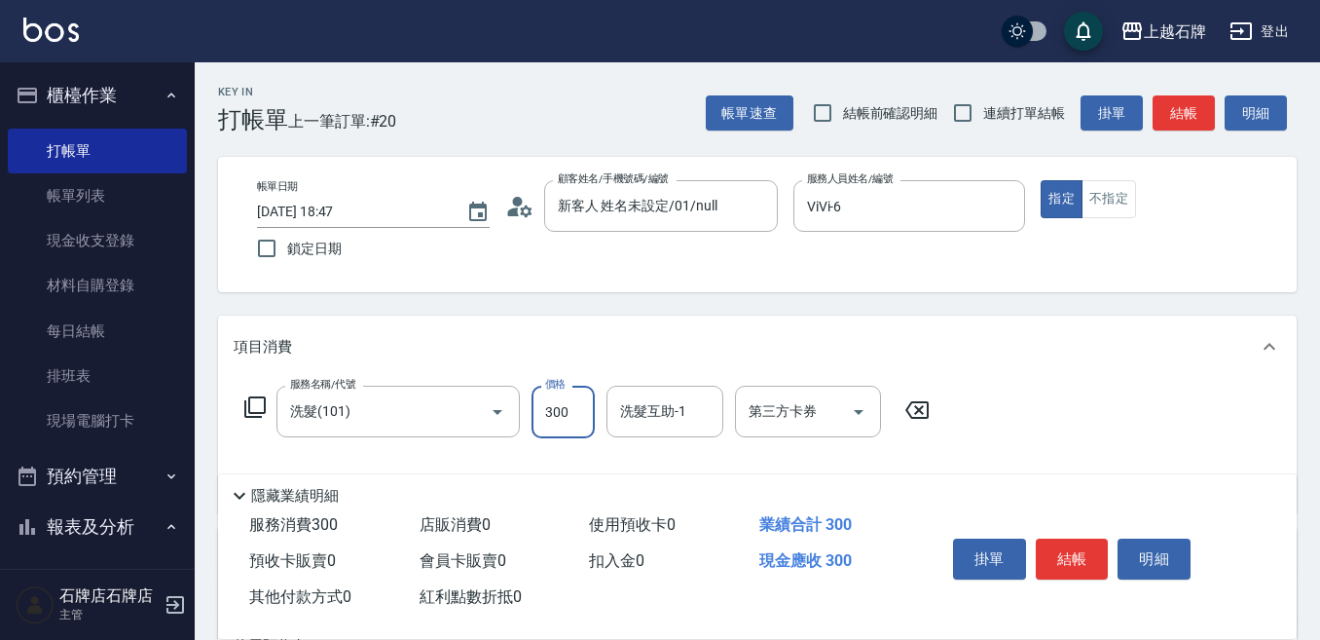
type input "300"
click at [1116, 193] on button "不指定" at bounding box center [1109, 199] width 55 height 38
click at [1173, 106] on button "結帳" at bounding box center [1184, 113] width 62 height 36
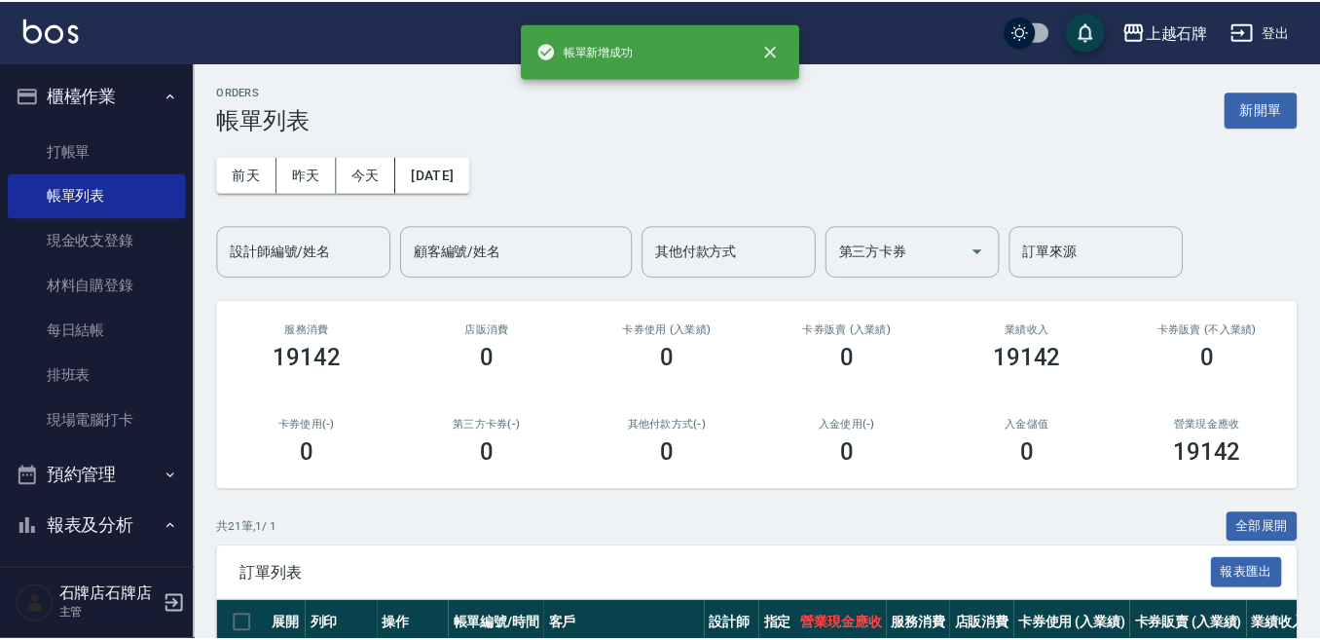
scroll to position [292, 0]
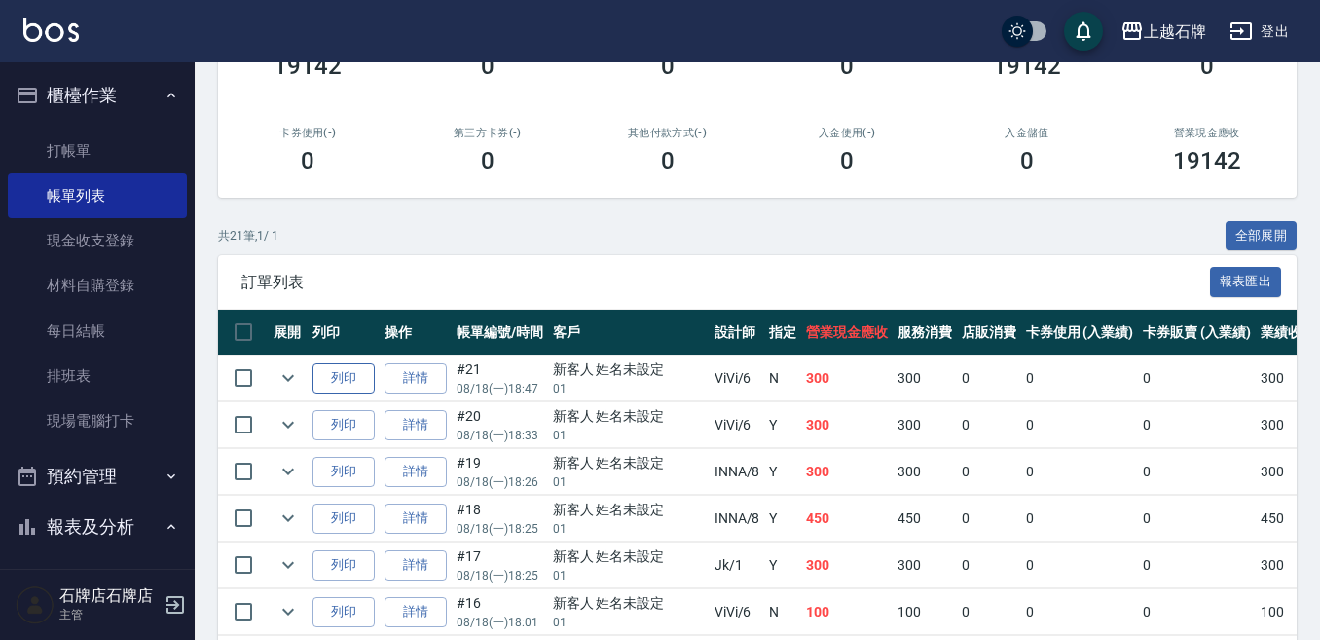
click at [344, 382] on button "列印" at bounding box center [344, 378] width 62 height 30
click at [64, 154] on link "打帳單" at bounding box center [97, 151] width 179 height 45
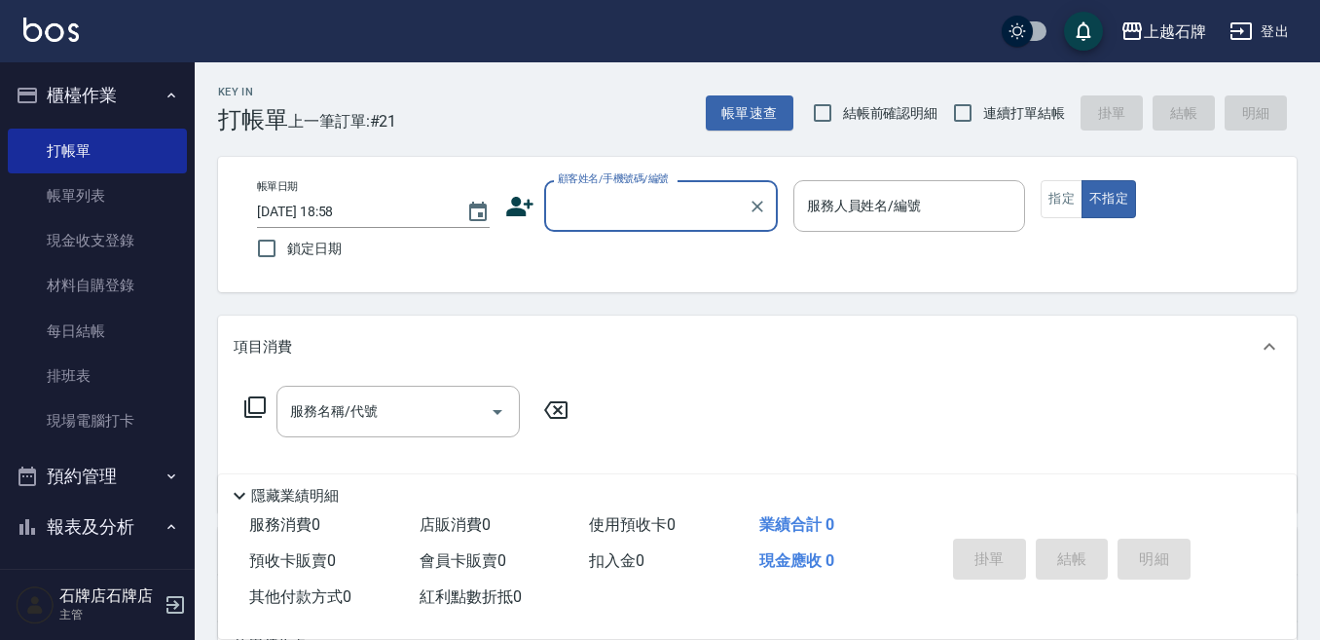
click at [707, 195] on input "顧客姓名/手機號碼/編號" at bounding box center [646, 206] width 187 height 34
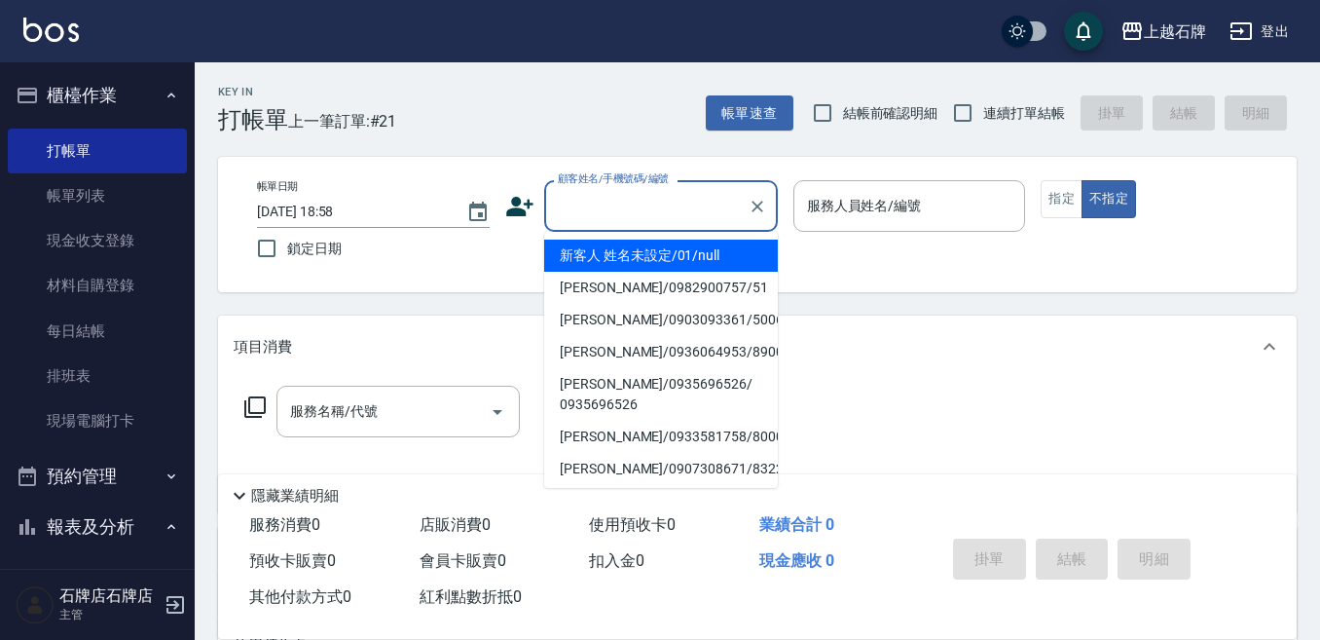
click at [732, 264] on li "新客人 姓名未設定/01/null" at bounding box center [661, 256] width 234 height 32
type input "1"
type input "新客人 姓名未設定/01/null"
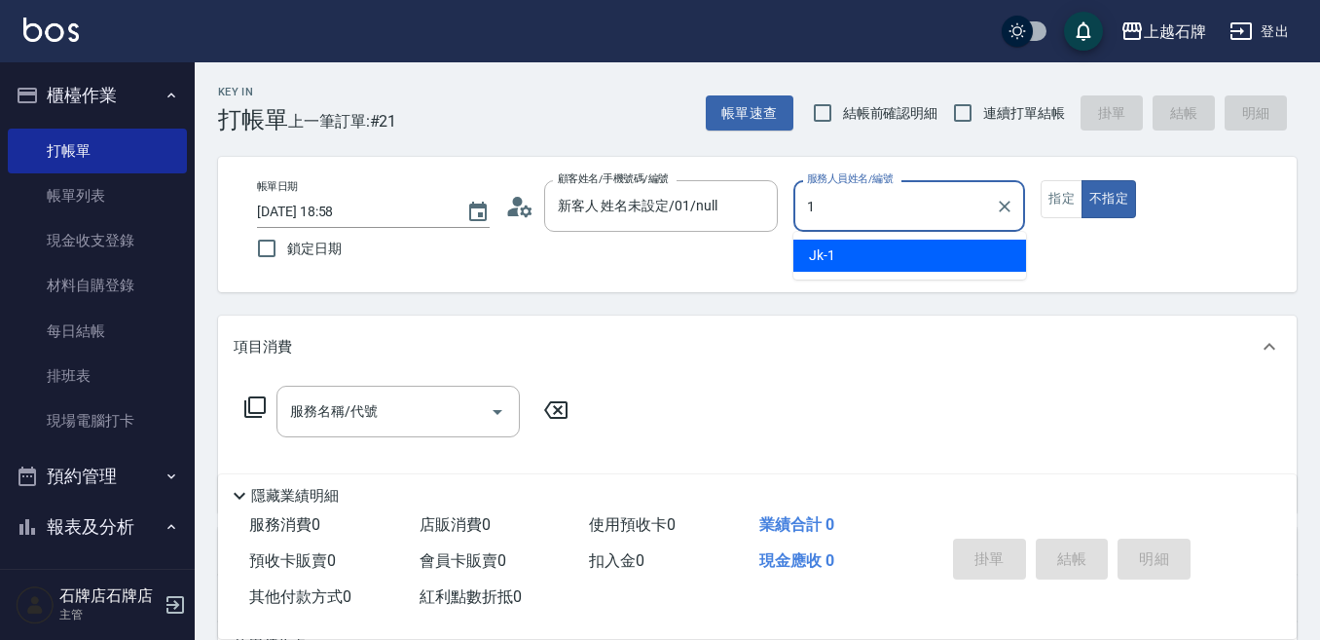
click at [900, 262] on div "Jk -1" at bounding box center [910, 256] width 233 height 32
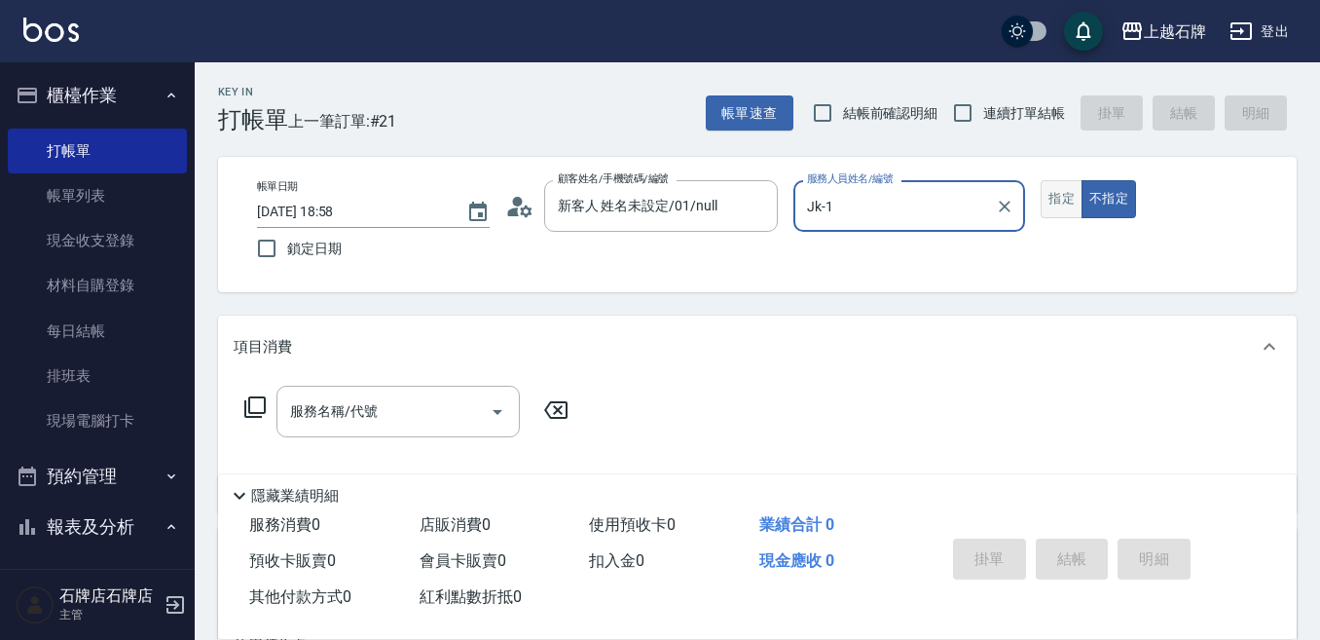
type input "Jk-1"
click at [1073, 191] on button "指定" at bounding box center [1062, 199] width 42 height 38
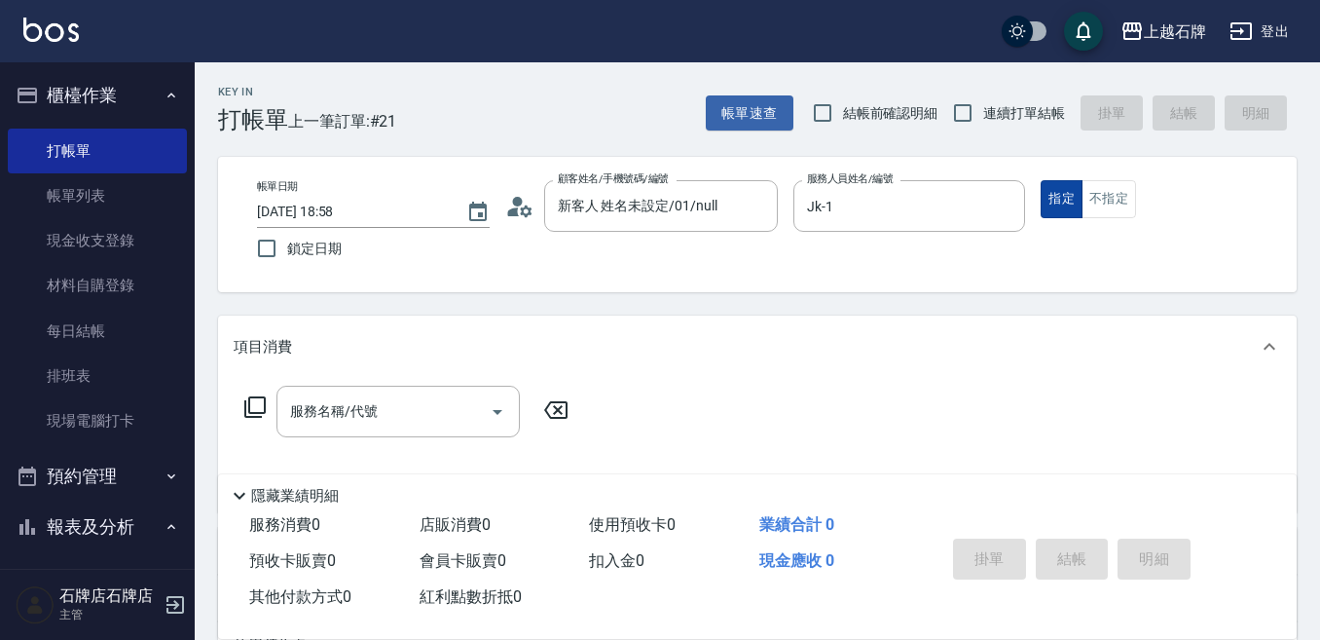
click at [1072, 191] on button "指定" at bounding box center [1062, 199] width 42 height 38
click at [401, 420] on input "服務名稱/代號" at bounding box center [383, 411] width 197 height 34
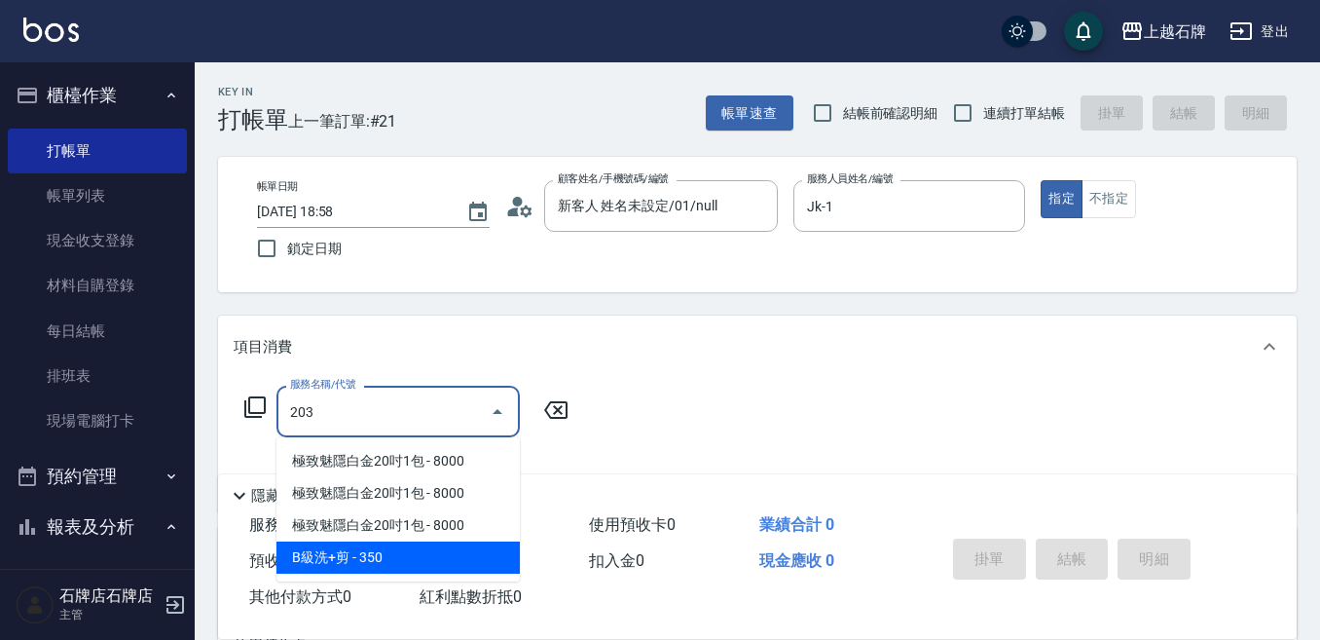
drag, startPoint x: 457, startPoint y: 567, endPoint x: 516, endPoint y: 432, distance: 146.9
click at [458, 566] on span "B級洗+剪 - 350" at bounding box center [398, 557] width 243 height 32
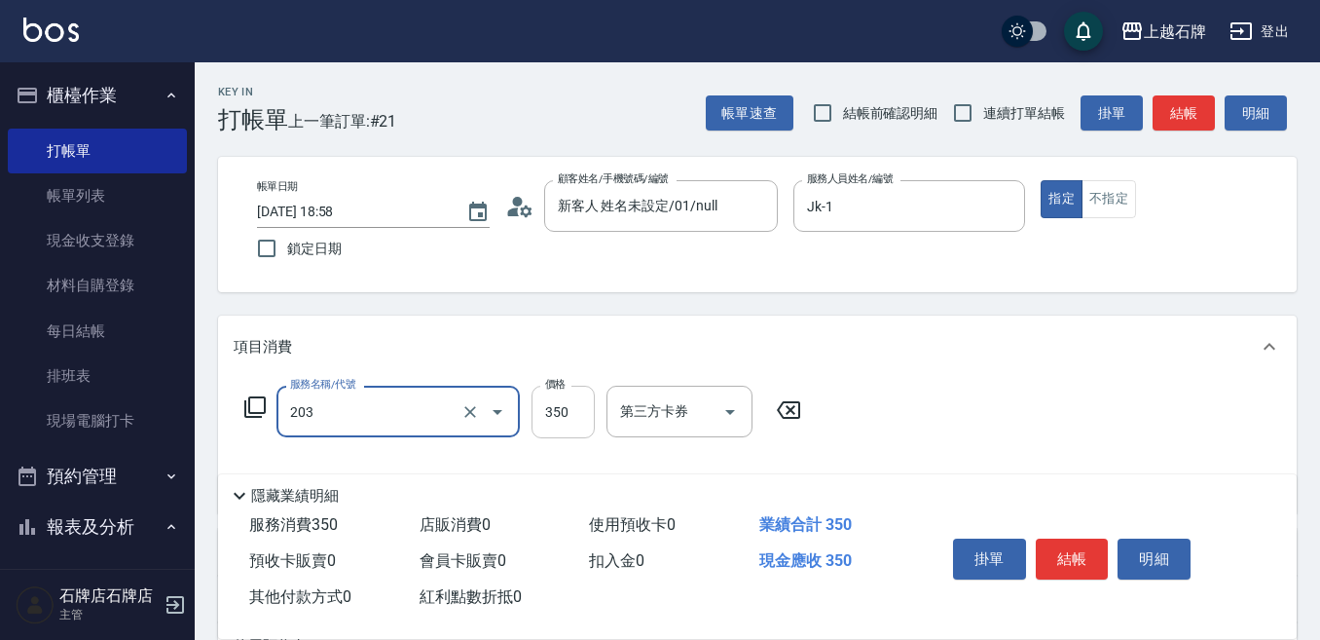
type input "B級洗+剪(203)"
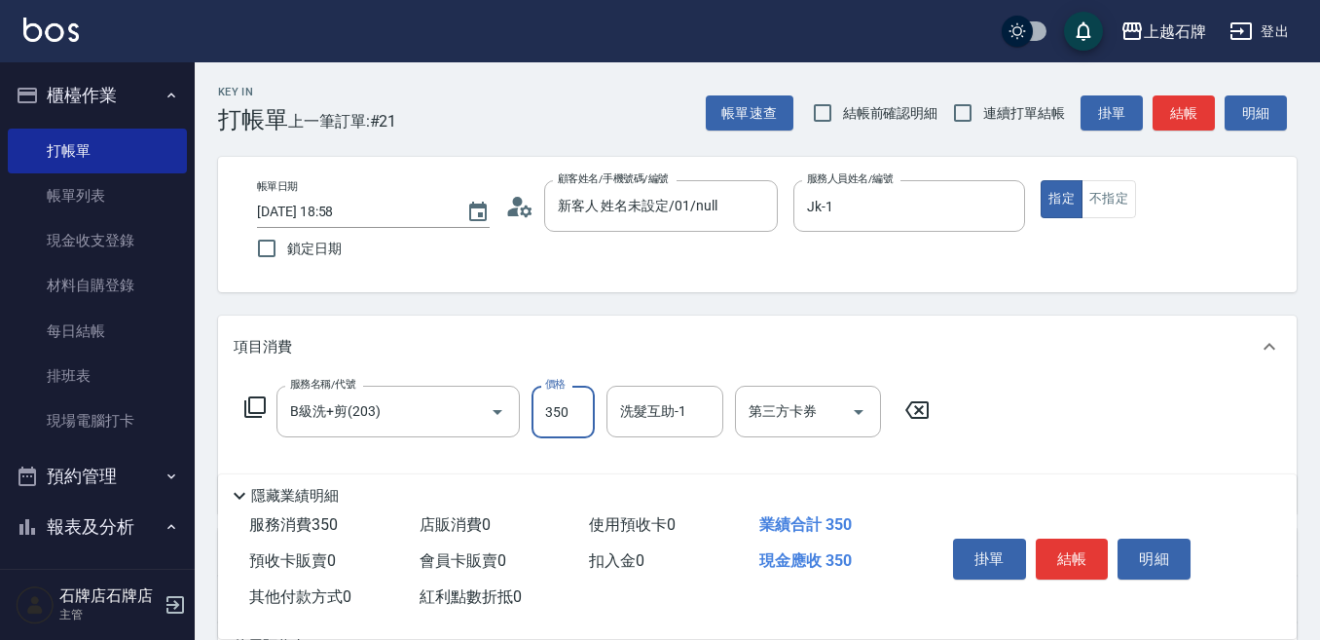
click at [550, 426] on input "350" at bounding box center [563, 412] width 63 height 53
type input "499"
click at [629, 415] on div "洗髮互助-1 洗髮互助-1" at bounding box center [665, 412] width 117 height 52
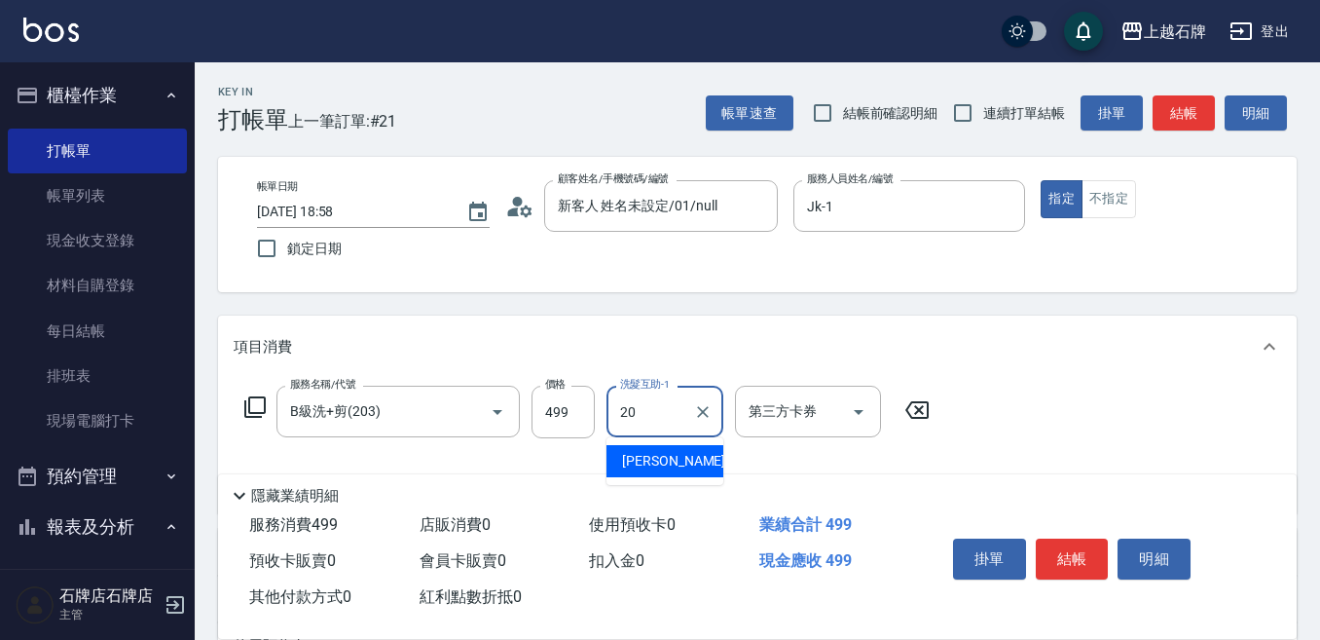
click at [679, 460] on div "[PERSON_NAME] -20" at bounding box center [665, 461] width 117 height 32
type input "[PERSON_NAME]-20"
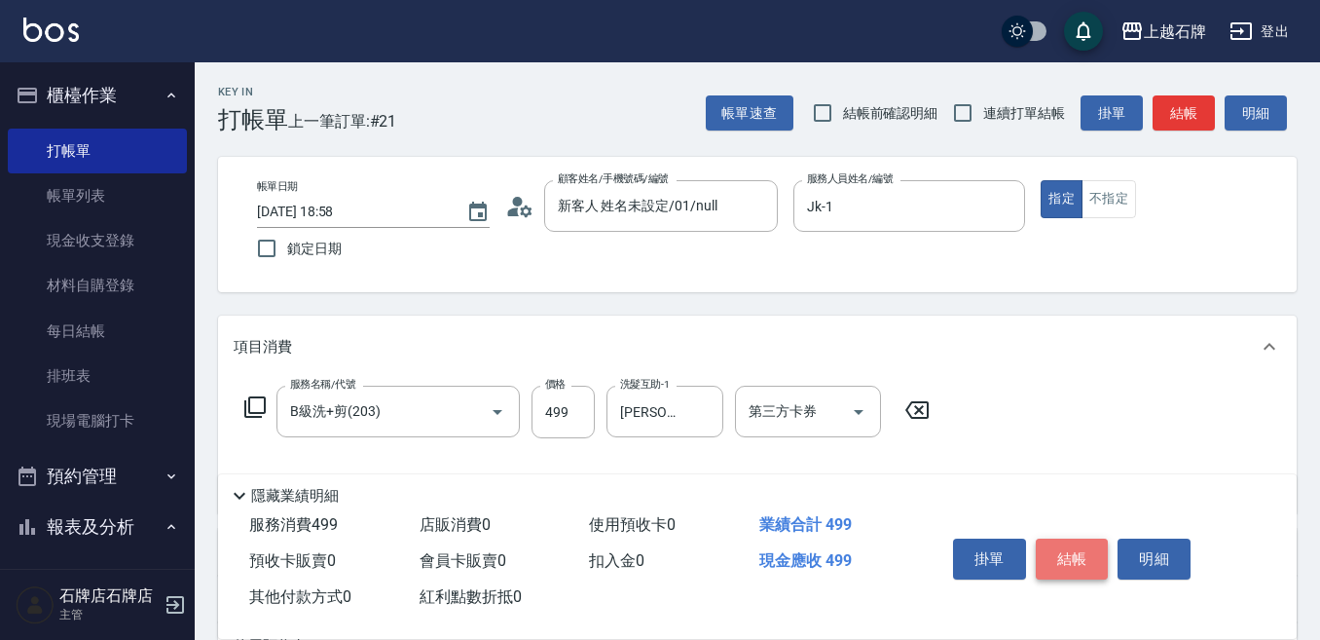
click at [1079, 538] on button "結帳" at bounding box center [1072, 558] width 73 height 41
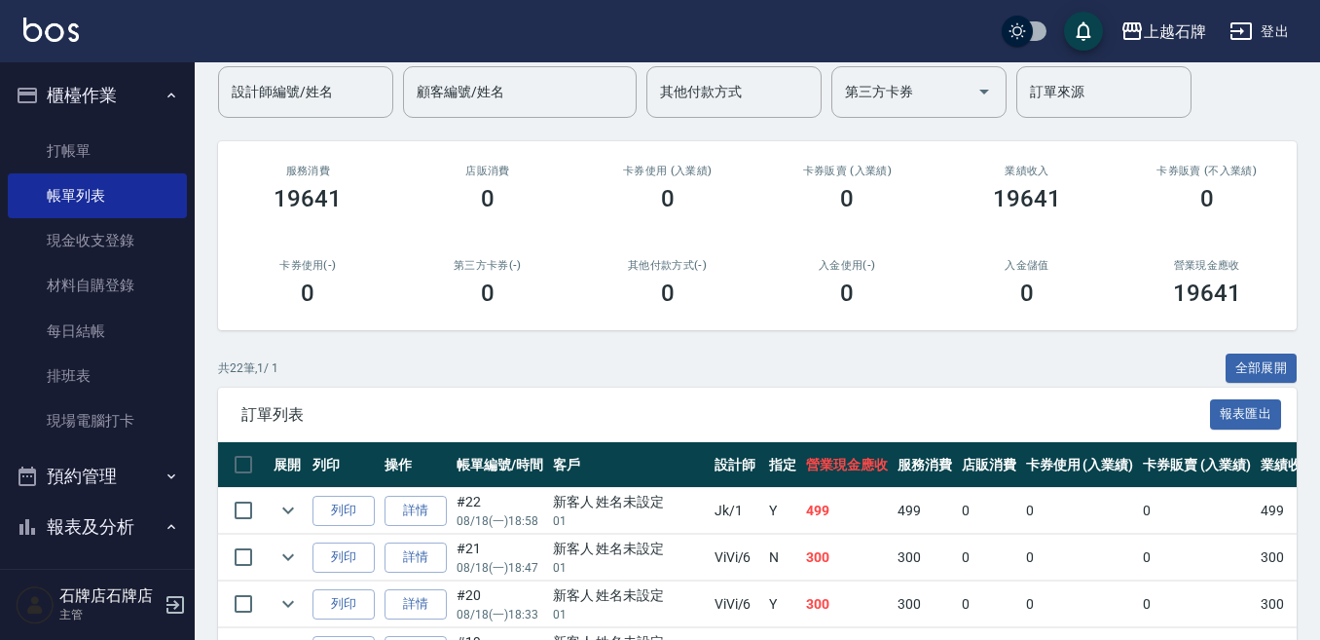
scroll to position [195, 0]
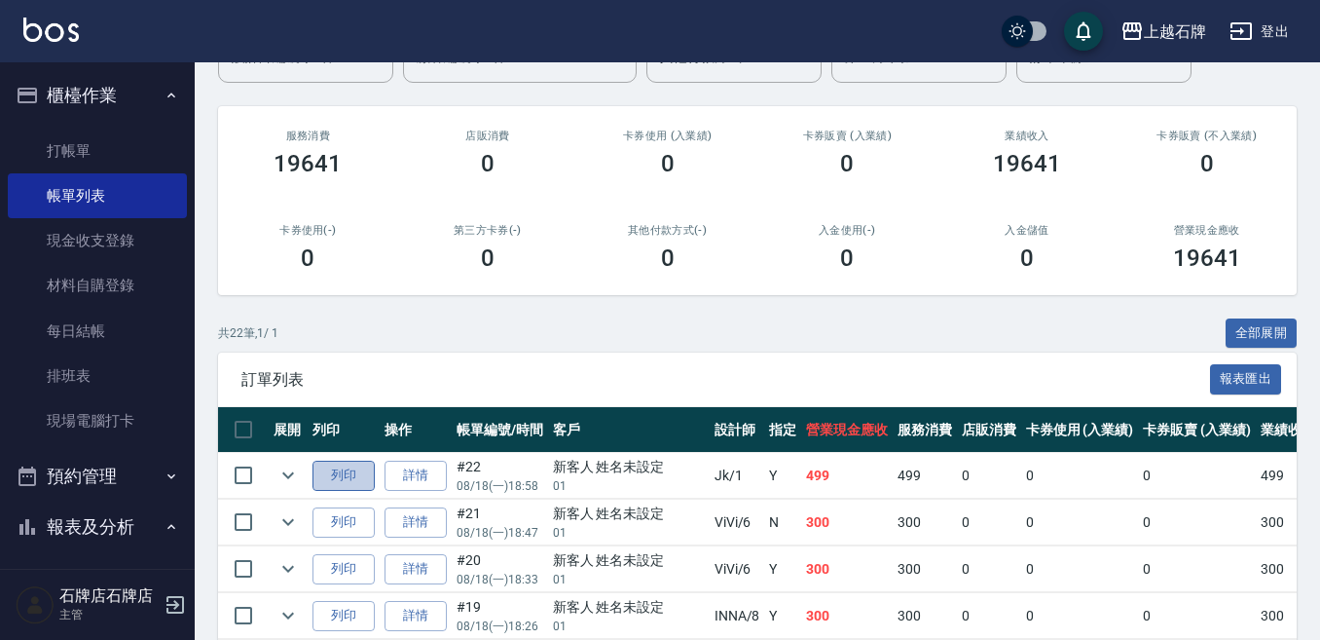
click at [359, 472] on button "列印" at bounding box center [344, 476] width 62 height 30
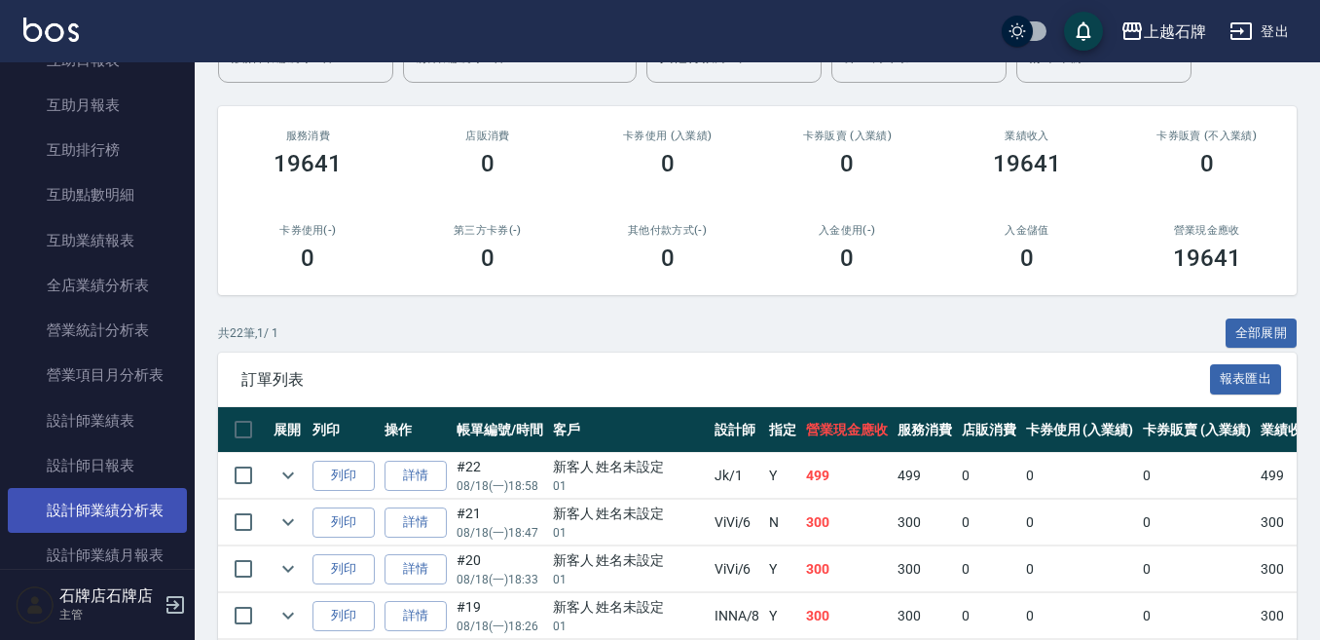
scroll to position [779, 0]
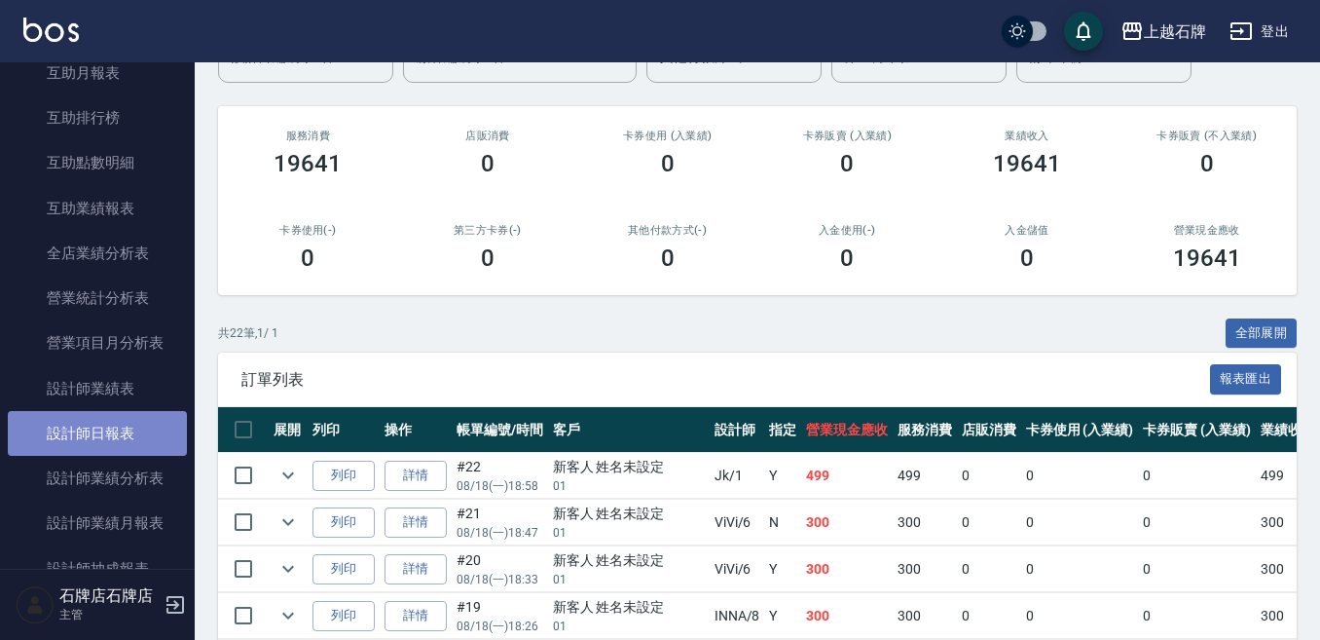
click at [145, 430] on link "設計師日報表" at bounding box center [97, 433] width 179 height 45
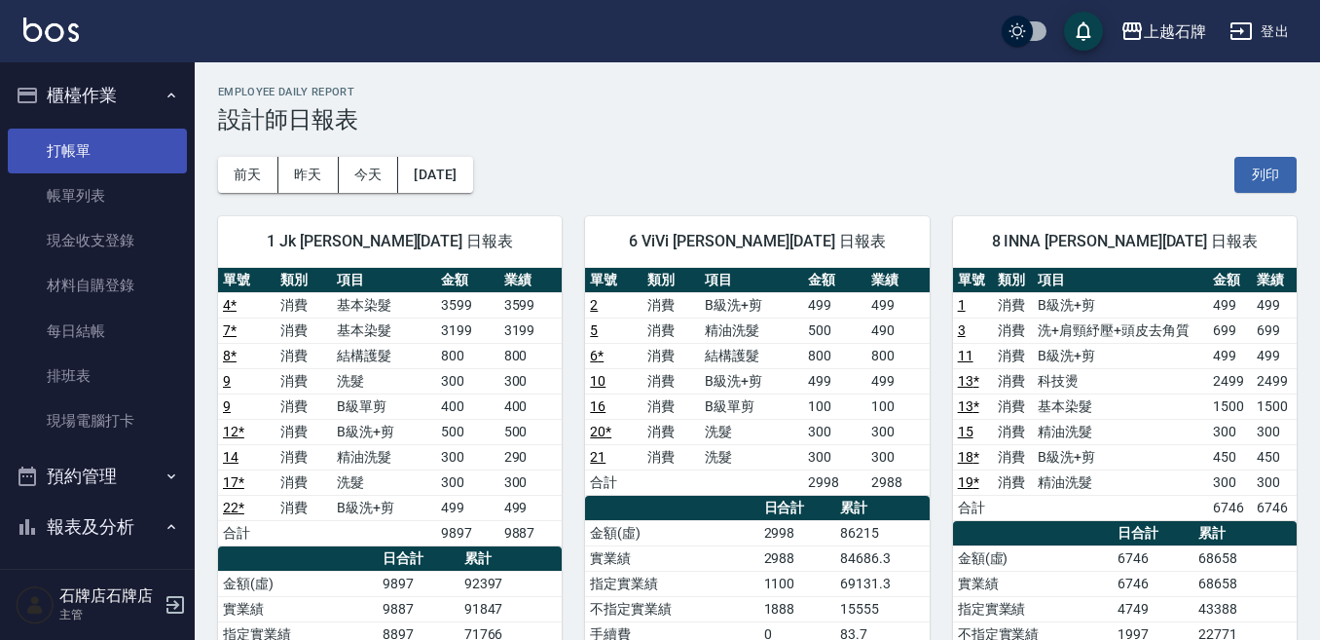
click at [151, 130] on link "打帳單" at bounding box center [97, 151] width 179 height 45
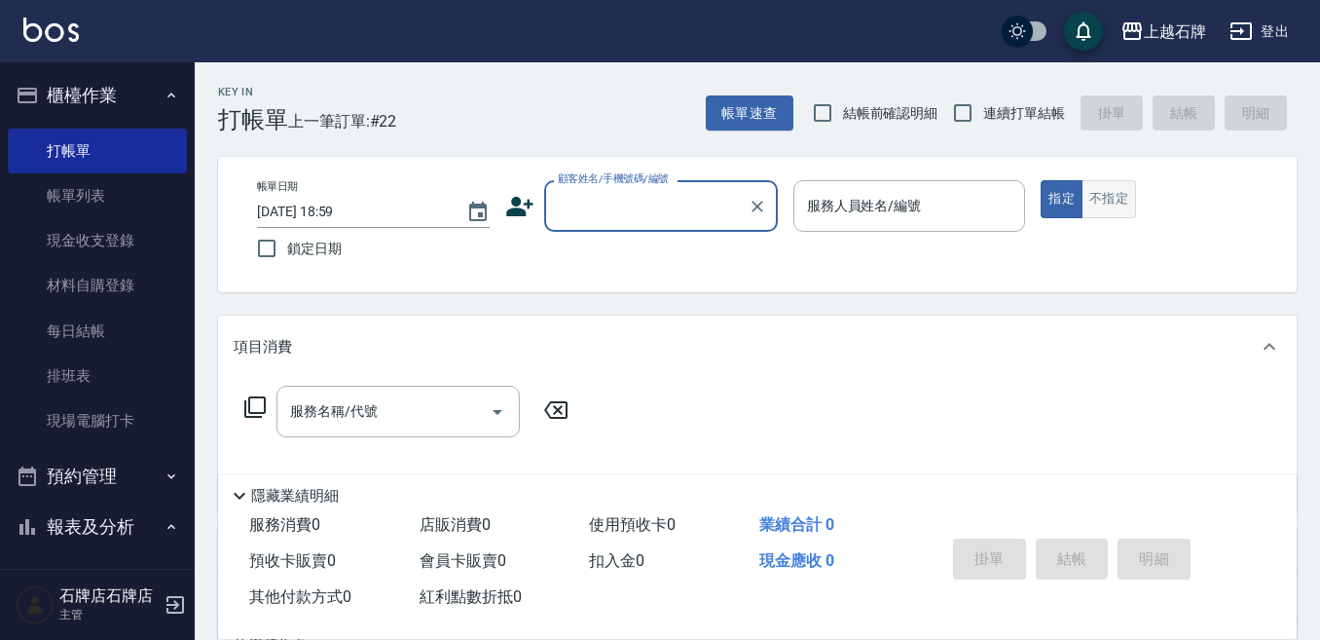
click at [1083, 198] on button "不指定" at bounding box center [1109, 199] width 55 height 38
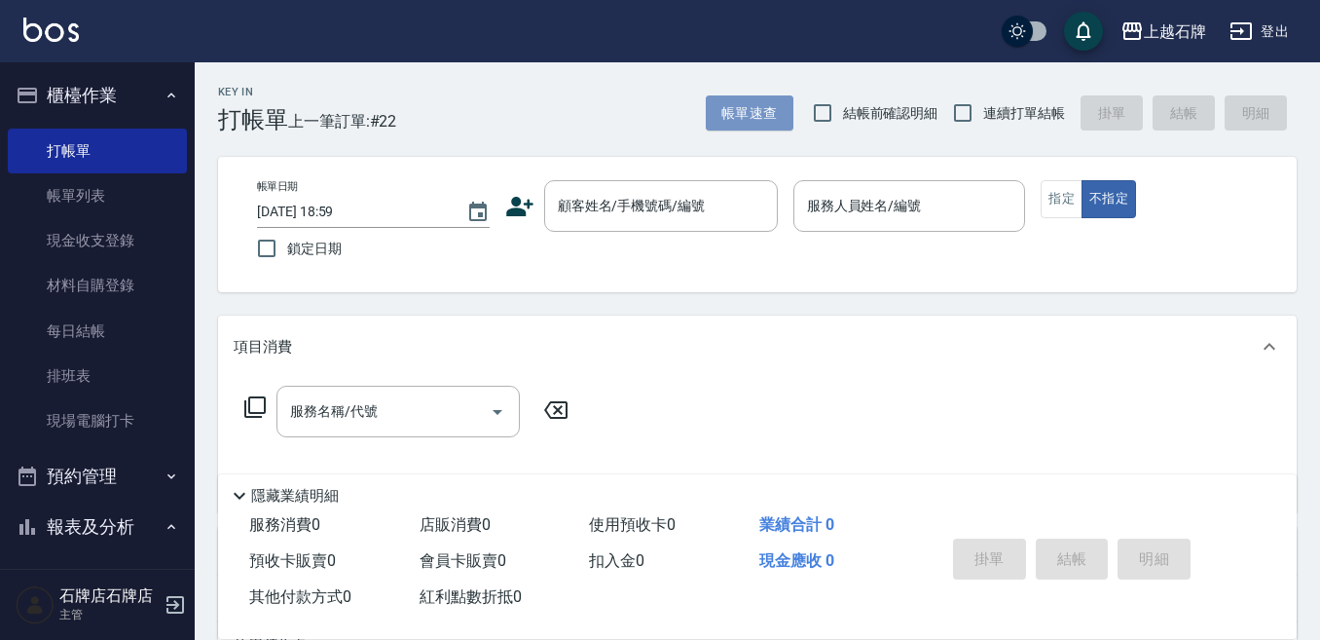
drag, startPoint x: 706, startPoint y: 116, endPoint x: 575, endPoint y: 159, distance: 138.3
click at [692, 130] on div "Key In 打帳單 上一筆訂單:#22 帳單速查 結帳前確認明細 連續打單結帳 掛單 結帳 明細" at bounding box center [746, 97] width 1102 height 71
click at [557, 128] on div "Key In 打帳單 上一筆訂單:#22 帳單速查 結帳前確認明細 連續打單結帳 掛單 結帳 明細" at bounding box center [746, 97] width 1102 height 71
click at [157, 96] on div "上越石牌 登出 櫃檯作業 打帳單 帳單列表 現金收支登錄 材料自購登錄 每日結帳 排班表 現場電腦打卡 預約管理 預約管理 單日預約紀錄 單週預約紀錄 報表及…" at bounding box center [660, 474] width 1320 height 948
click at [573, 229] on div "顧客姓名/手機號碼/編號" at bounding box center [661, 206] width 234 height 52
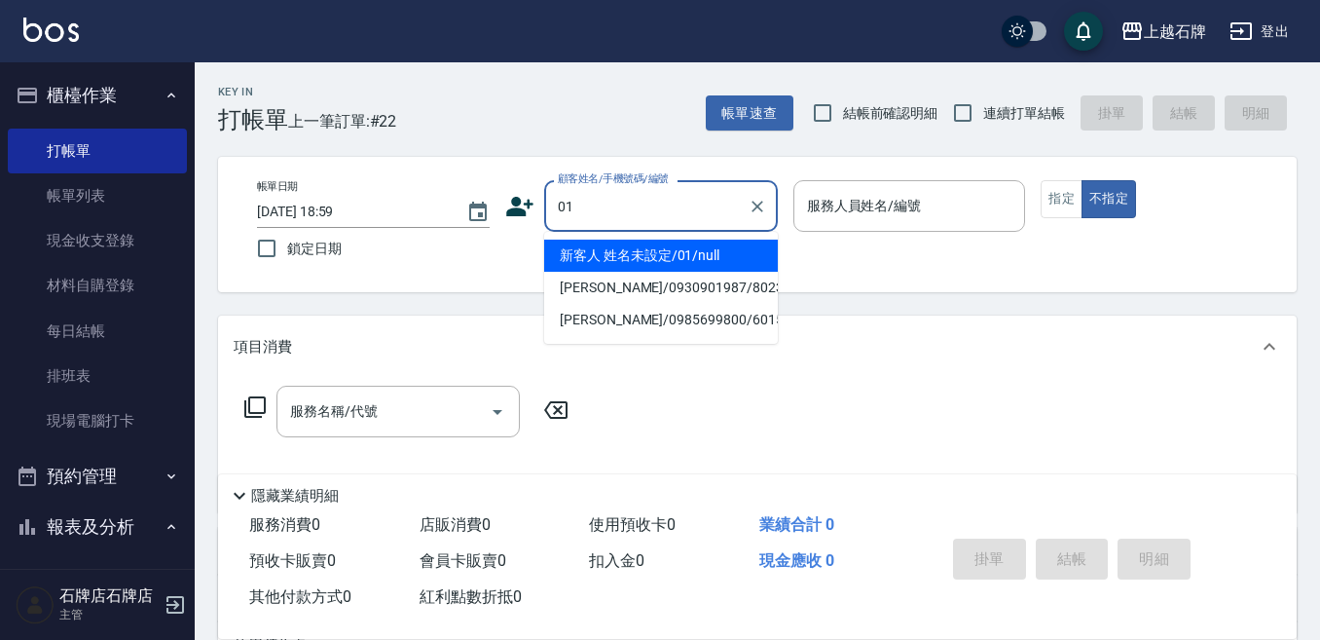
type input "新客人 姓名未設定/01/null"
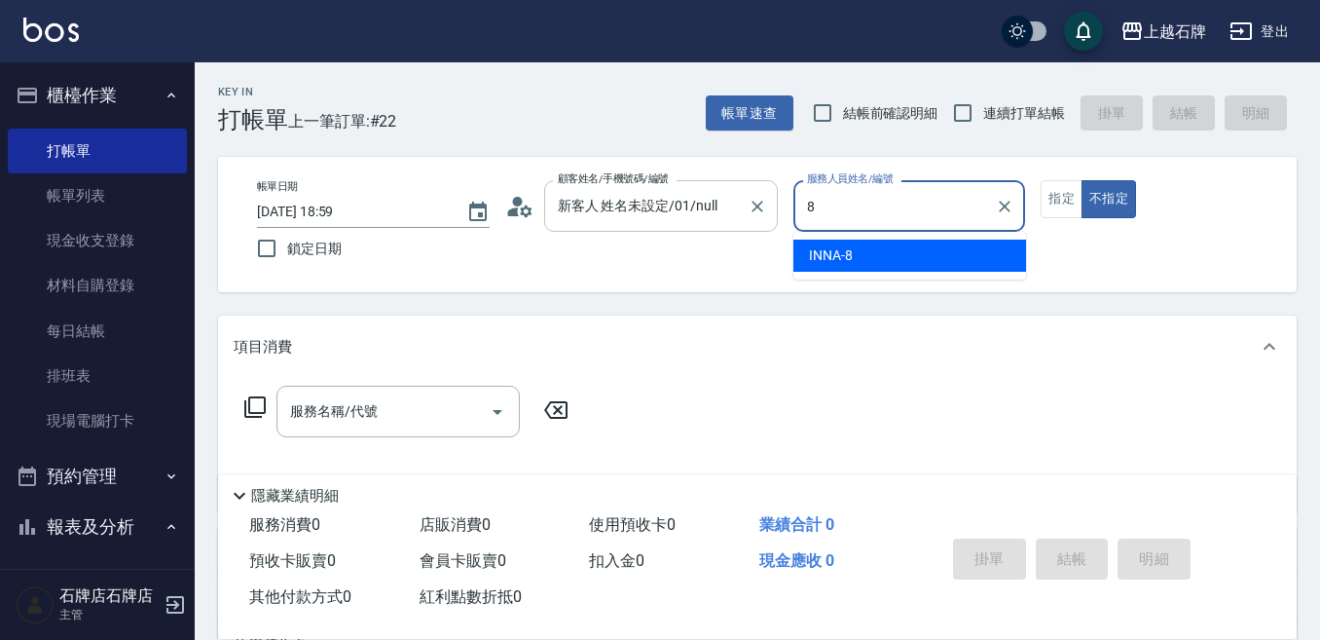
type input "INNA-8"
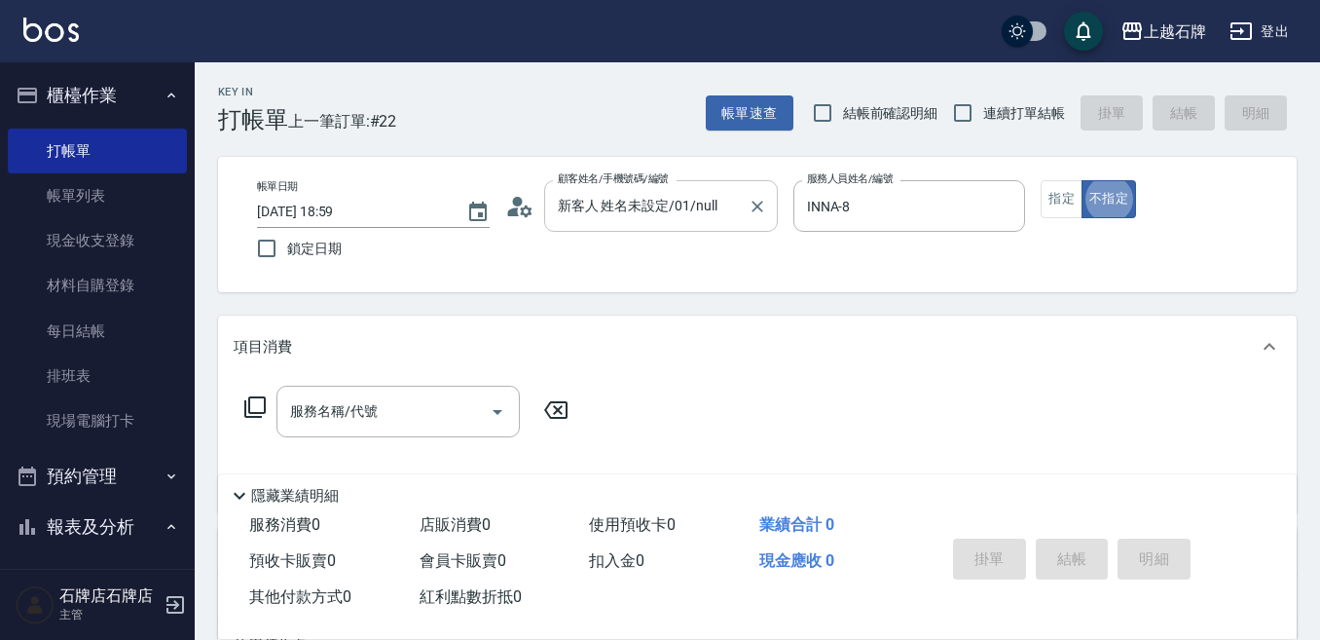
type button "false"
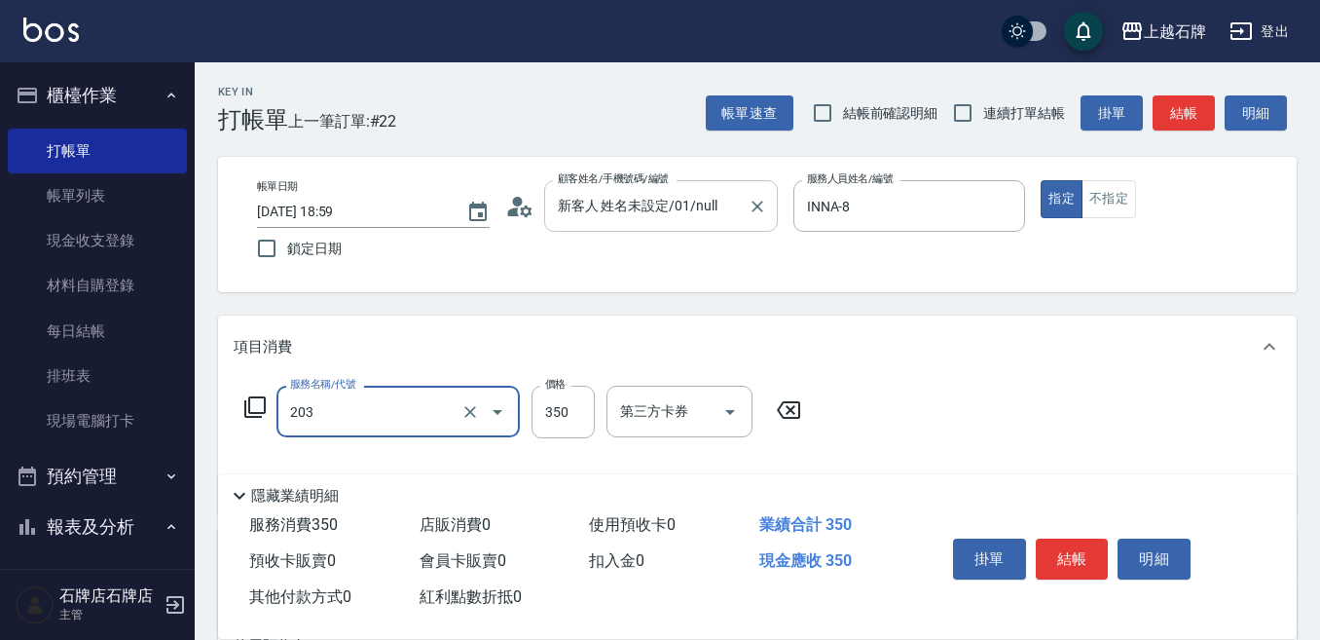
type input "B級洗+剪(203)"
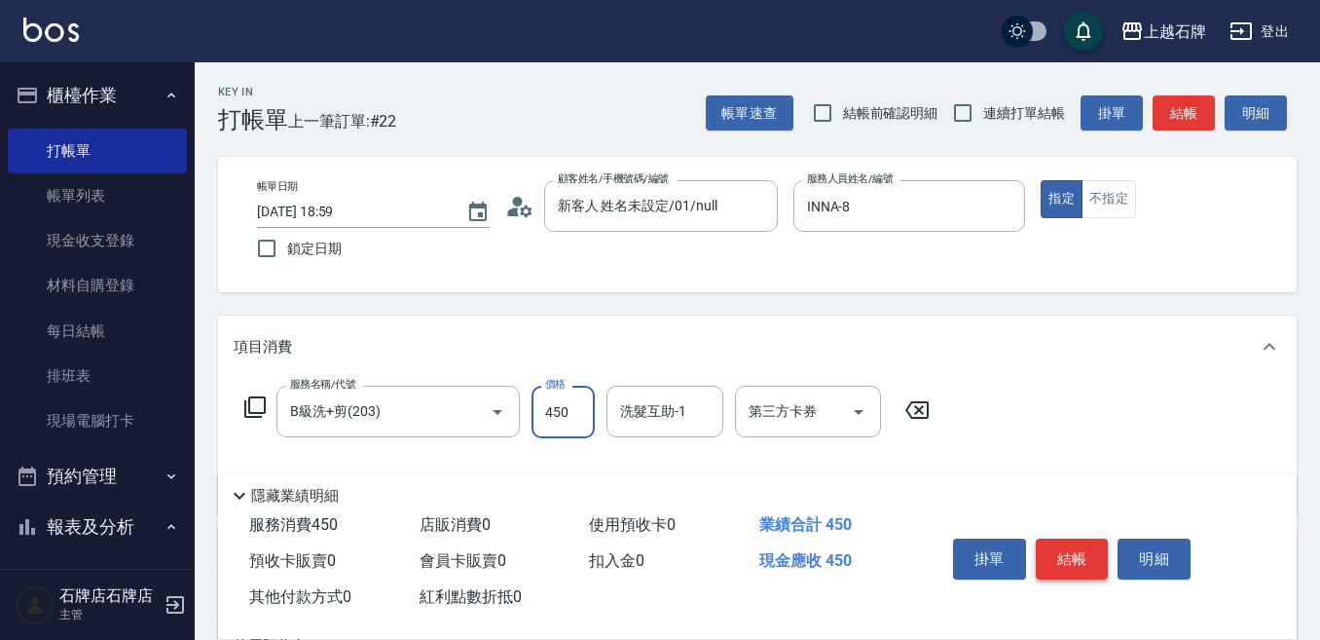
type input "450"
click at [1081, 554] on button "結帳" at bounding box center [1072, 558] width 73 height 41
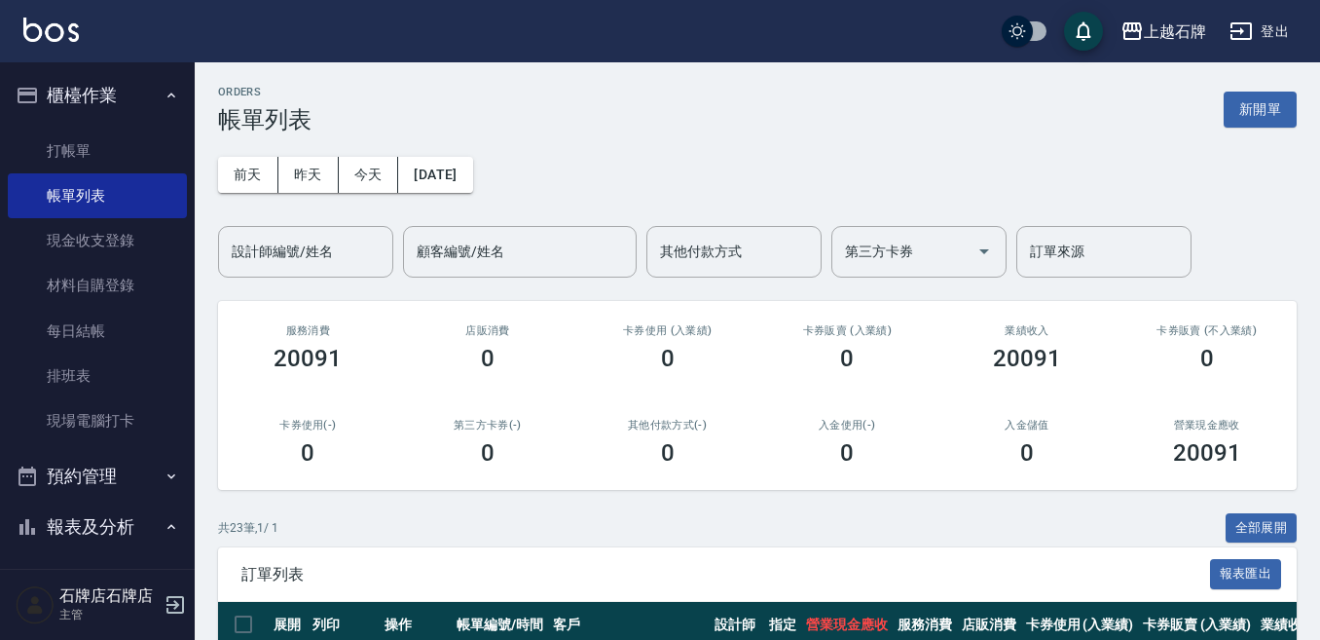
scroll to position [287, 0]
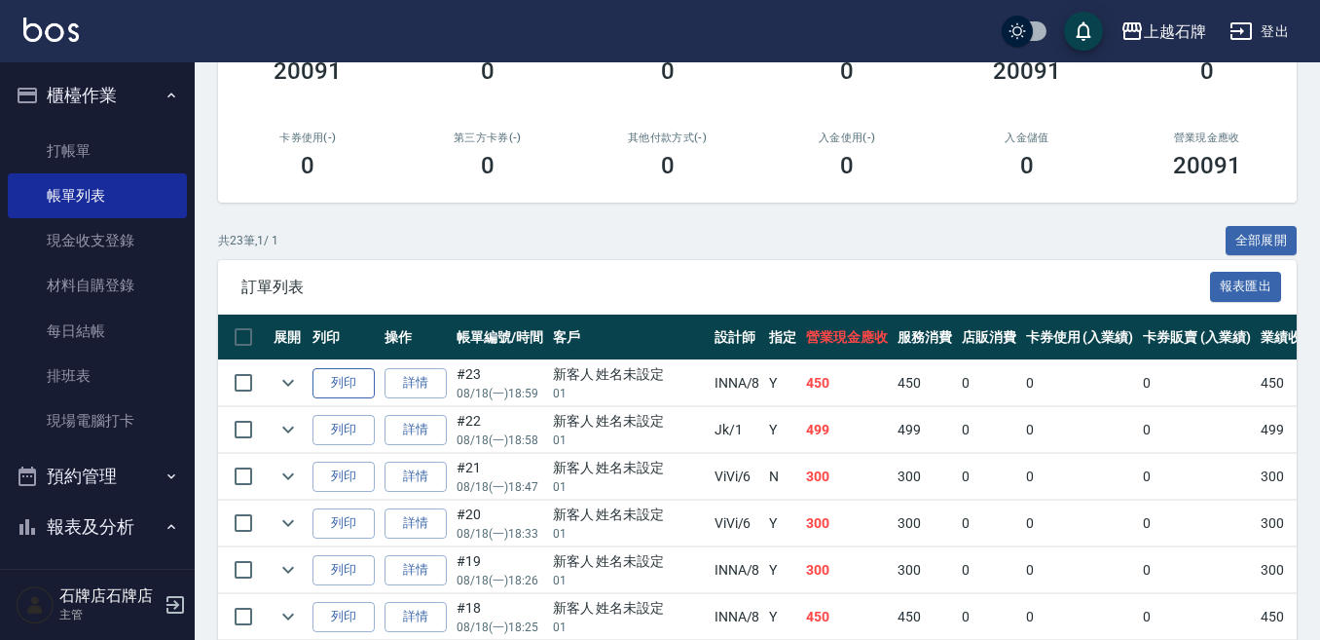
click at [325, 385] on button "列印" at bounding box center [344, 383] width 62 height 30
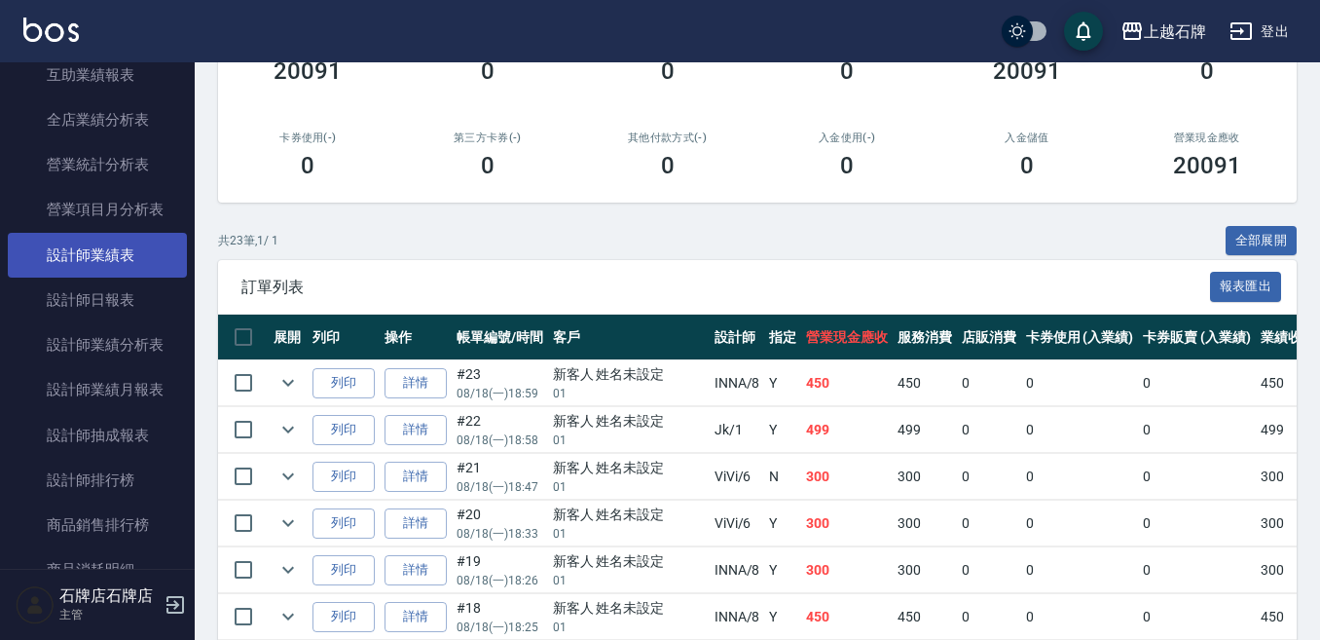
scroll to position [974, 0]
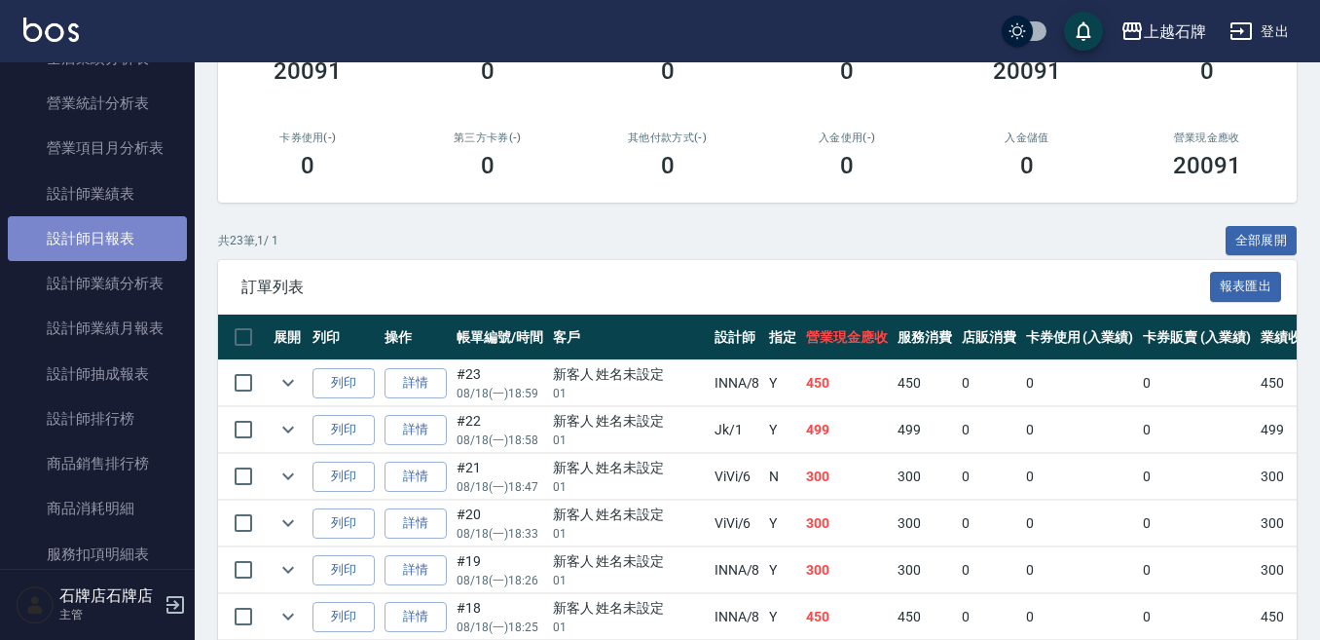
click at [119, 241] on link "設計師日報表" at bounding box center [97, 238] width 179 height 45
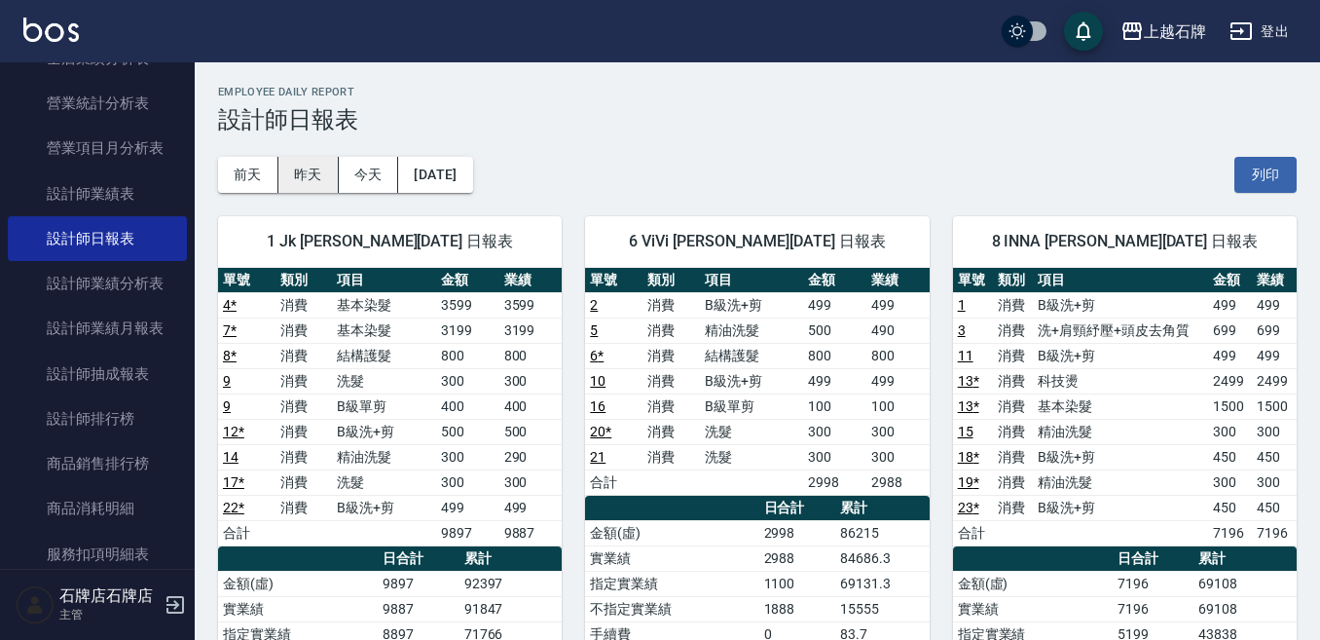
click at [296, 170] on button "昨天" at bounding box center [308, 175] width 60 height 36
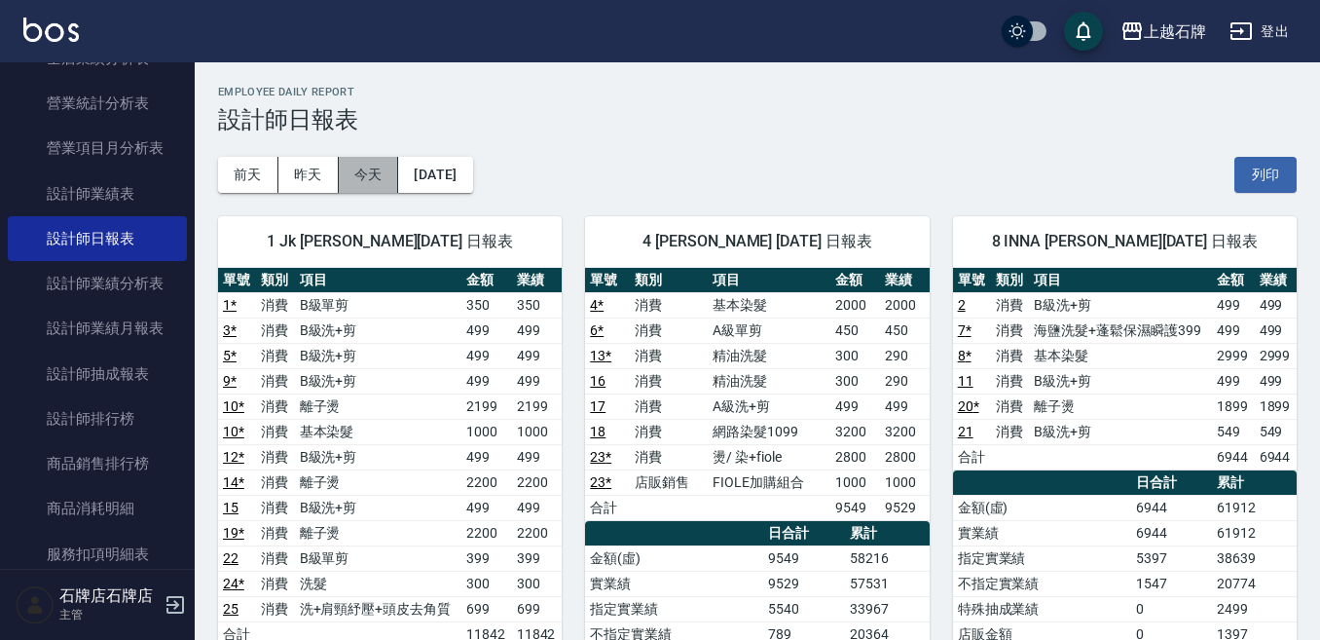
click at [369, 167] on button "今天" at bounding box center [369, 175] width 60 height 36
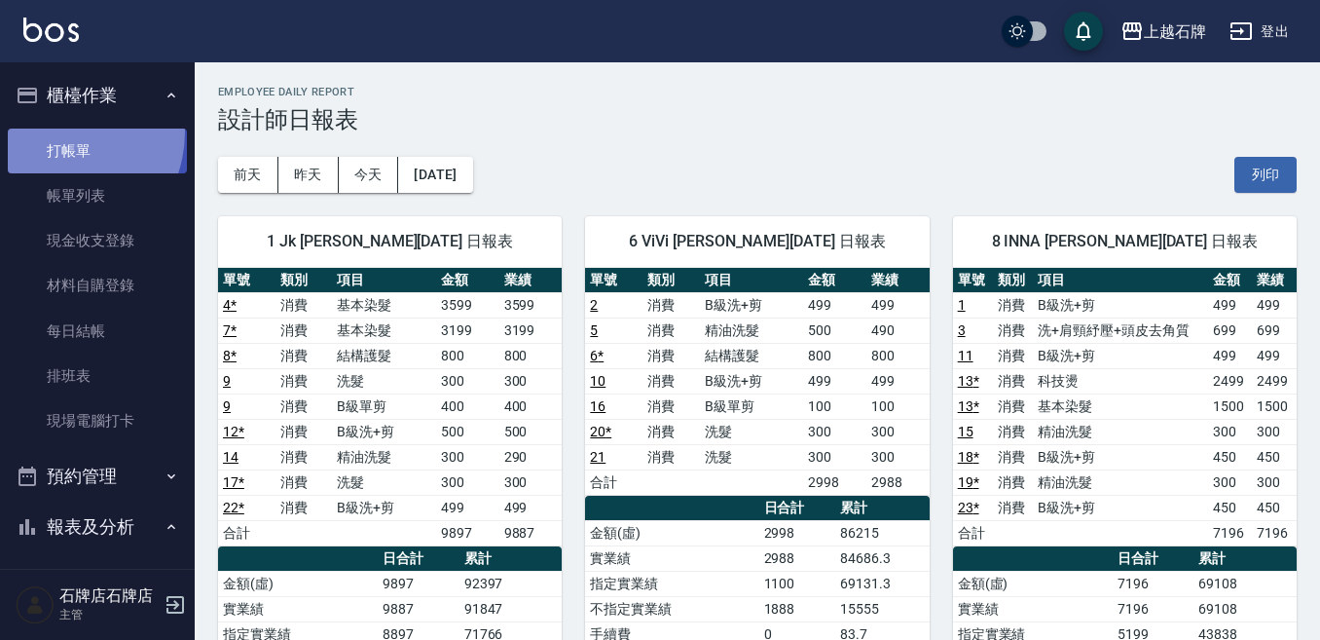
click at [51, 130] on link "打帳單" at bounding box center [97, 151] width 179 height 45
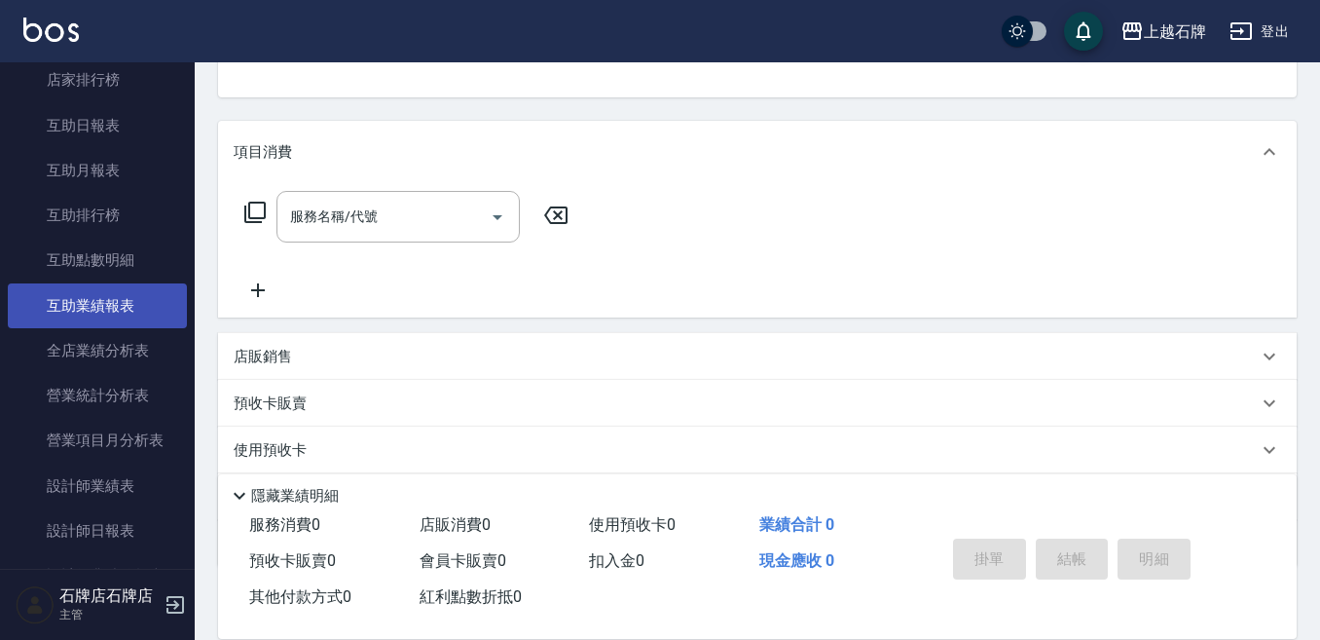
scroll to position [779, 0]
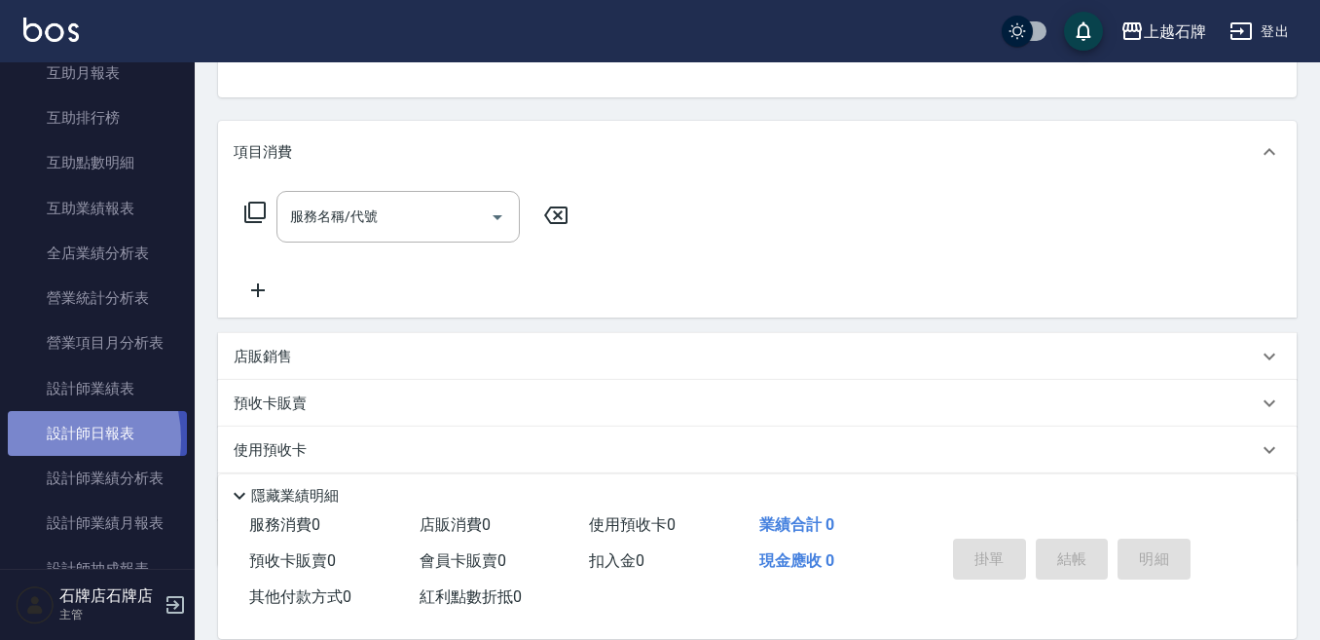
click at [40, 439] on link "設計師日報表" at bounding box center [97, 433] width 179 height 45
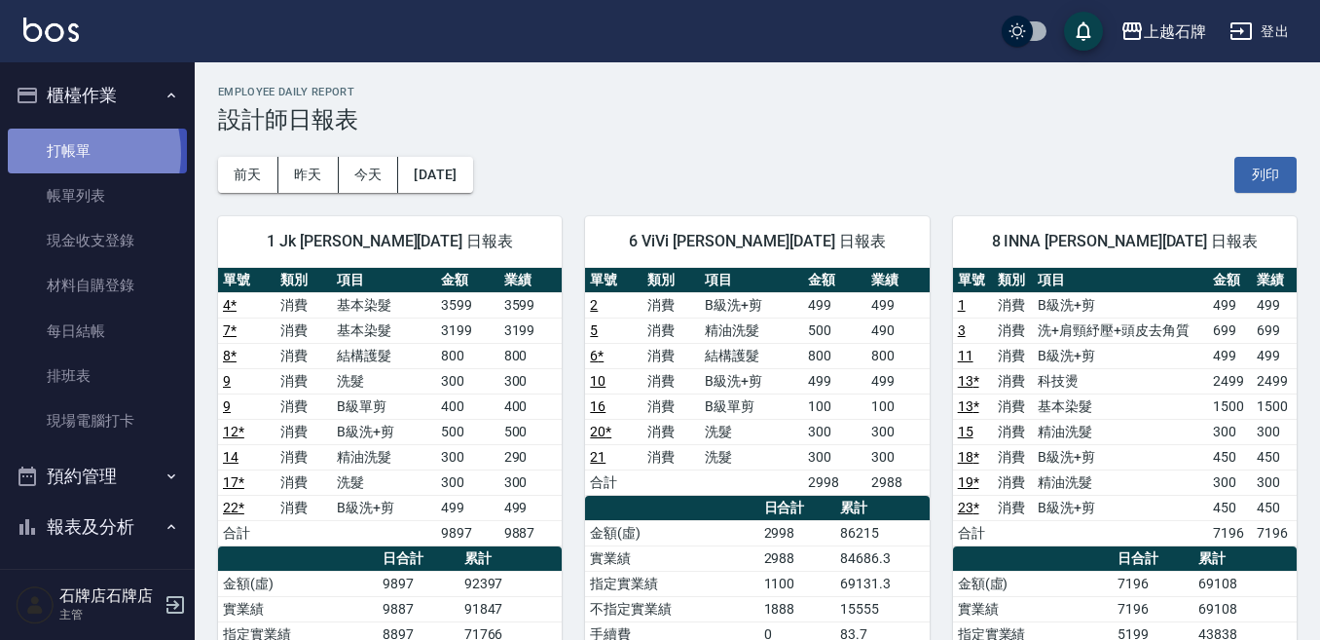
click at [67, 153] on link "打帳單" at bounding box center [97, 151] width 179 height 45
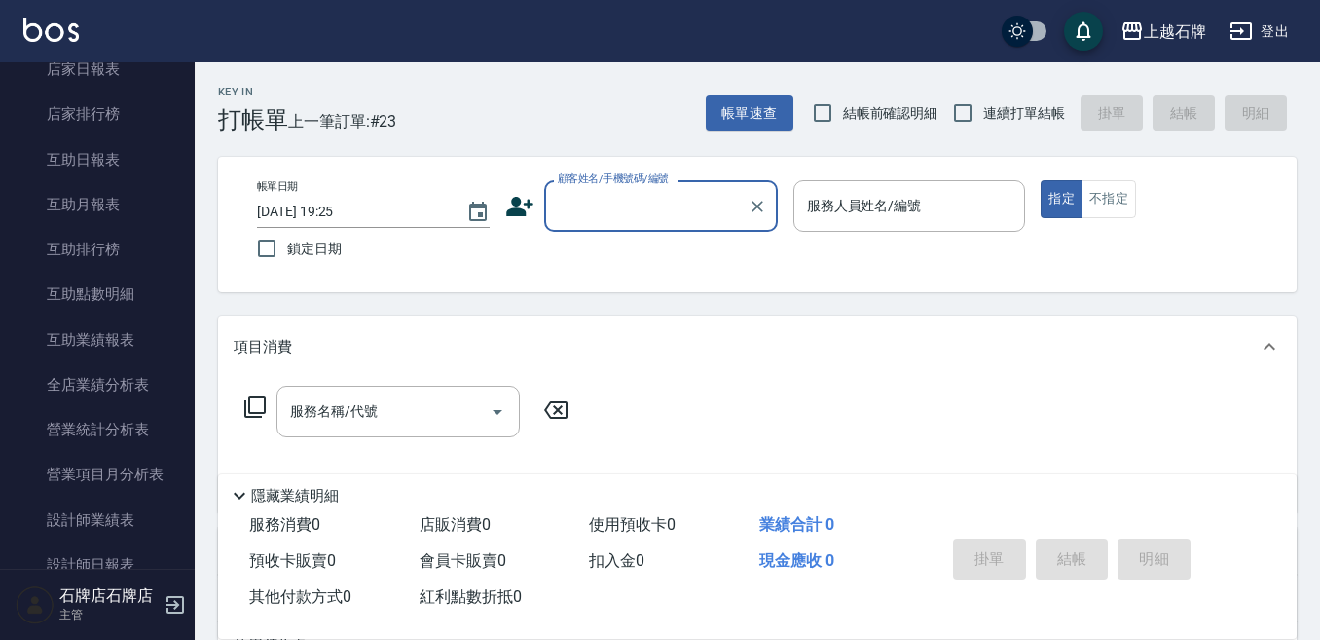
scroll to position [682, 0]
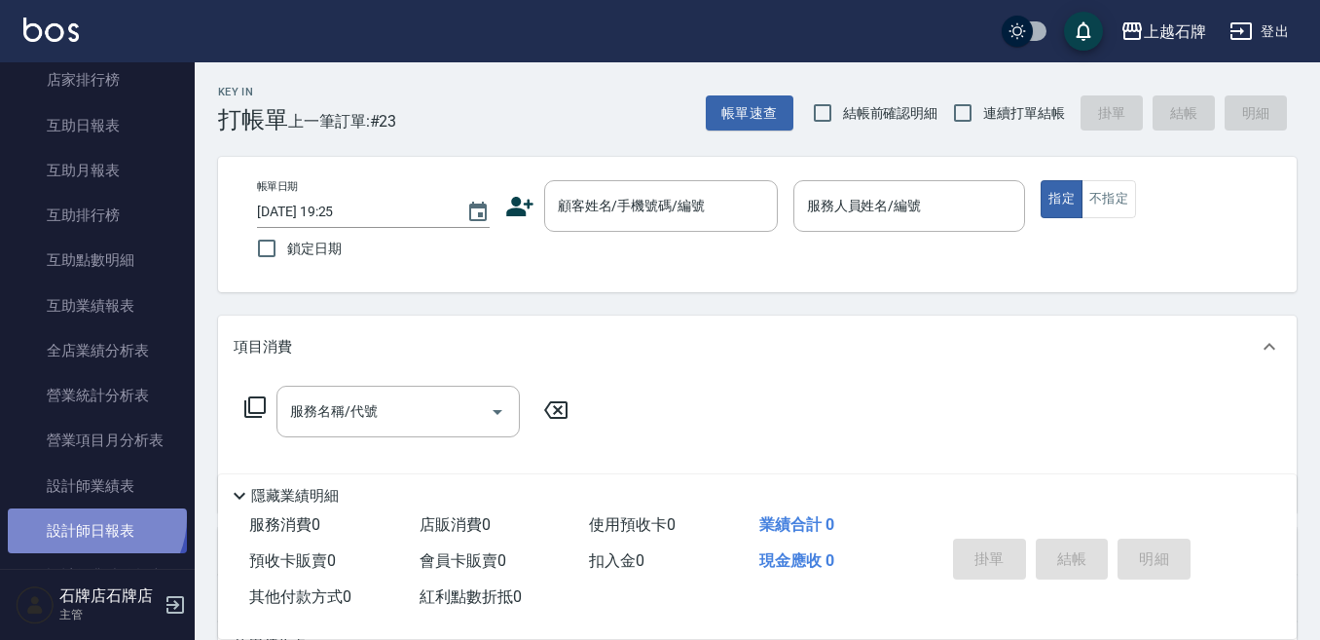
click at [93, 518] on link "設計師日報表" at bounding box center [97, 530] width 179 height 45
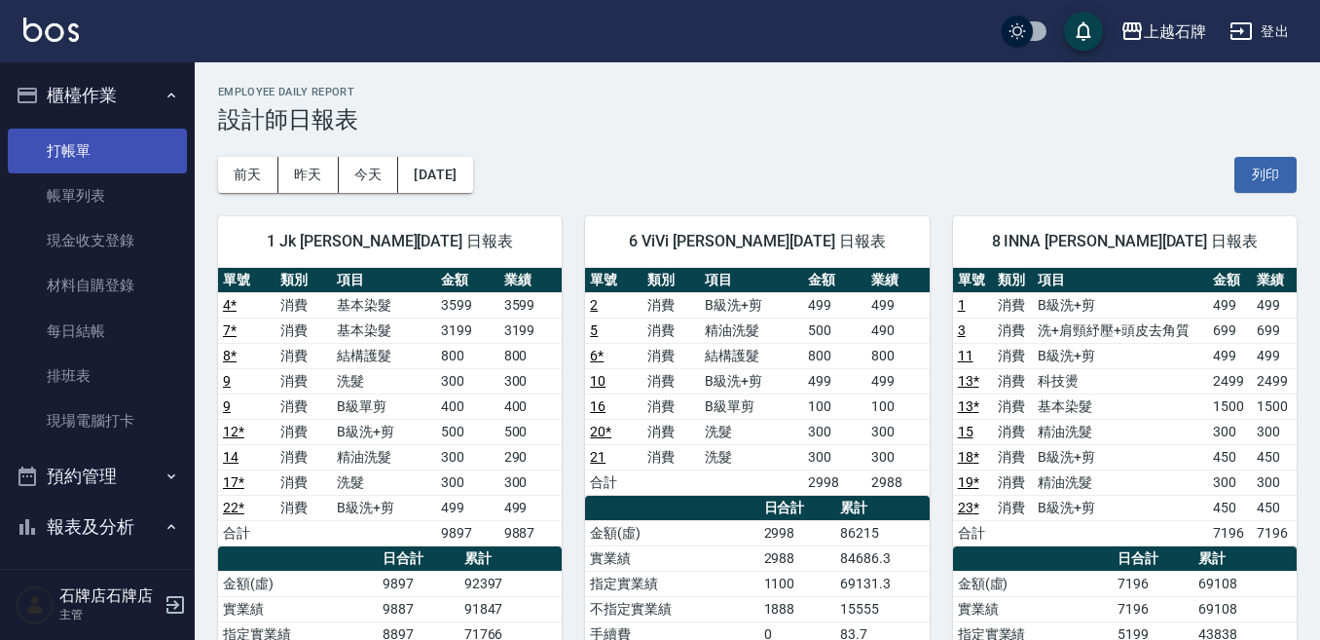
click at [84, 159] on link "打帳單" at bounding box center [97, 151] width 179 height 45
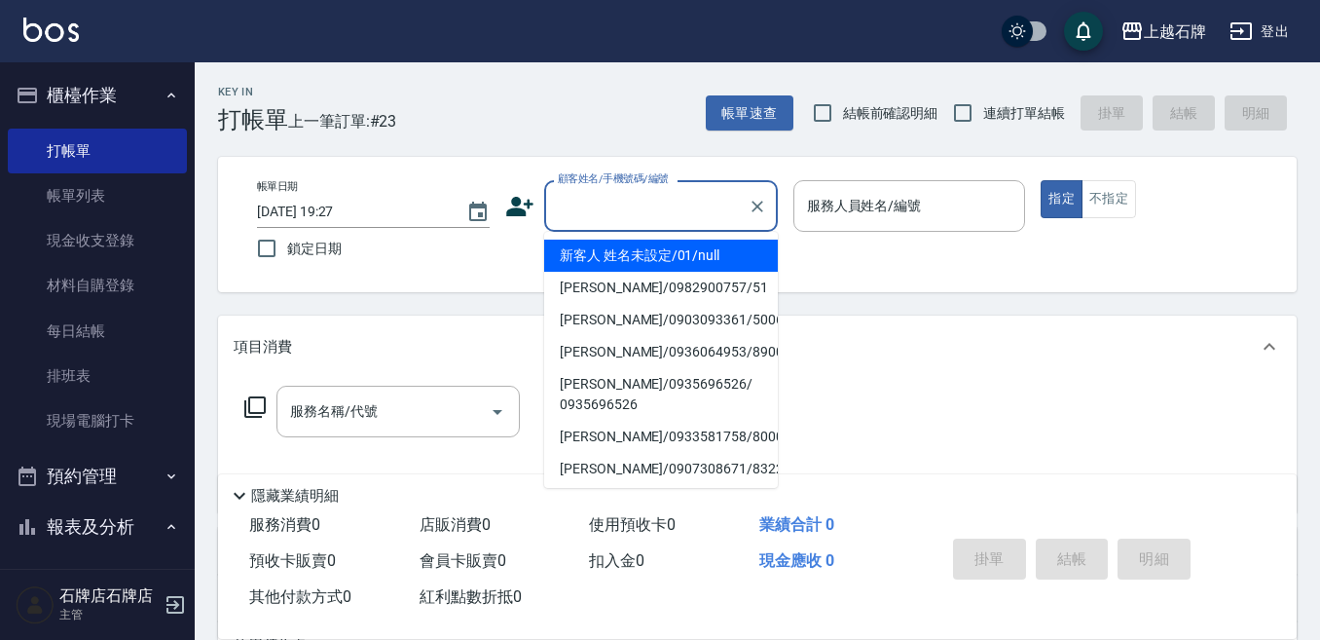
click at [674, 209] on input "顧客姓名/手機號碼/編號" at bounding box center [646, 206] width 187 height 34
click at [686, 255] on li "新客人 姓名未設定/01/null" at bounding box center [661, 256] width 234 height 32
type input "新客人 姓名未設定/01/null"
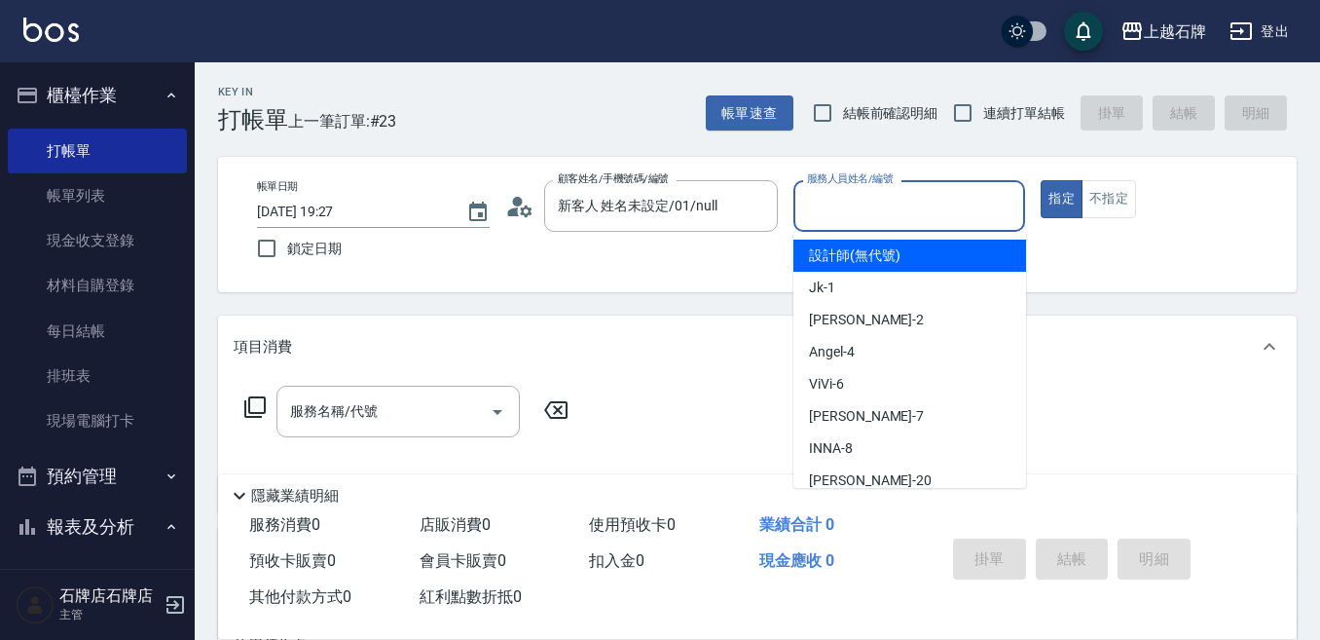
click at [860, 221] on input "服務人員姓名/編號" at bounding box center [909, 206] width 215 height 34
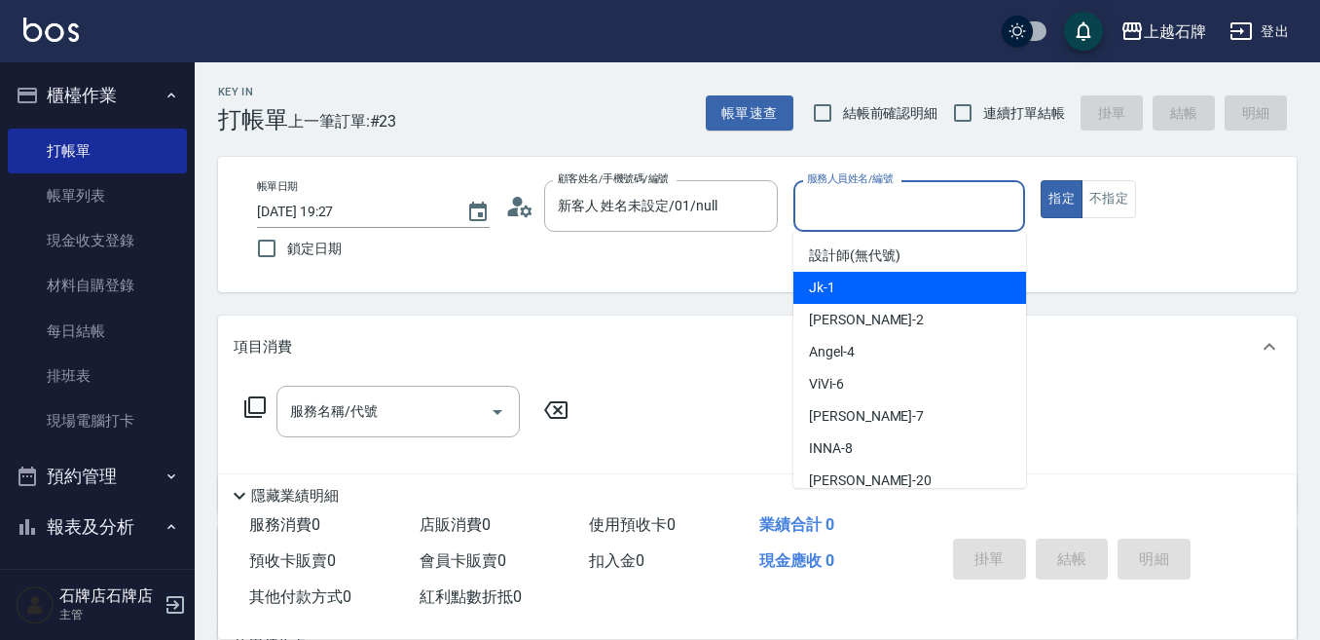
click at [1007, 290] on div "Jk -1" at bounding box center [910, 288] width 233 height 32
type input "Jk-1"
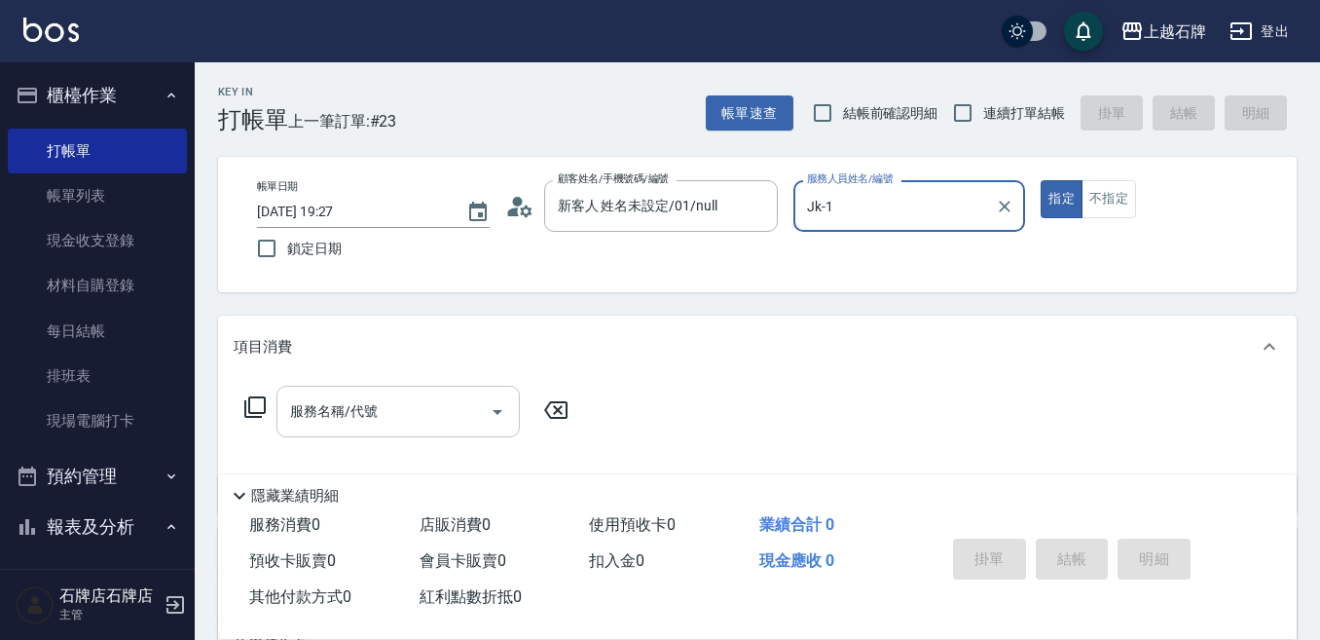
click at [399, 409] on input "服務名稱/代號" at bounding box center [383, 411] width 197 height 34
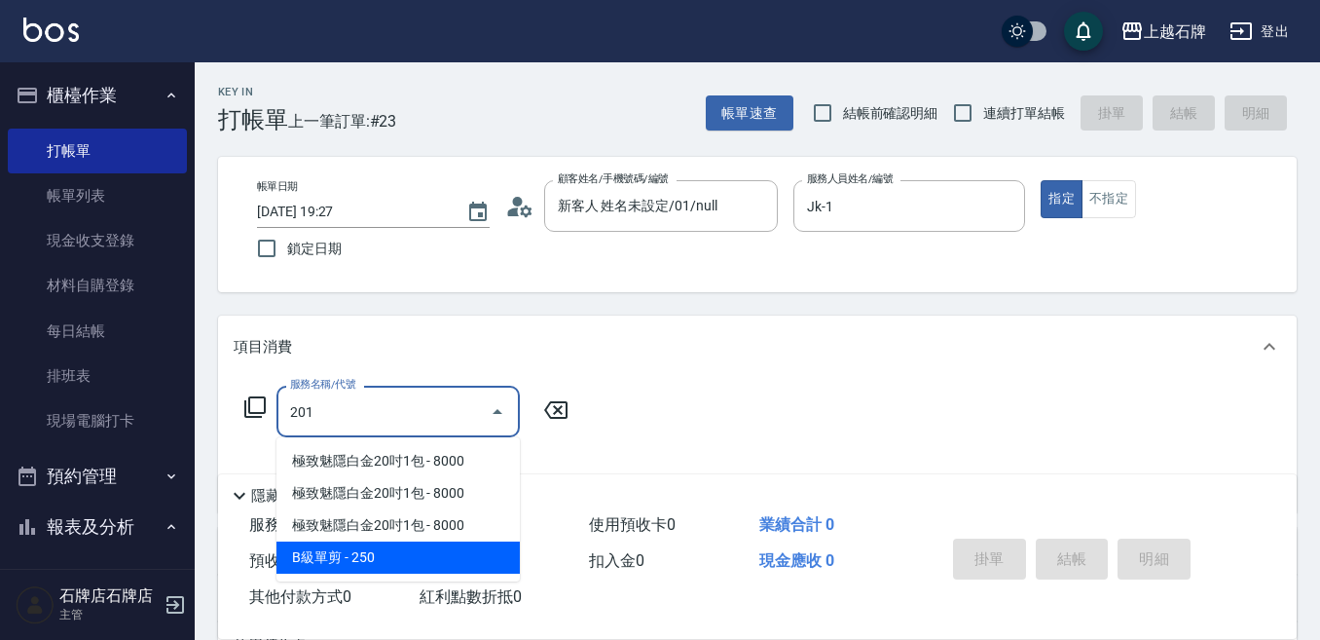
click at [426, 559] on span "B級單剪 - 250" at bounding box center [398, 557] width 243 height 32
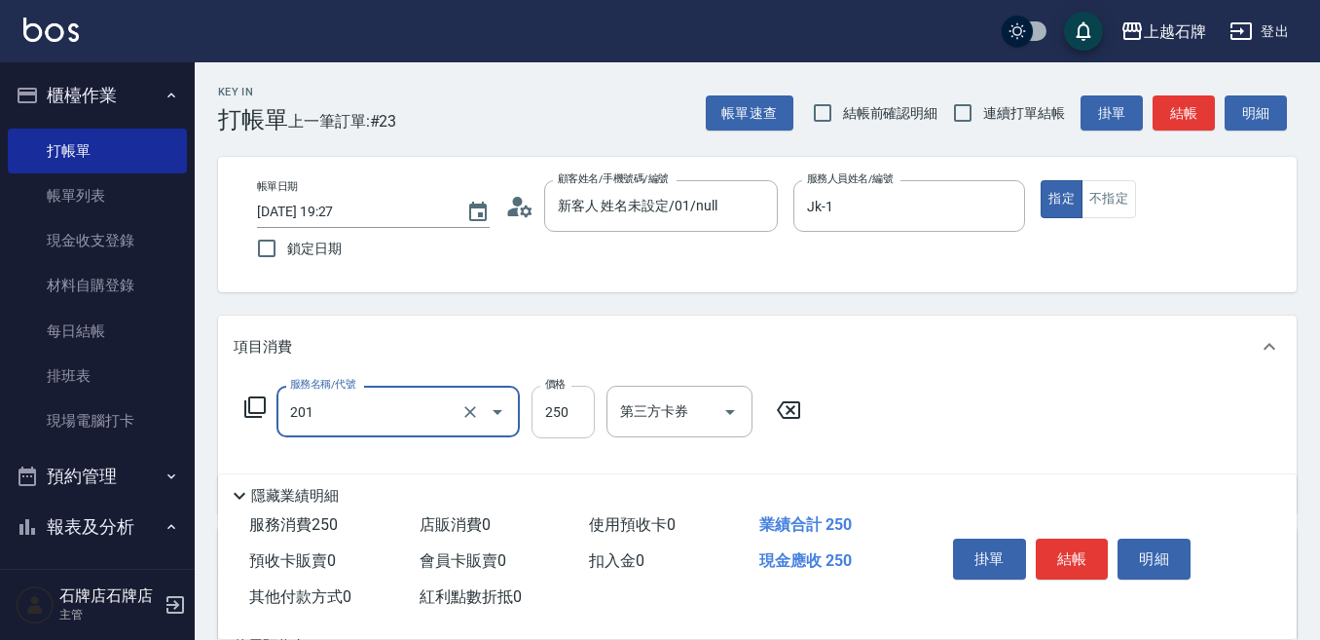
type input "B級單剪(201)"
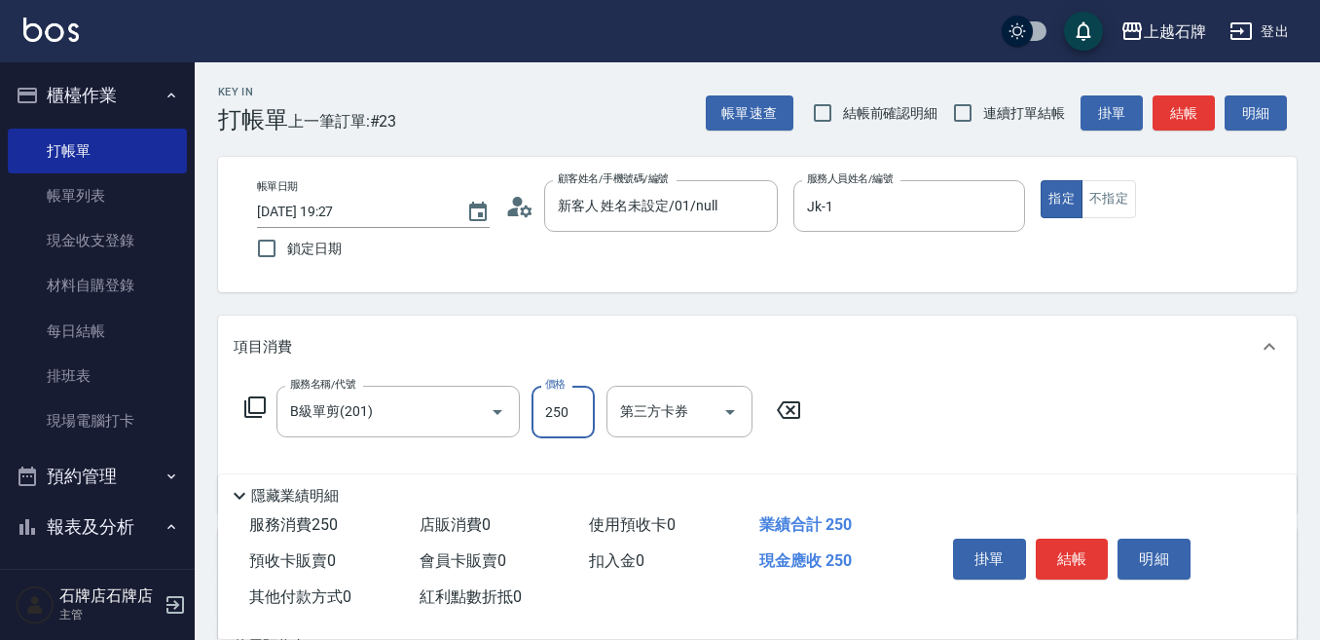
click at [573, 415] on input "250" at bounding box center [563, 412] width 63 height 53
type input "400"
click at [1061, 548] on button "結帳" at bounding box center [1072, 558] width 73 height 41
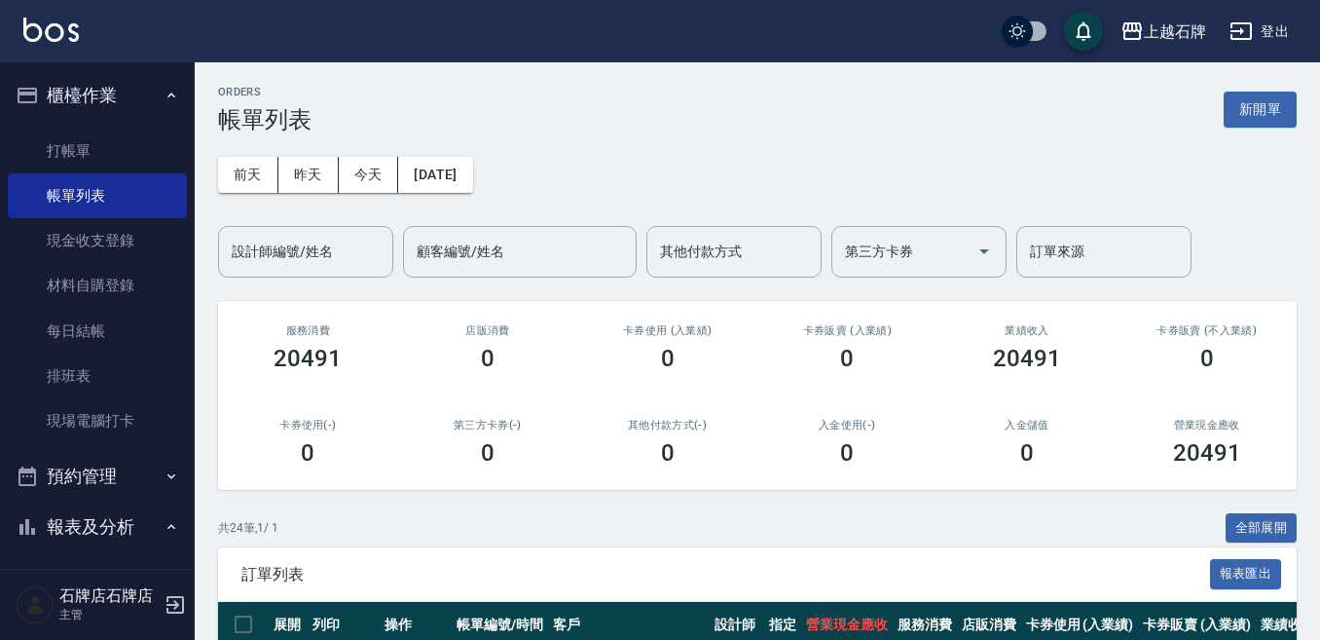
scroll to position [195, 0]
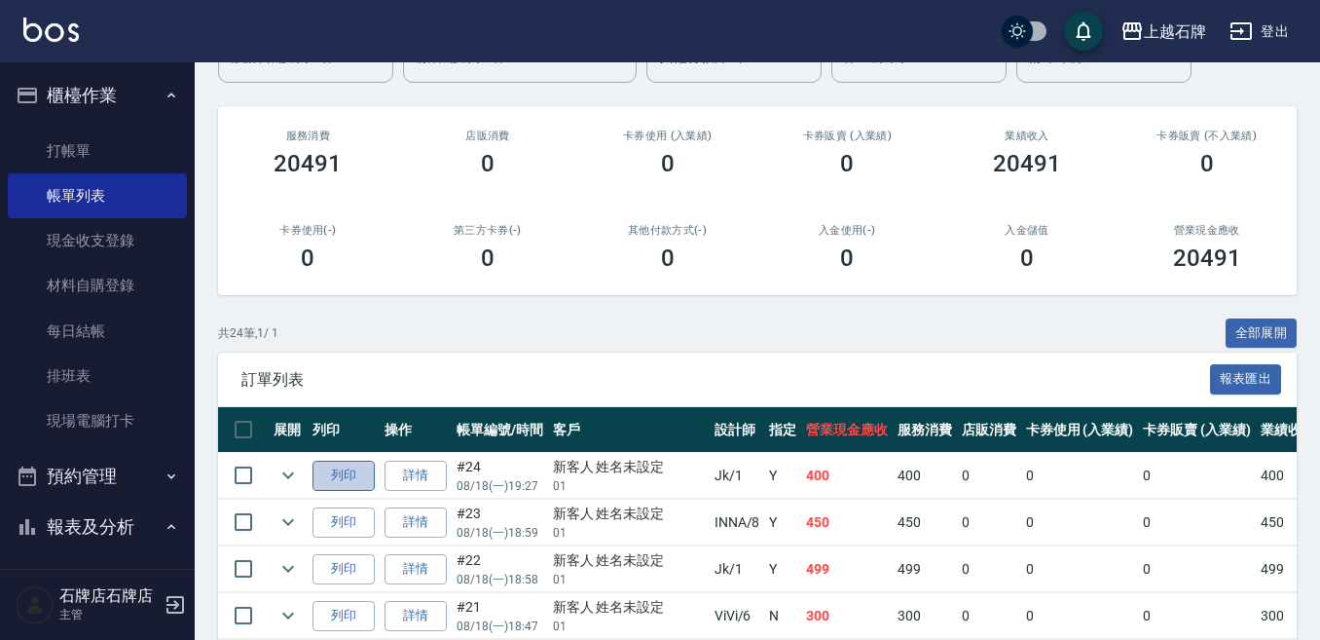
click at [359, 481] on button "列印" at bounding box center [344, 476] width 62 height 30
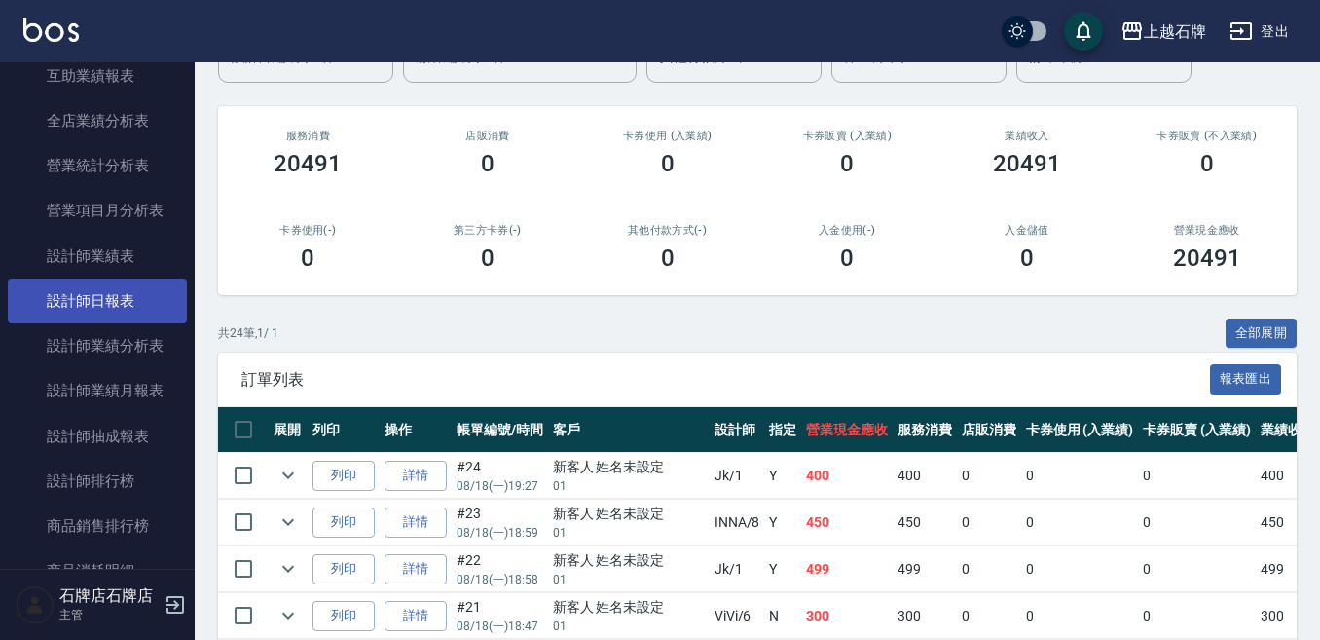
scroll to position [974, 0]
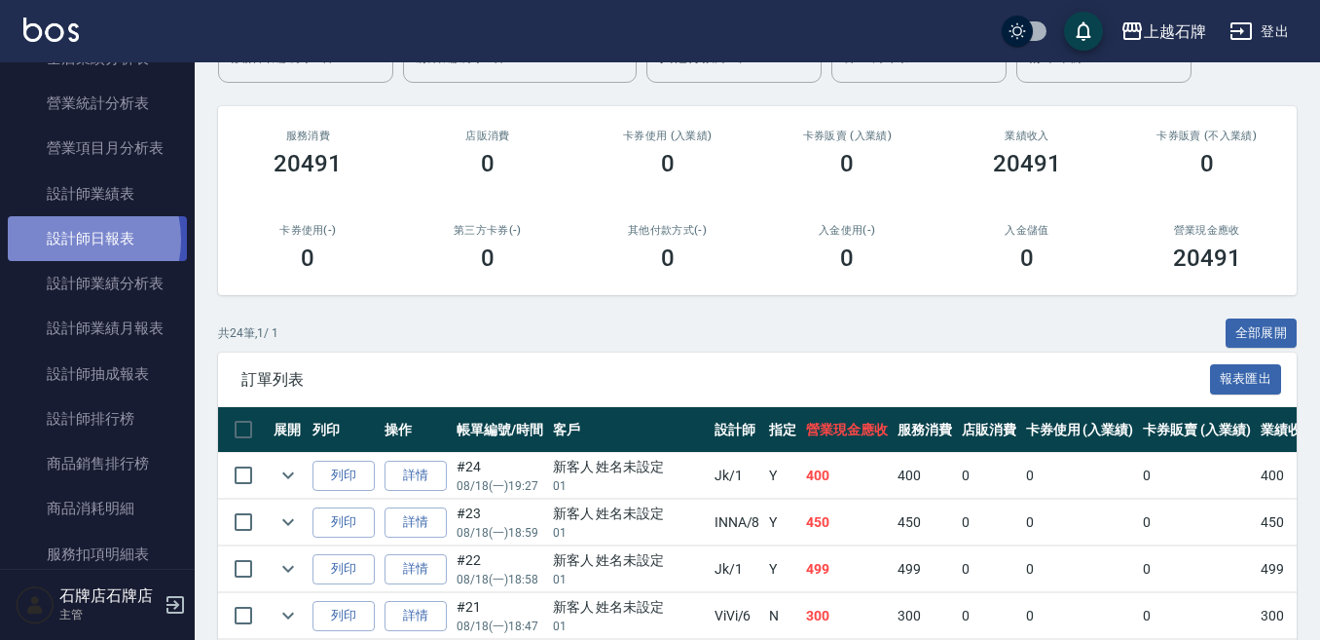
click at [69, 240] on link "設計師日報表" at bounding box center [97, 238] width 179 height 45
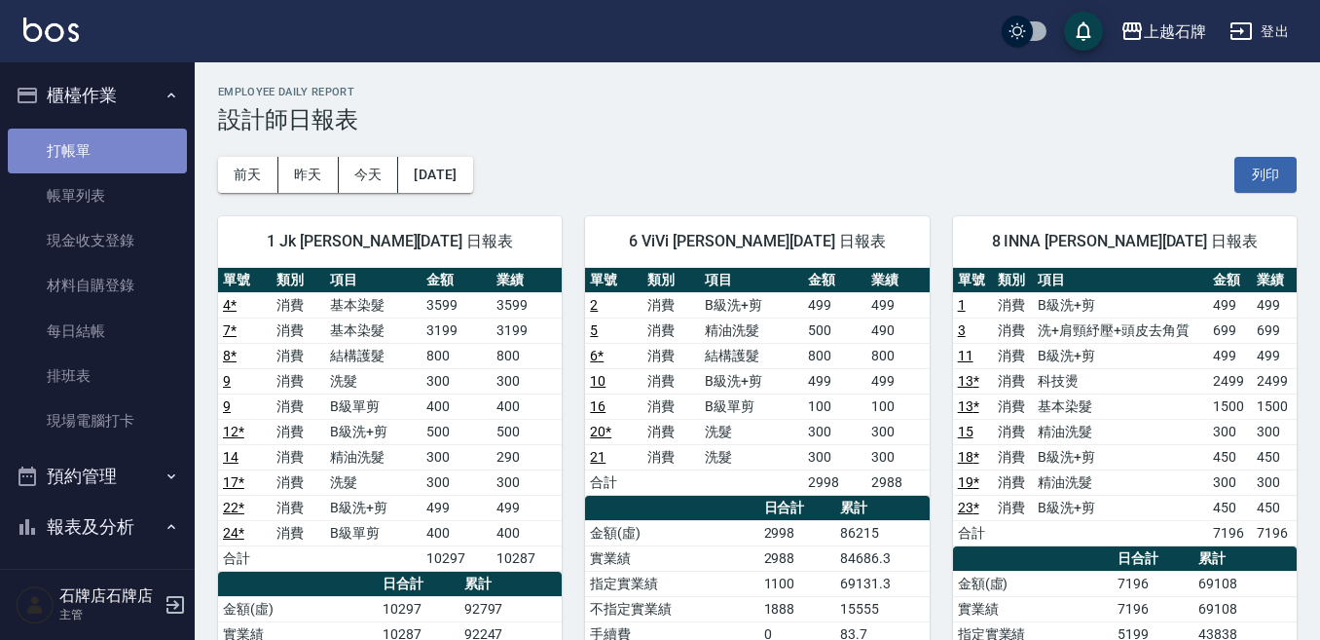
click at [164, 134] on link "打帳單" at bounding box center [97, 151] width 179 height 45
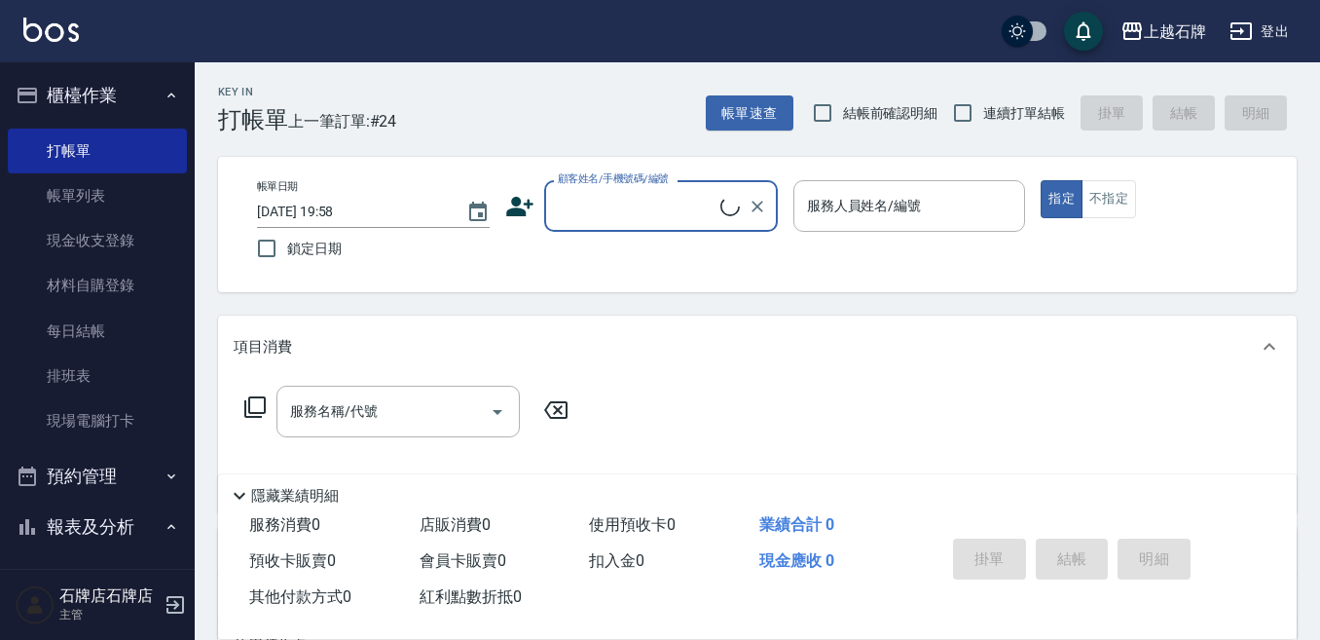
click at [679, 221] on input "顧客姓名/手機號碼/編號" at bounding box center [636, 206] width 167 height 34
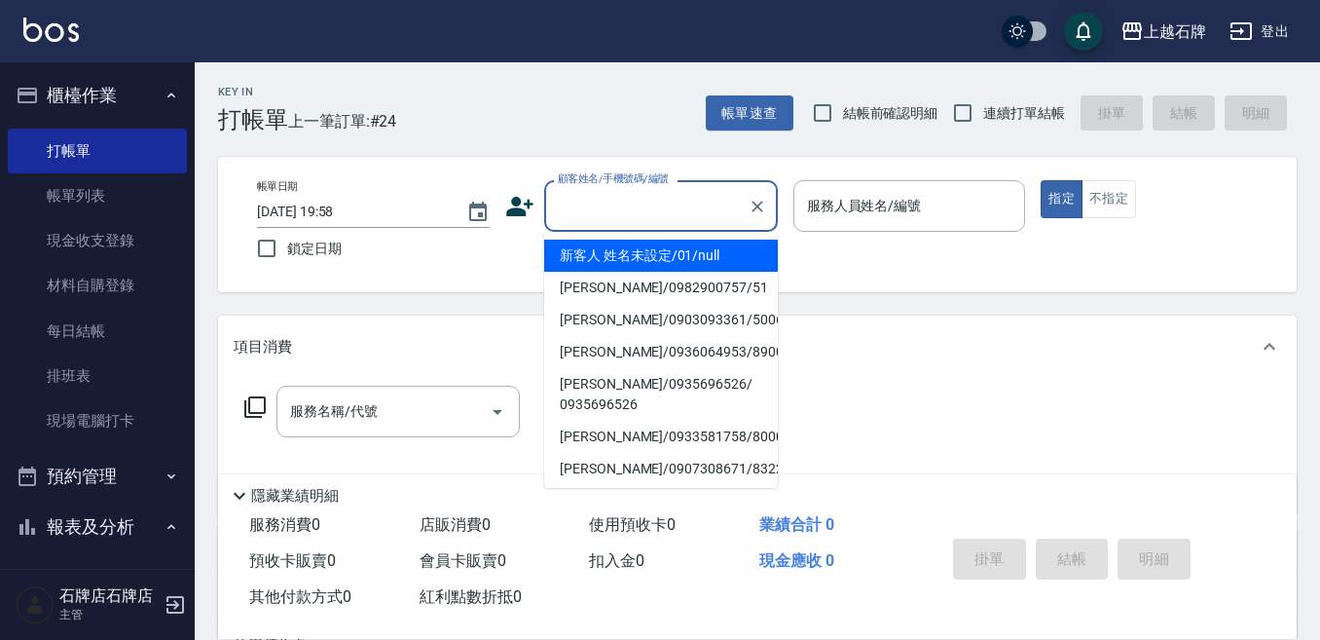
click at [717, 242] on li "新客人 姓名未設定/01/null" at bounding box center [661, 256] width 234 height 32
type input "1"
type input "新客人 姓名未設定/01/null"
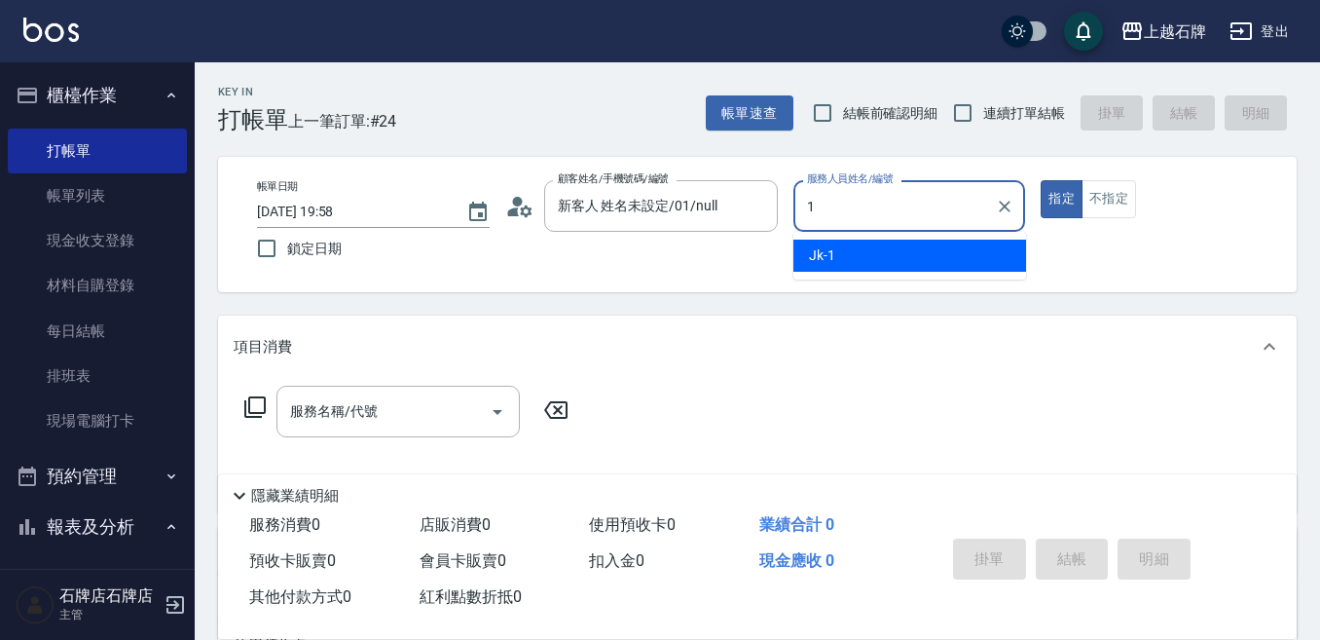
click at [859, 267] on div "Jk -1" at bounding box center [910, 256] width 233 height 32
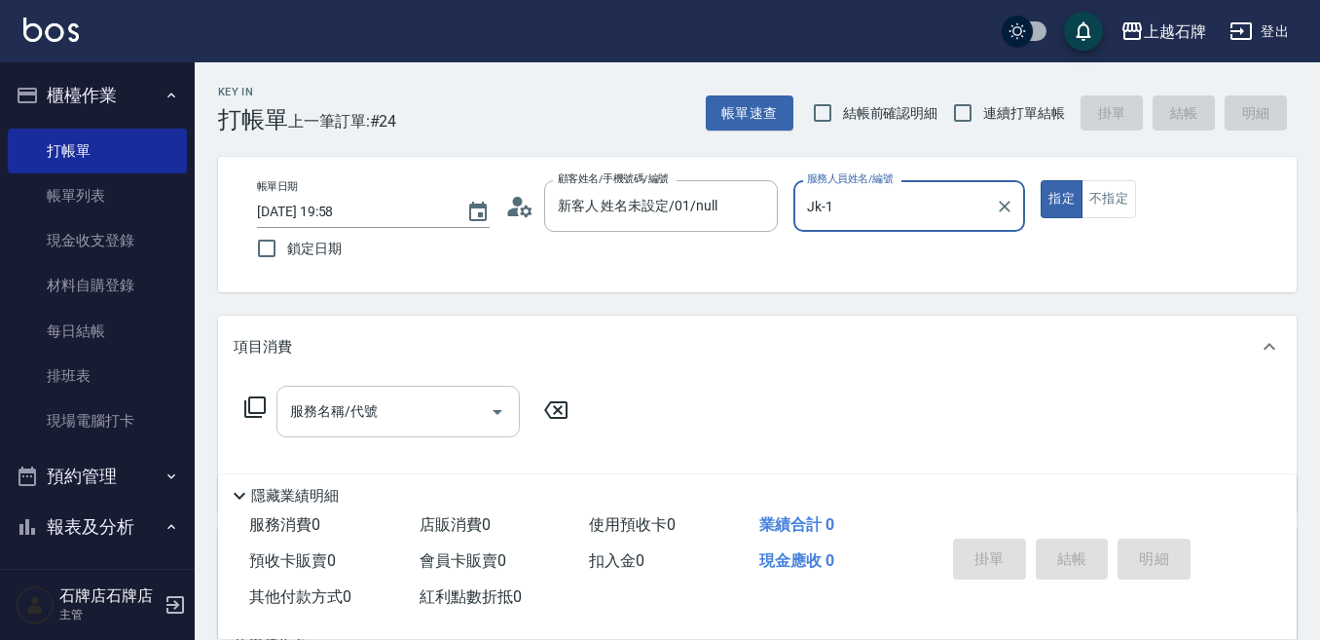
click at [392, 436] on div "服務名稱/代號" at bounding box center [398, 412] width 243 height 52
type input "Jk-1"
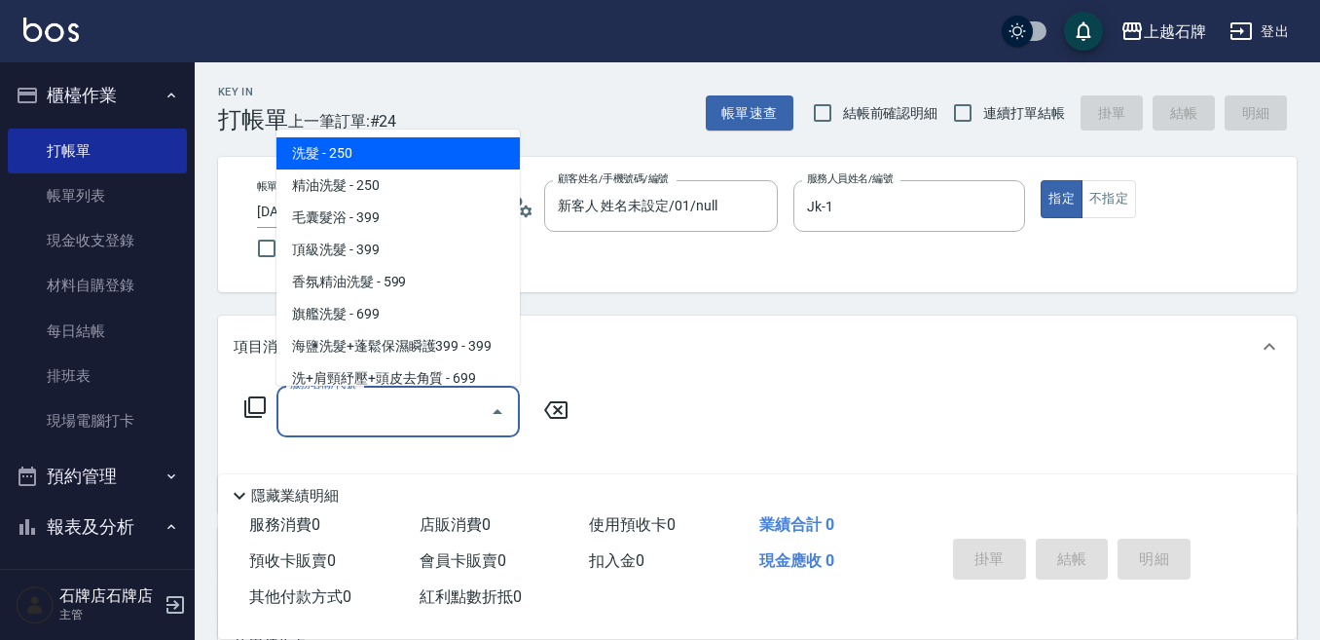
click at [476, 150] on span "洗髮 - 250" at bounding box center [398, 153] width 243 height 32
type input "洗髮(101)"
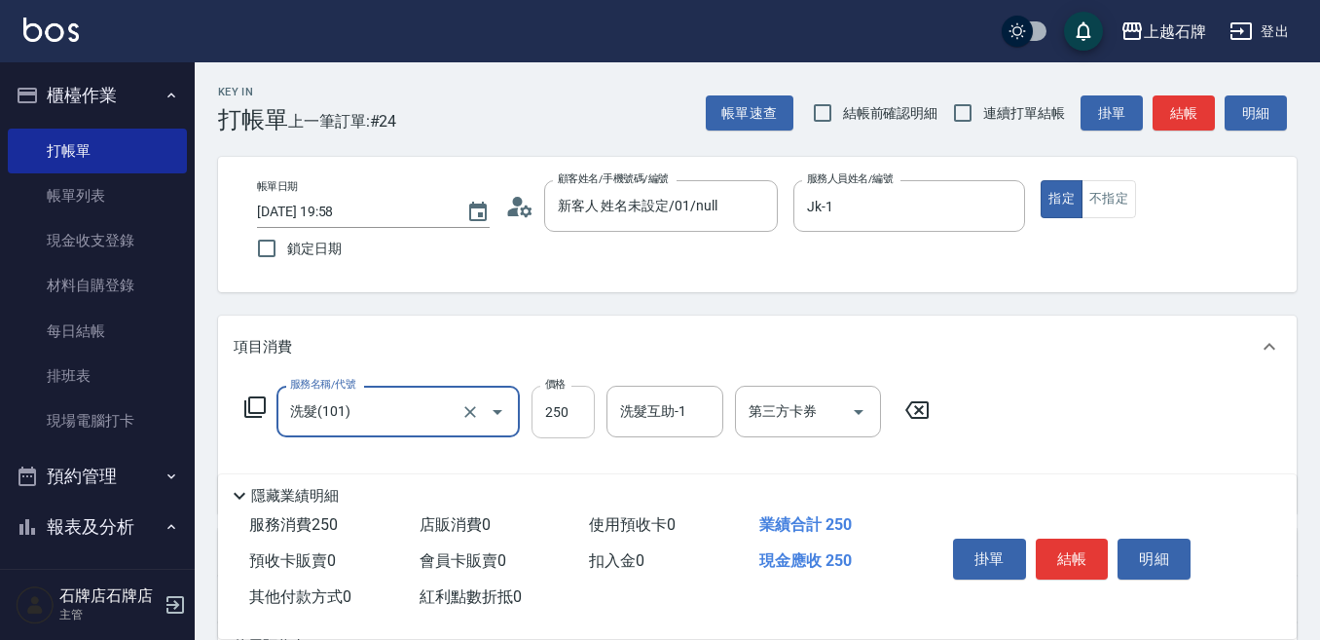
click at [563, 419] on input "250" at bounding box center [563, 412] width 63 height 53
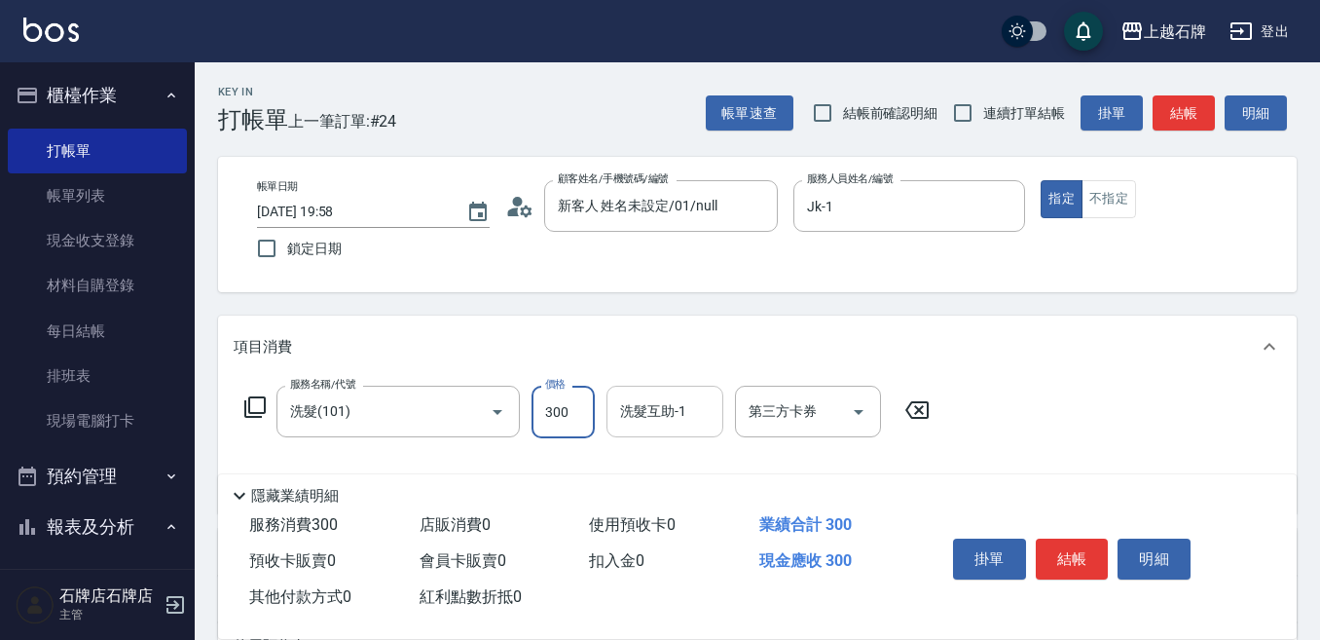
drag, startPoint x: 613, startPoint y: 405, endPoint x: 647, endPoint y: 427, distance: 39.4
click at [621, 408] on div "洗髮互助-1" at bounding box center [665, 412] width 117 height 52
type input "300"
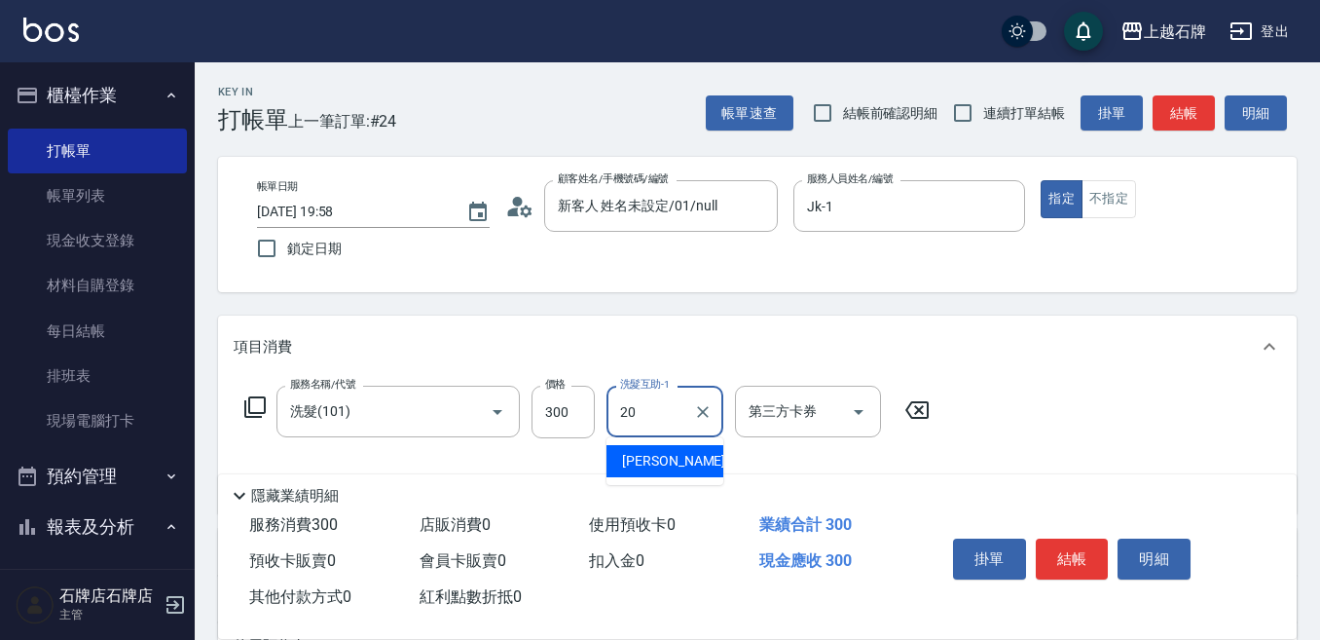
click at [649, 430] on div "20 洗髮互助-1" at bounding box center [665, 412] width 117 height 52
click at [664, 457] on span "[PERSON_NAME] -20" at bounding box center [683, 461] width 123 height 20
type input "[PERSON_NAME]-20"
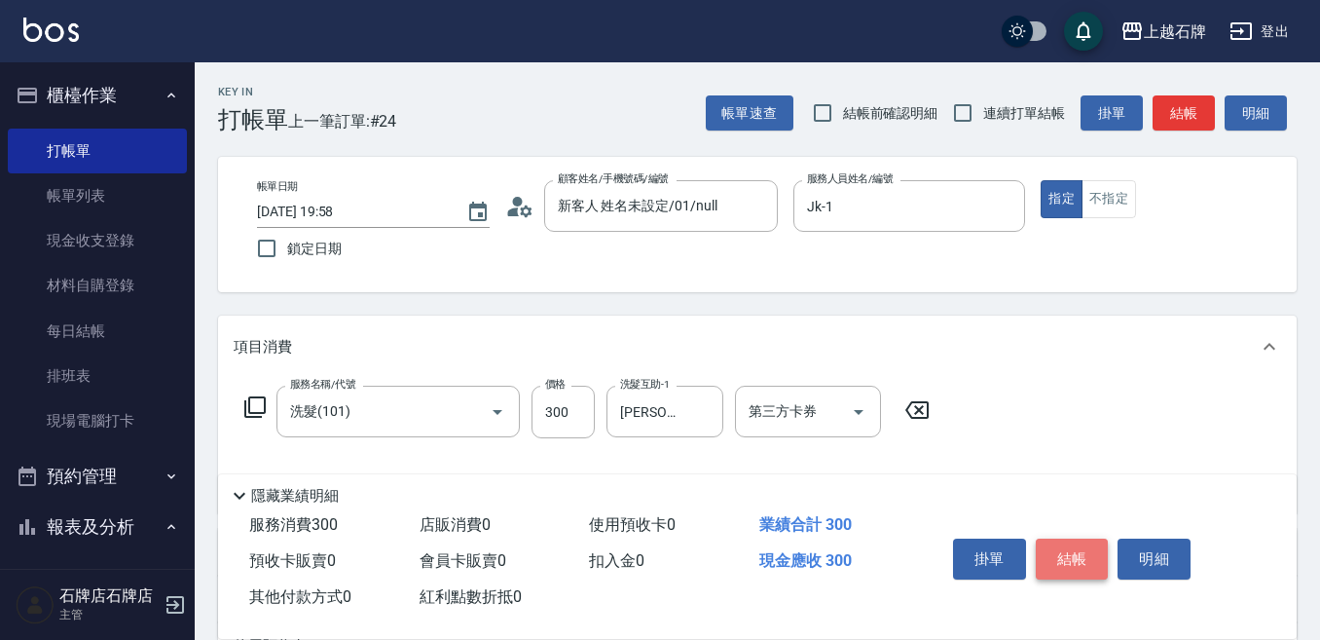
click at [1090, 538] on button "結帳" at bounding box center [1072, 558] width 73 height 41
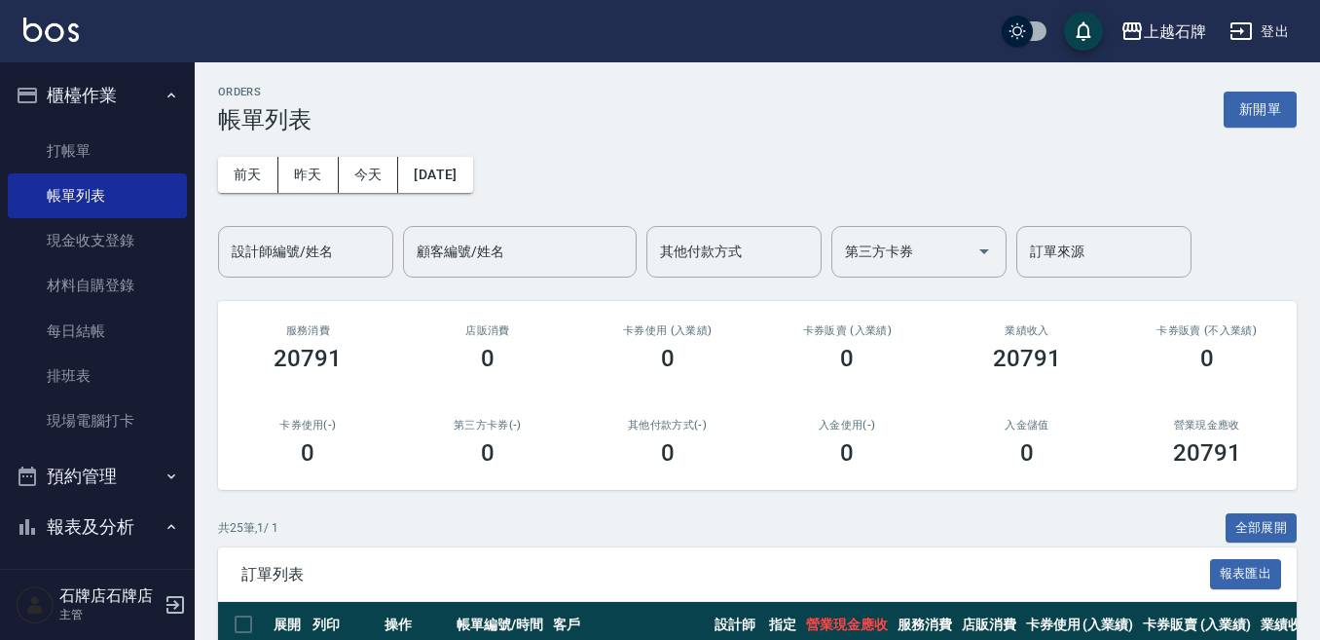
scroll to position [195, 0]
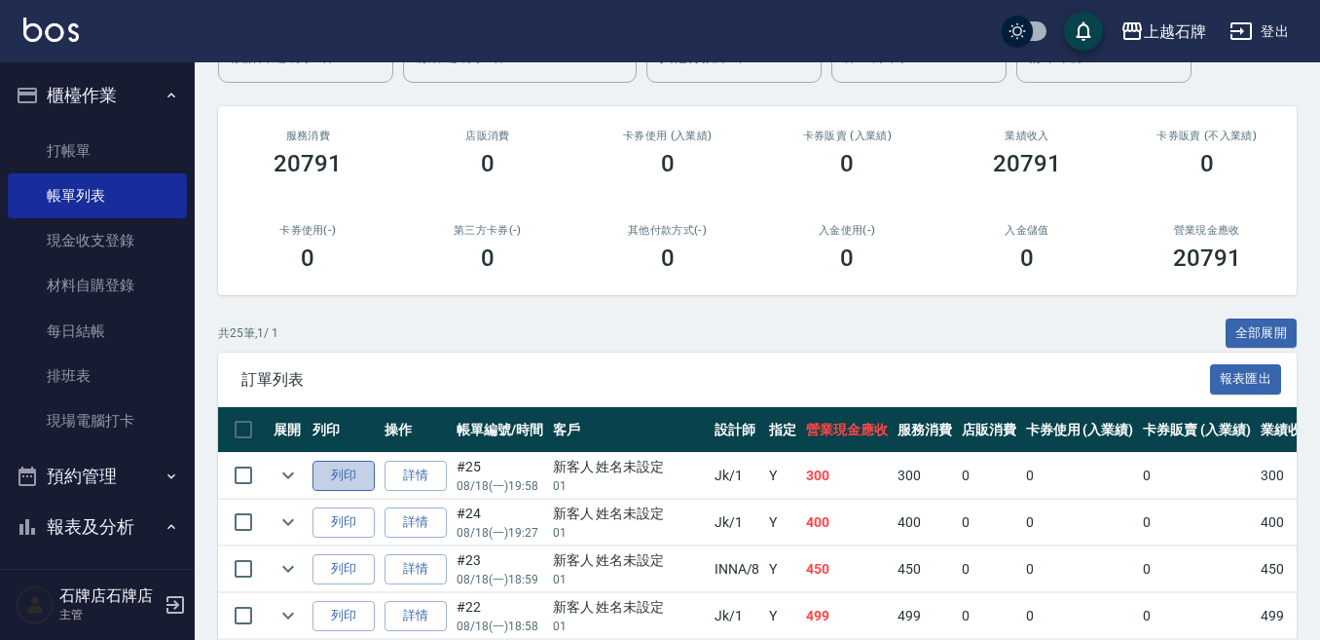
click at [330, 464] on button "列印" at bounding box center [344, 476] width 62 height 30
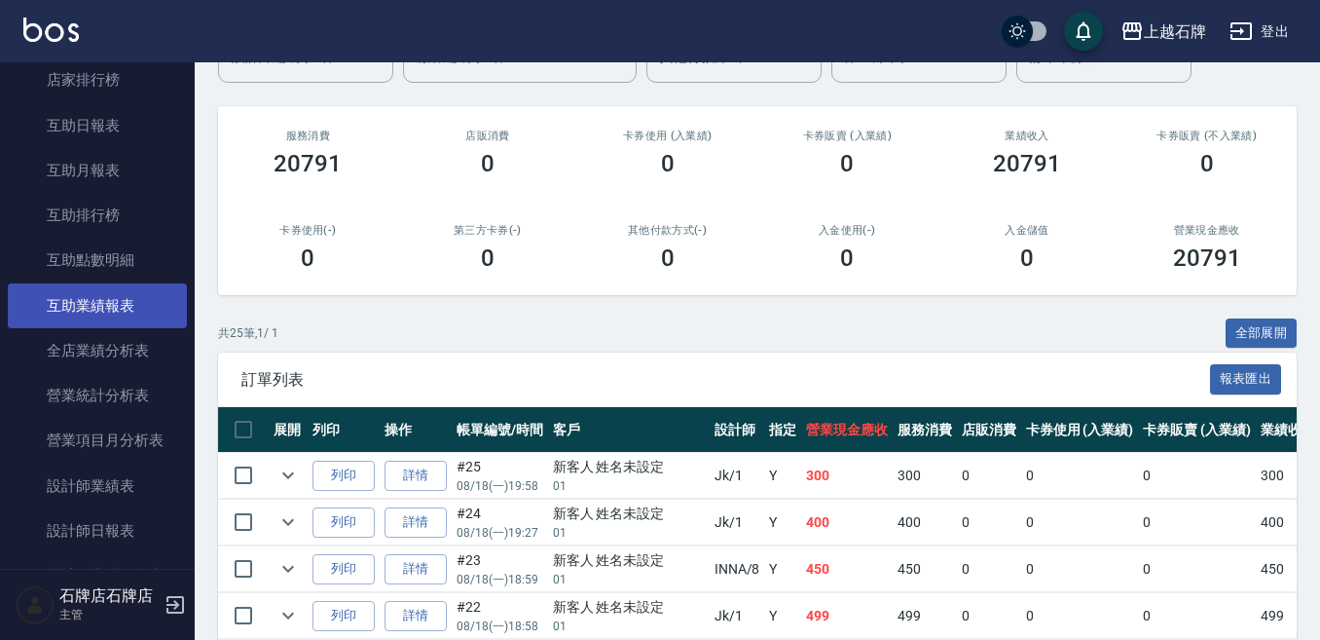
scroll to position [876, 0]
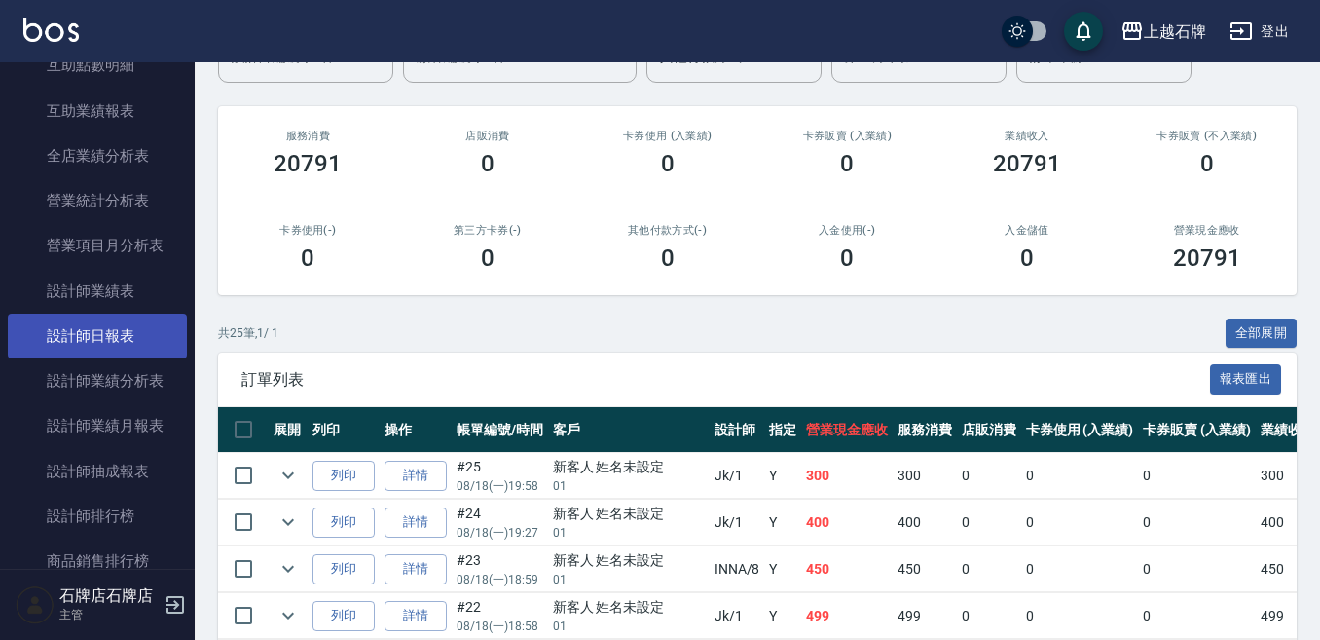
click at [121, 347] on link "設計師日報表" at bounding box center [97, 336] width 179 height 45
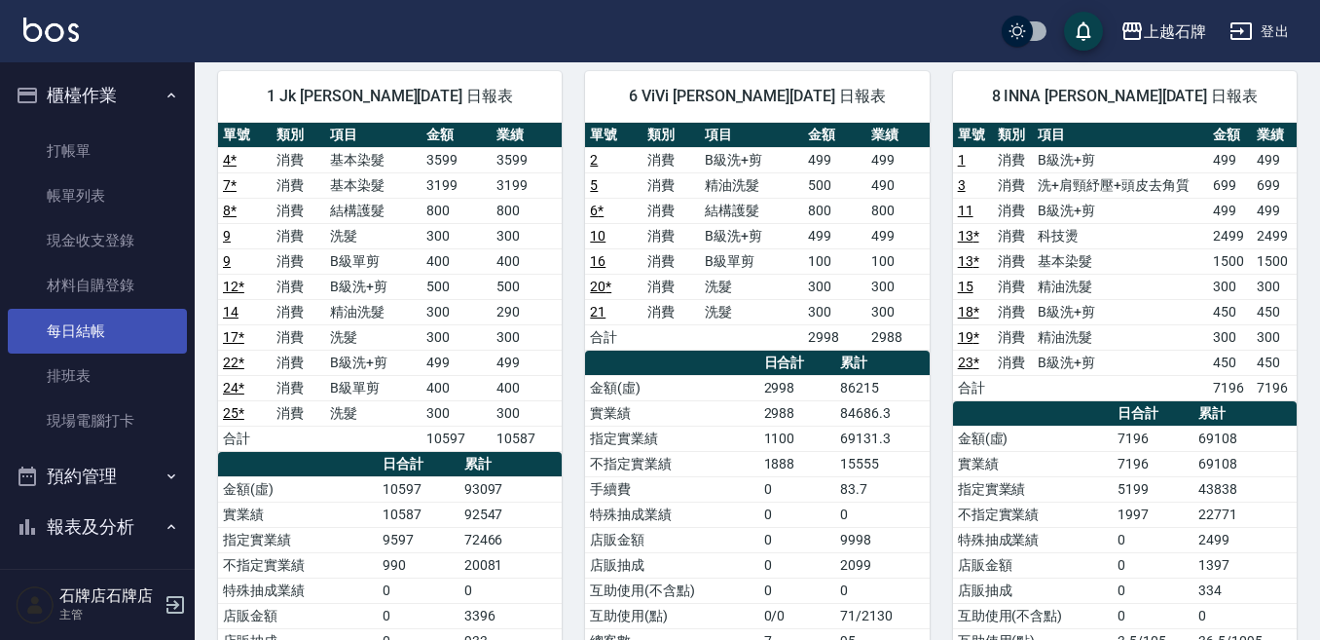
scroll to position [97, 0]
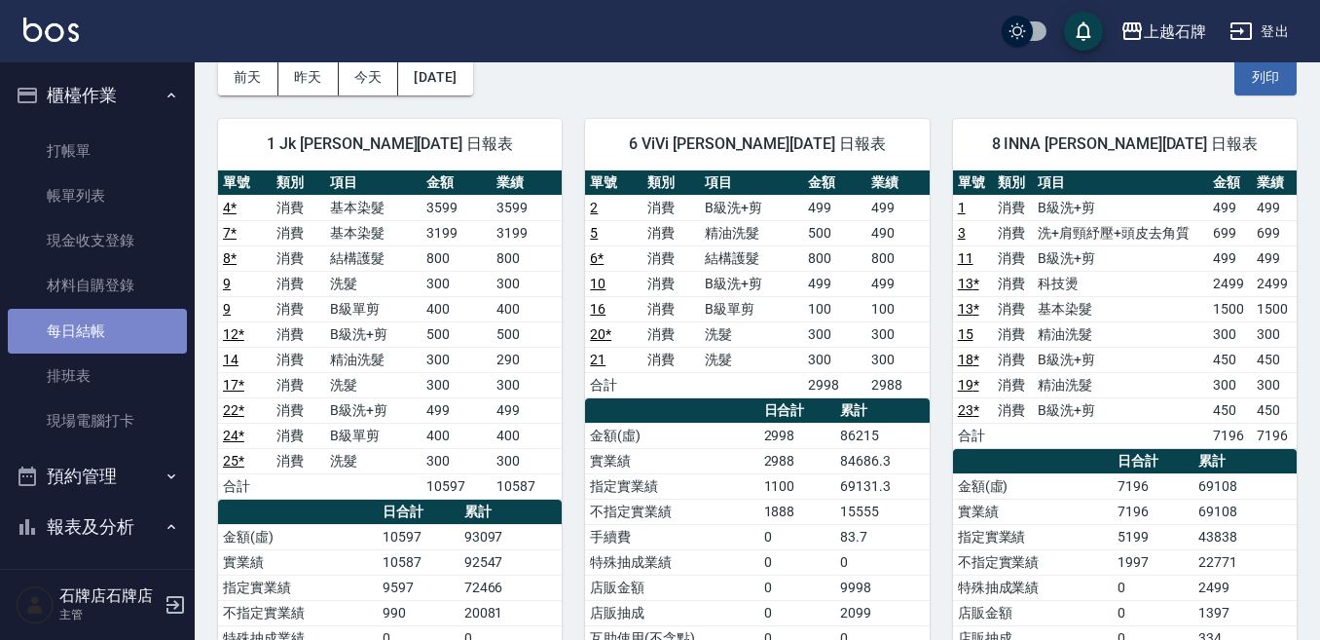
click at [96, 310] on link "每日結帳" at bounding box center [97, 331] width 179 height 45
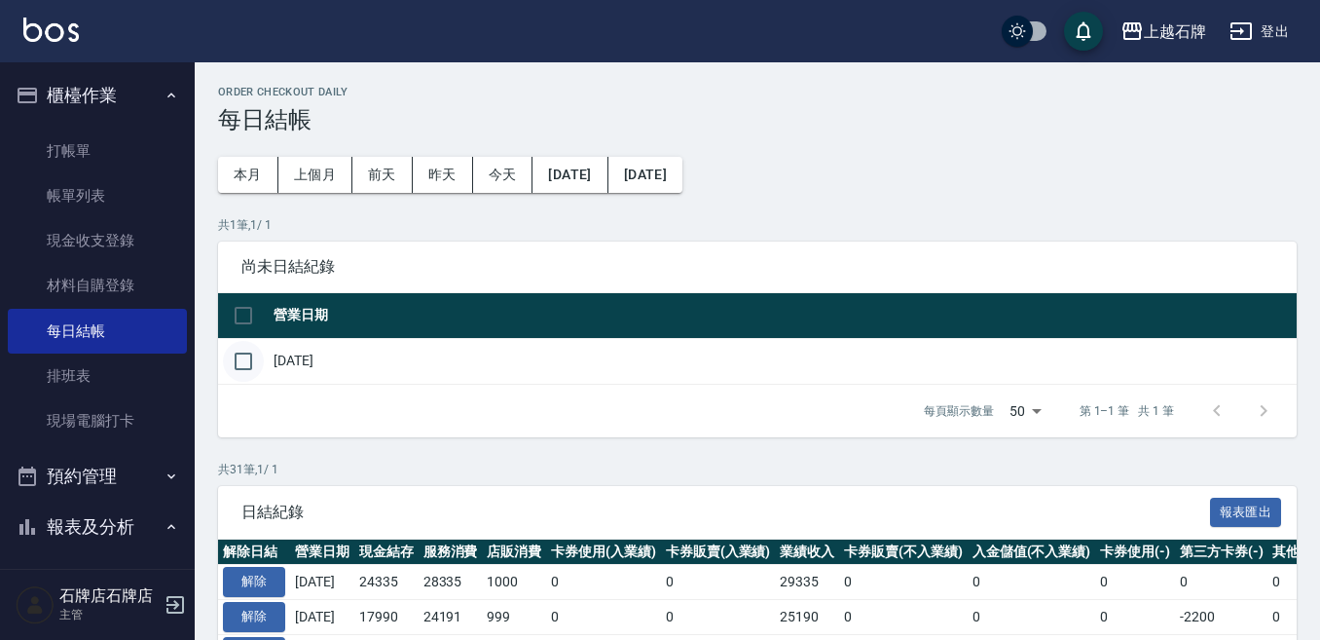
click at [252, 365] on input "checkbox" at bounding box center [243, 361] width 41 height 41
checkbox input "true"
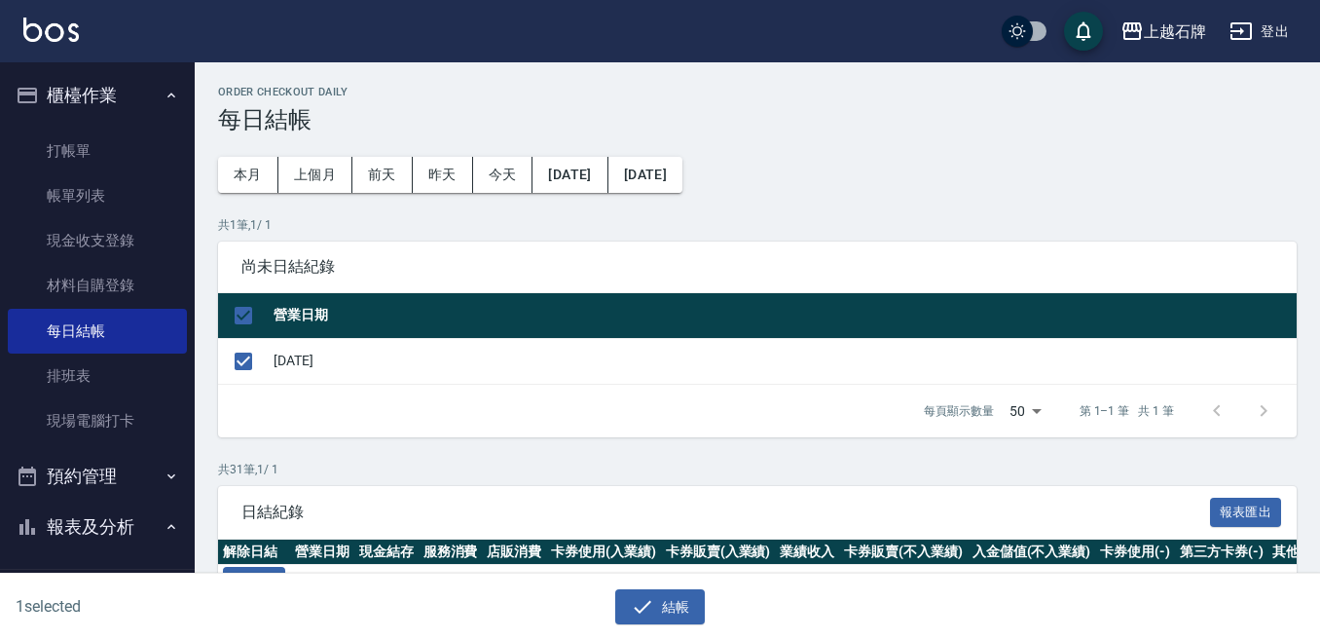
drag, startPoint x: 664, startPoint y: 600, endPoint x: 618, endPoint y: 290, distance: 313.0
click at [665, 600] on button "結帳" at bounding box center [660, 607] width 91 height 36
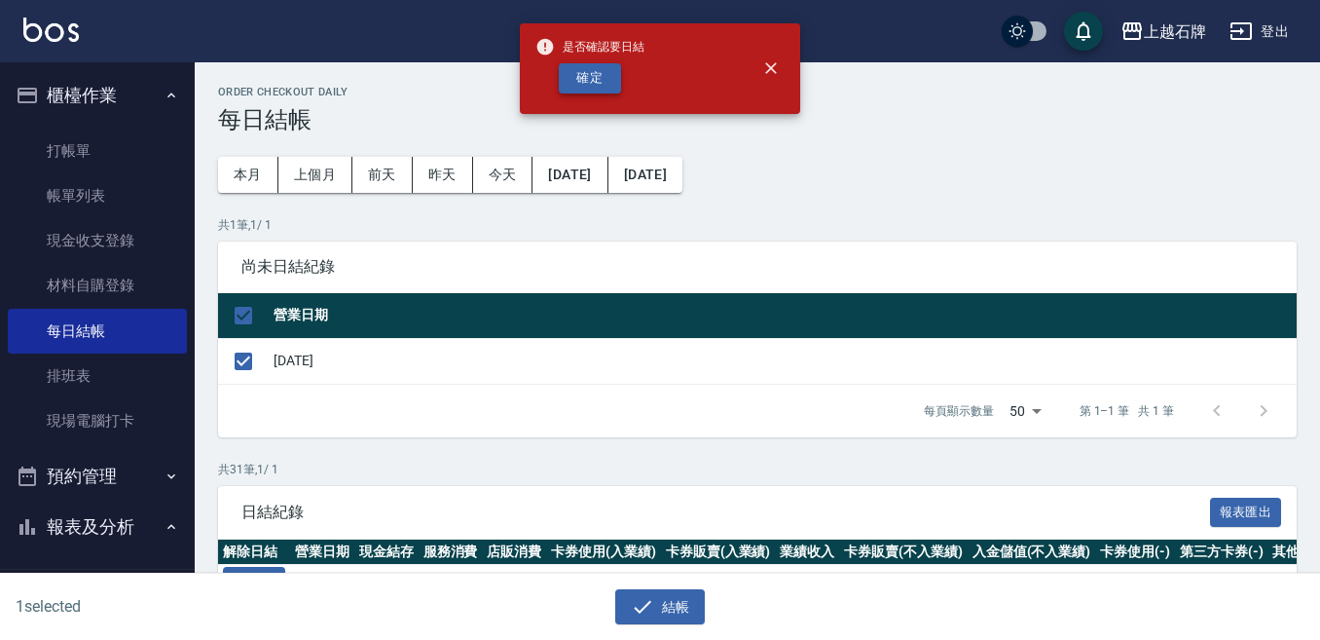
click at [607, 76] on button "確定" at bounding box center [590, 78] width 62 height 30
checkbox input "false"
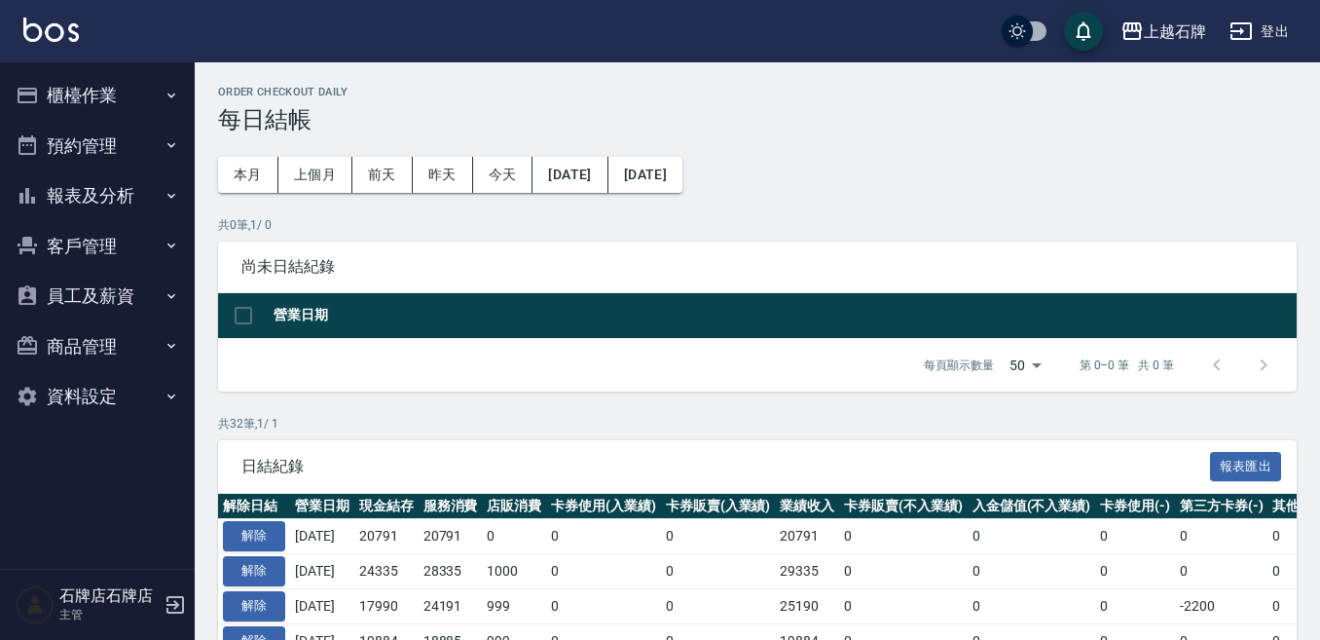
click at [99, 81] on button "櫃檯作業" at bounding box center [97, 95] width 179 height 51
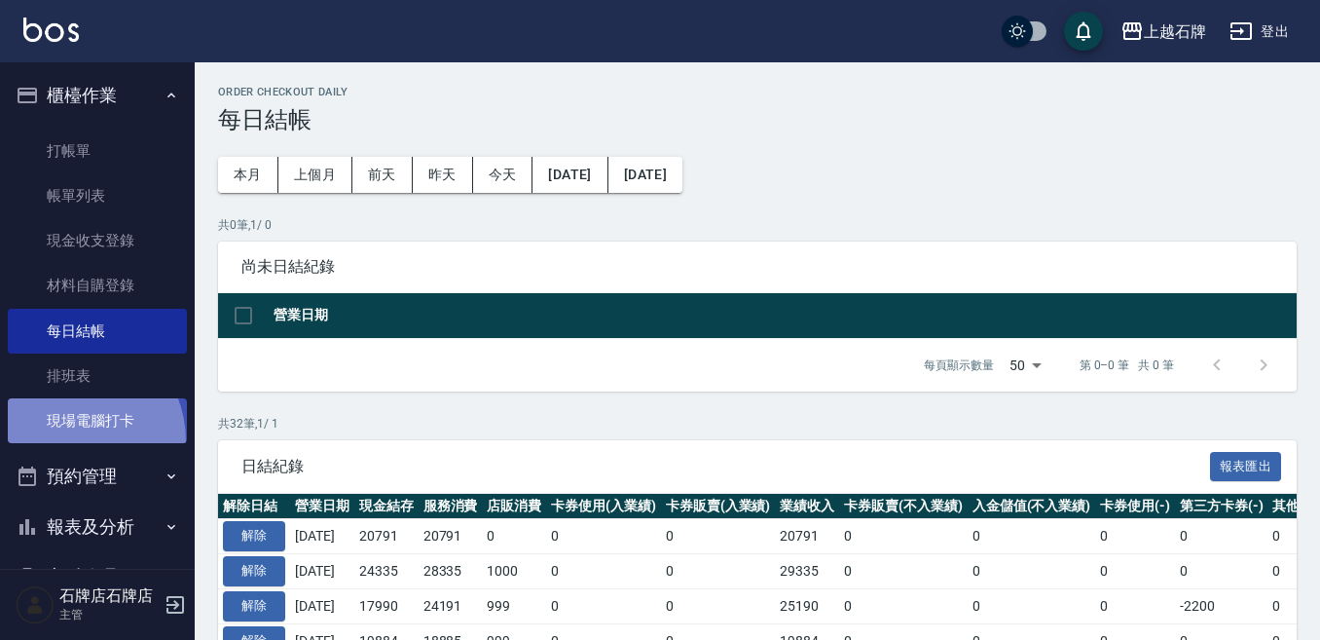
click at [65, 441] on link "現場電腦打卡" at bounding box center [97, 420] width 179 height 45
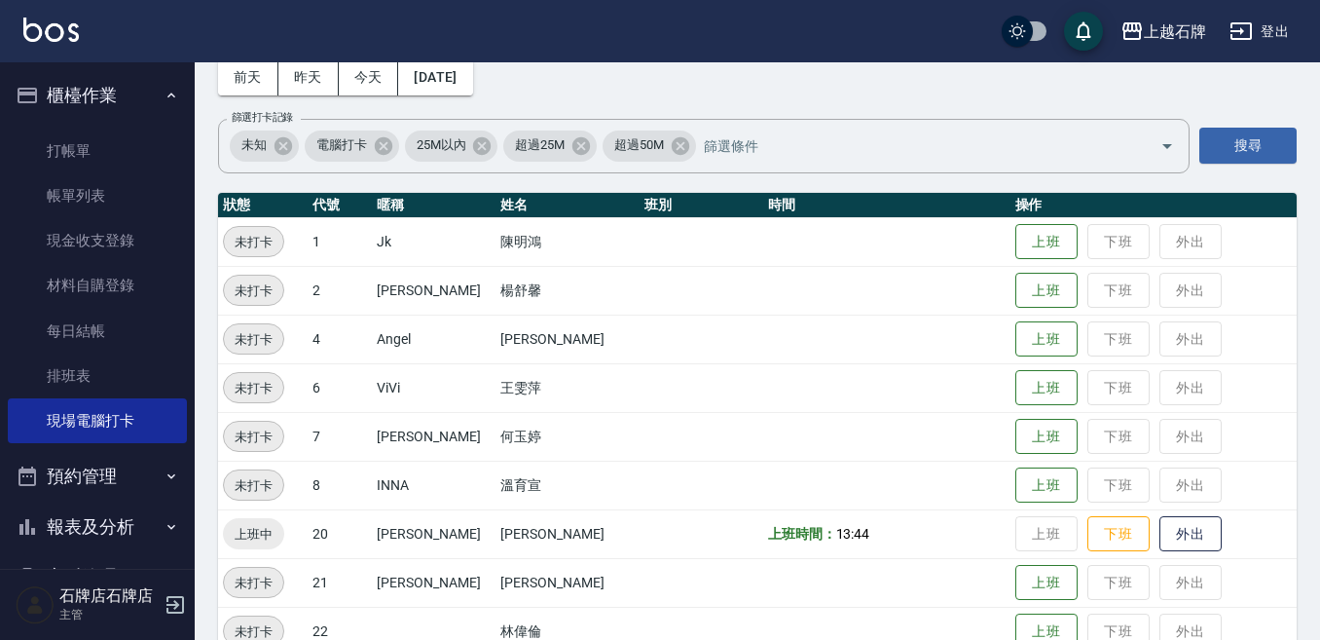
scroll to position [195, 0]
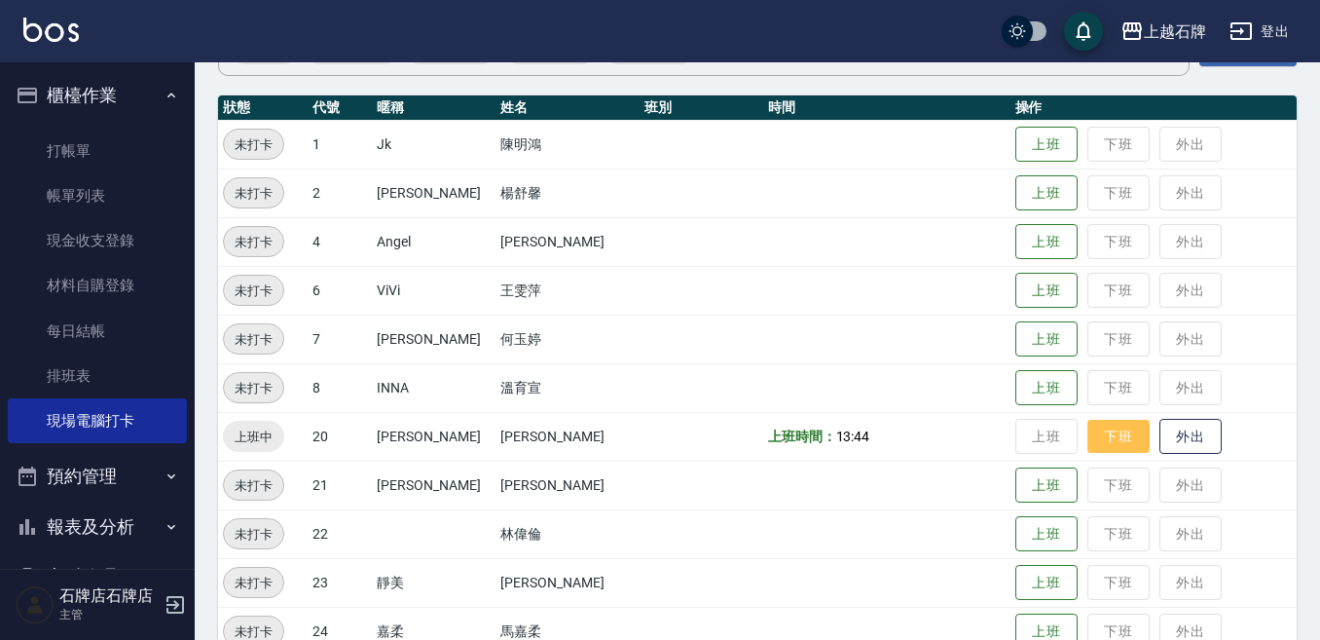
click at [1109, 432] on button "下班" at bounding box center [1119, 437] width 62 height 34
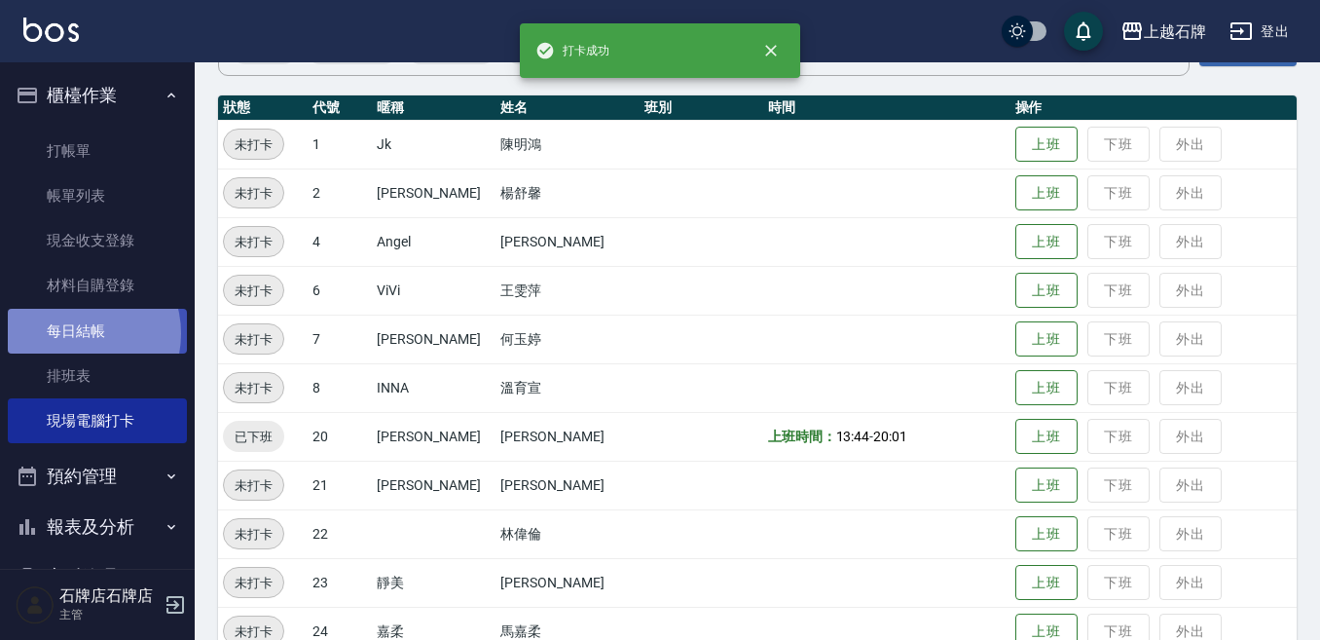
click at [78, 333] on link "每日結帳" at bounding box center [97, 331] width 179 height 45
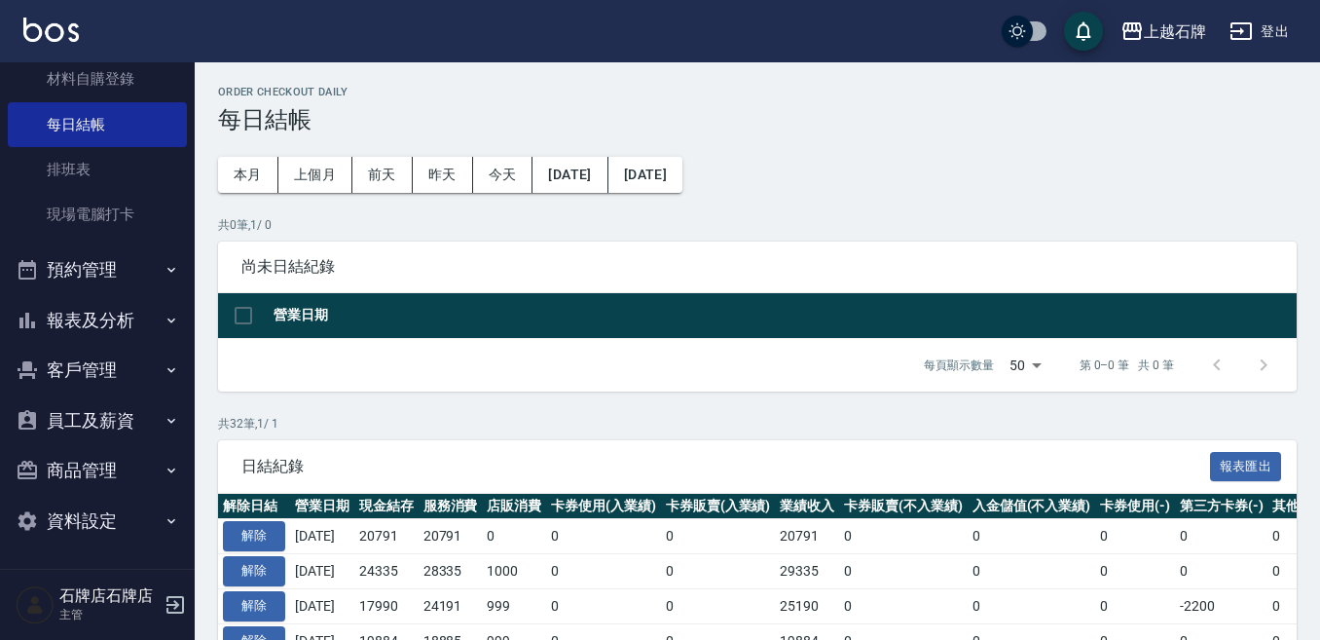
click at [85, 335] on button "報表及分析" at bounding box center [97, 320] width 179 height 51
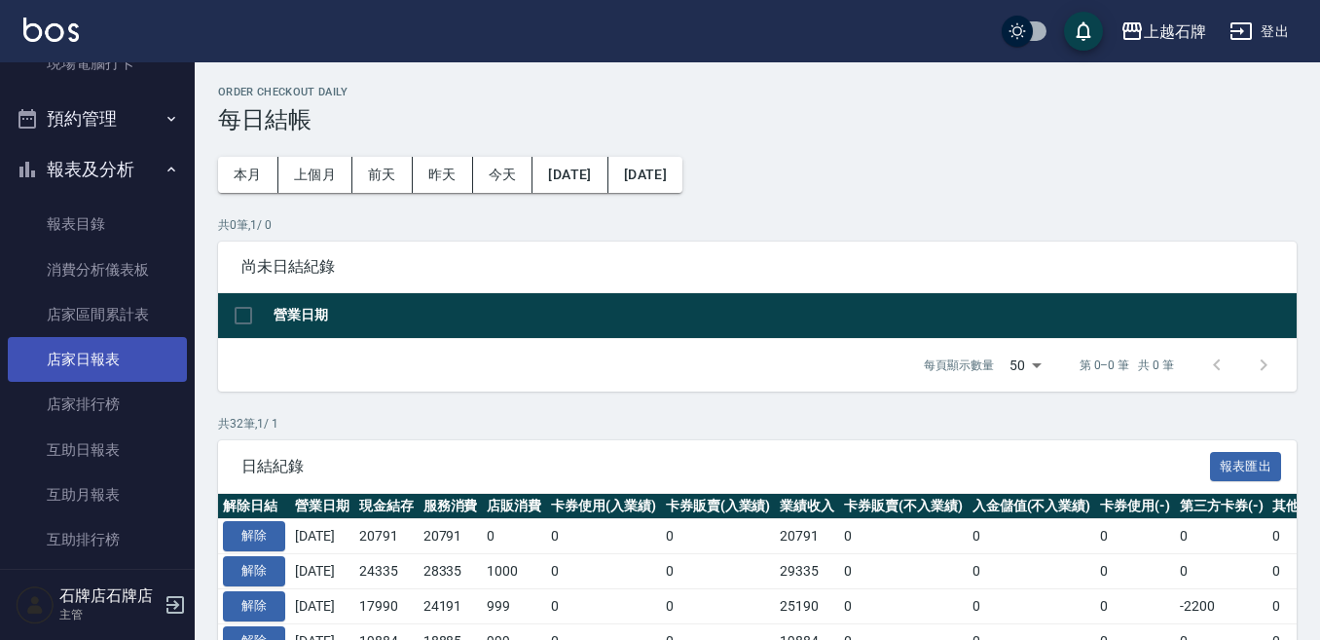
scroll to position [390, 0]
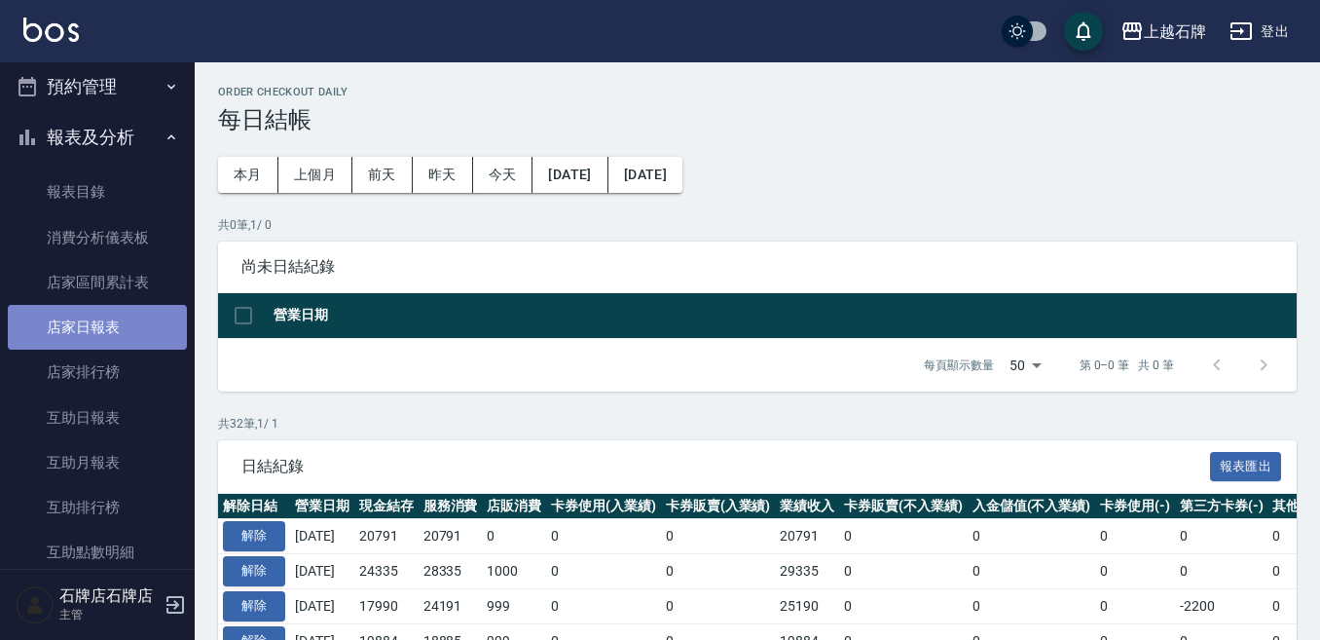
click at [140, 324] on link "店家日報表" at bounding box center [97, 327] width 179 height 45
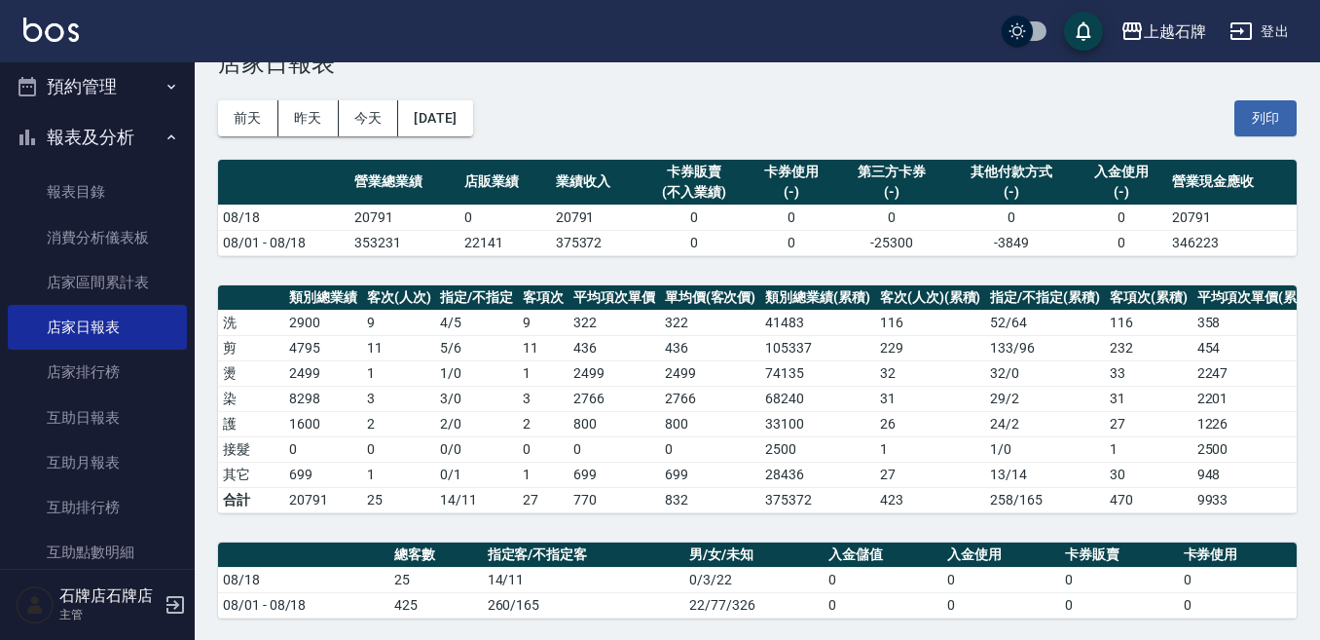
scroll to position [31, 0]
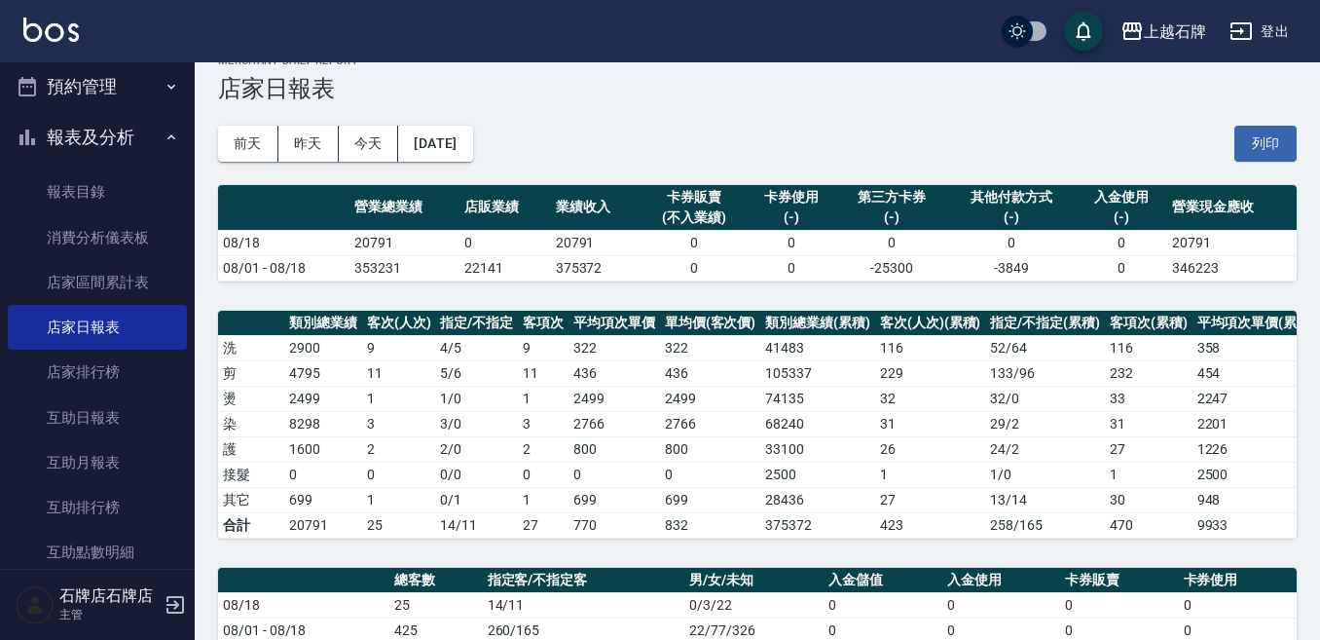
click at [1162, 117] on div "[DATE] [DATE] [DATE] [DATE] 列印" at bounding box center [757, 143] width 1079 height 83
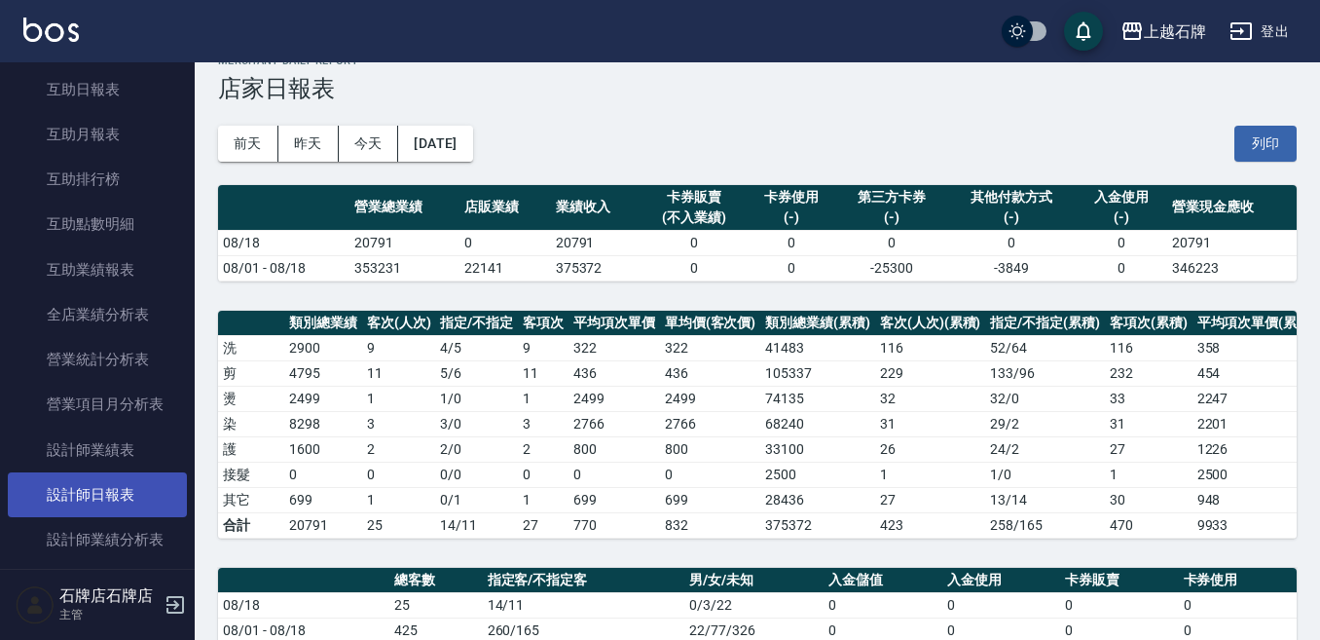
scroll to position [779, 0]
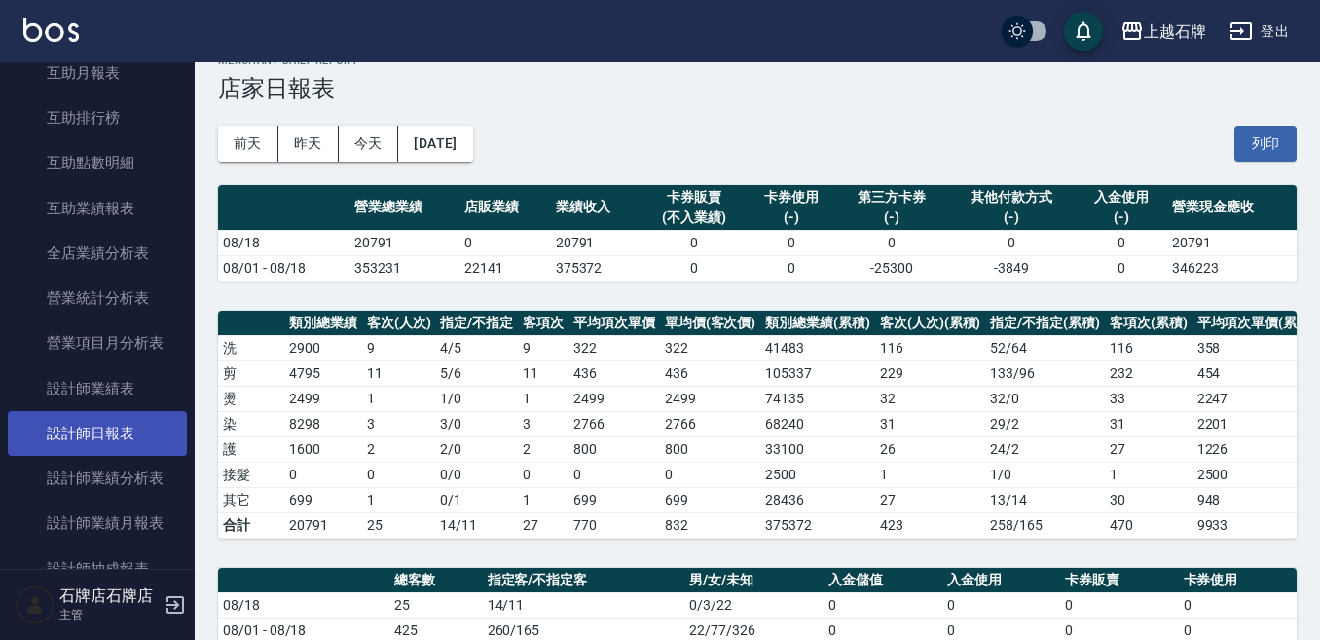
click at [127, 437] on link "設計師日報表" at bounding box center [97, 433] width 179 height 45
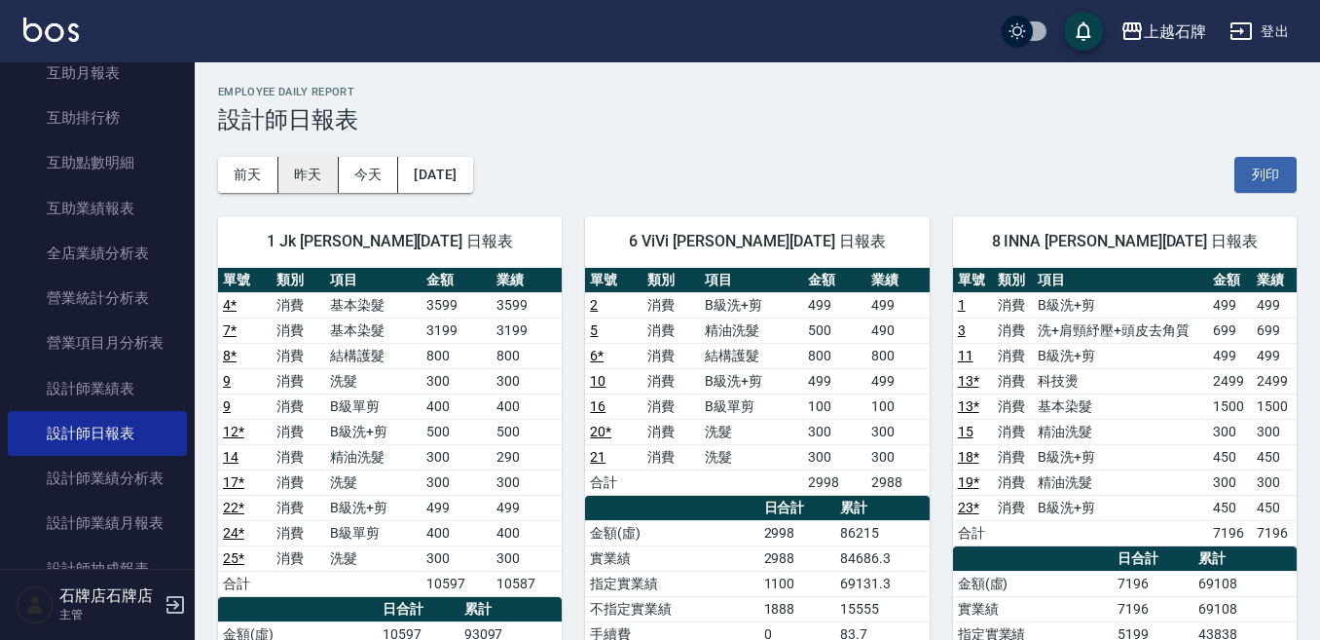
click at [319, 174] on button "昨天" at bounding box center [308, 175] width 60 height 36
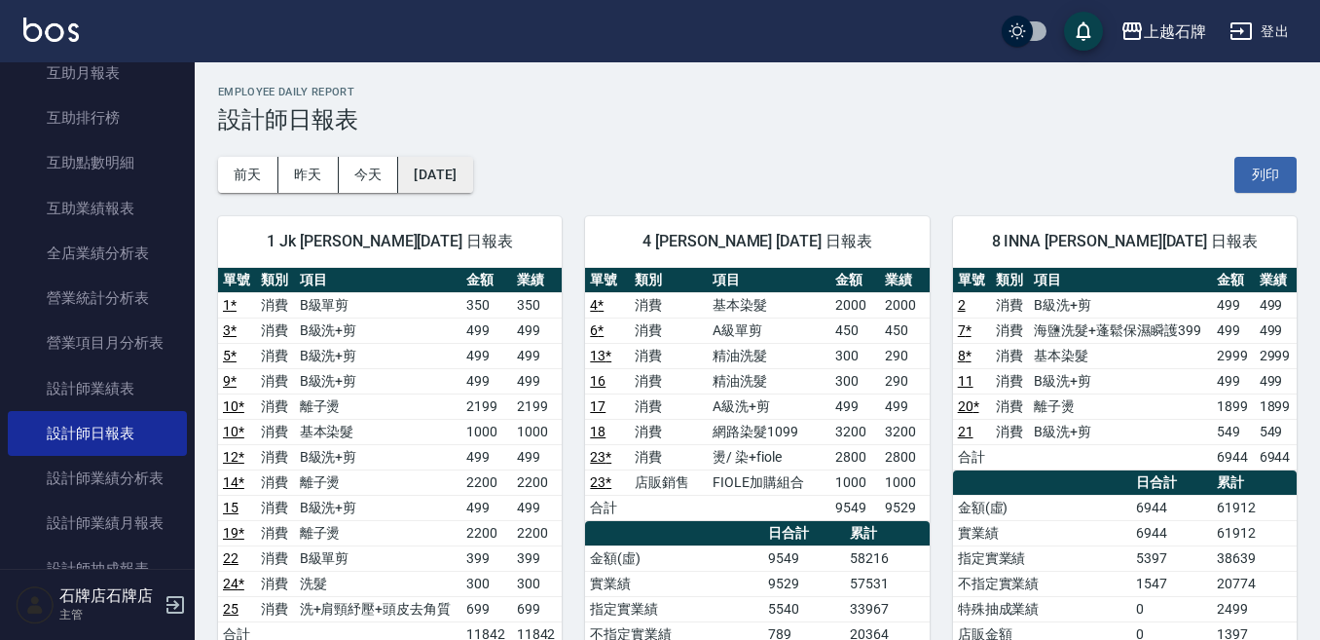
drag, startPoint x: 484, startPoint y: 152, endPoint x: 486, endPoint y: 178, distance: 26.4
click at [483, 163] on div "前天 昨天 今天 2025/08/17 列印" at bounding box center [757, 174] width 1079 height 83
click at [472, 185] on button "[DATE]" at bounding box center [435, 175] width 74 height 36
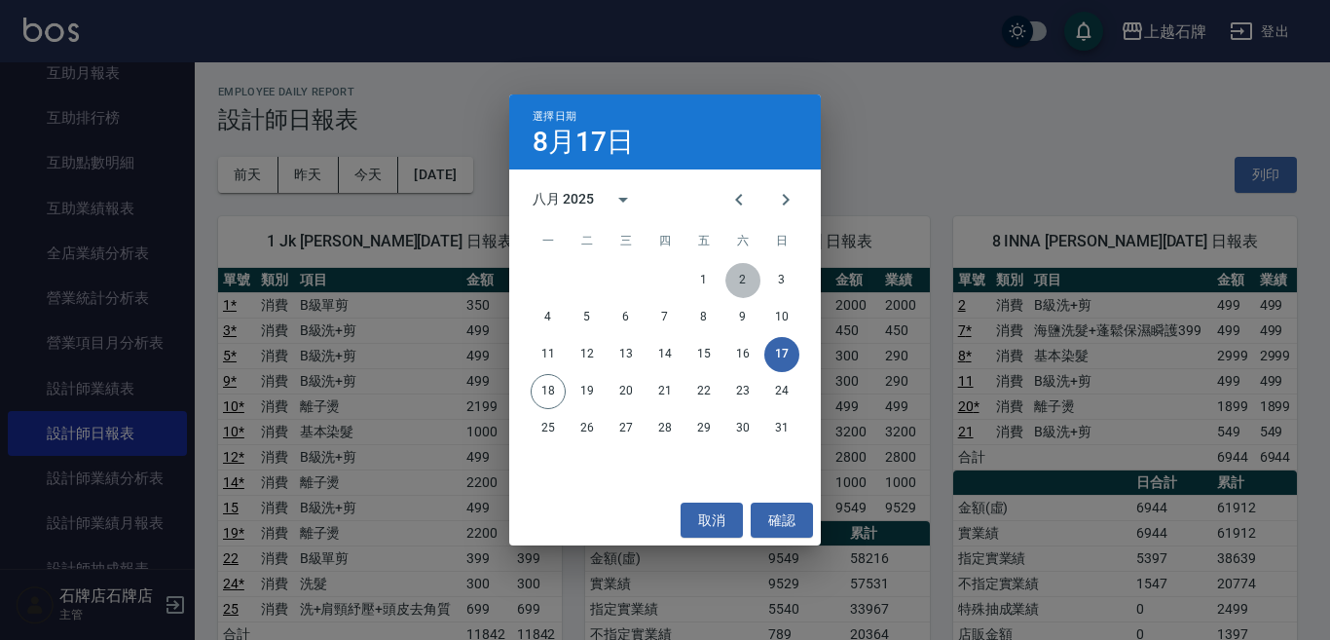
click at [737, 279] on button "2" at bounding box center [742, 280] width 35 height 35
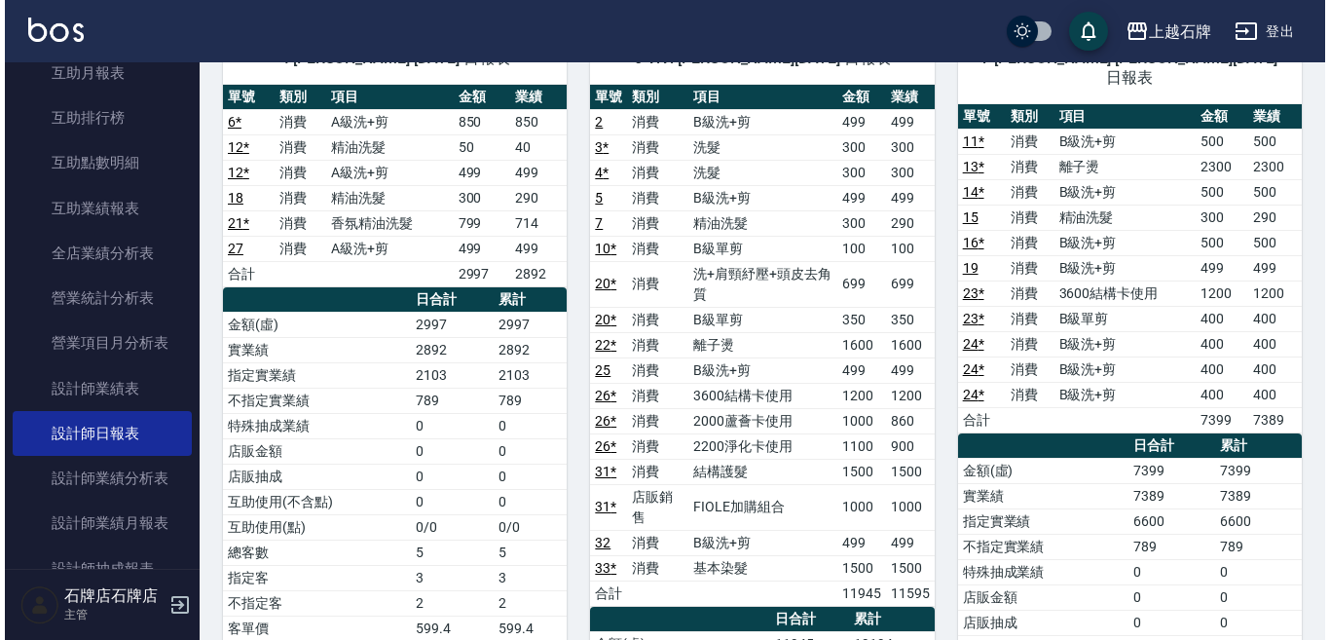
scroll to position [97, 0]
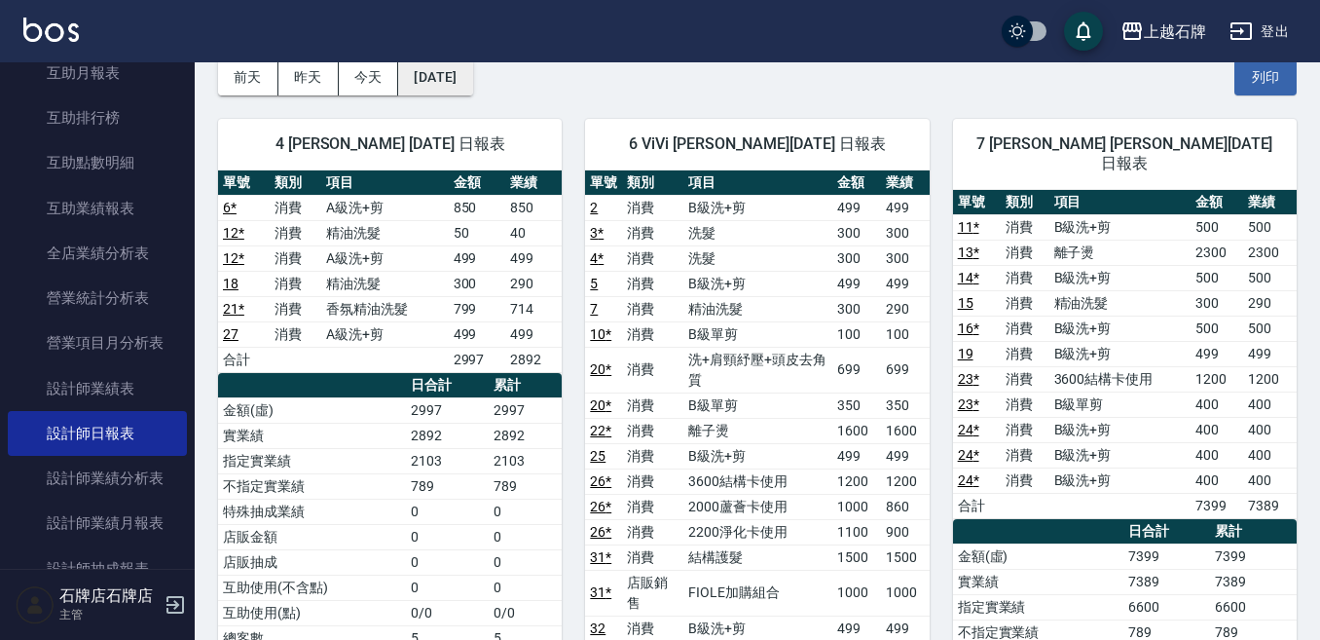
click at [465, 85] on button "[DATE]" at bounding box center [435, 77] width 74 height 36
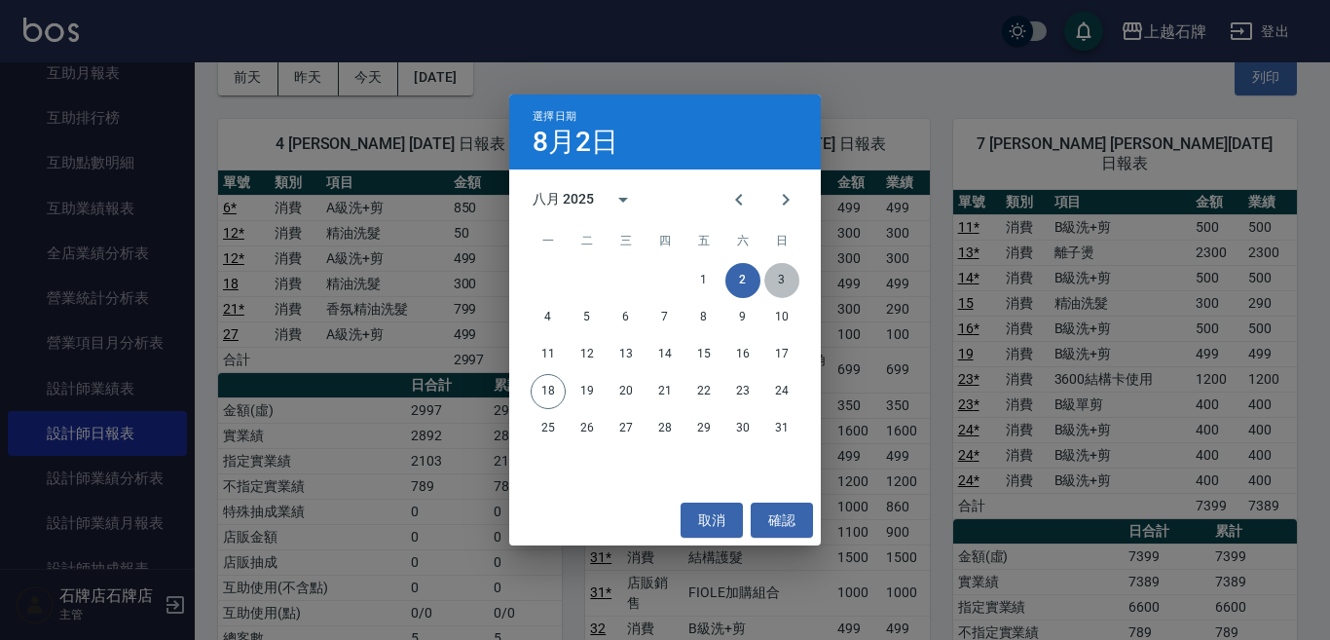
click at [776, 274] on button "3" at bounding box center [781, 280] width 35 height 35
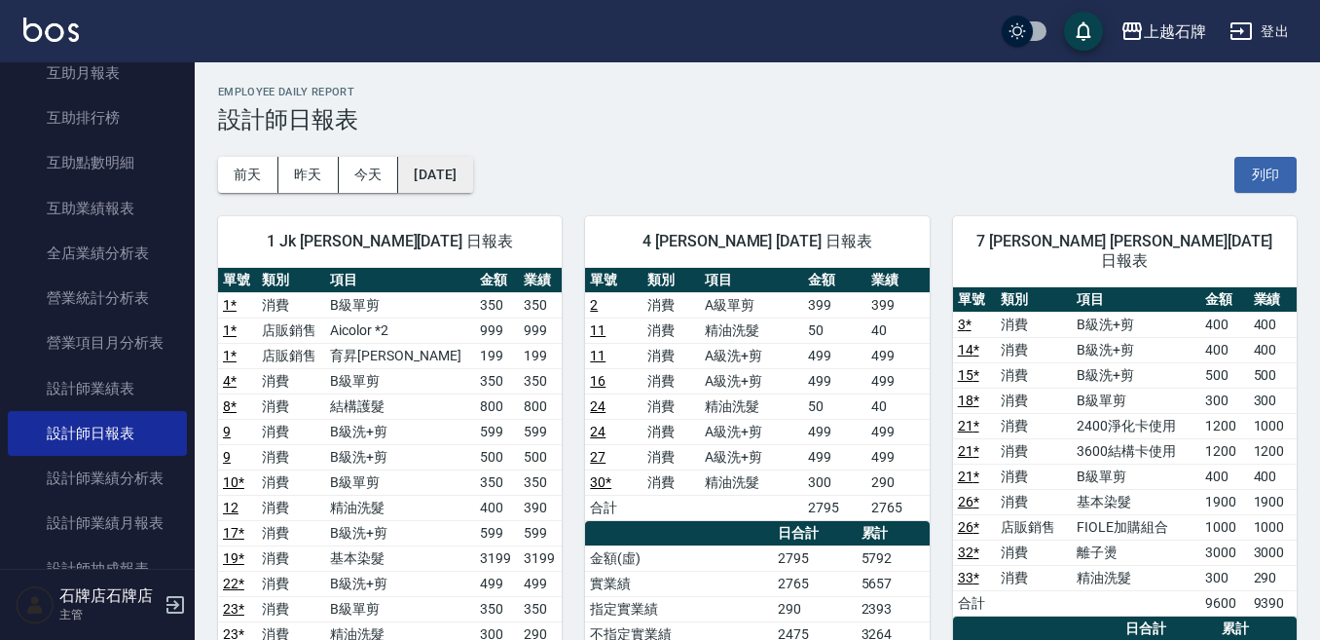
click at [450, 175] on button "[DATE]" at bounding box center [435, 175] width 74 height 36
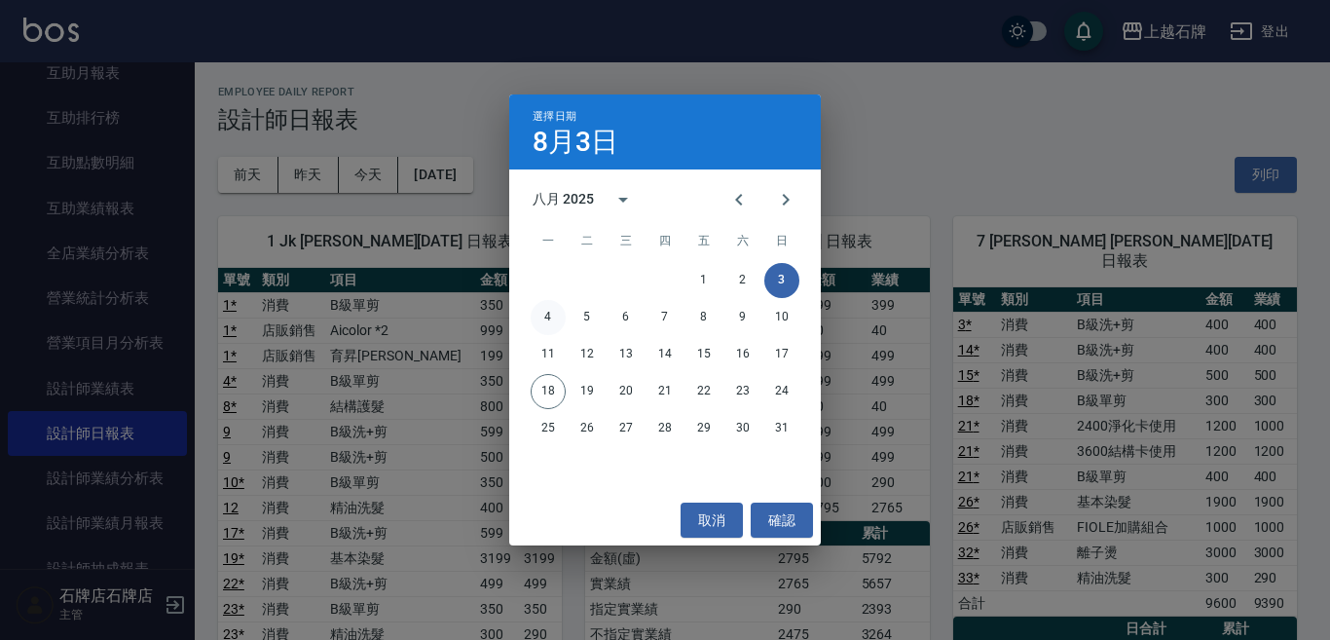
click at [533, 315] on button "4" at bounding box center [548, 317] width 35 height 35
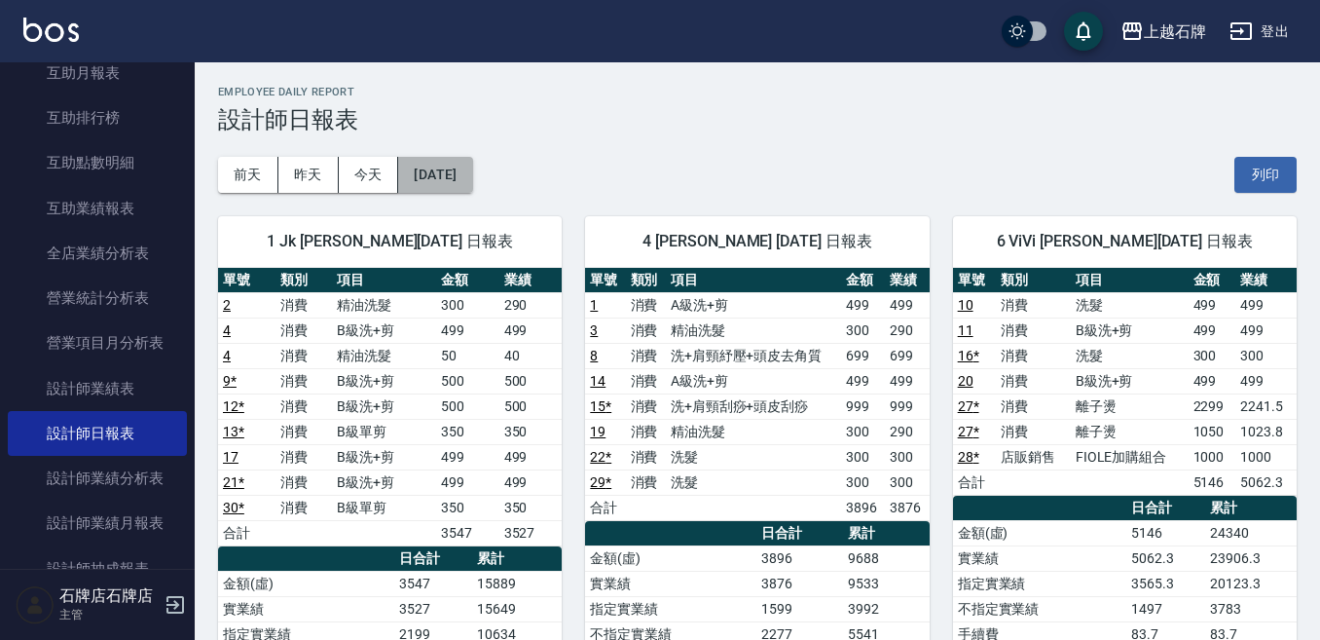
click at [472, 175] on button "[DATE]" at bounding box center [435, 175] width 74 height 36
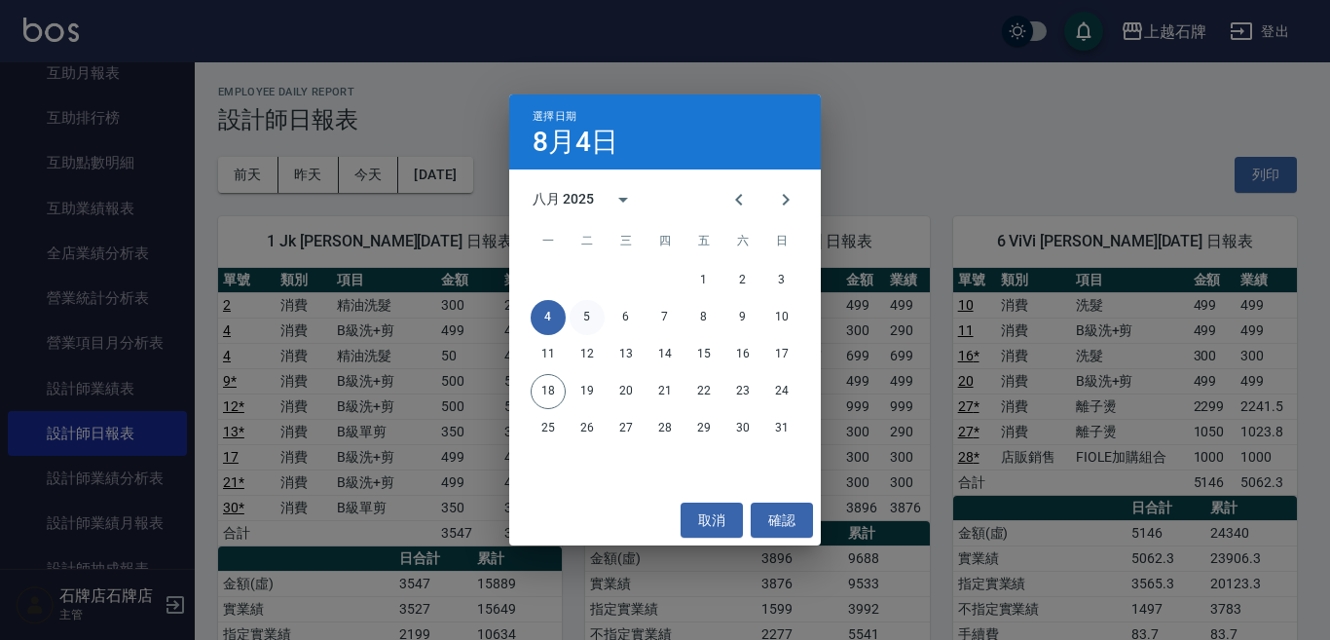
click at [596, 316] on button "5" at bounding box center [587, 317] width 35 height 35
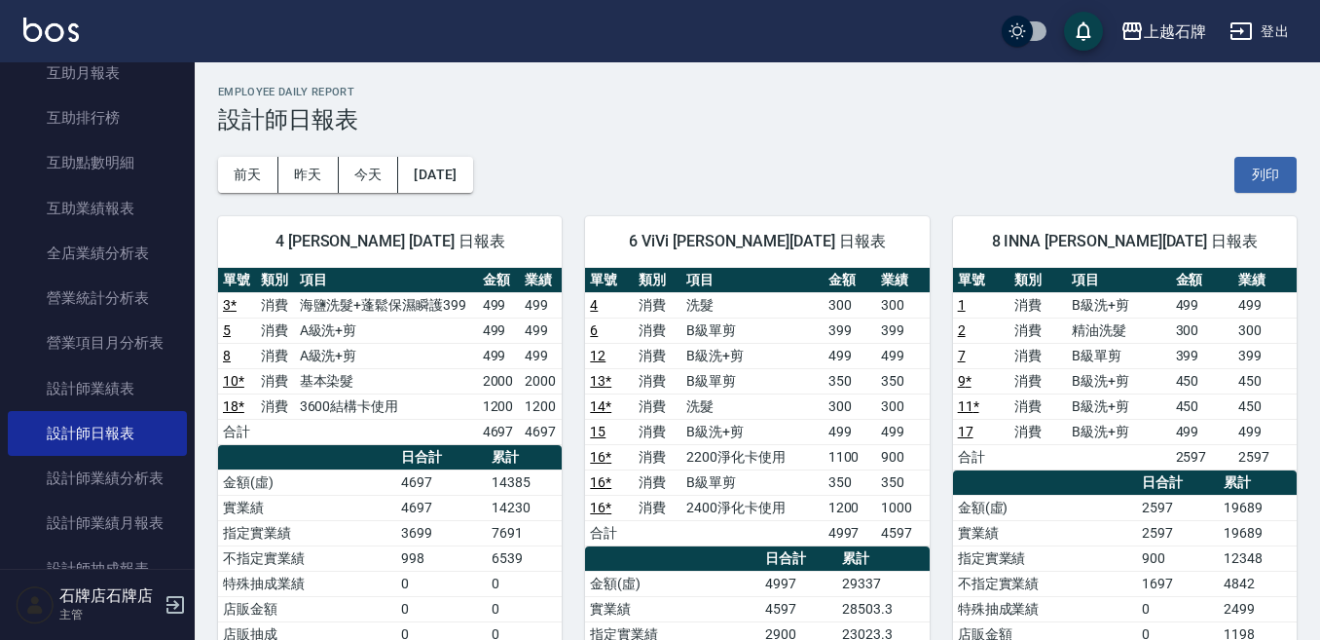
click at [503, 194] on div "4 Angel 陳貞秀 08/05/2025 日報表 單號 類別 項目 金額 業績 3 * 消費 海鹽洗髮+蓬鬆保濕瞬護399 499 499 5 消費 A級…" at bounding box center [378, 596] width 367 height 807
click at [454, 172] on button "[DATE]" at bounding box center [435, 175] width 74 height 36
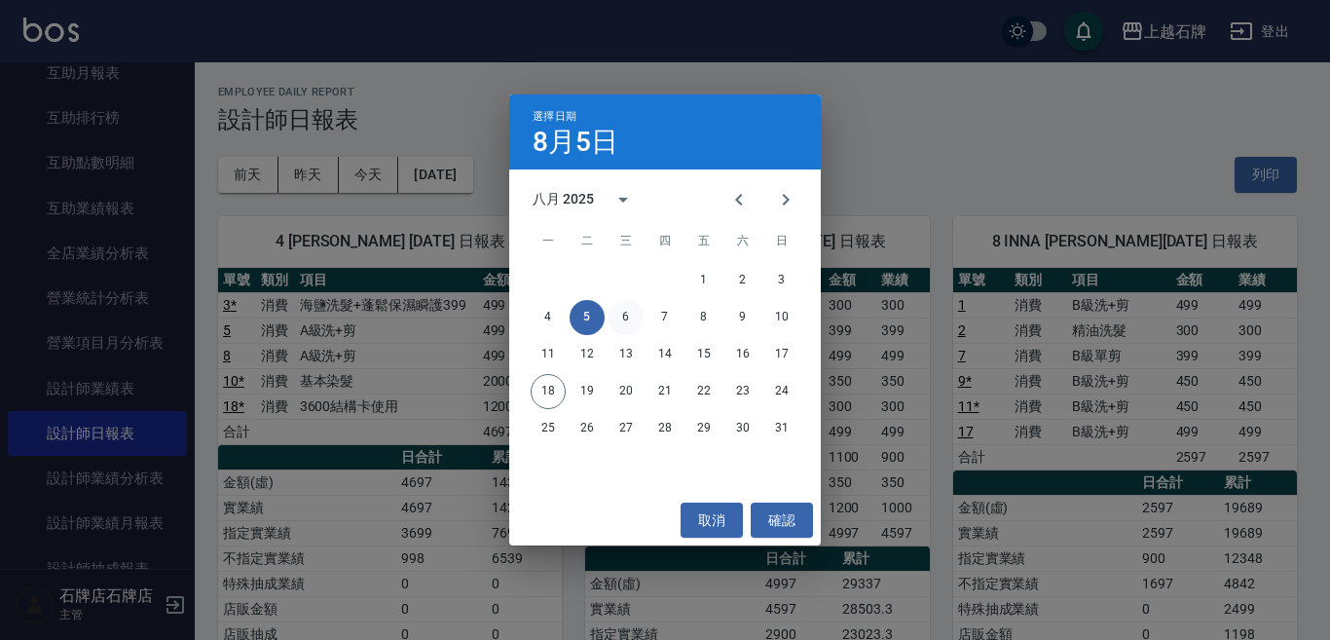
click at [620, 304] on button "6" at bounding box center [626, 317] width 35 height 35
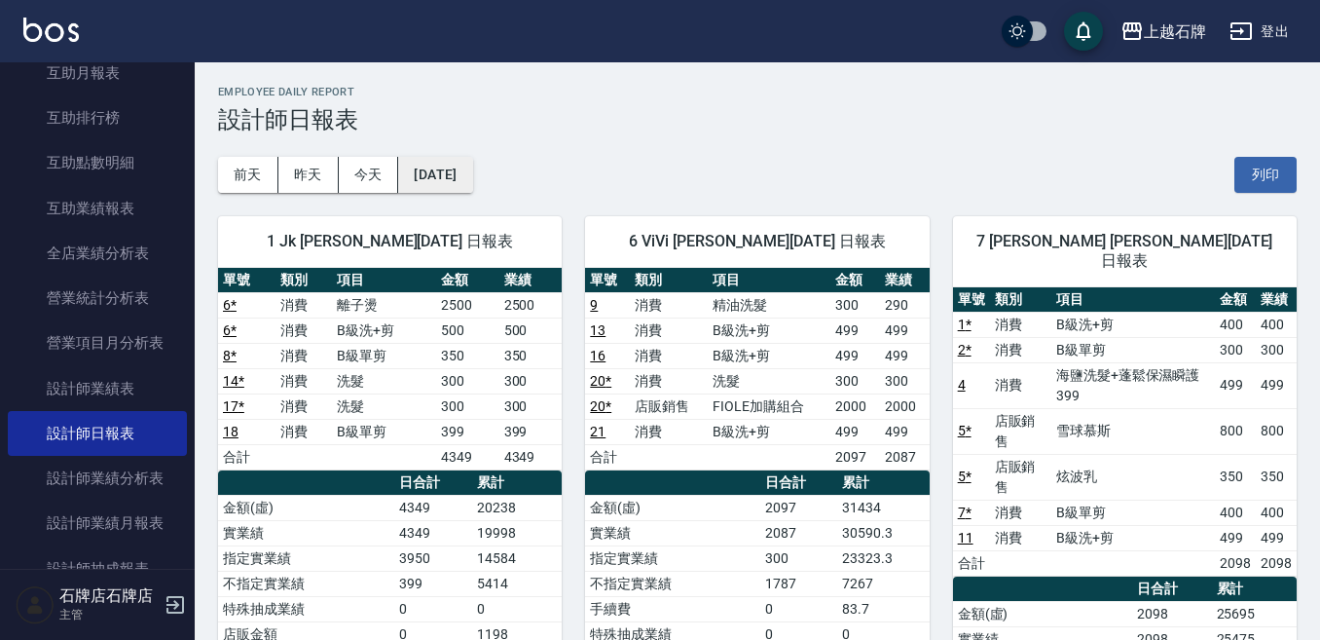
click at [472, 167] on button "[DATE]" at bounding box center [435, 175] width 74 height 36
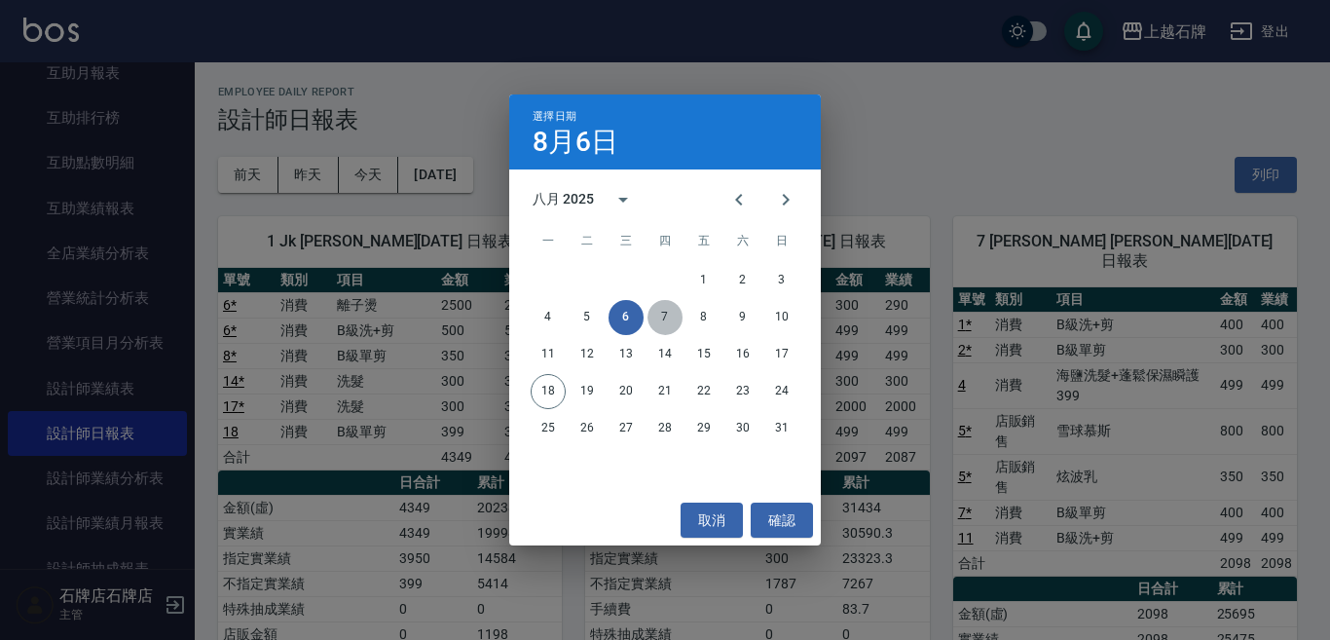
click at [670, 319] on button "7" at bounding box center [665, 317] width 35 height 35
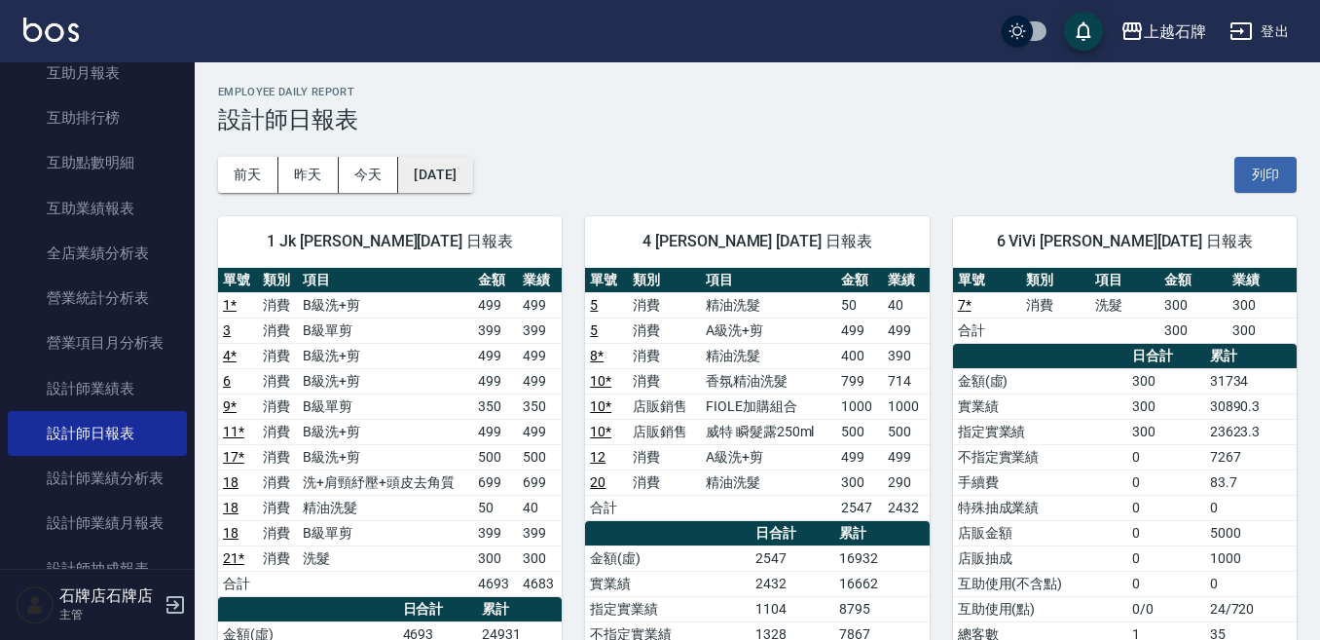
click at [472, 183] on button "[DATE]" at bounding box center [435, 175] width 74 height 36
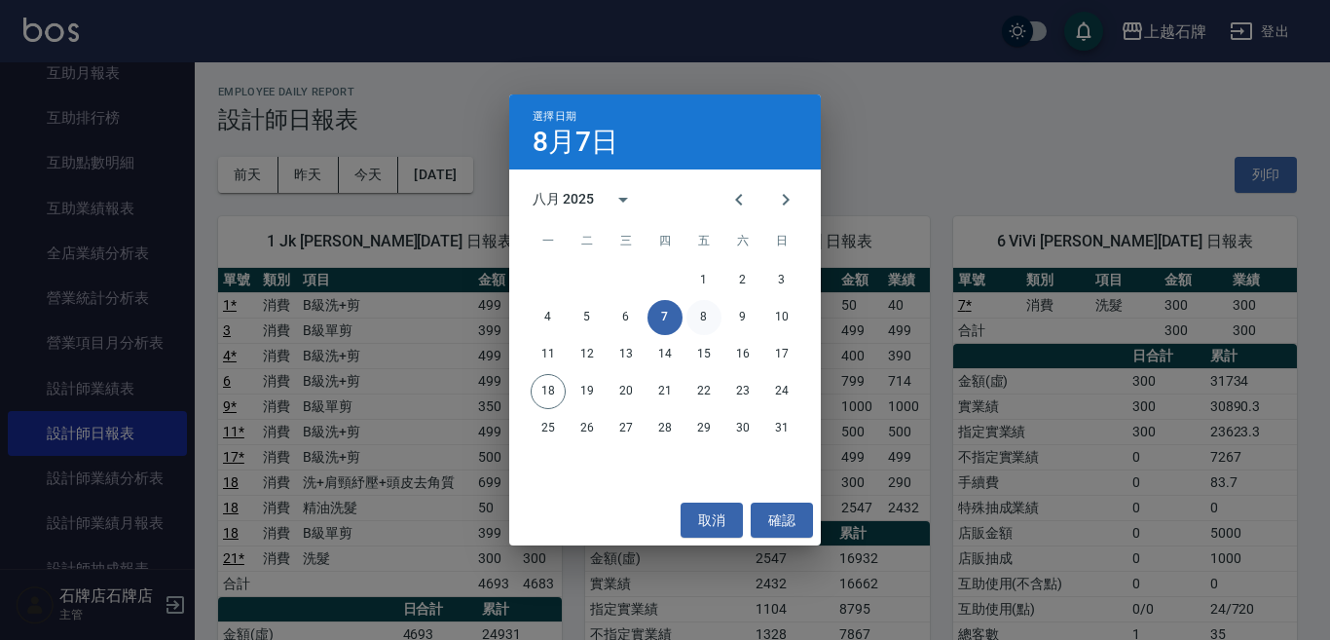
click at [692, 309] on button "8" at bounding box center [703, 317] width 35 height 35
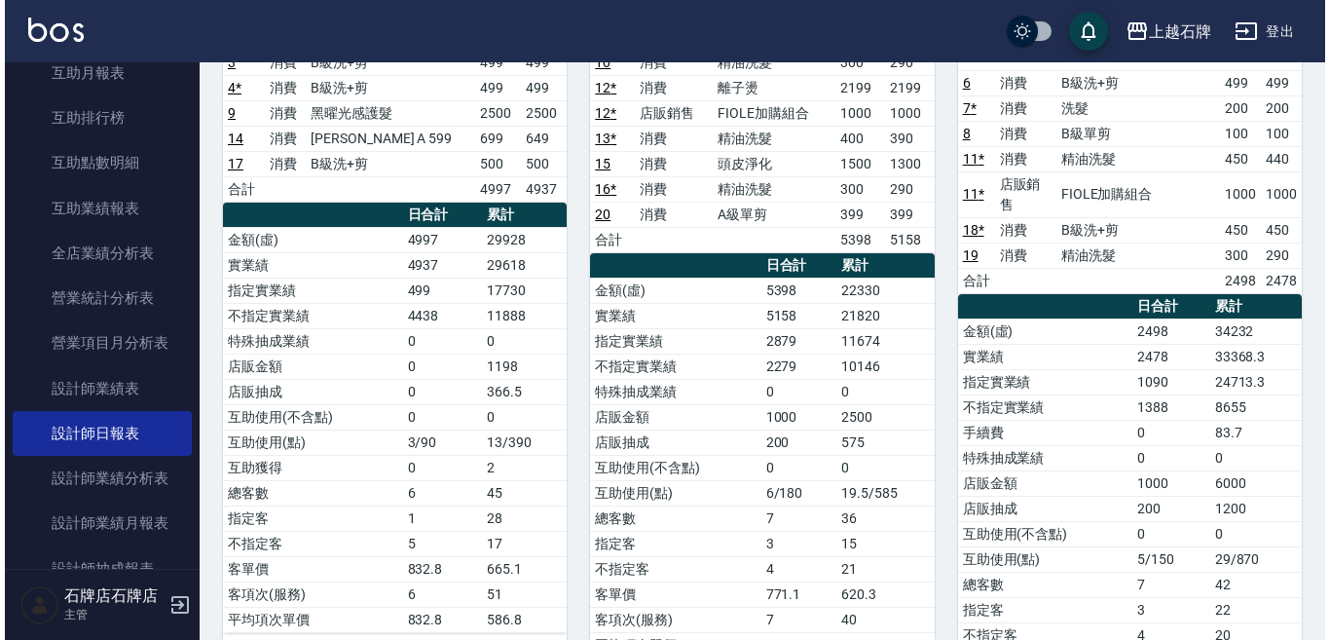
scroll to position [10, 0]
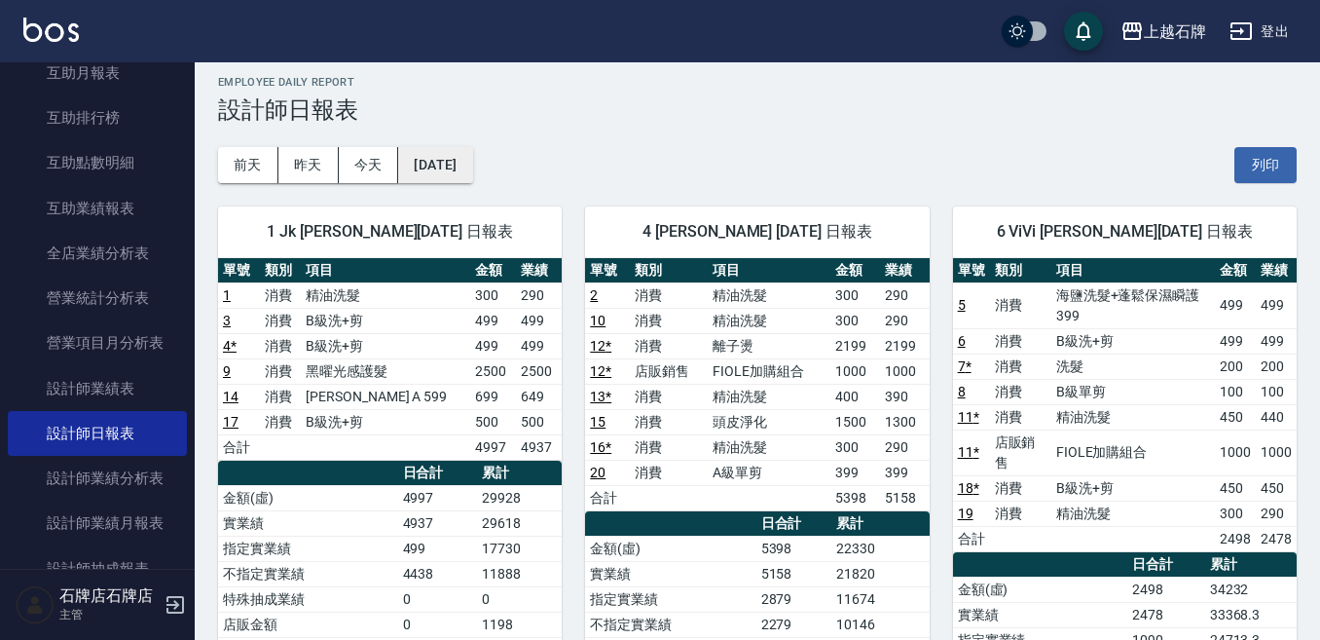
click at [422, 171] on button "[DATE]" at bounding box center [435, 165] width 74 height 36
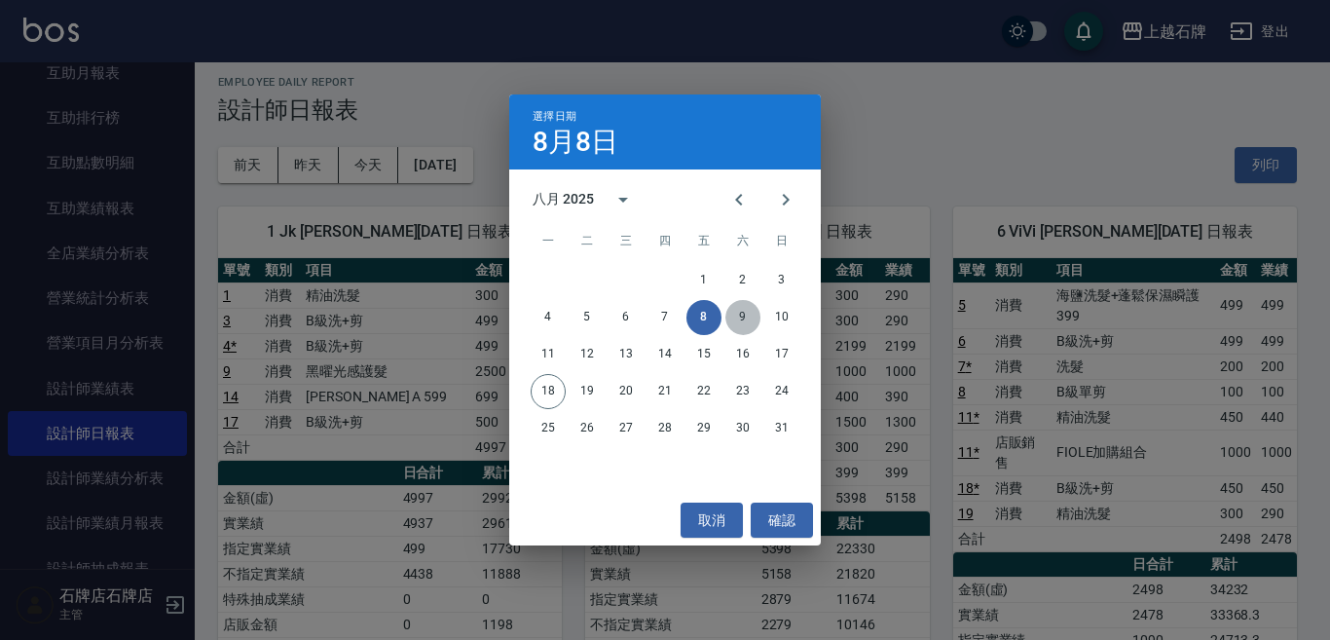
click at [733, 318] on button "9" at bounding box center [742, 317] width 35 height 35
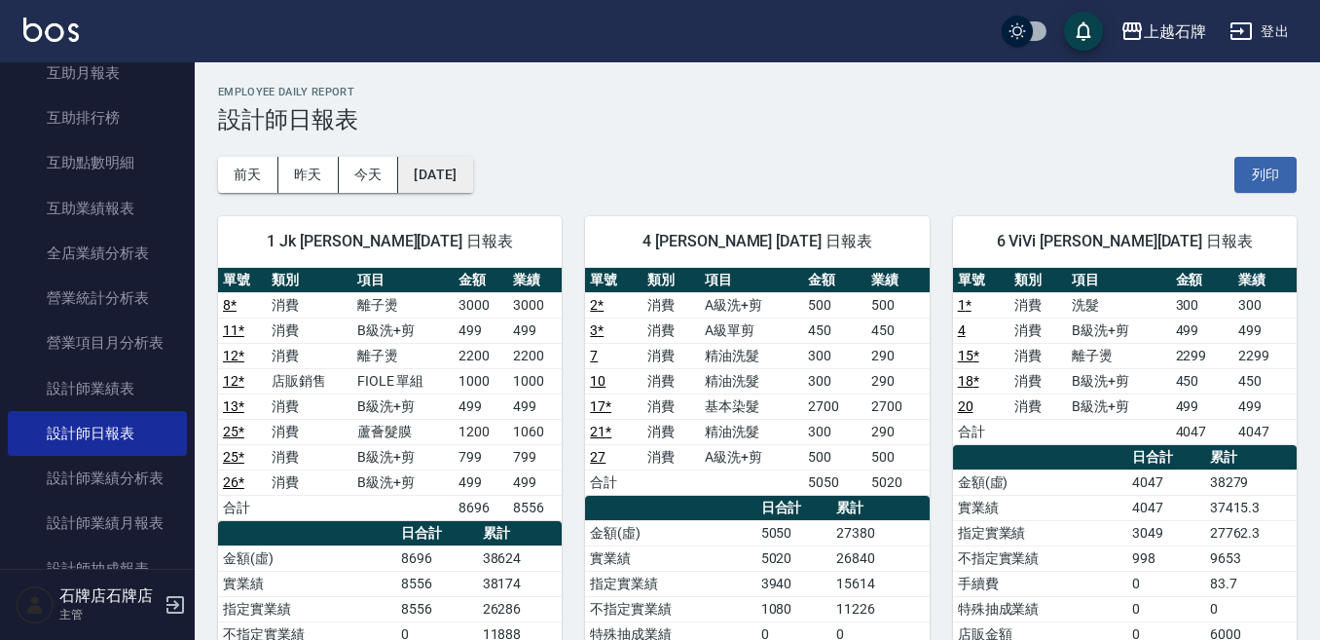
click at [459, 160] on button "[DATE]" at bounding box center [435, 175] width 74 height 36
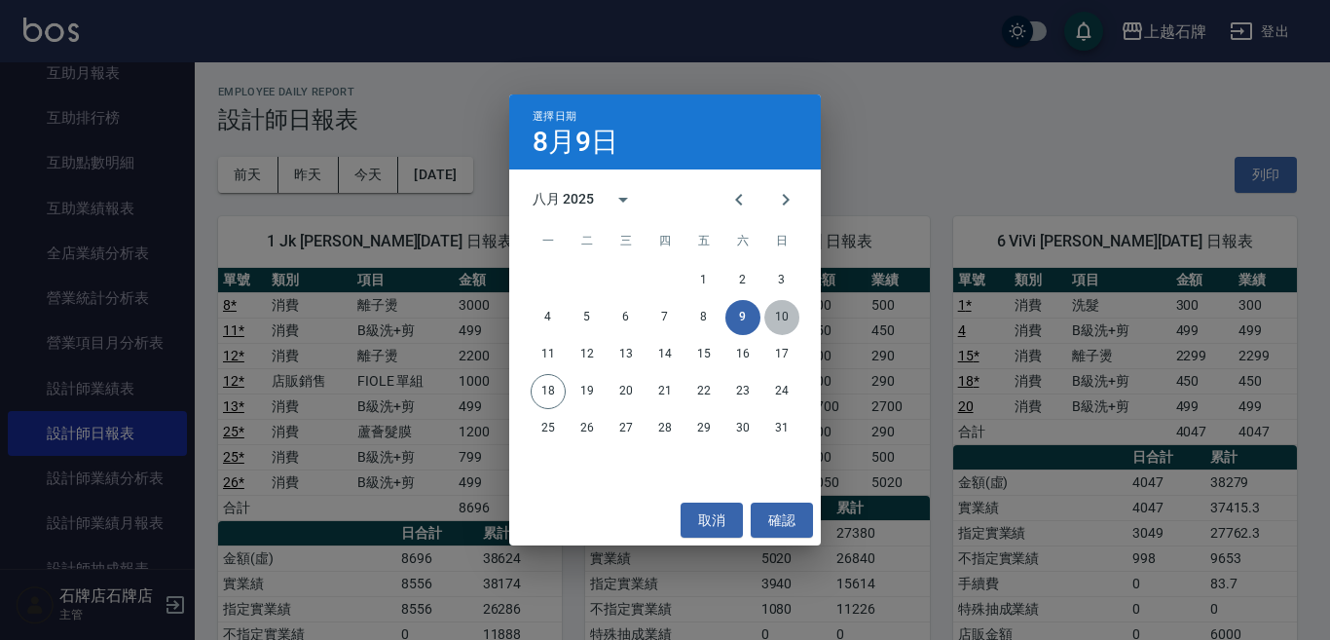
click at [782, 319] on button "10" at bounding box center [781, 317] width 35 height 35
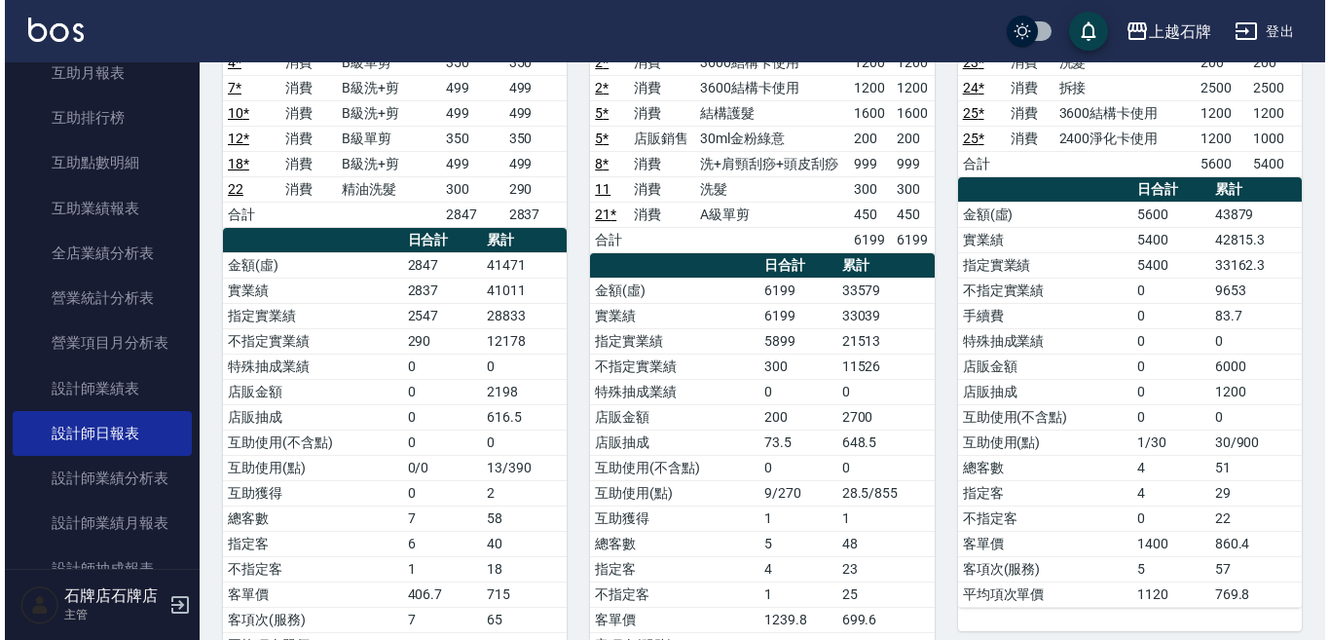
scroll to position [97, 0]
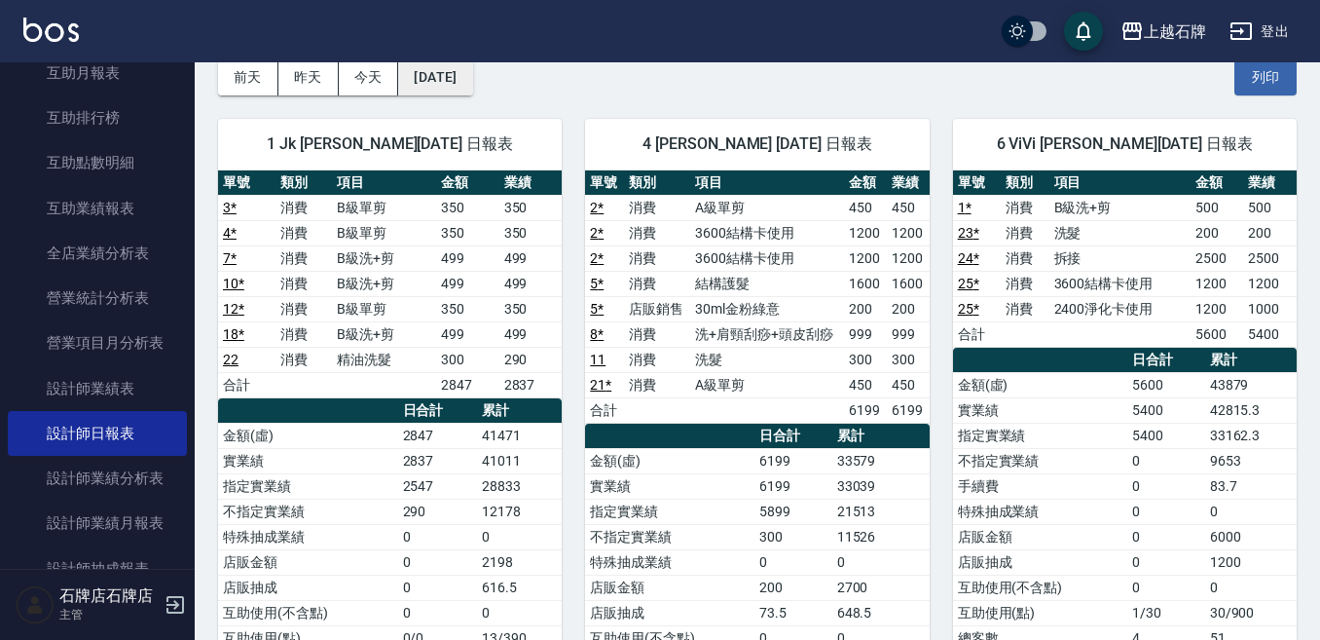
click at [472, 93] on button "[DATE]" at bounding box center [435, 77] width 74 height 36
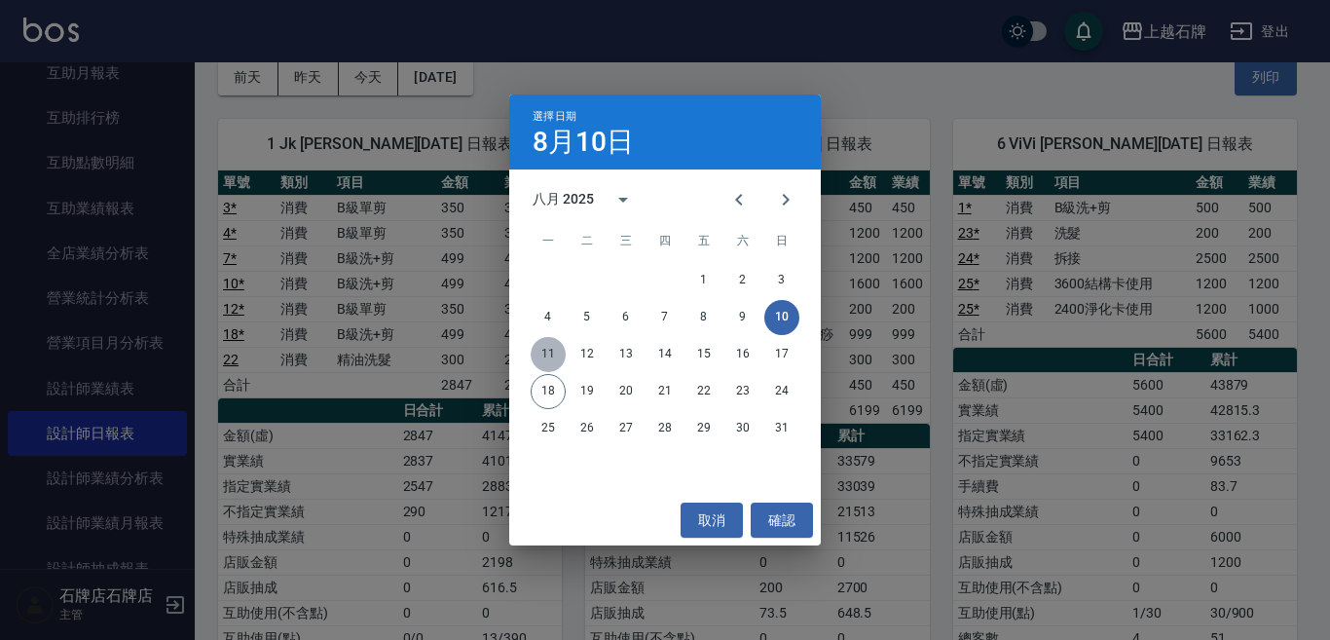
click at [555, 346] on button "11" at bounding box center [548, 354] width 35 height 35
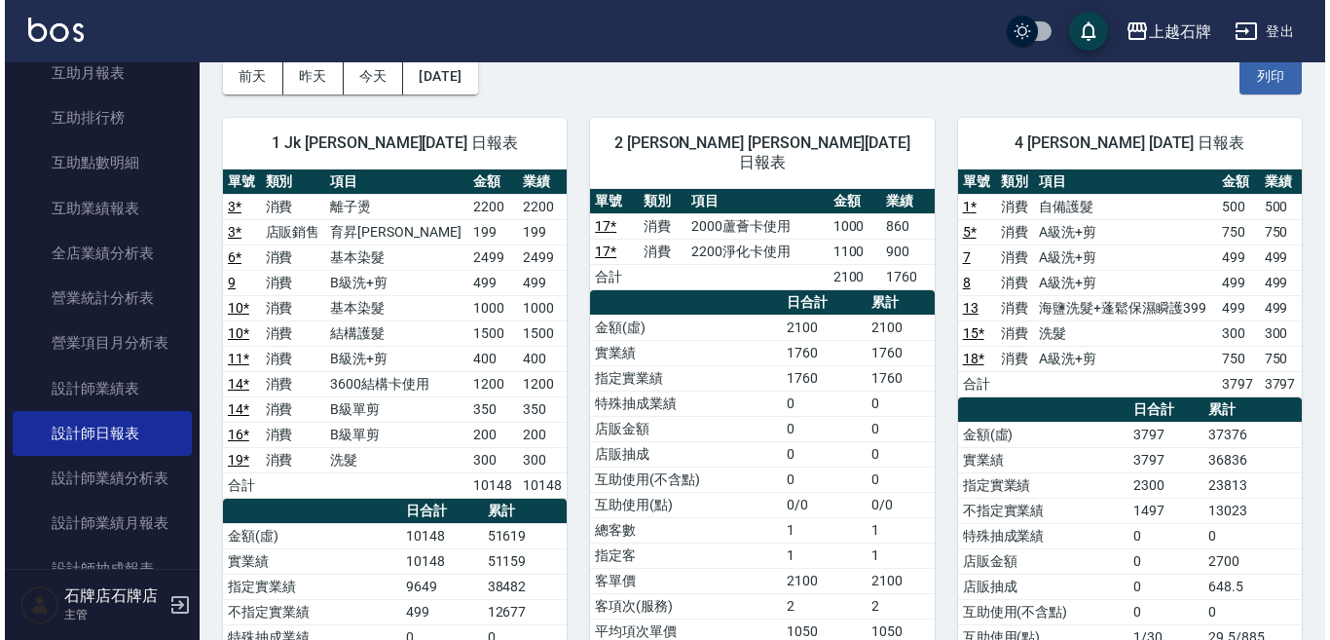
scroll to position [97, 0]
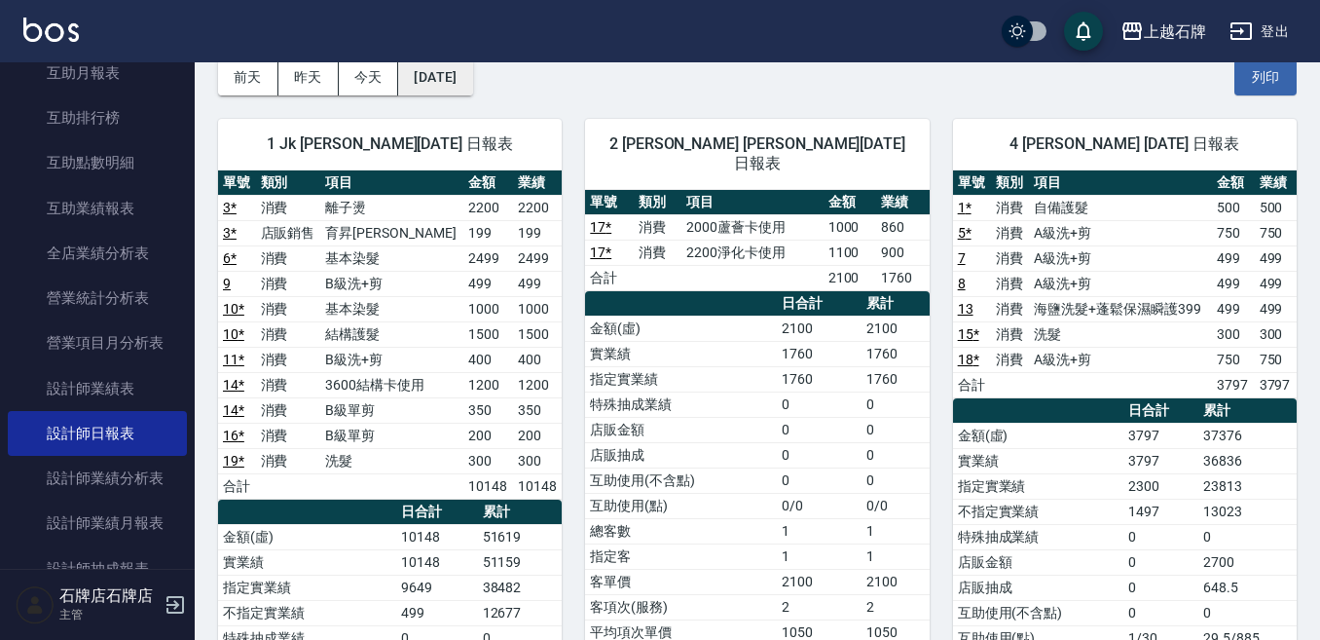
click at [472, 89] on button "[DATE]" at bounding box center [435, 77] width 74 height 36
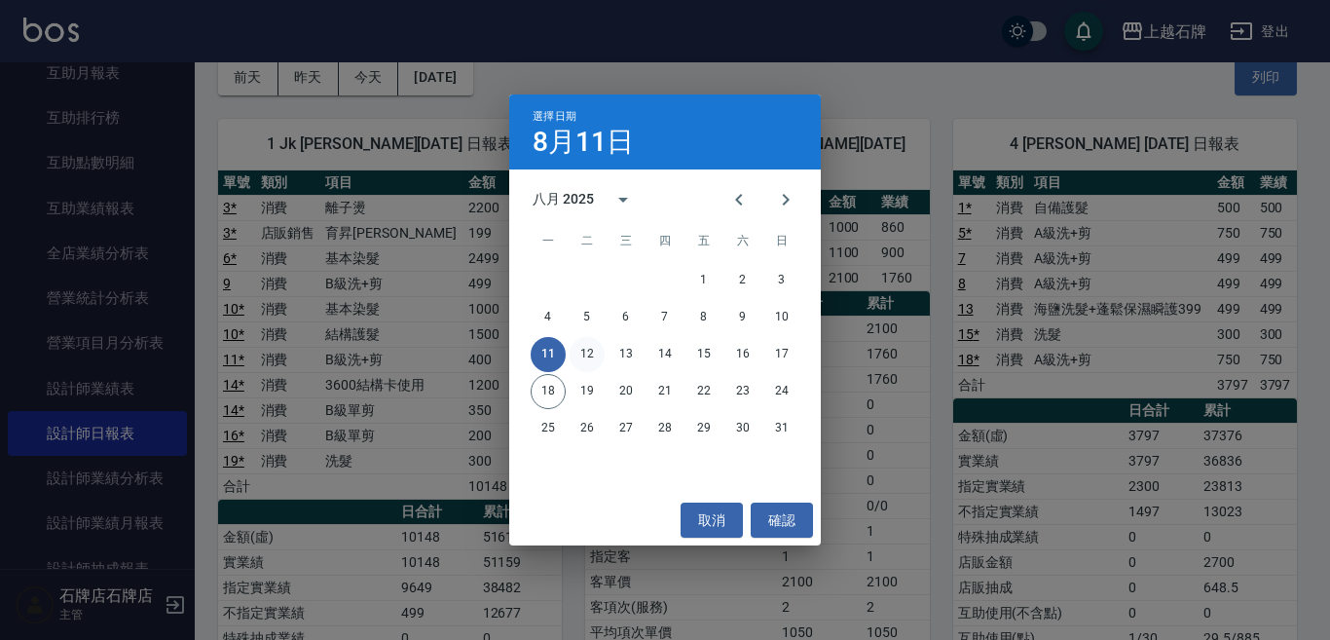
click at [591, 348] on button "12" at bounding box center [587, 354] width 35 height 35
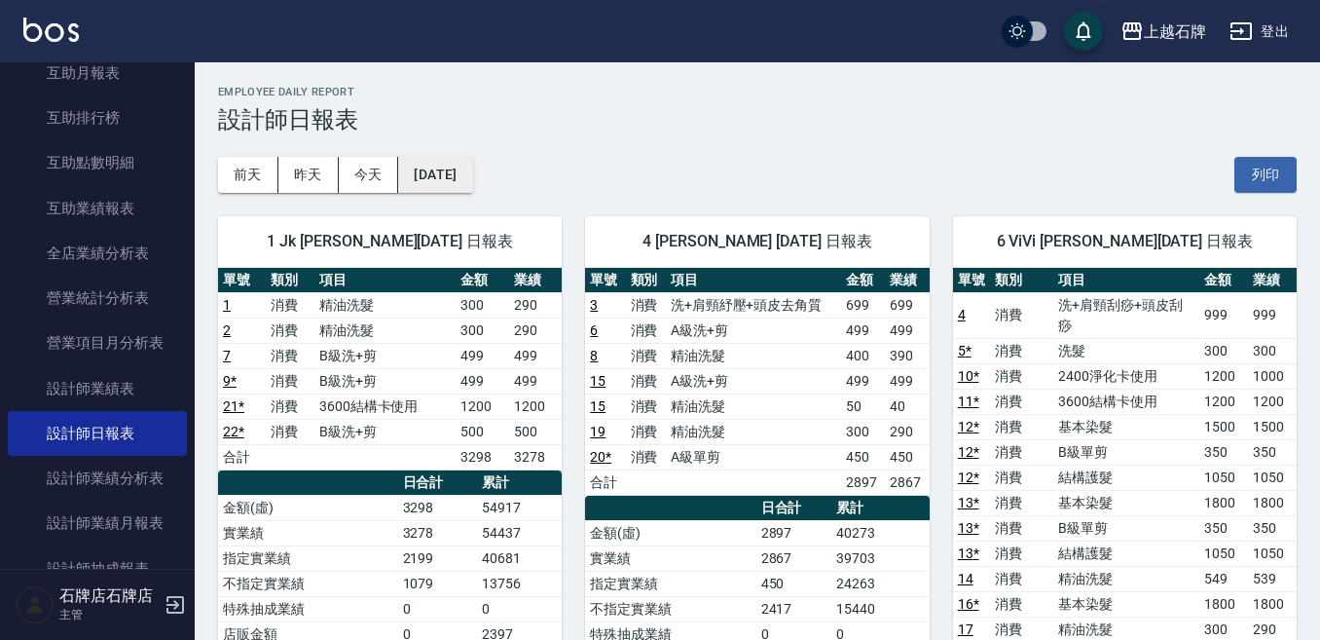
click at [445, 175] on button "[DATE]" at bounding box center [435, 175] width 74 height 36
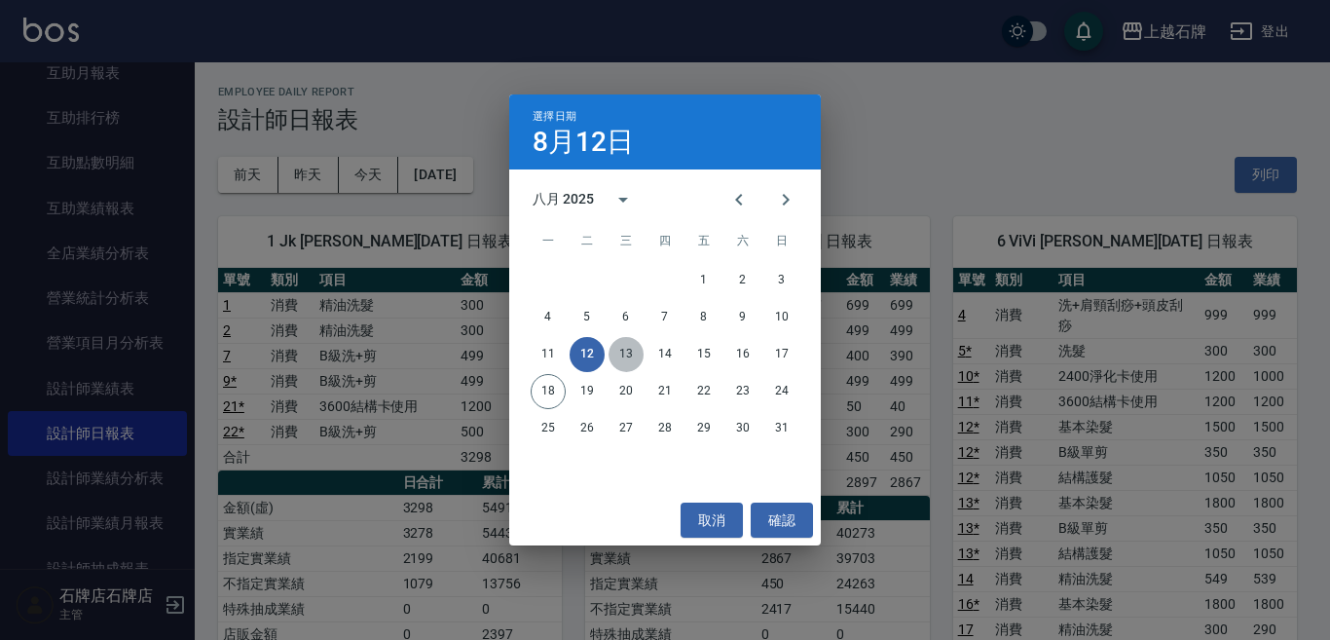
click at [622, 340] on button "13" at bounding box center [626, 354] width 35 height 35
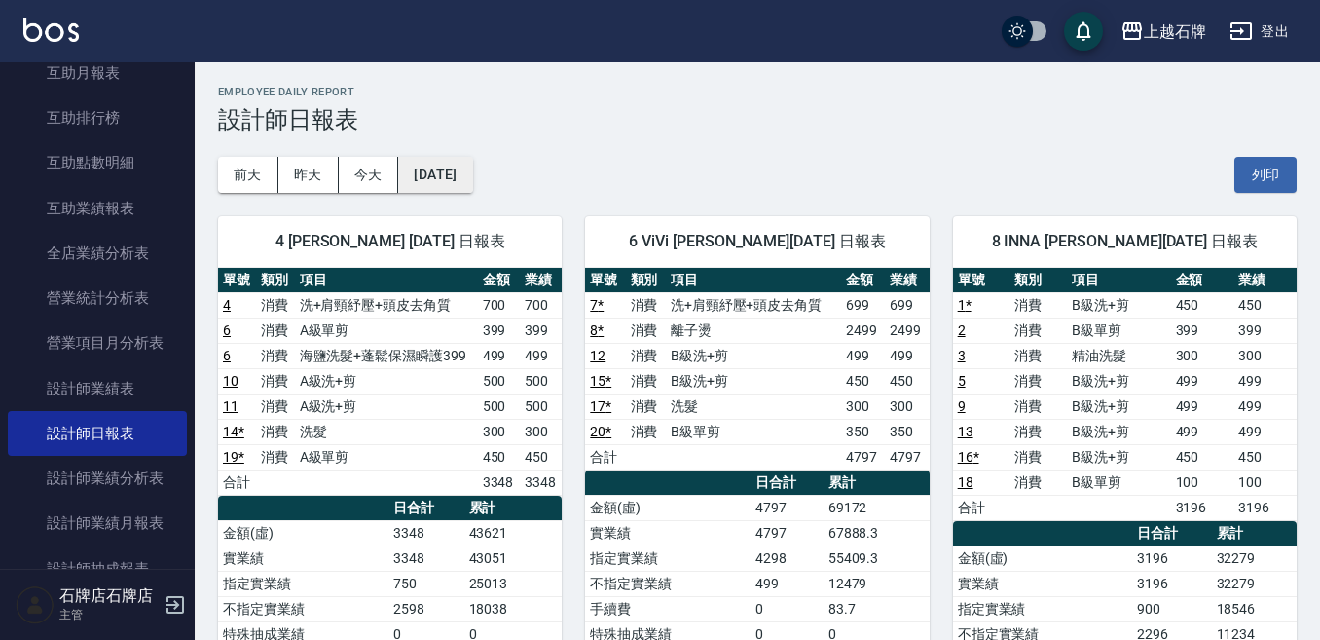
click at [457, 181] on button "[DATE]" at bounding box center [435, 175] width 74 height 36
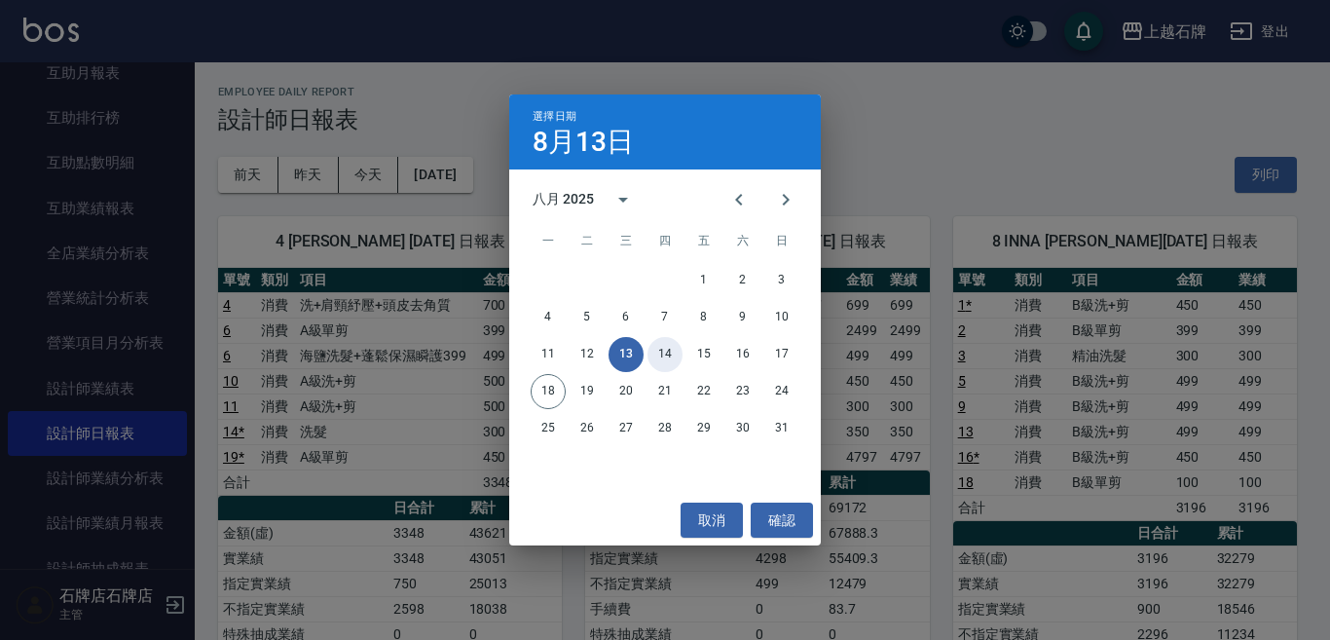
click at [672, 351] on button "14" at bounding box center [665, 354] width 35 height 35
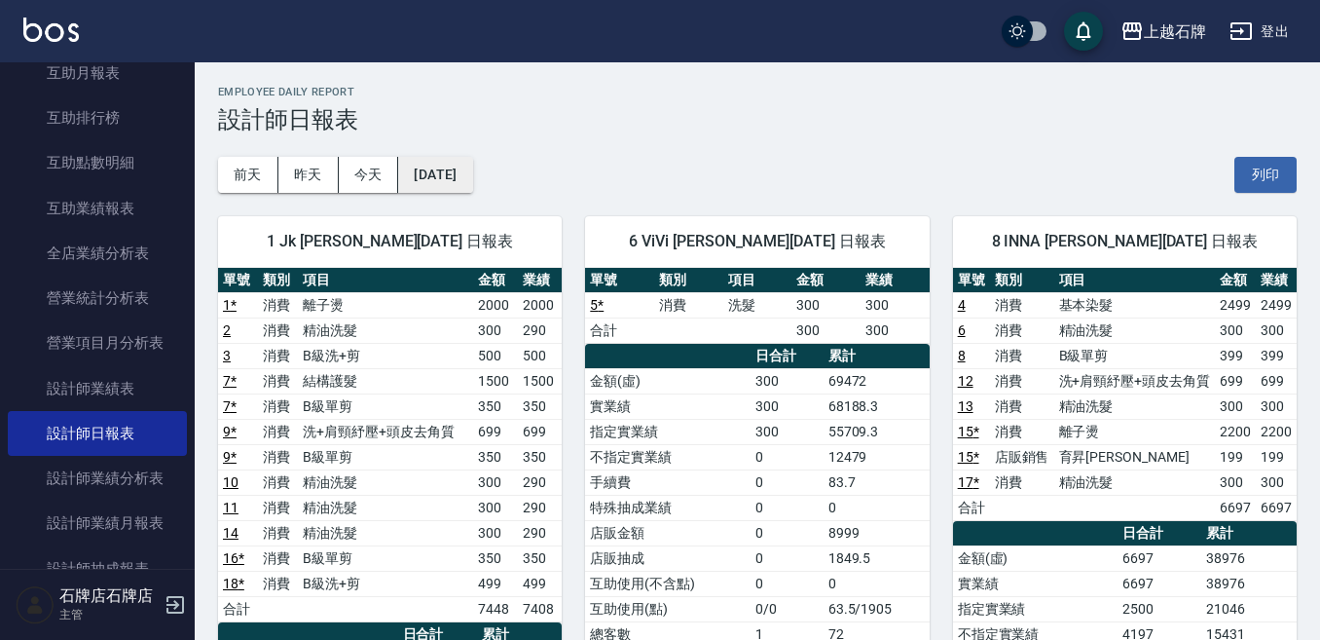
click at [466, 164] on button "[DATE]" at bounding box center [435, 175] width 74 height 36
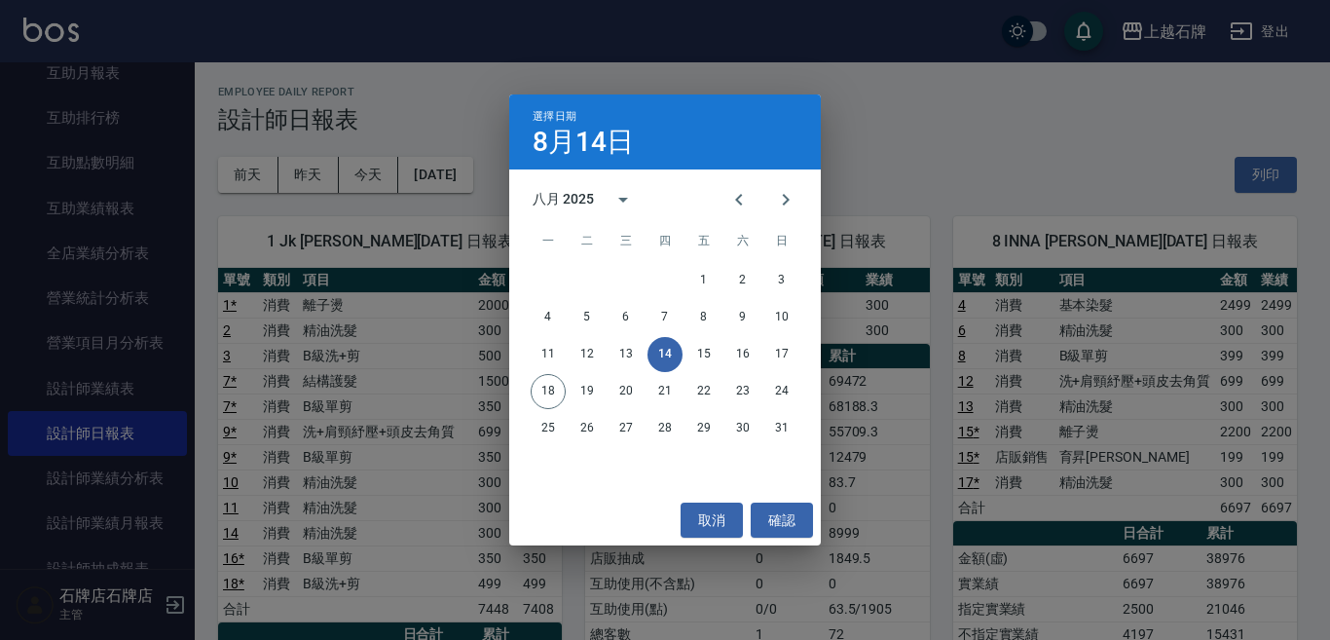
click at [686, 348] on div "11 12 13 14 15 16 17" at bounding box center [665, 354] width 312 height 35
click at [701, 351] on button "15" at bounding box center [703, 354] width 35 height 35
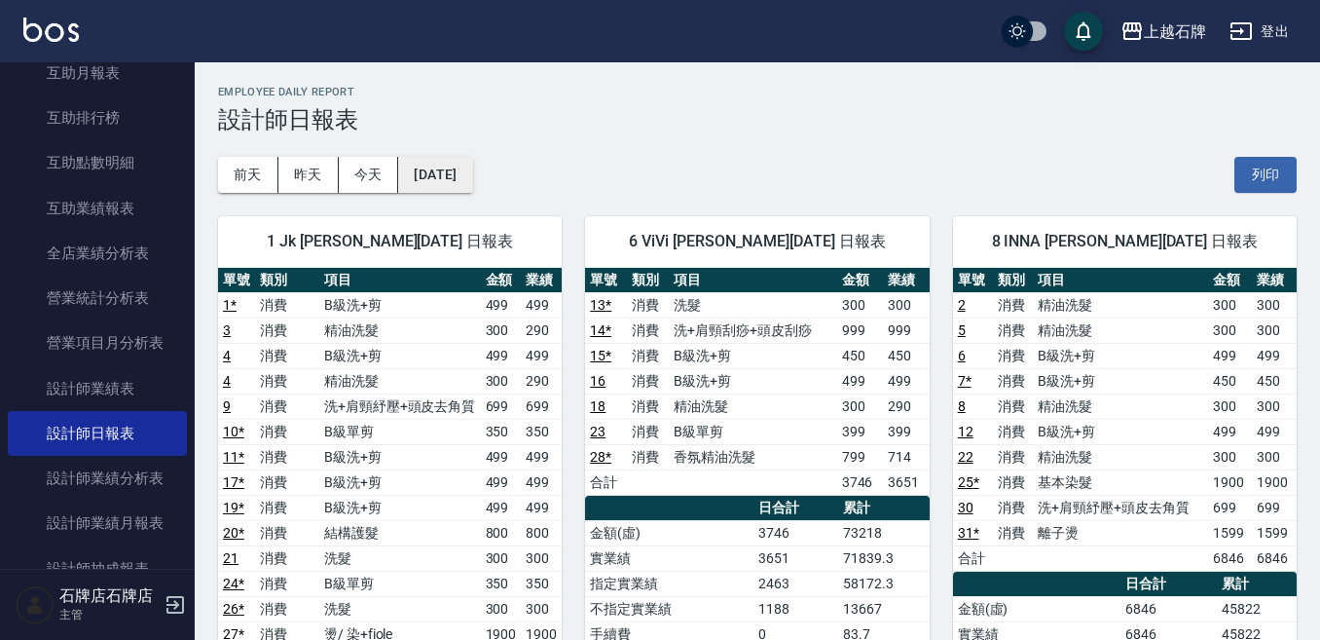
click at [472, 168] on button "[DATE]" at bounding box center [435, 175] width 74 height 36
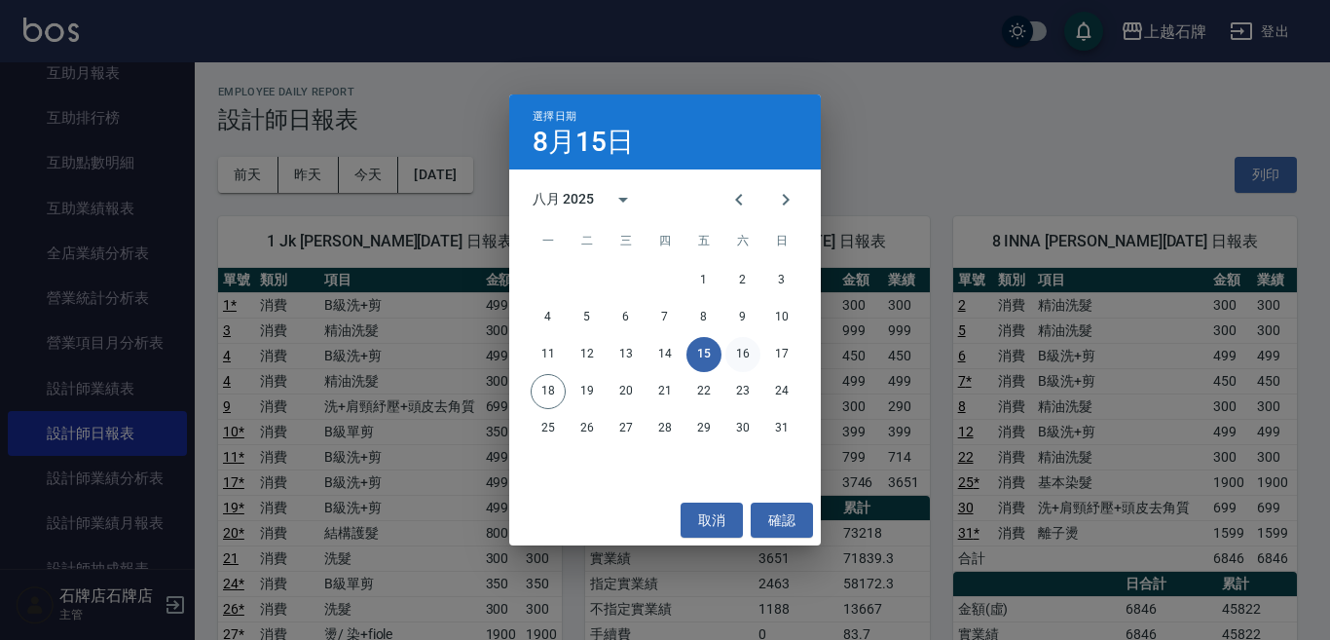
click at [741, 355] on button "16" at bounding box center [742, 354] width 35 height 35
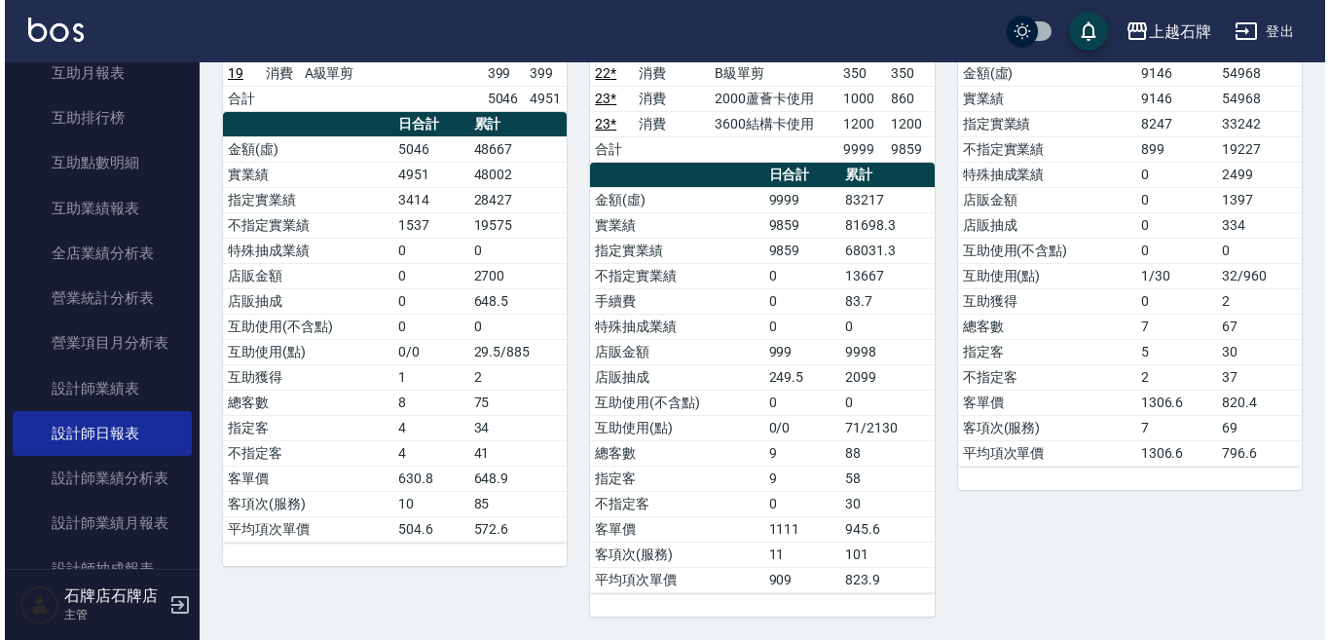
scroll to position [70, 0]
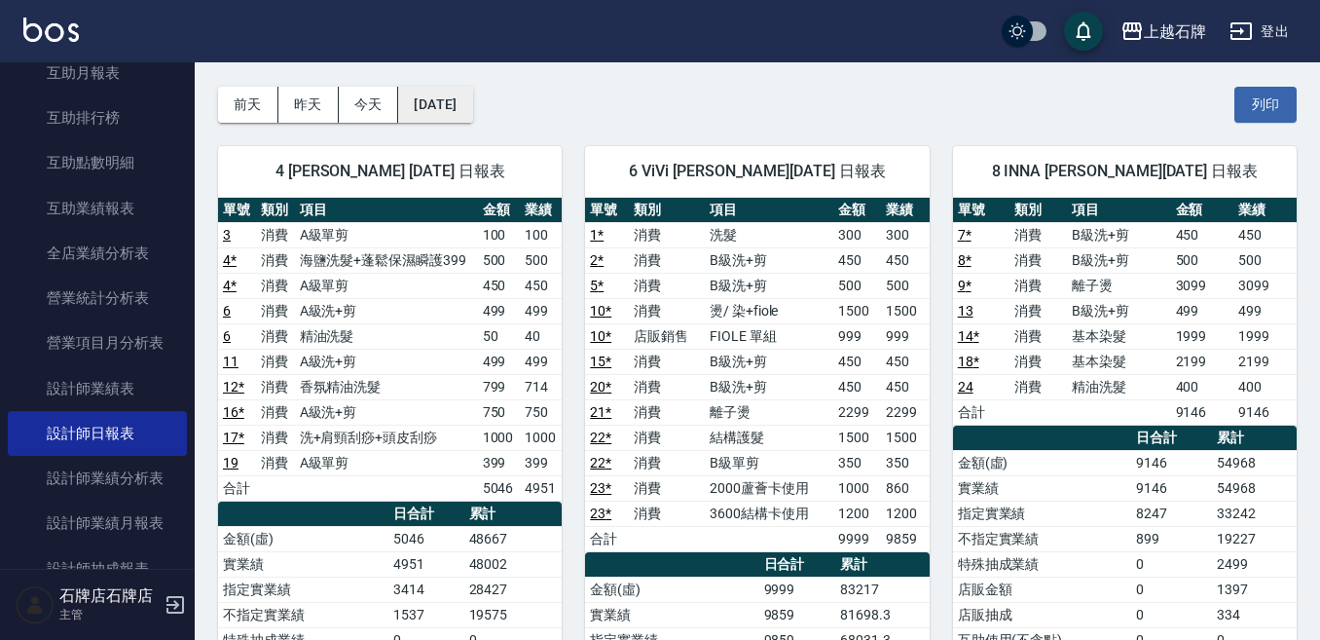
click at [506, 88] on div "前天 昨天 今天 2025/08/16 列印" at bounding box center [757, 104] width 1079 height 83
click at [472, 92] on button "[DATE]" at bounding box center [435, 105] width 74 height 36
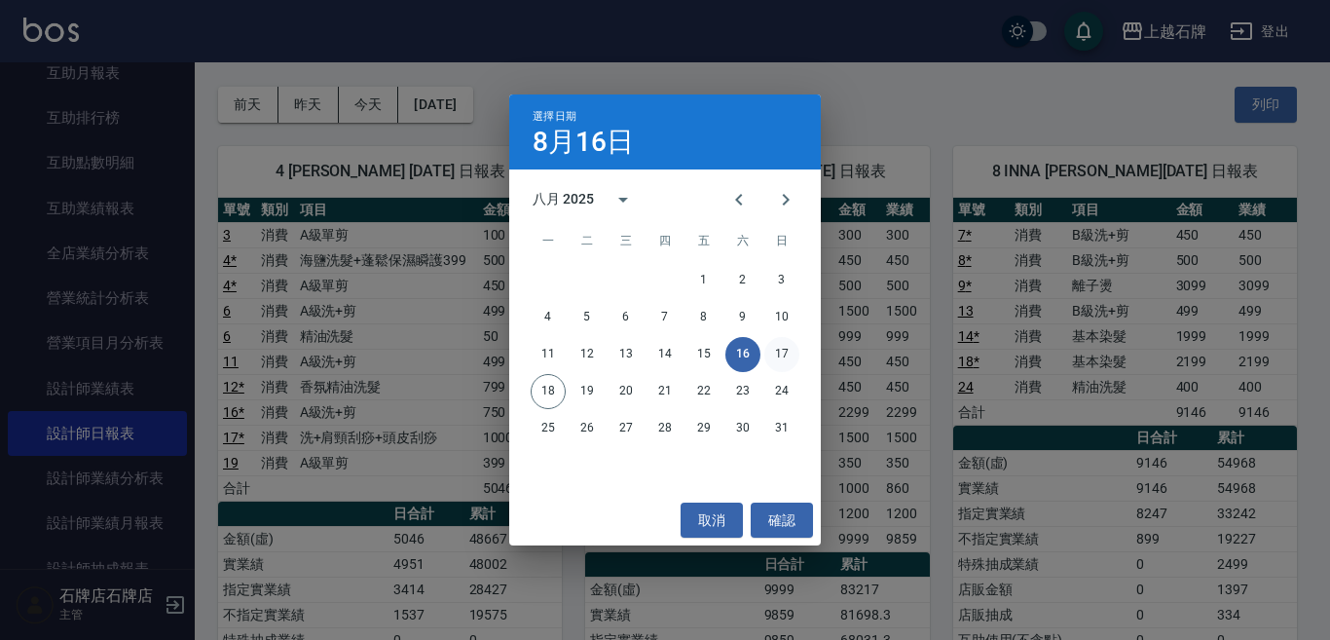
click at [788, 348] on button "17" at bounding box center [781, 354] width 35 height 35
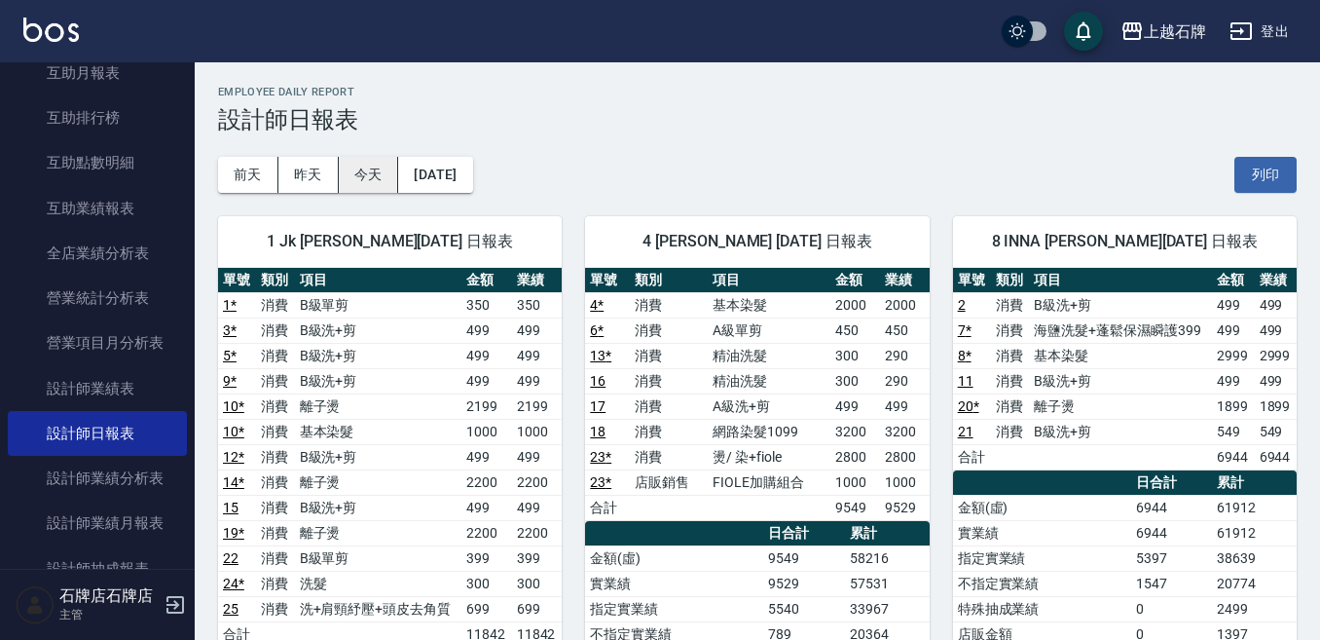
click at [347, 172] on button "今天" at bounding box center [369, 175] width 60 height 36
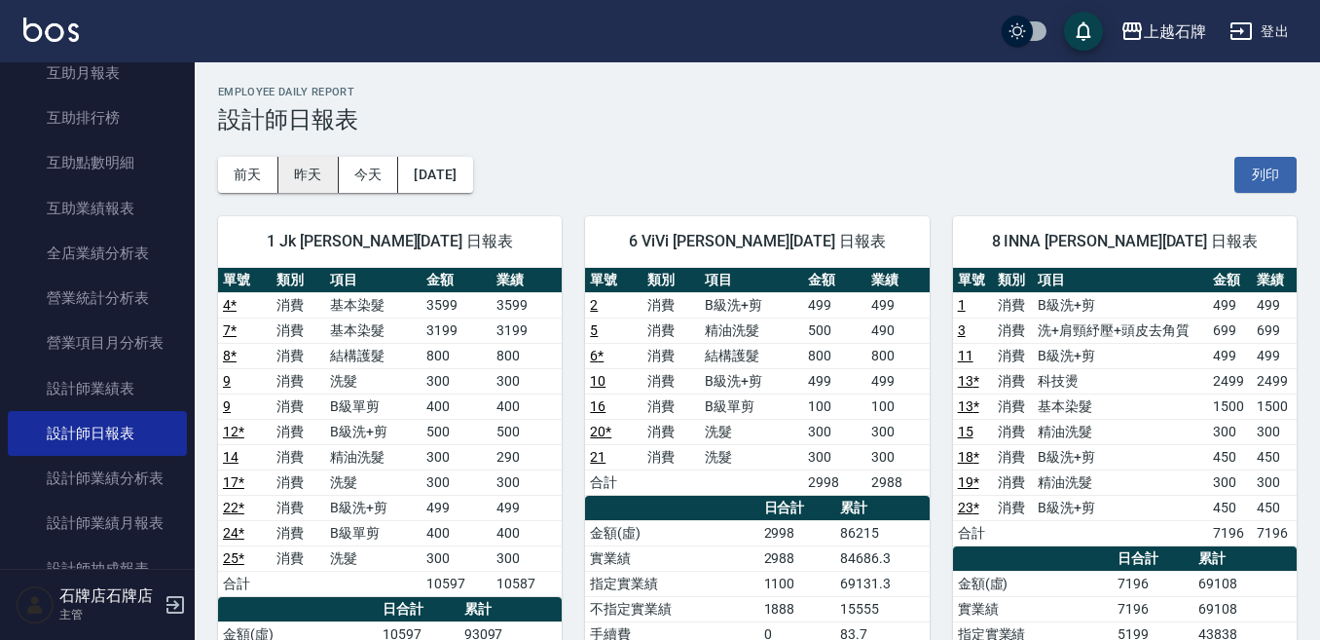
click at [295, 155] on div "前天 昨天 今天 2025/08/18 列印" at bounding box center [757, 174] width 1079 height 83
click at [294, 168] on button "昨天" at bounding box center [308, 175] width 60 height 36
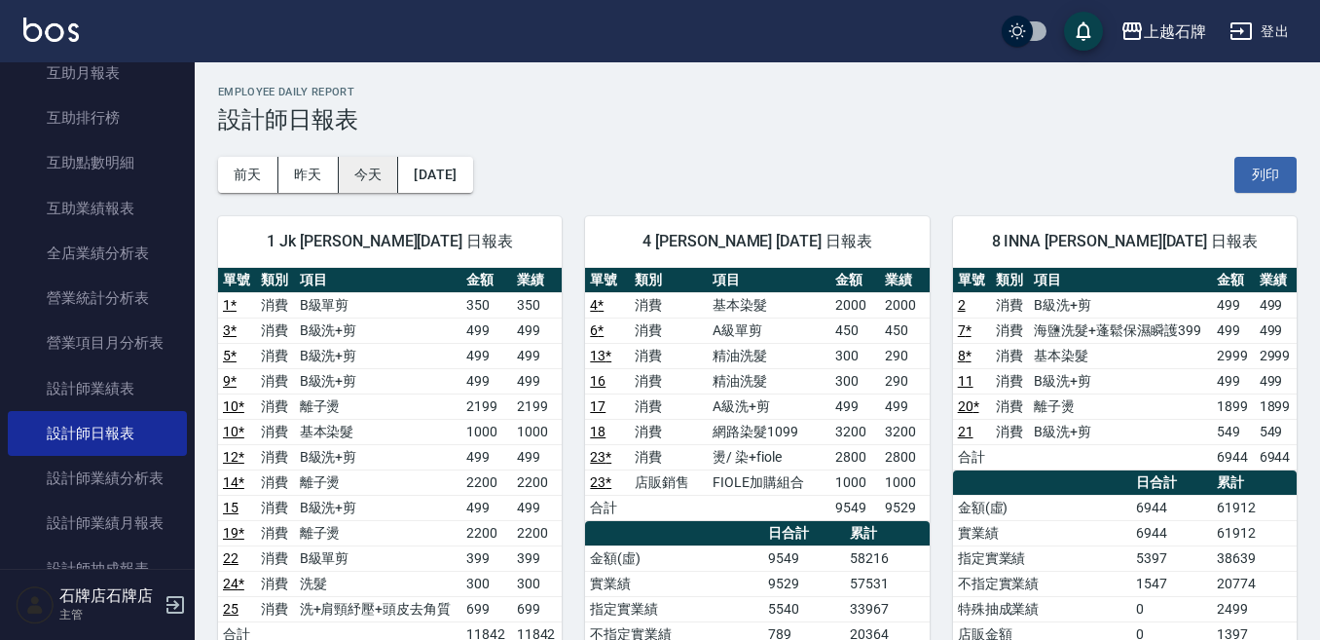
click at [375, 184] on button "今天" at bounding box center [369, 175] width 60 height 36
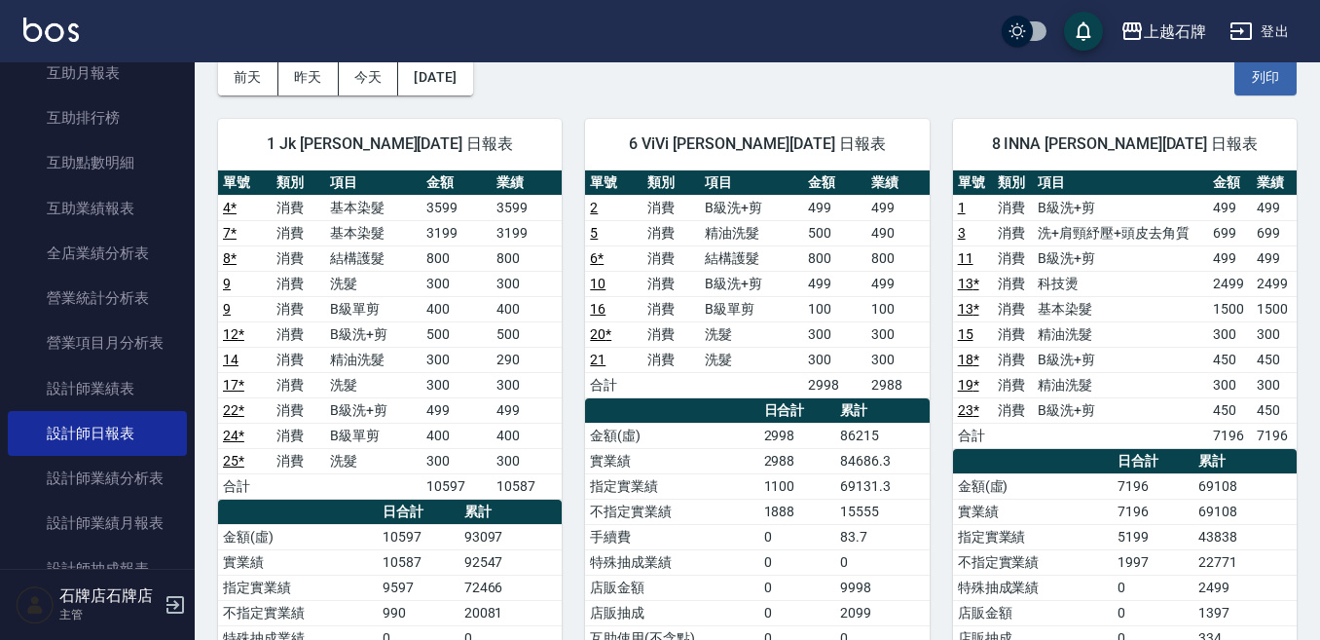
scroll to position [974, 0]
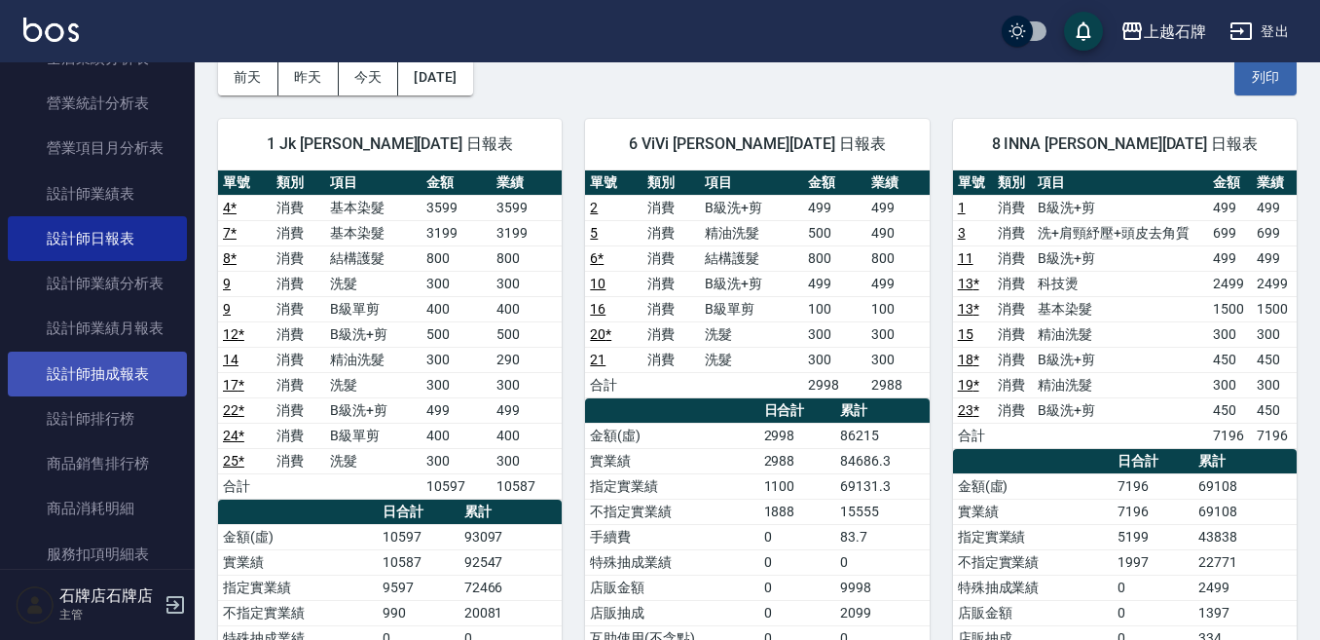
click at [74, 399] on link "設計師排行榜" at bounding box center [97, 418] width 179 height 45
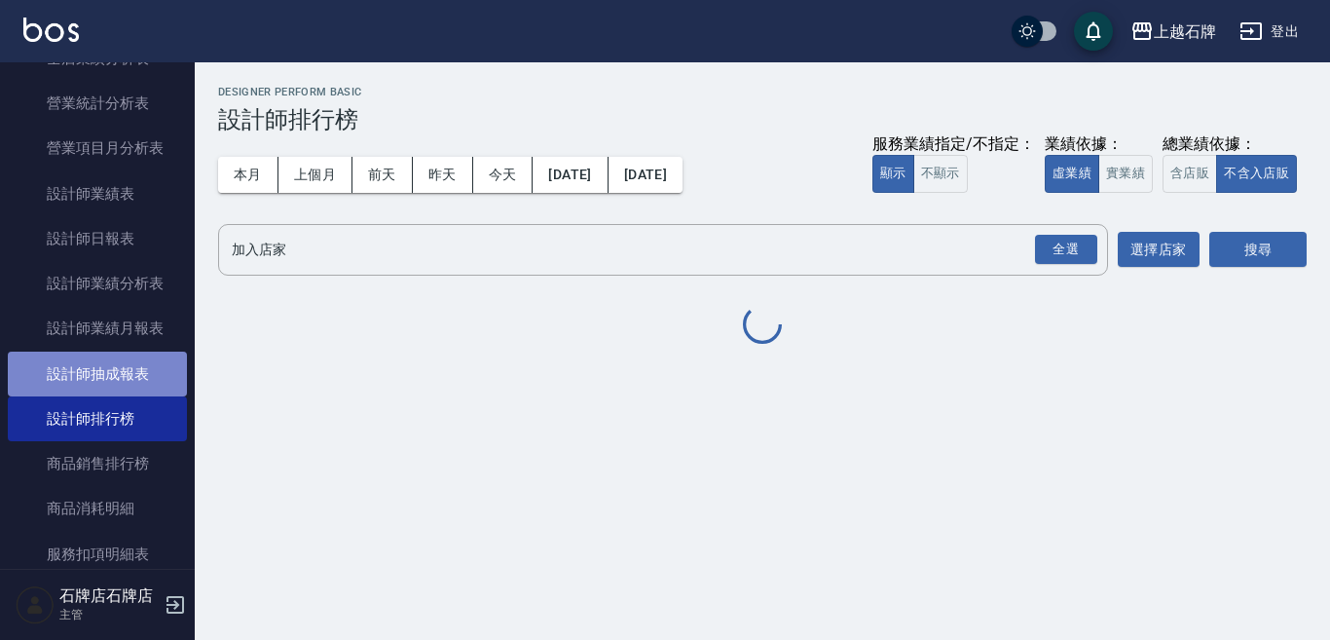
click at [98, 375] on link "設計師抽成報表" at bounding box center [97, 374] width 179 height 45
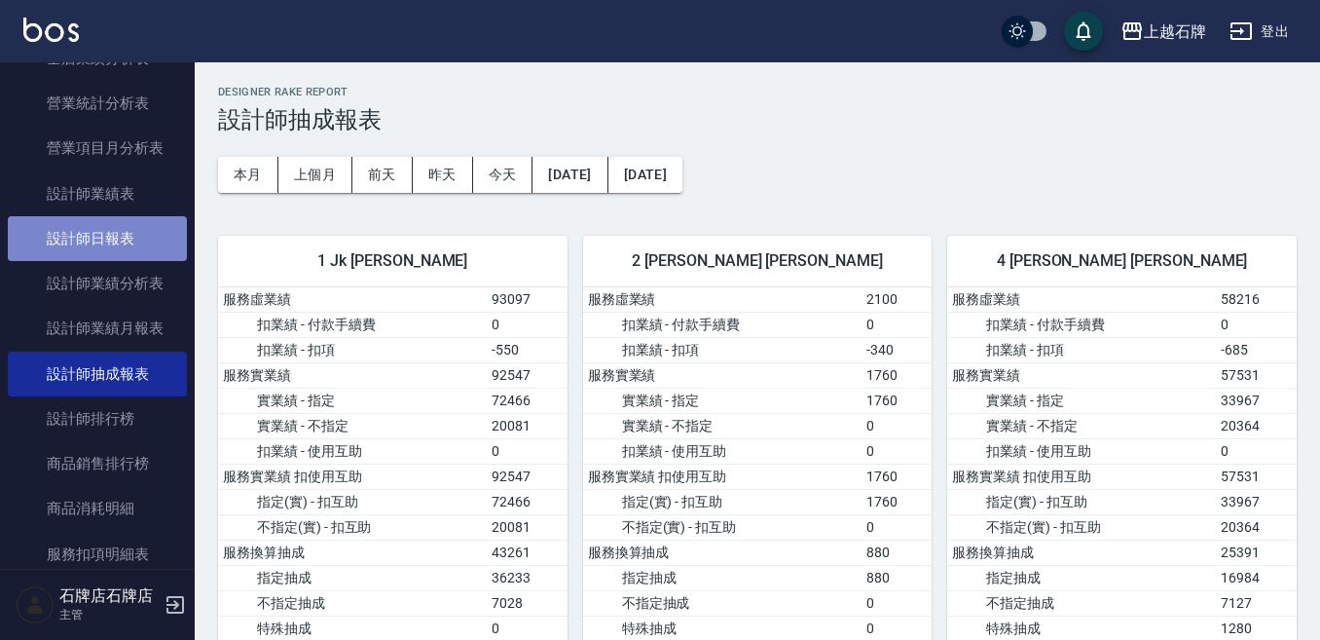
click at [113, 256] on link "設計師日報表" at bounding box center [97, 238] width 179 height 45
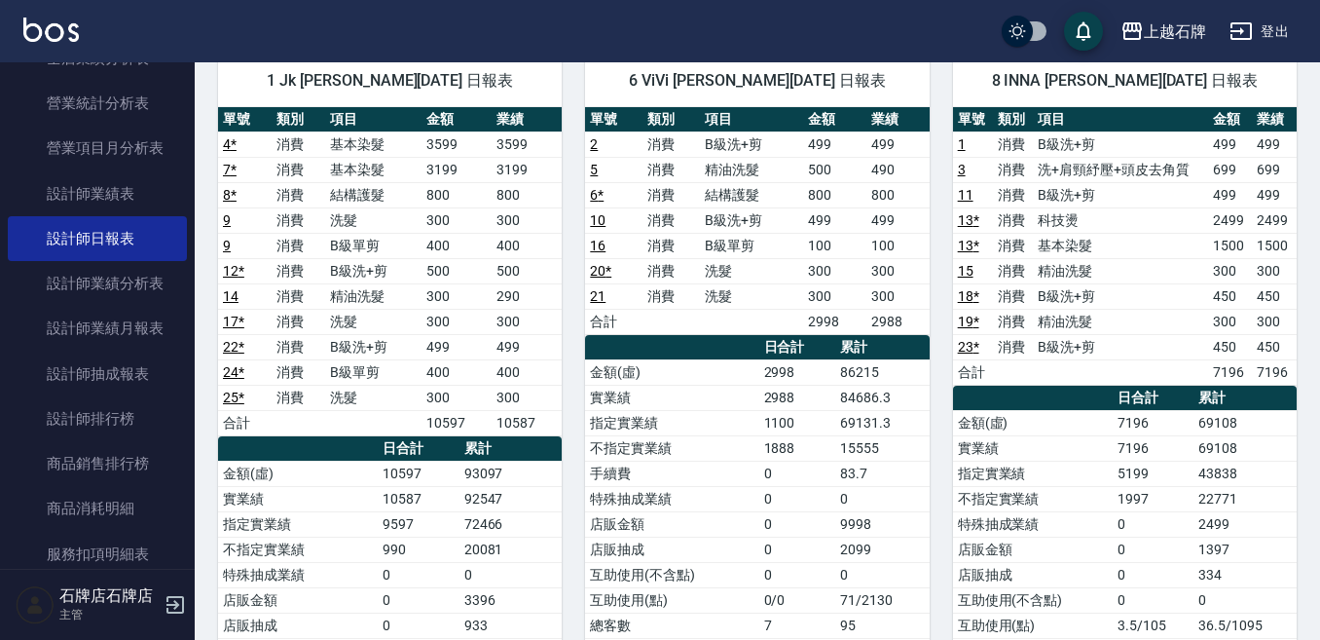
scroll to position [195, 0]
